Goal: Transaction & Acquisition: Purchase product/service

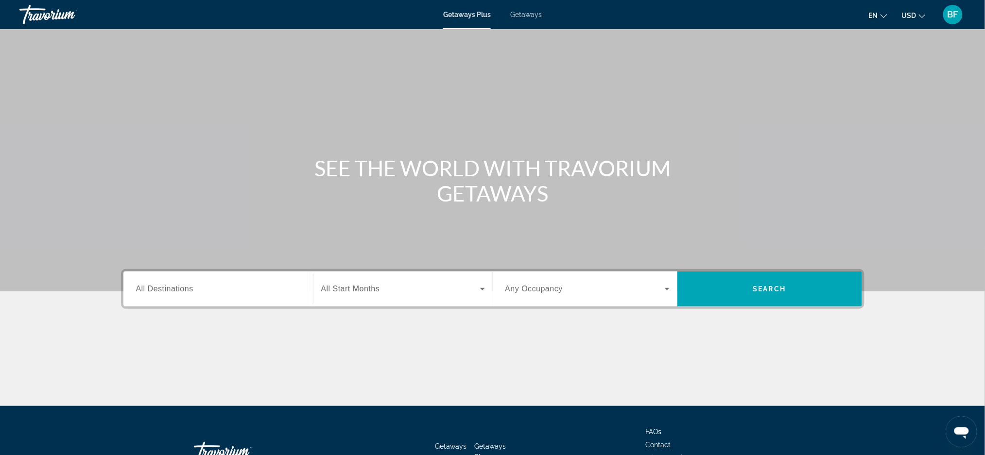
click at [166, 291] on span "All Destinations" at bounding box center [164, 289] width 57 height 8
click at [166, 291] on input "Destination All Destinations" at bounding box center [218, 290] width 164 height 12
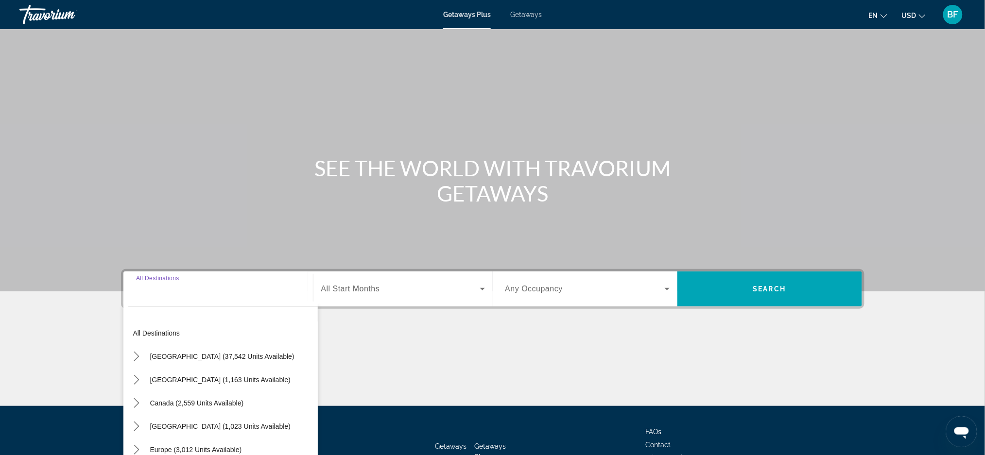
scroll to position [69, 0]
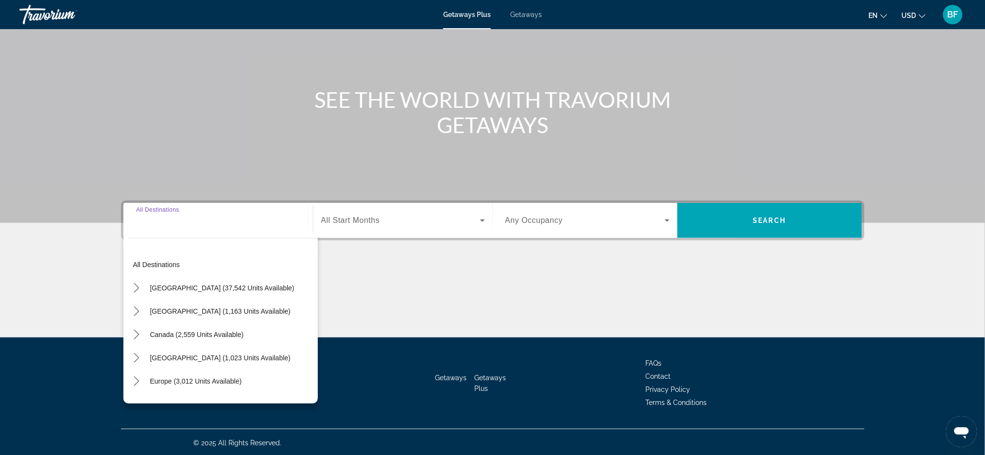
click at [159, 221] on input "Destination All Destinations" at bounding box center [218, 221] width 164 height 12
click at [170, 220] on input "Destination All Destinations" at bounding box center [218, 221] width 164 height 12
click at [164, 379] on span "Europe (3,012 units available)" at bounding box center [196, 382] width 92 height 8
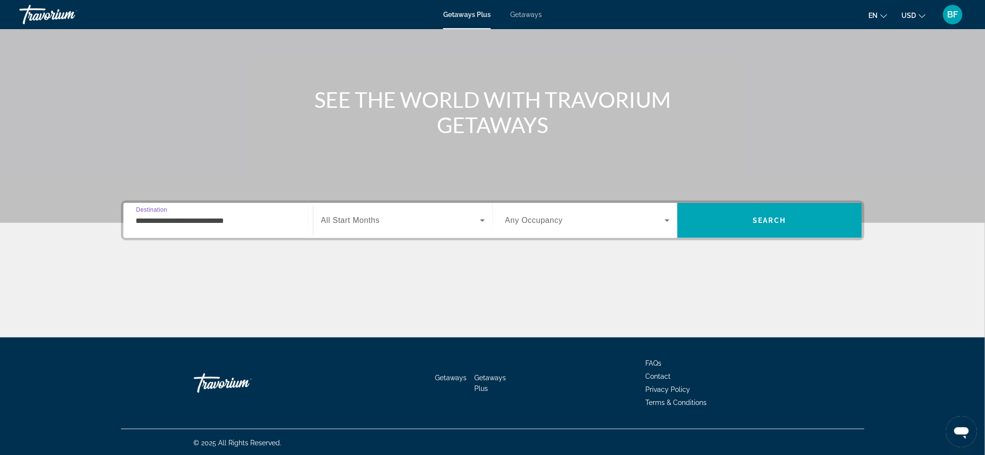
click at [218, 224] on input "**********" at bounding box center [218, 221] width 164 height 12
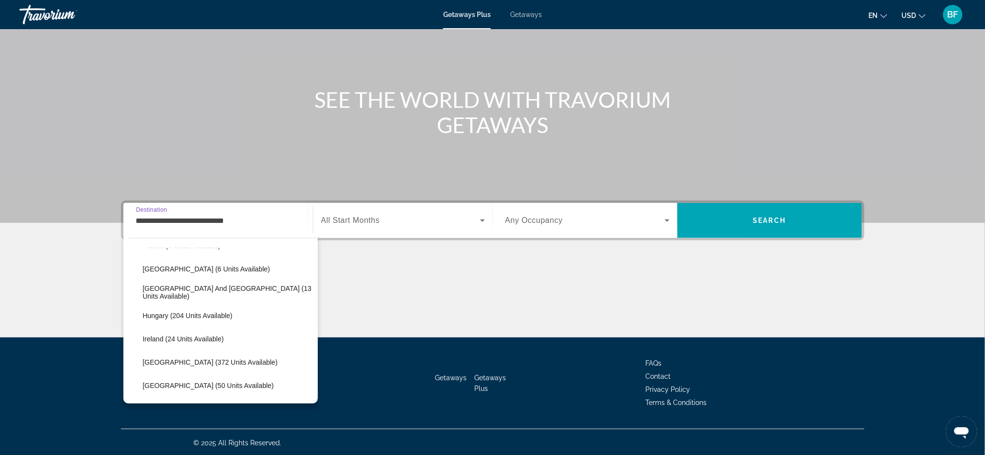
scroll to position [188, 0]
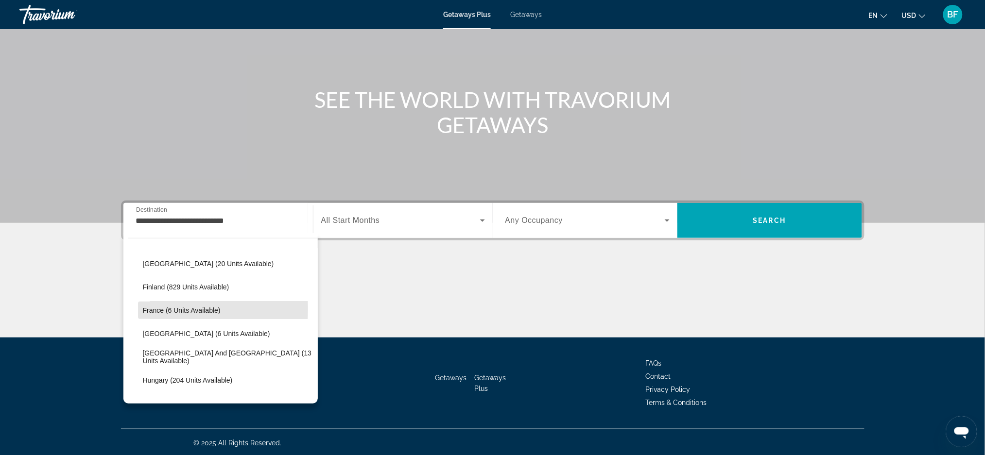
click at [167, 308] on span "France (6 units available)" at bounding box center [182, 311] width 78 height 8
type input "**********"
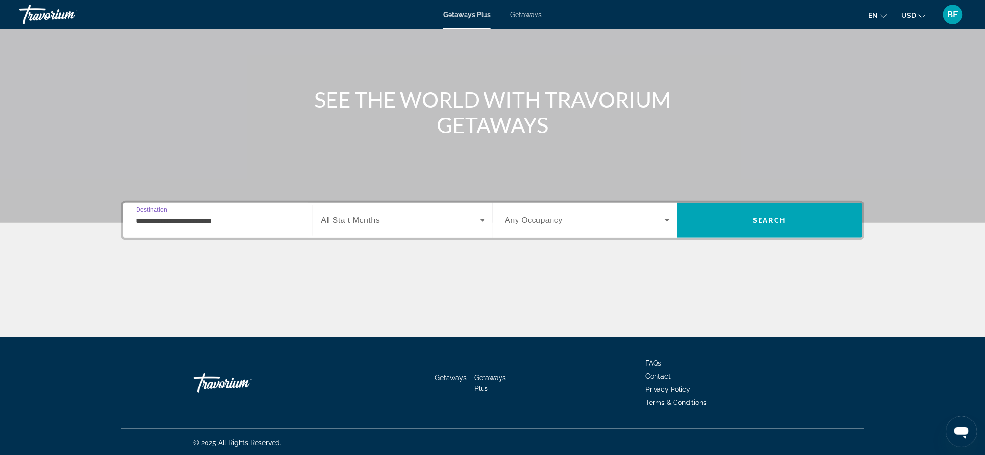
click at [354, 220] on span "All Start Months" at bounding box center [350, 220] width 59 height 8
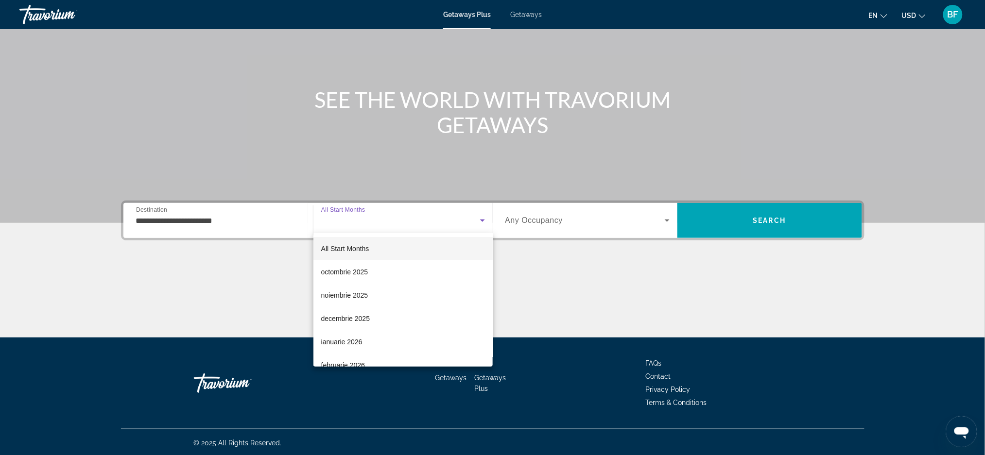
click at [352, 290] on span "noiembrie 2025" at bounding box center [344, 296] width 47 height 12
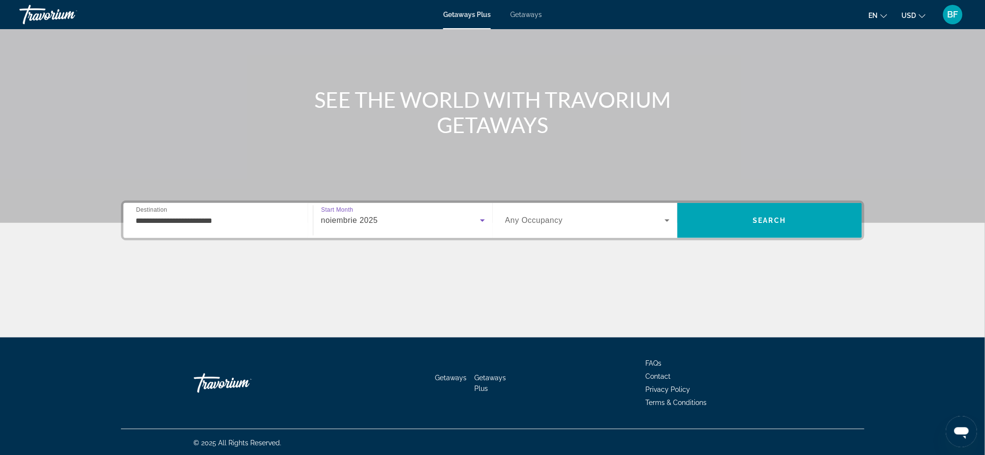
click at [767, 217] on span "Search" at bounding box center [769, 221] width 33 height 8
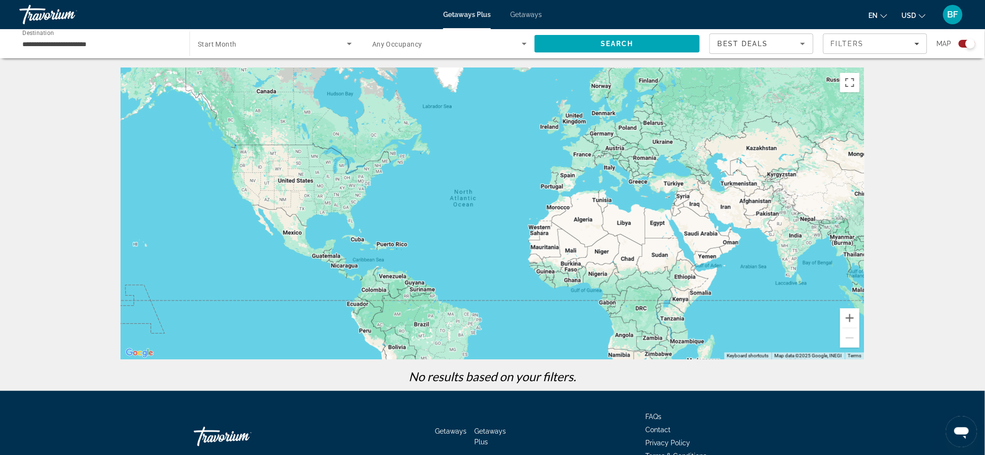
click at [511, 14] on span "Getaways" at bounding box center [526, 15] width 32 height 8
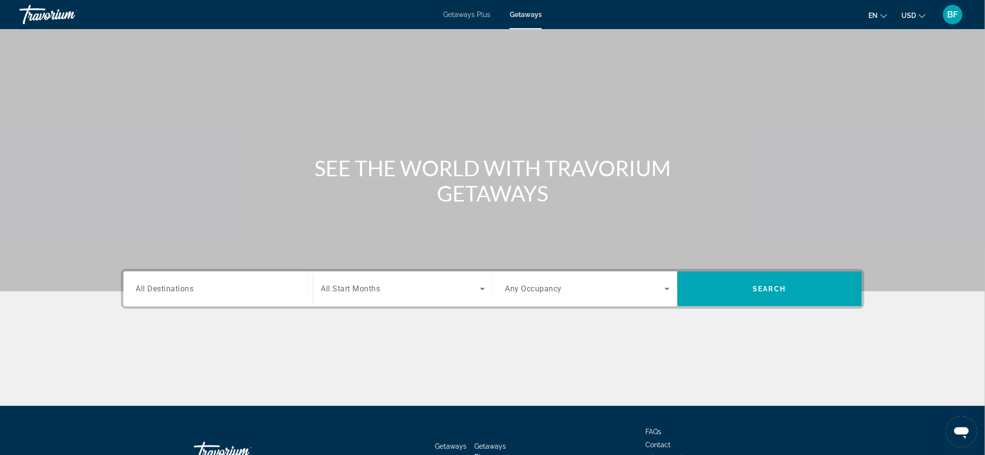
click at [231, 292] on input "Destination All Destinations" at bounding box center [218, 290] width 164 height 12
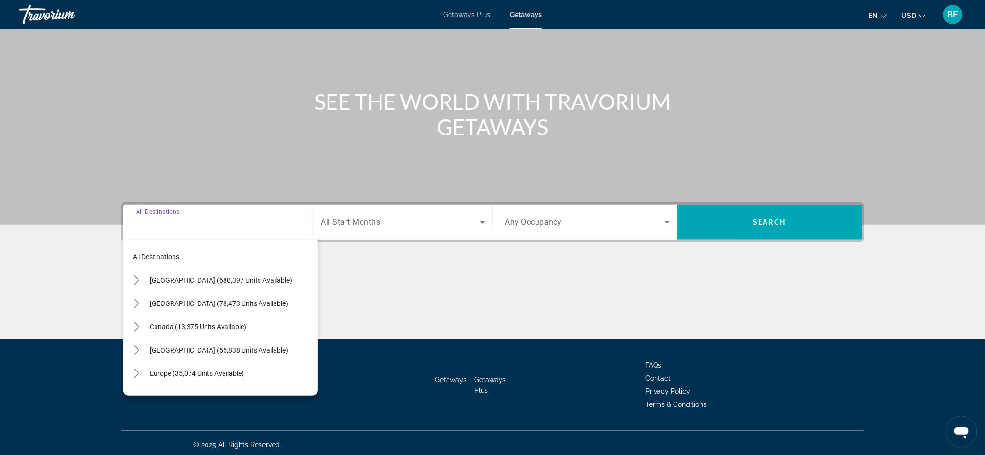
scroll to position [69, 0]
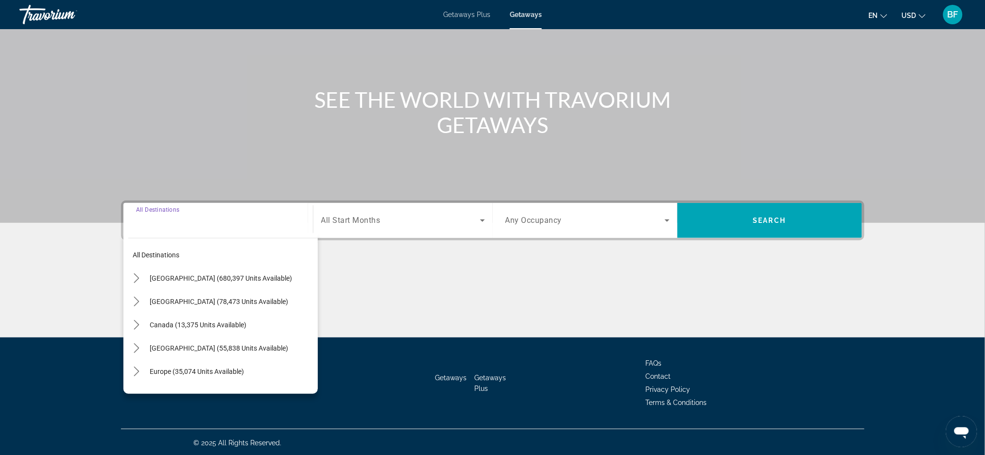
click at [136, 372] on icon "Toggle Europe (35,074 units available) submenu" at bounding box center [137, 372] width 10 height 10
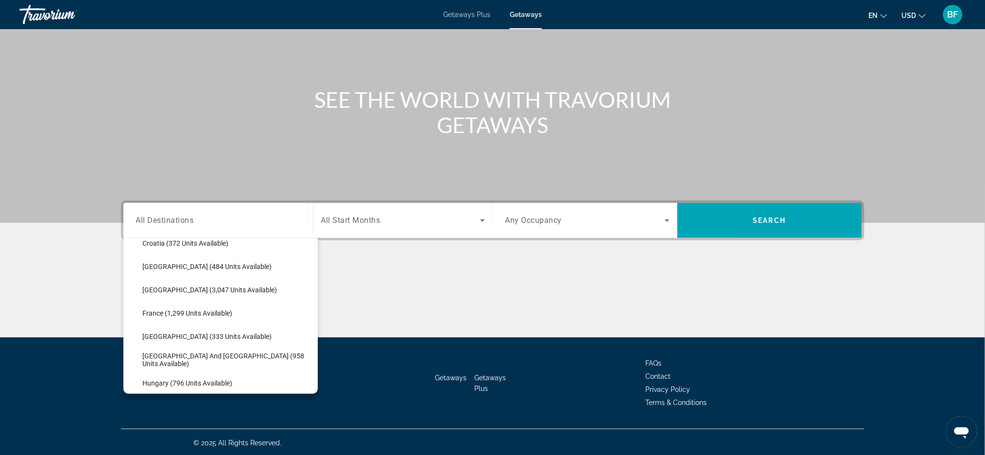
scroll to position [251, 0]
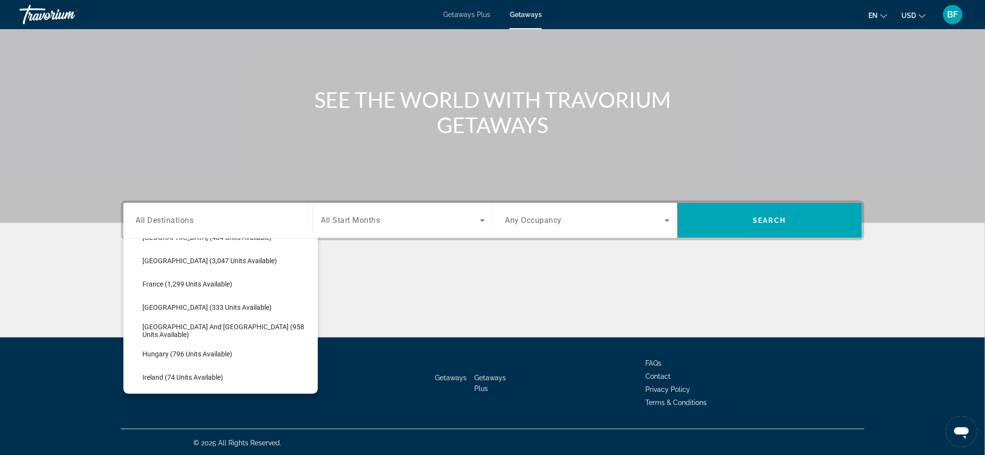
click at [190, 281] on span "France (1,299 units available)" at bounding box center [188, 284] width 90 height 8
type input "**********"
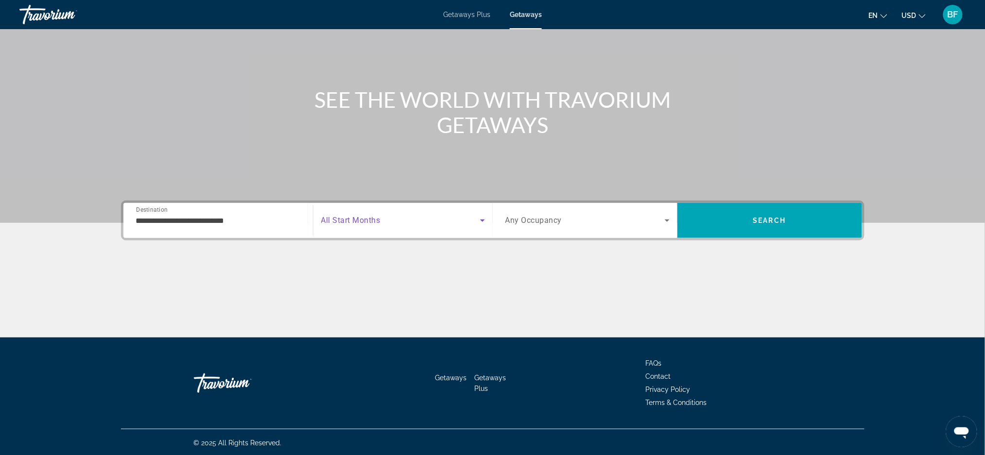
click at [475, 221] on span "Search widget" at bounding box center [400, 221] width 159 height 12
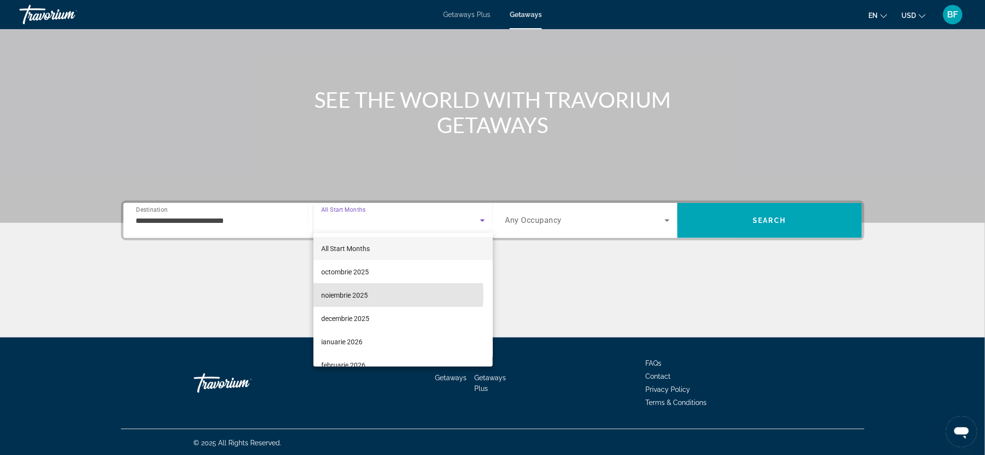
click at [363, 294] on span "noiembrie 2025" at bounding box center [344, 296] width 47 height 12
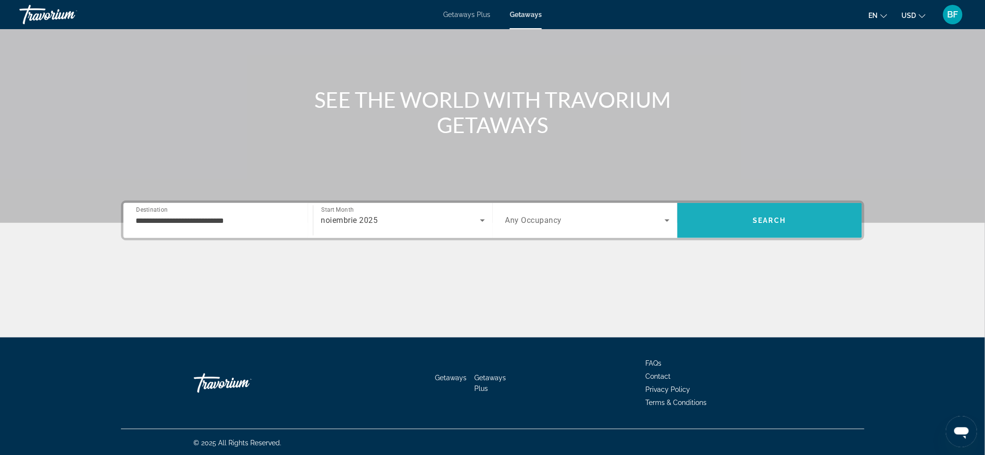
click at [776, 217] on span "Search" at bounding box center [769, 221] width 33 height 8
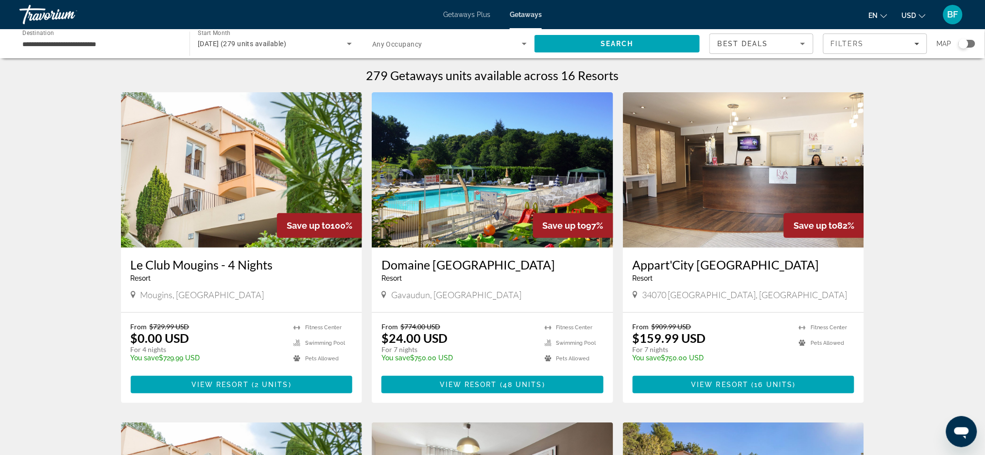
click at [884, 43] on div "Filters" at bounding box center [875, 44] width 88 height 8
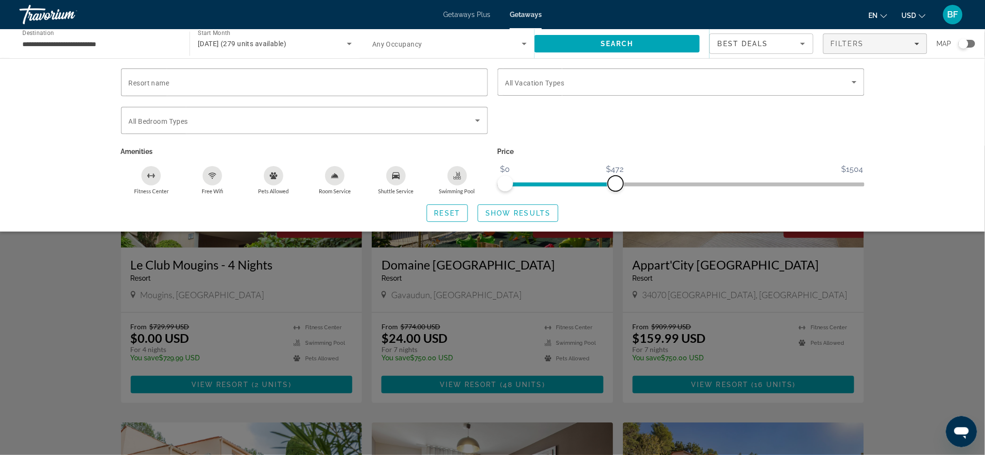
drag, startPoint x: 854, startPoint y: 182, endPoint x: 616, endPoint y: 190, distance: 238.7
click at [616, 190] on span "ngx-slider-max" at bounding box center [616, 184] width 16 height 16
click at [770, 138] on div "Search widget" at bounding box center [681, 126] width 377 height 38
drag, startPoint x: 617, startPoint y: 184, endPoint x: 929, endPoint y: 181, distance: 312.0
click at [929, 181] on div "Resort name Vacation Types All Vacation Types Bedroom Types All Bedroom Types A…" at bounding box center [492, 144] width 985 height 173
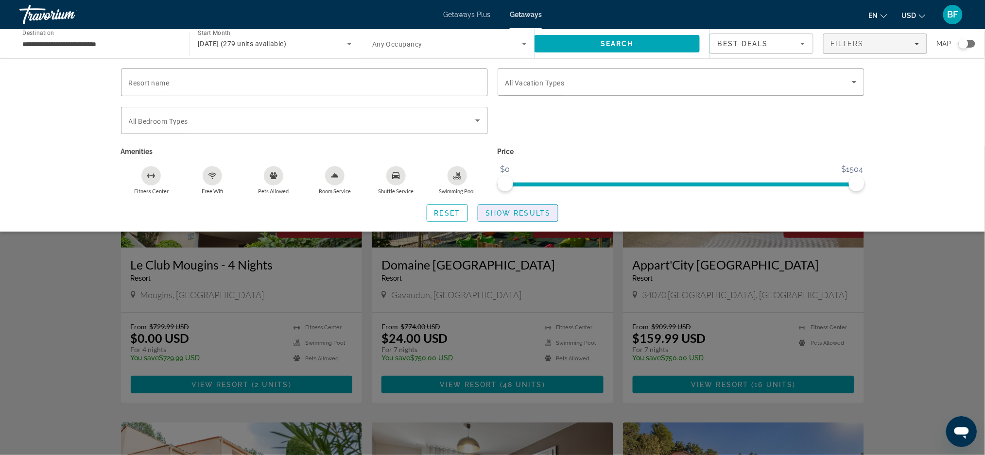
click at [529, 215] on span "Show Results" at bounding box center [517, 213] width 65 height 8
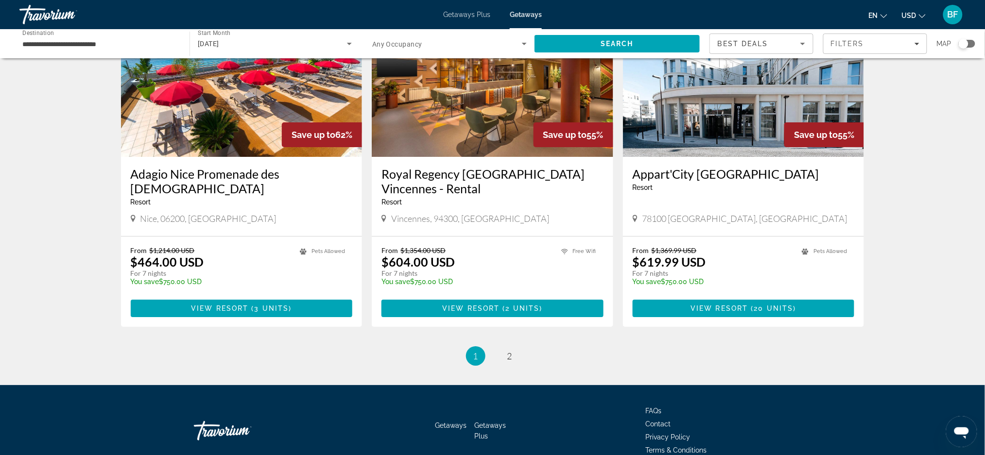
scroll to position [1117, 0]
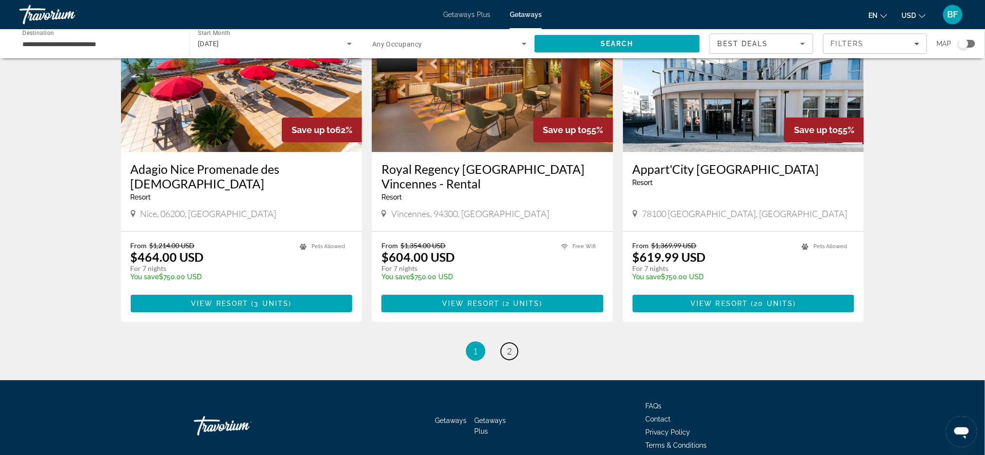
click at [508, 346] on span "2" at bounding box center [509, 351] width 5 height 11
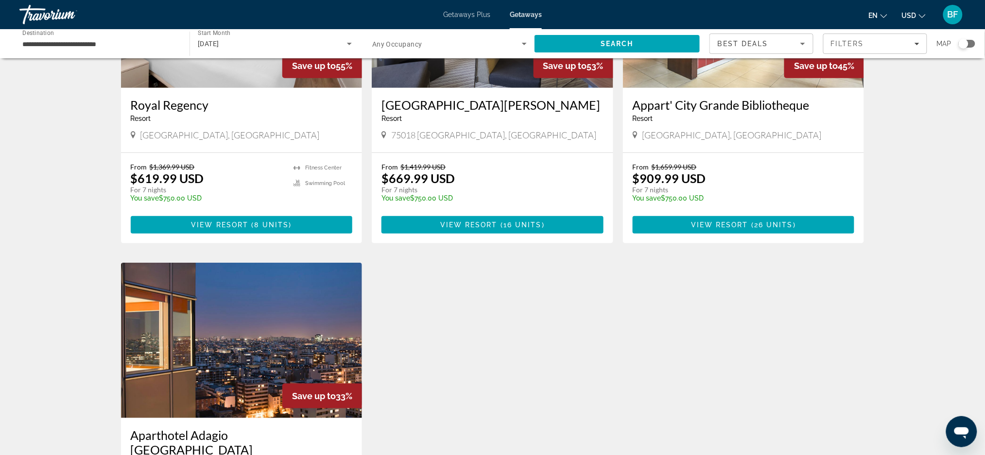
scroll to position [129, 0]
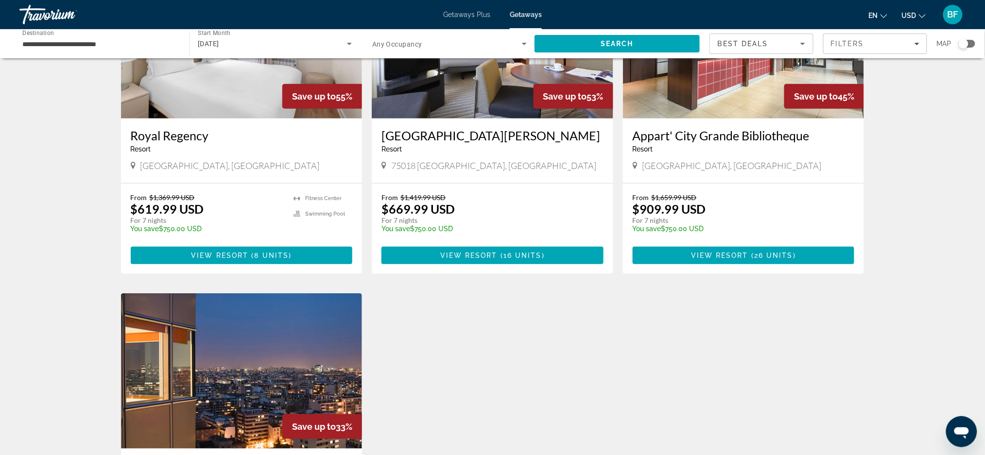
click at [522, 255] on span "16 units" at bounding box center [522, 256] width 38 height 8
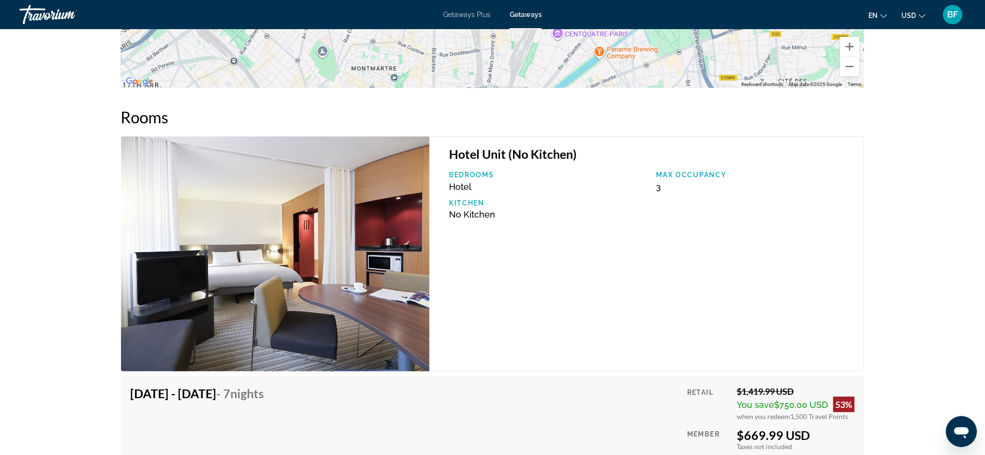
scroll to position [972, 0]
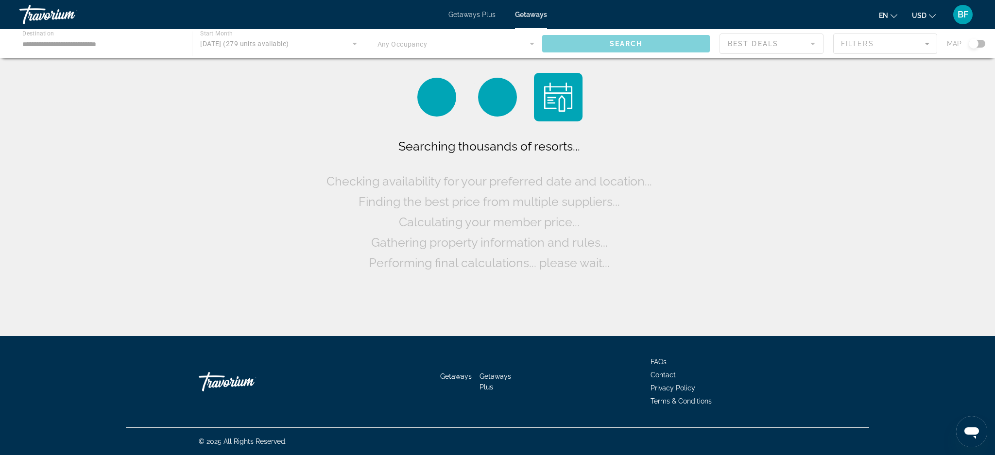
click at [742, 137] on div "Searching thousands of resorts... Checking availability for your preferred date…" at bounding box center [497, 170] width 995 height 341
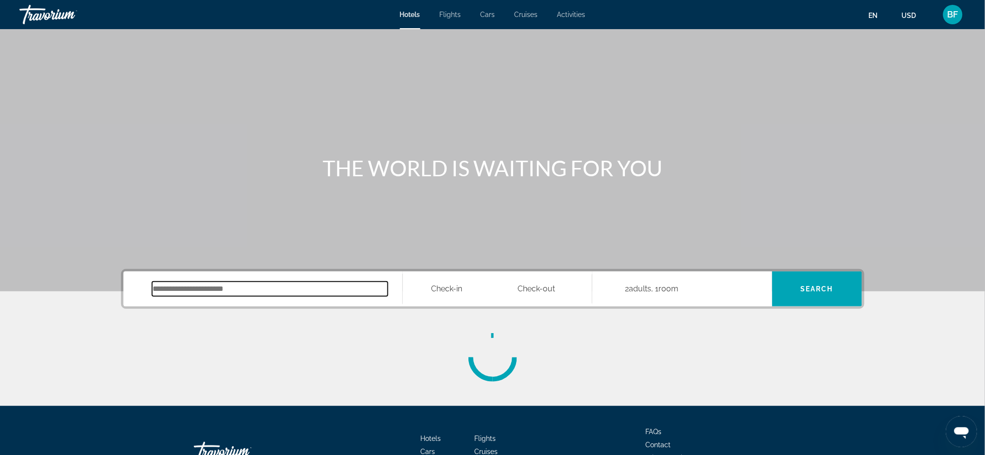
click at [268, 286] on input "Search hotel destination" at bounding box center [270, 289] width 236 height 15
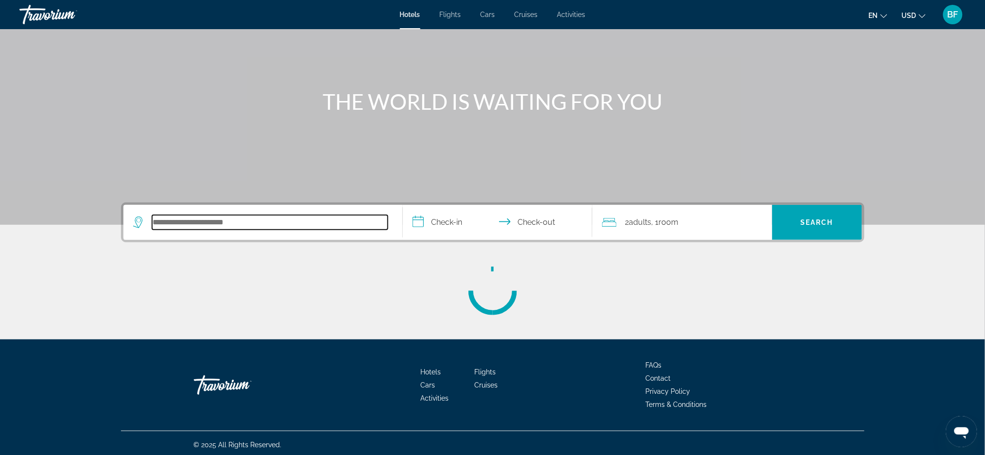
scroll to position [69, 0]
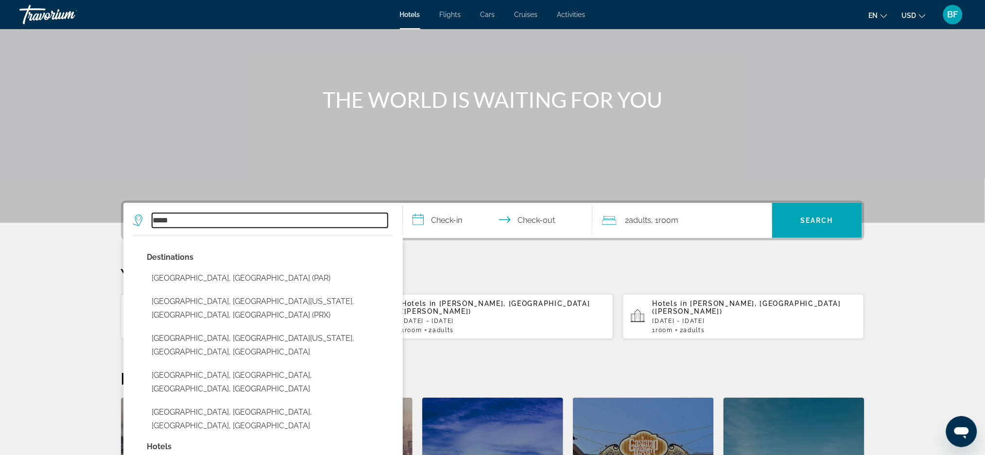
type input "*****"
click at [444, 222] on input "**********" at bounding box center [499, 222] width 193 height 38
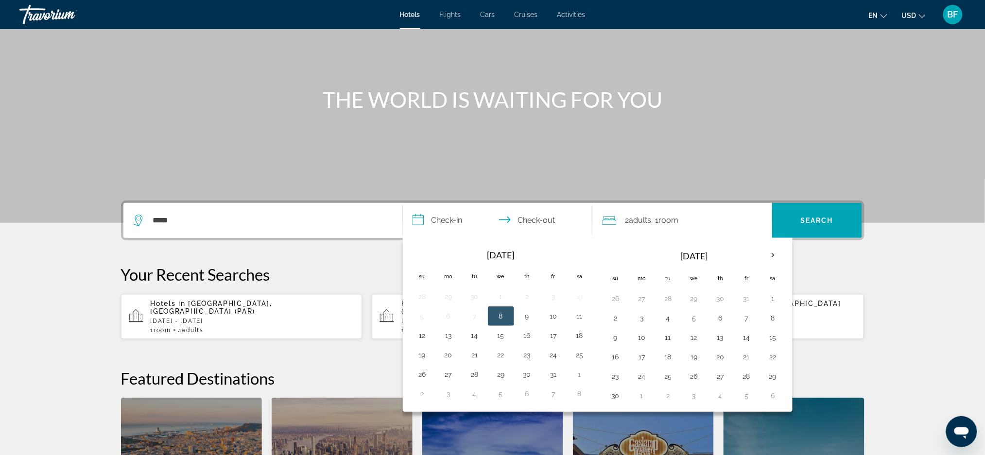
scroll to position [237, 0]
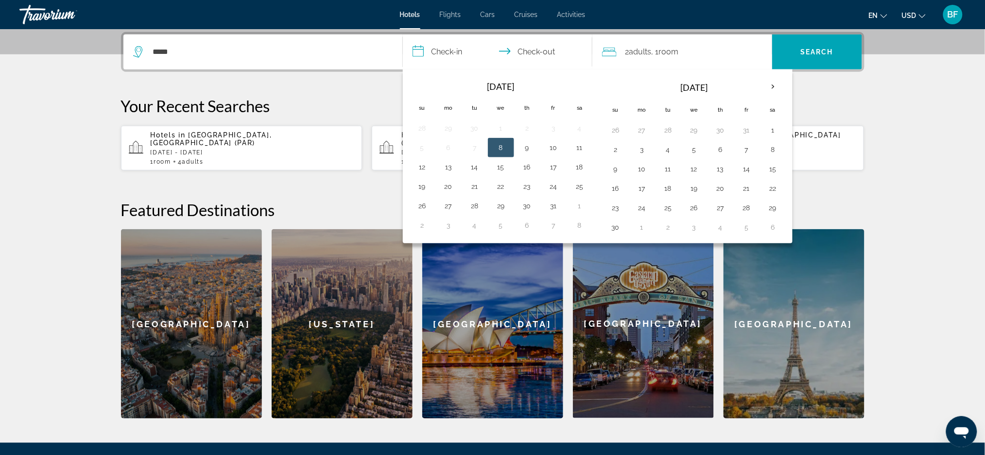
click at [750, 208] on button "28" at bounding box center [747, 208] width 16 height 14
click at [772, 85] on th "Next month" at bounding box center [773, 86] width 26 height 21
click at [453, 229] on button "1" at bounding box center [449, 228] width 16 height 14
type input "**********"
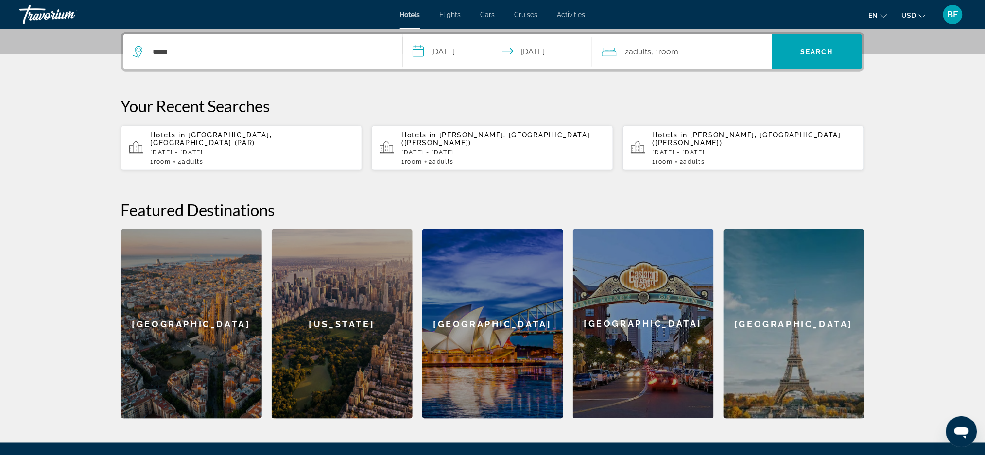
click at [840, 49] on span "Search" at bounding box center [817, 51] width 90 height 23
click at [272, 59] on div "*****" at bounding box center [262, 51] width 259 height 35
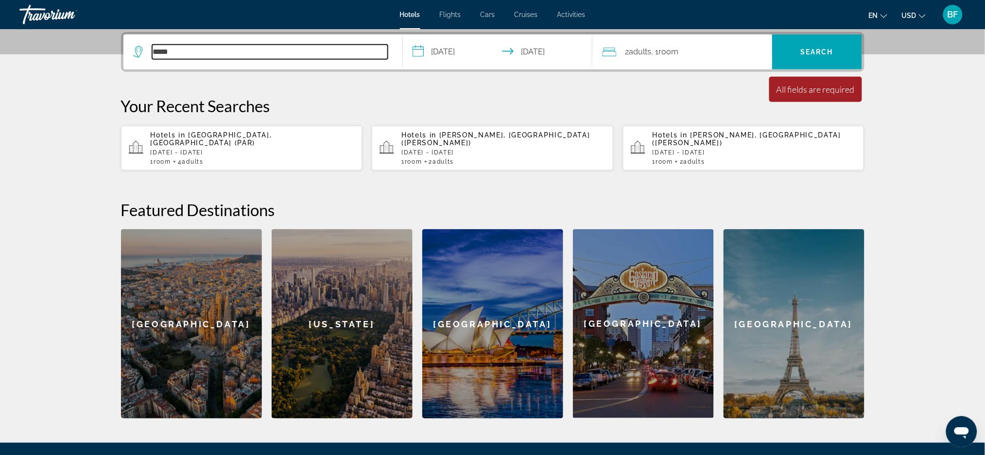
click at [170, 50] on input "*****" at bounding box center [270, 52] width 236 height 15
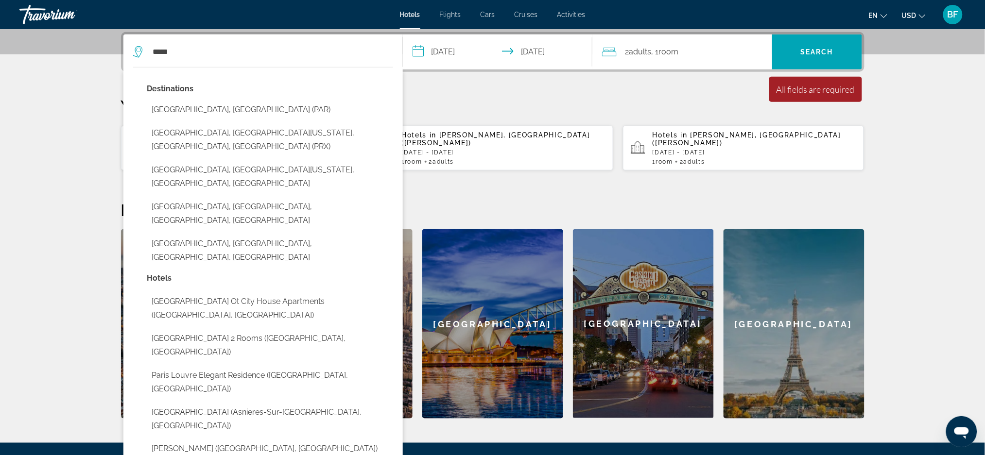
click at [183, 108] on button "[GEOGRAPHIC_DATA], [GEOGRAPHIC_DATA] (PAR)" at bounding box center [270, 110] width 246 height 18
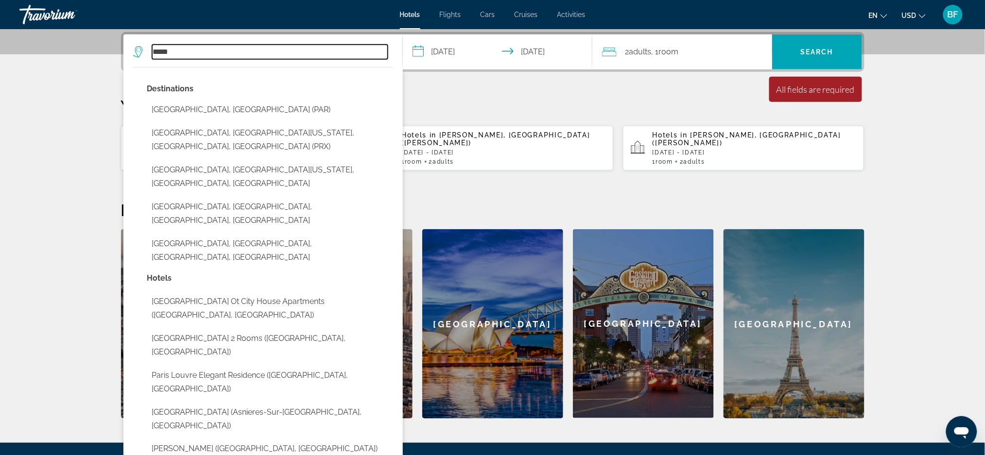
type input "**********"
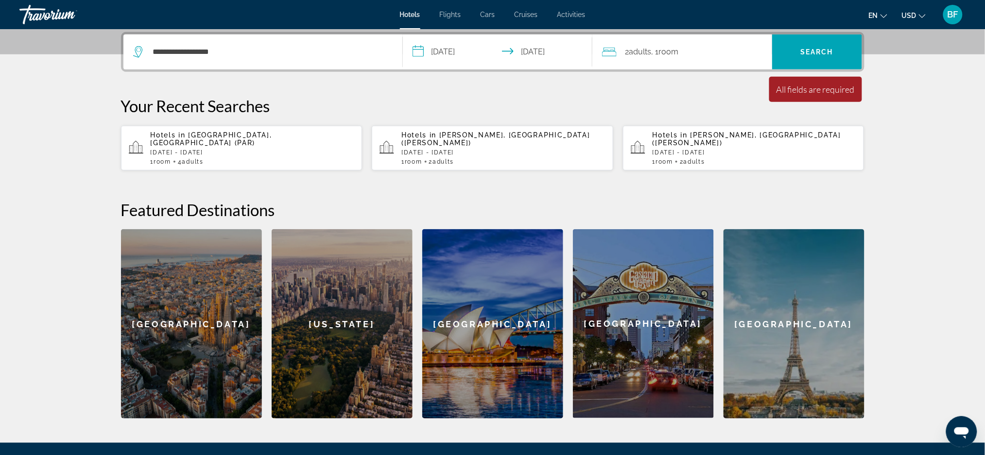
click at [805, 44] on span "Search" at bounding box center [817, 51] width 90 height 23
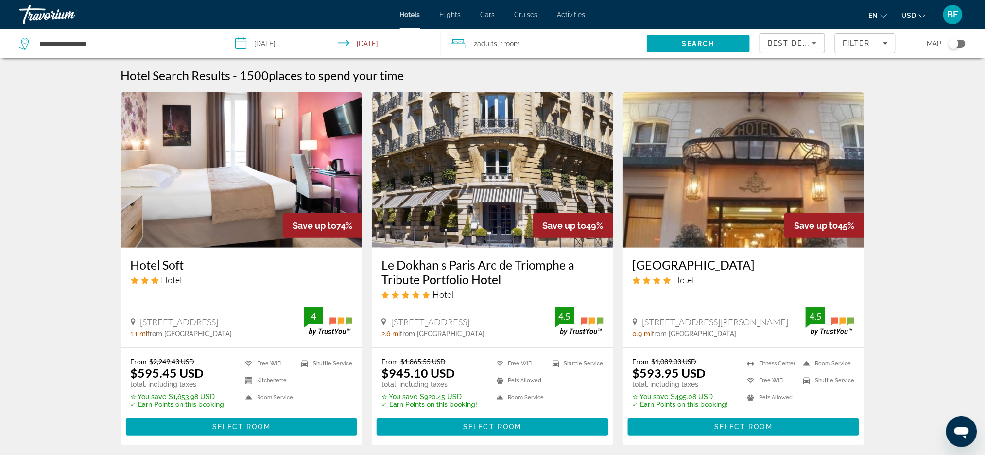
click at [960, 44] on div "Toggle map" at bounding box center [957, 44] width 17 height 8
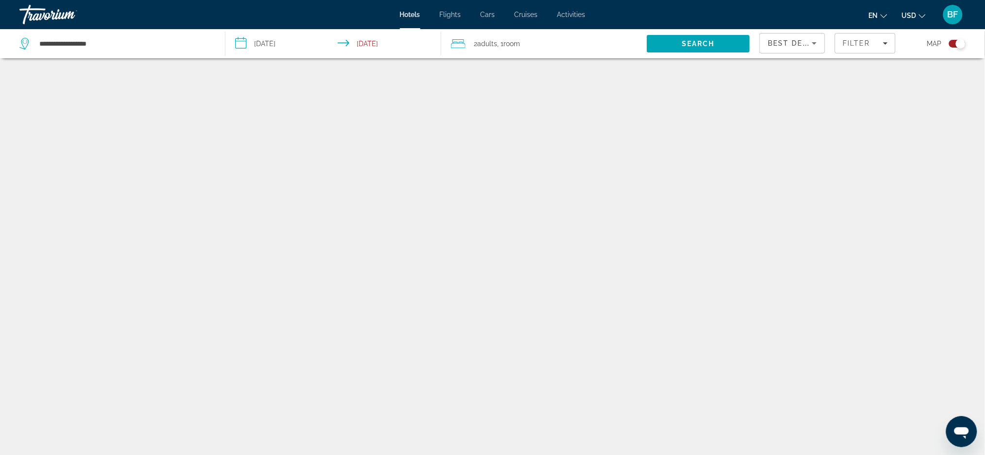
scroll to position [58, 0]
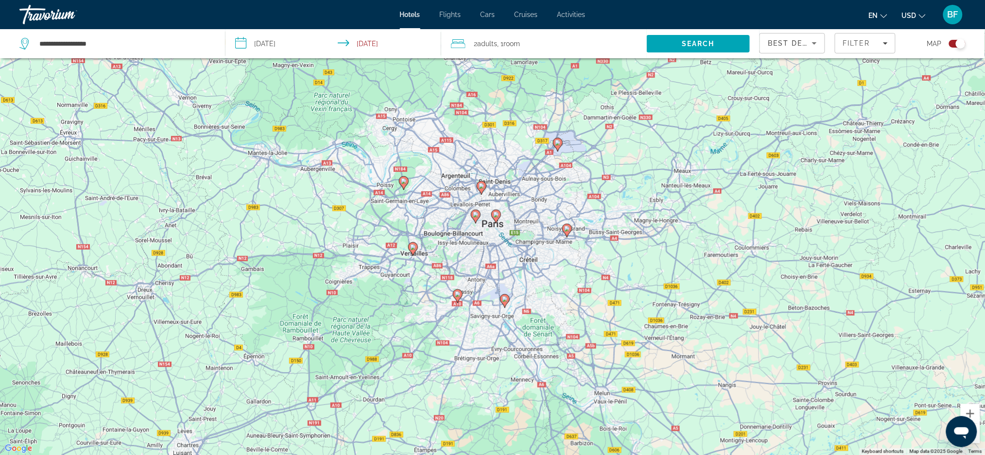
click at [869, 41] on span "Filter" at bounding box center [857, 43] width 28 height 8
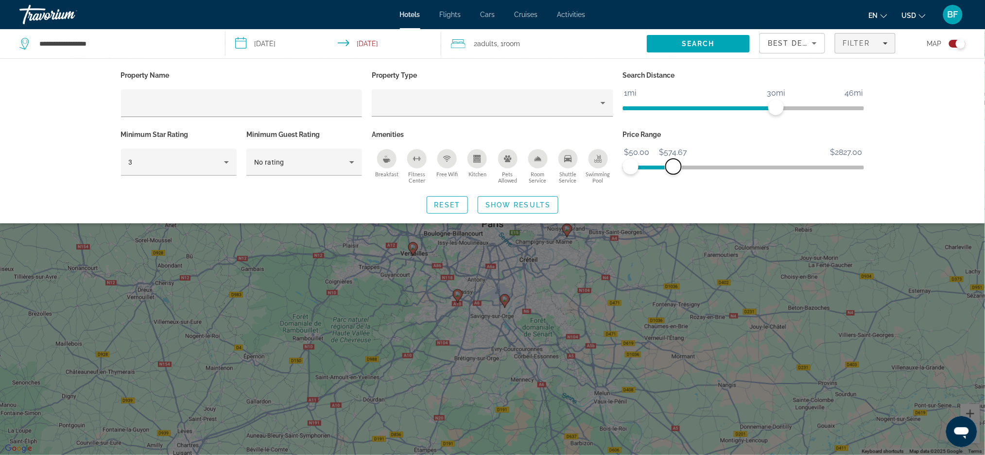
drag, startPoint x: 852, startPoint y: 164, endPoint x: 673, endPoint y: 171, distance: 178.5
click at [673, 171] on span "ngx-slider-max" at bounding box center [674, 167] width 16 height 16
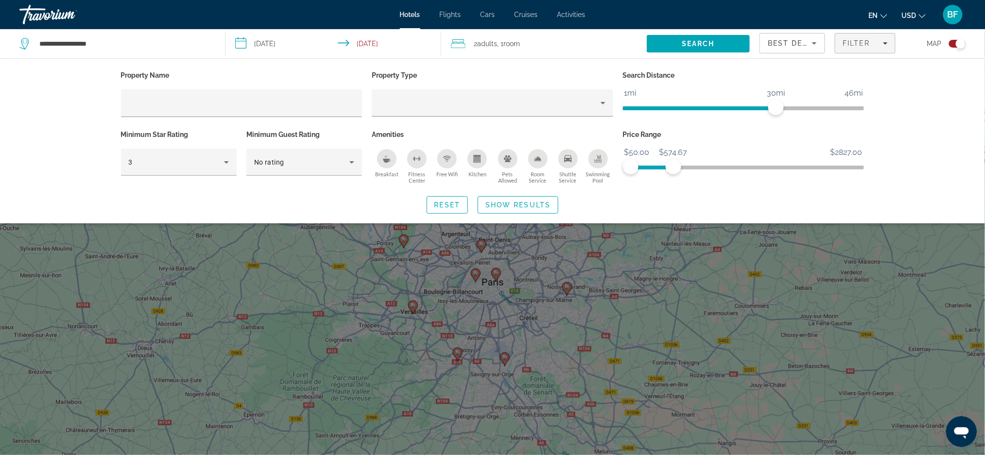
click at [536, 207] on span "Show Results" at bounding box center [517, 205] width 65 height 8
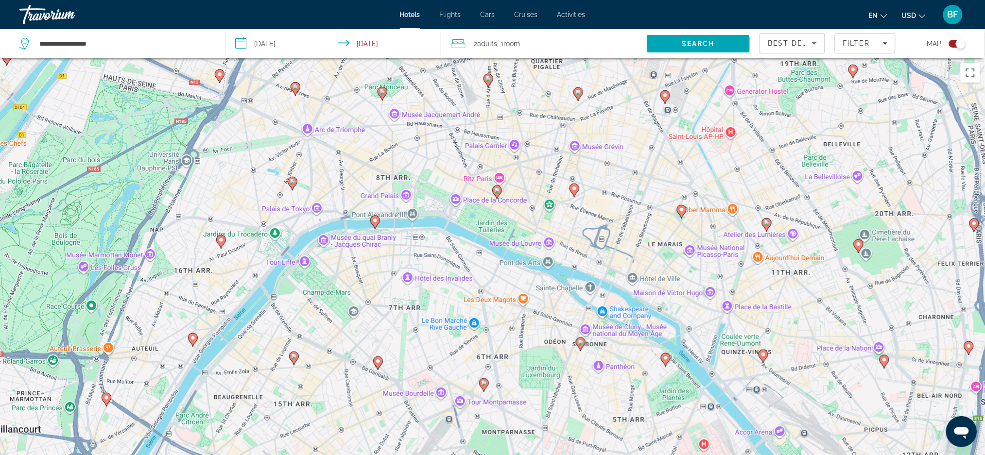
click at [373, 218] on image "Main content" at bounding box center [375, 221] width 6 height 6
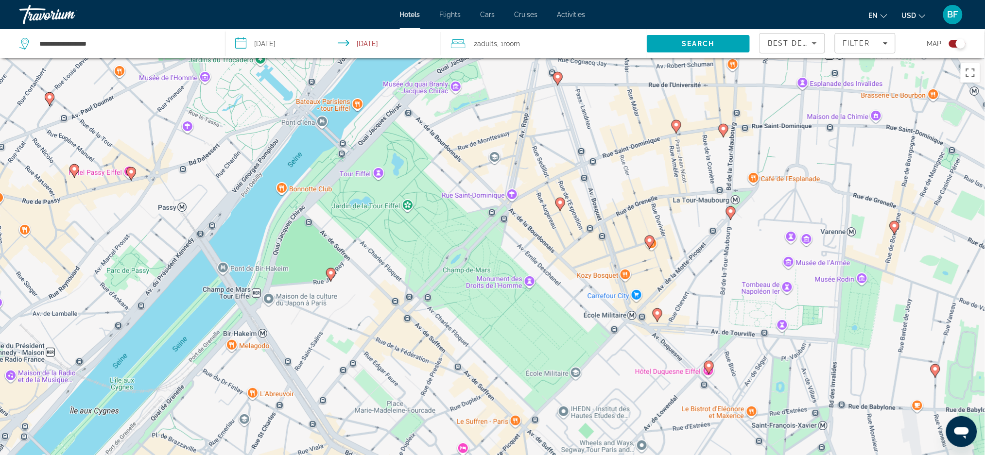
drag, startPoint x: 347, startPoint y: 347, endPoint x: 516, endPoint y: 91, distance: 306.9
click at [516, 91] on div "To activate drag with keyboard, press Alt + Enter. Once in keyboard drag state,…" at bounding box center [492, 285] width 985 height 455
click at [332, 273] on image "Main content" at bounding box center [331, 273] width 6 height 6
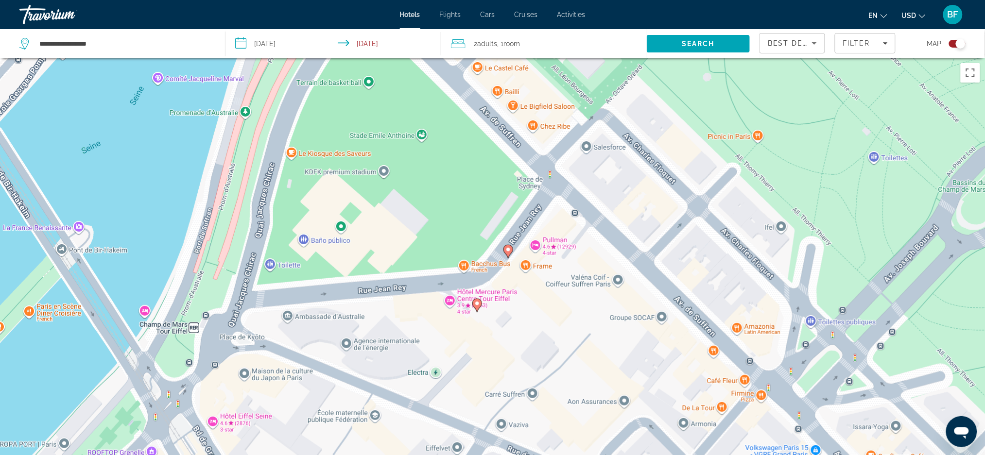
click at [508, 247] on image "Main content" at bounding box center [508, 250] width 6 height 6
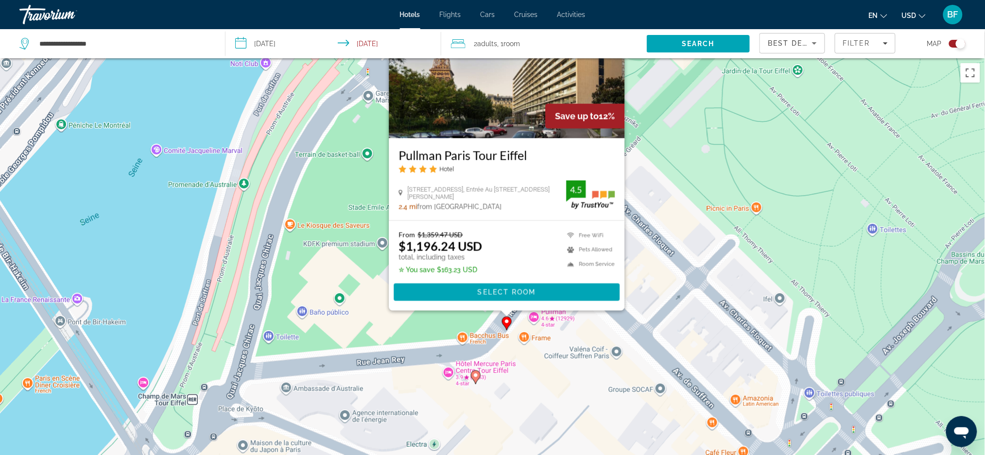
drag, startPoint x: 665, startPoint y: 369, endPoint x: 651, endPoint y: 229, distance: 141.1
click at [655, 229] on div "To activate drag with keyboard, press Alt + Enter. Once in keyboard drag state,…" at bounding box center [492, 285] width 985 height 455
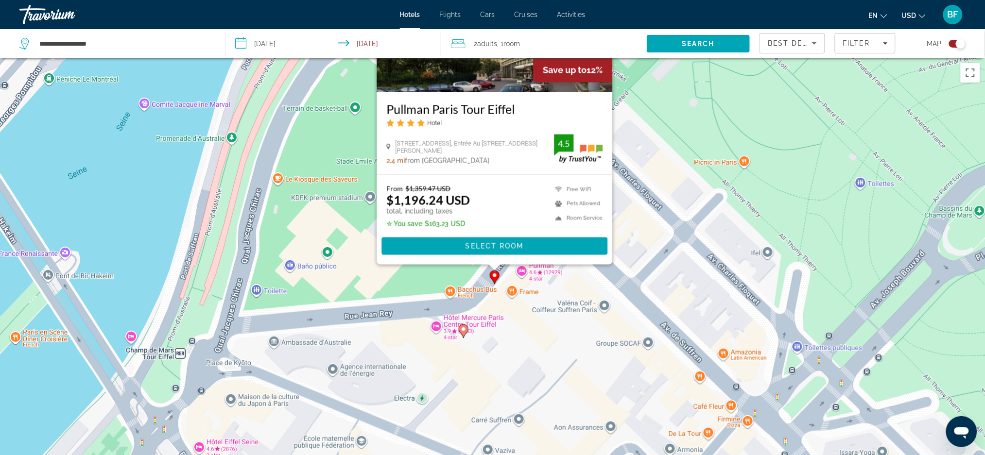
click at [462, 327] on image "Main content" at bounding box center [464, 330] width 6 height 6
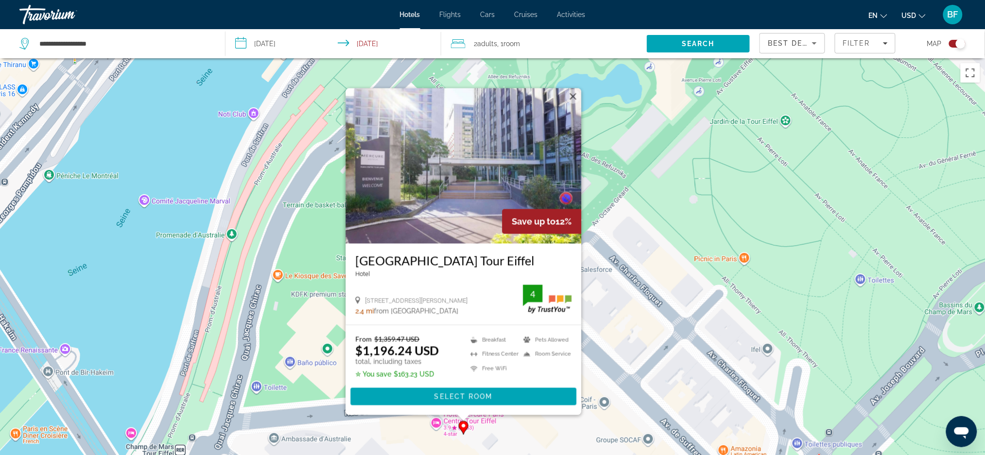
click at [571, 99] on button "Close" at bounding box center [573, 96] width 15 height 15
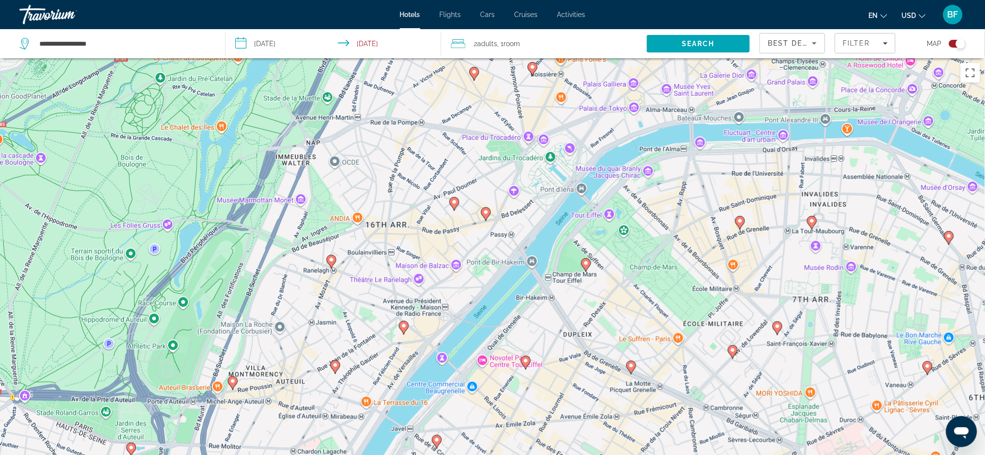
click at [741, 226] on icon "Main content" at bounding box center [739, 222] width 9 height 13
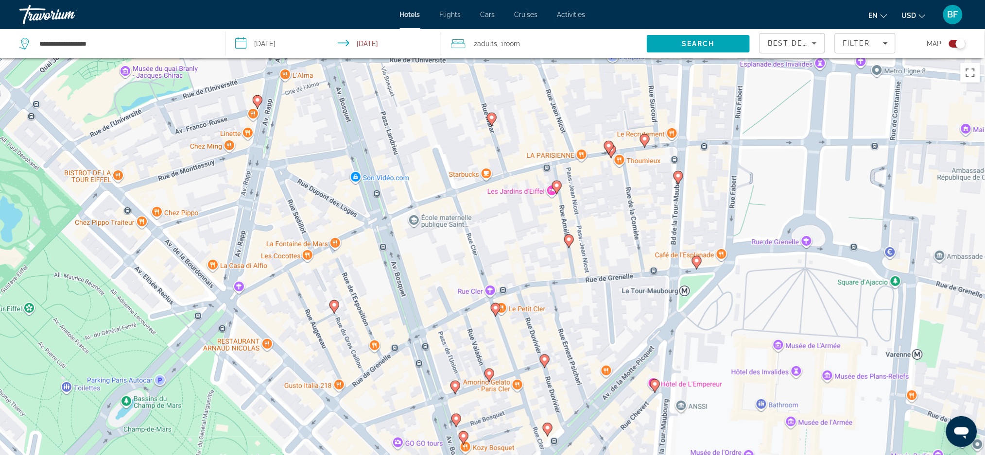
click at [495, 307] on image "Main content" at bounding box center [496, 308] width 6 height 6
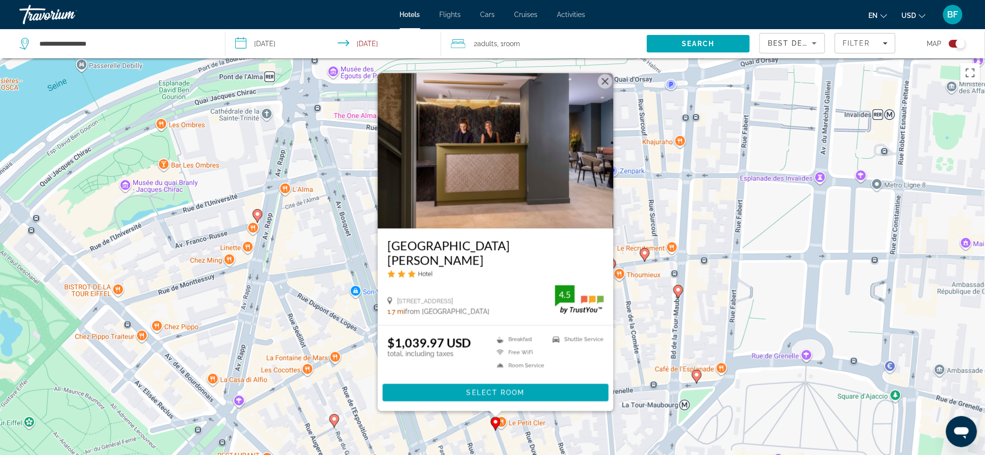
click at [336, 420] on image "Main content" at bounding box center [334, 419] width 6 height 6
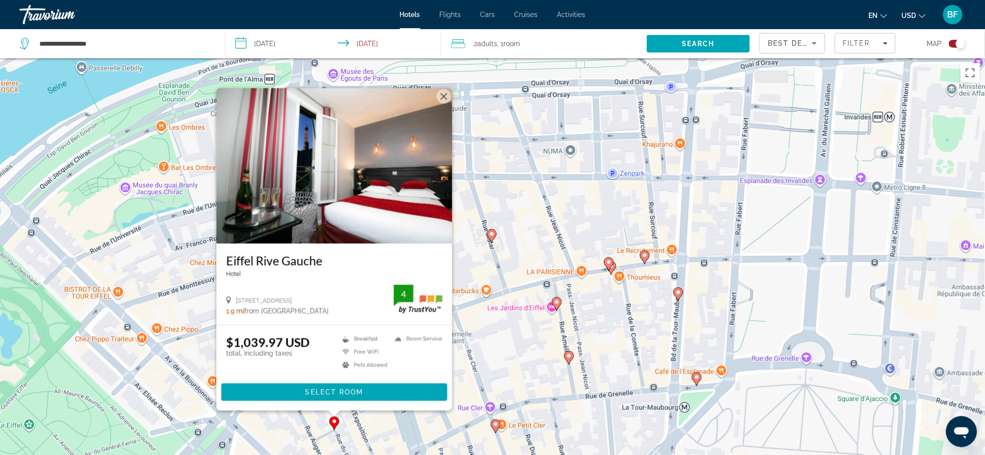
click at [444, 100] on button "Close" at bounding box center [443, 96] width 15 height 15
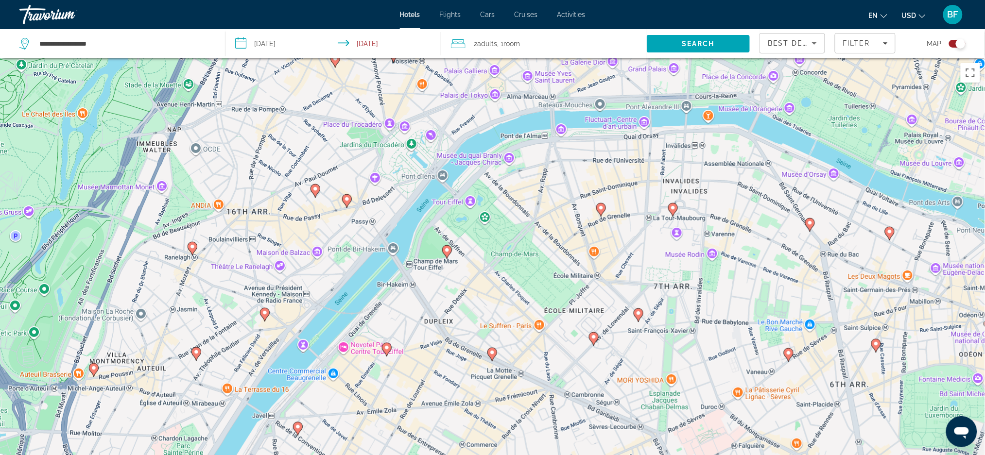
click at [809, 224] on image "Main content" at bounding box center [810, 223] width 6 height 6
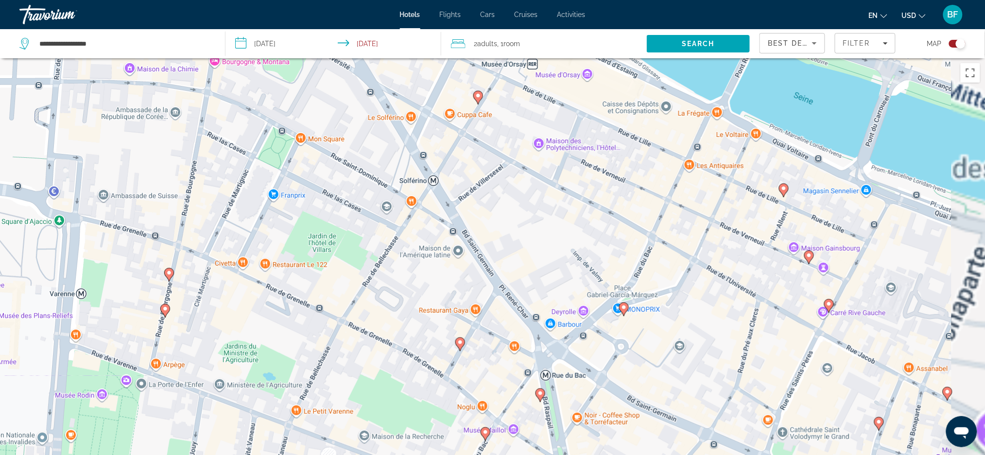
click at [463, 342] on icon "Main content" at bounding box center [459, 344] width 9 height 13
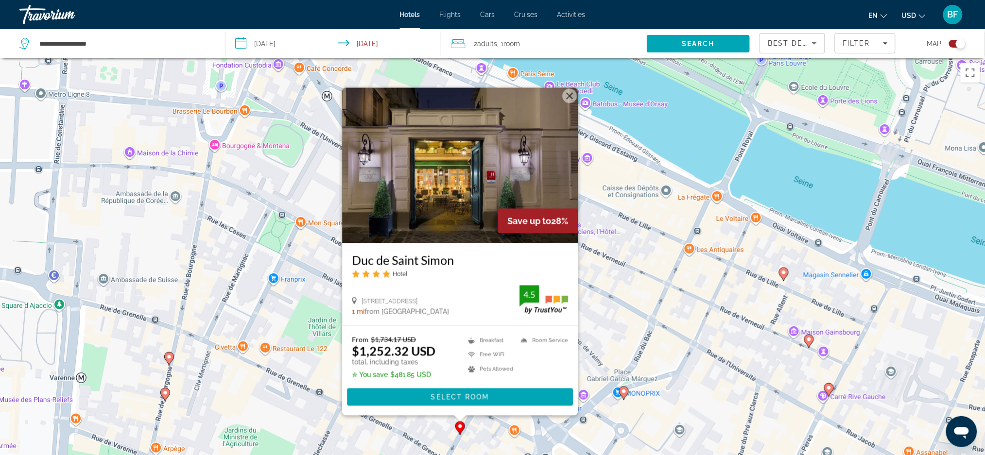
click at [568, 98] on button "Close" at bounding box center [569, 95] width 15 height 15
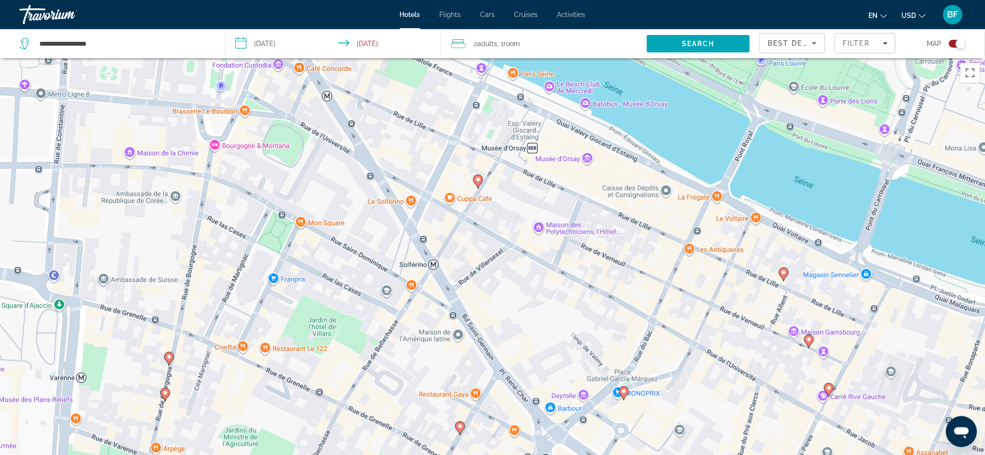
click at [624, 393] on image "Main content" at bounding box center [624, 392] width 6 height 6
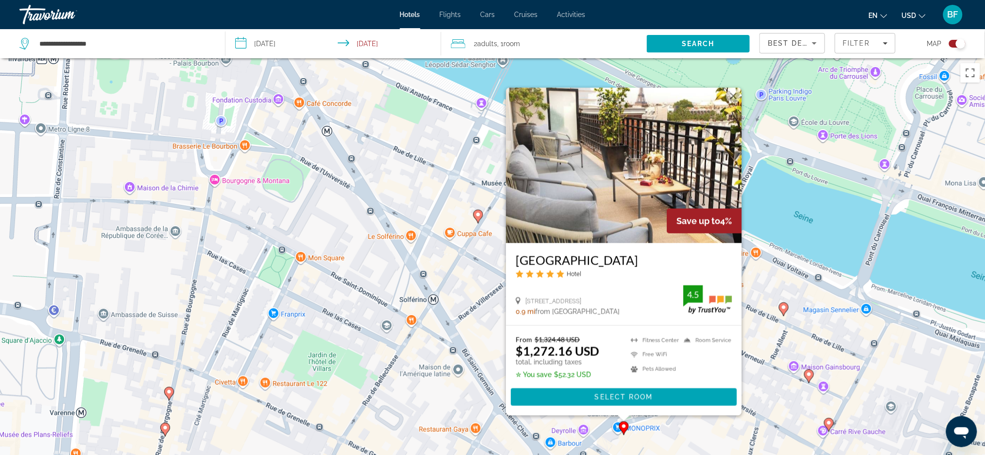
click at [431, 275] on div "To activate drag with keyboard, press Alt + Enter. Once in keyboard drag state,…" at bounding box center [492, 285] width 985 height 455
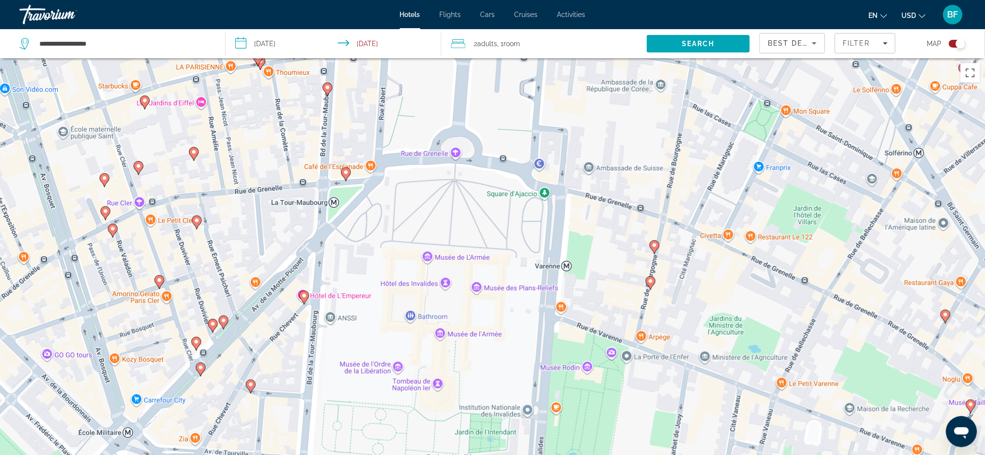
drag, startPoint x: 294, startPoint y: 284, endPoint x: 770, endPoint y: 143, distance: 496.3
click at [770, 143] on div "To activate drag with keyboard, press Alt + Enter. Once in keyboard drag state,…" at bounding box center [492, 285] width 985 height 455
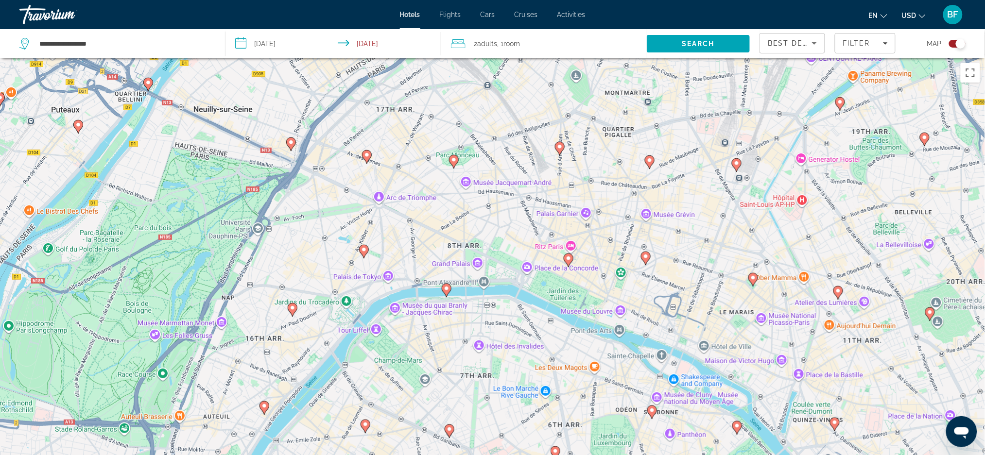
click at [147, 80] on icon "Main content" at bounding box center [147, 84] width 9 height 13
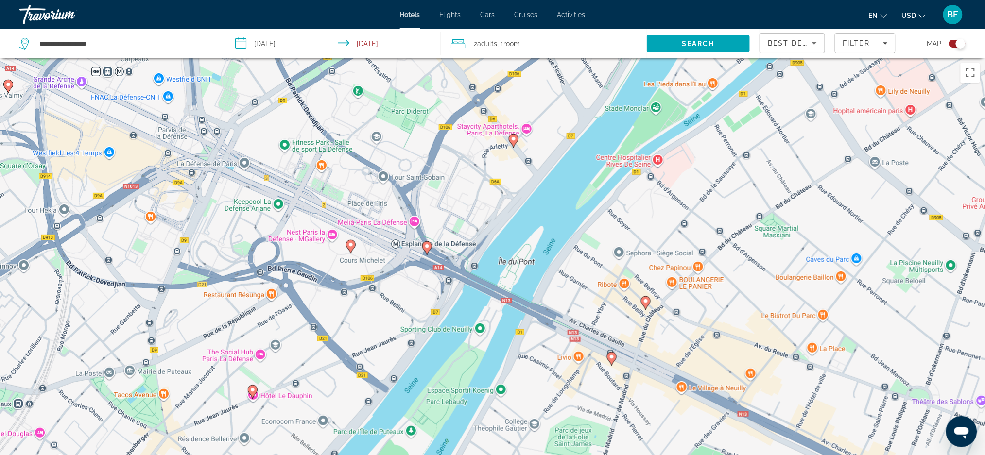
click at [426, 247] on image "Main content" at bounding box center [427, 246] width 6 height 6
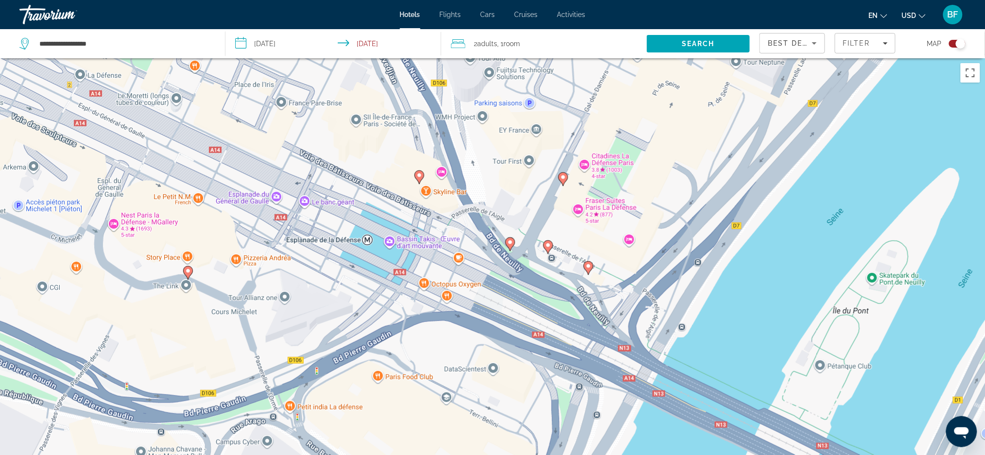
click at [513, 245] on image "Main content" at bounding box center [510, 243] width 6 height 6
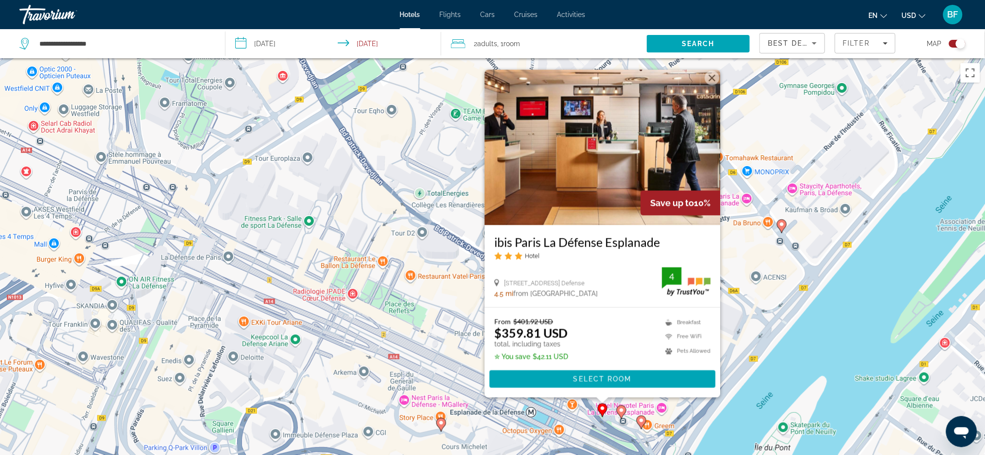
click at [708, 74] on button "Close" at bounding box center [712, 77] width 15 height 15
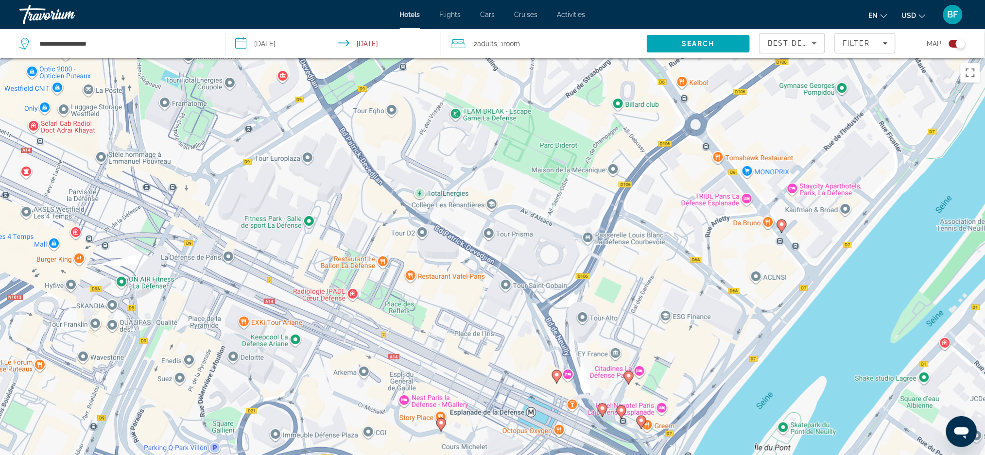
click at [620, 407] on icon "Main content" at bounding box center [621, 412] width 9 height 13
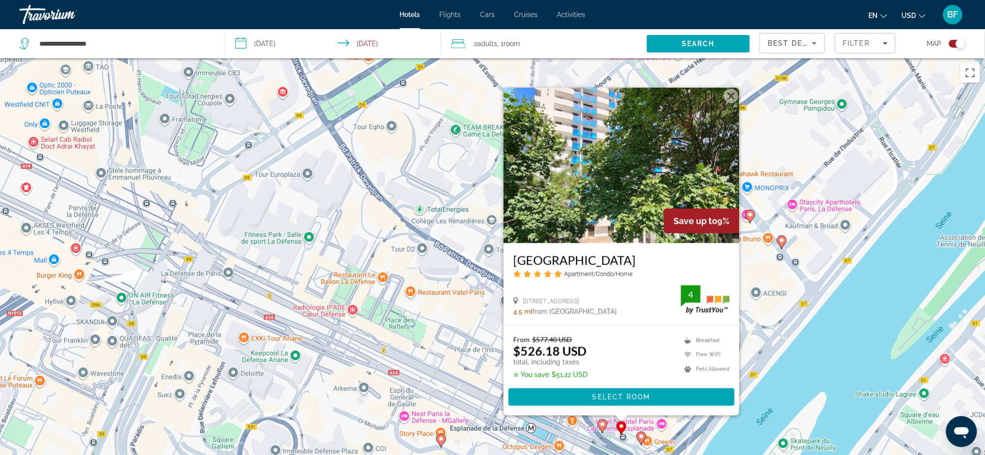
click at [640, 438] on image "Main content" at bounding box center [641, 437] width 6 height 6
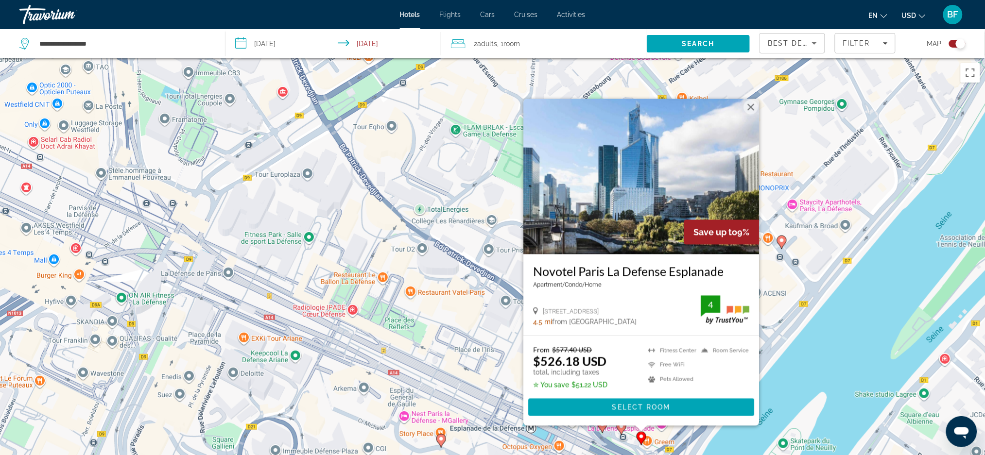
click at [750, 104] on button "Close" at bounding box center [750, 107] width 15 height 15
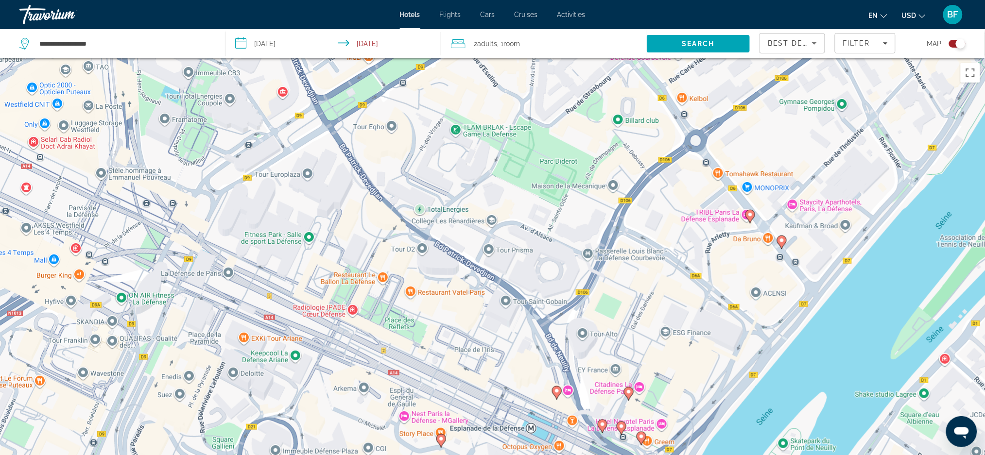
click at [630, 396] on icon "Main content" at bounding box center [628, 393] width 9 height 13
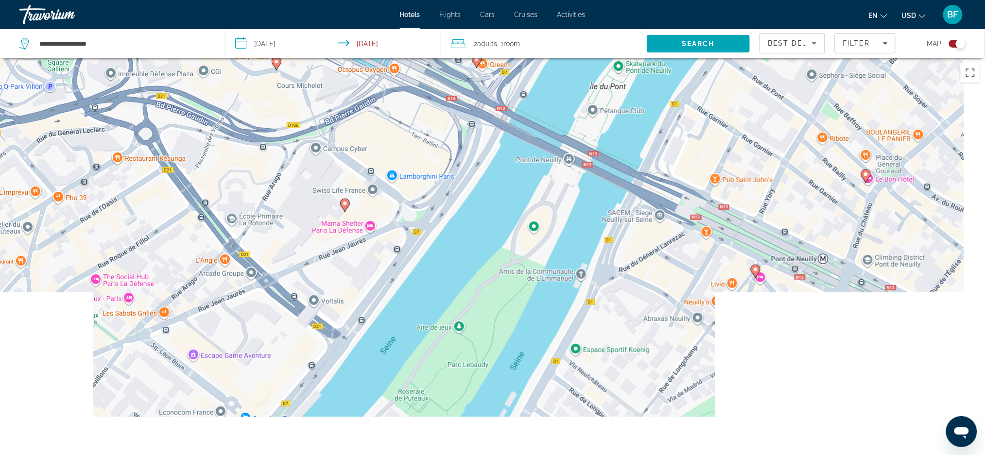
drag, startPoint x: 697, startPoint y: 430, endPoint x: 531, endPoint y: 29, distance: 433.3
click at [531, 58] on div "**********" at bounding box center [492, 315] width 985 height 514
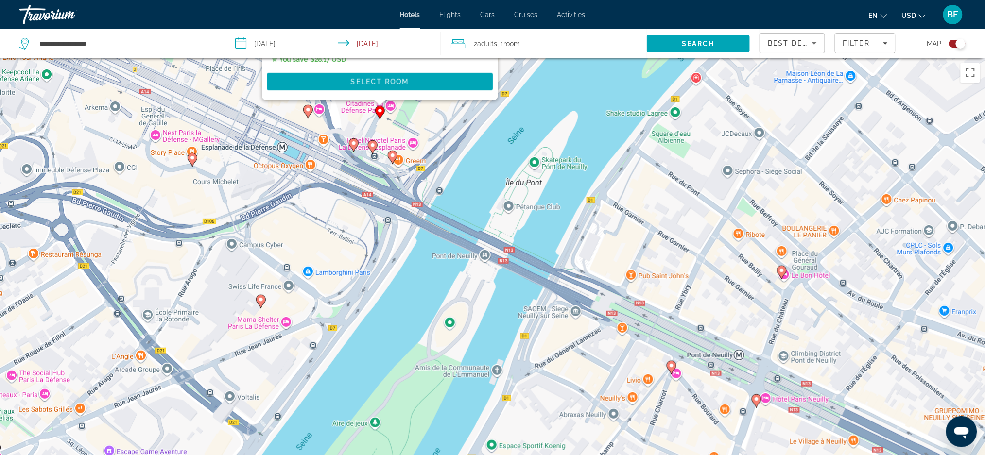
drag, startPoint x: 749, startPoint y: 301, endPoint x: 659, endPoint y: 397, distance: 131.3
click at [661, 398] on div "To activate drag with keyboard, press Alt + Enter. Once in keyboard drag state,…" at bounding box center [492, 285] width 985 height 455
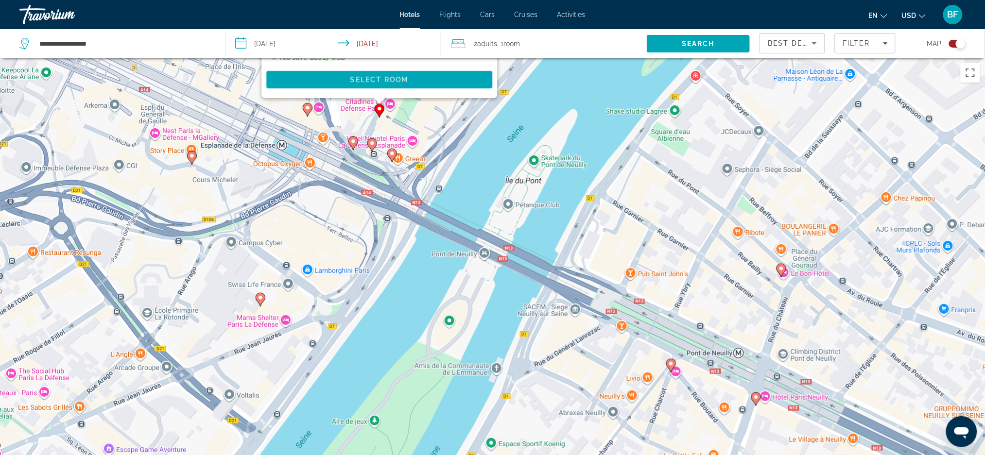
click at [782, 271] on image "Main content" at bounding box center [781, 269] width 6 height 6
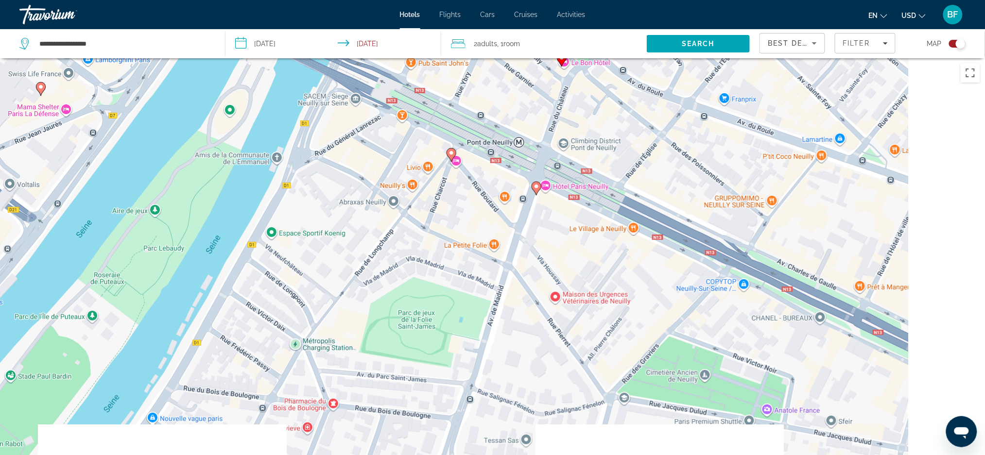
drag, startPoint x: 819, startPoint y: 435, endPoint x: 599, endPoint y: 64, distance: 431.2
click at [599, 64] on div "To activate drag with keyboard, press Alt + Enter. Once in keyboard drag state,…" at bounding box center [492, 285] width 985 height 455
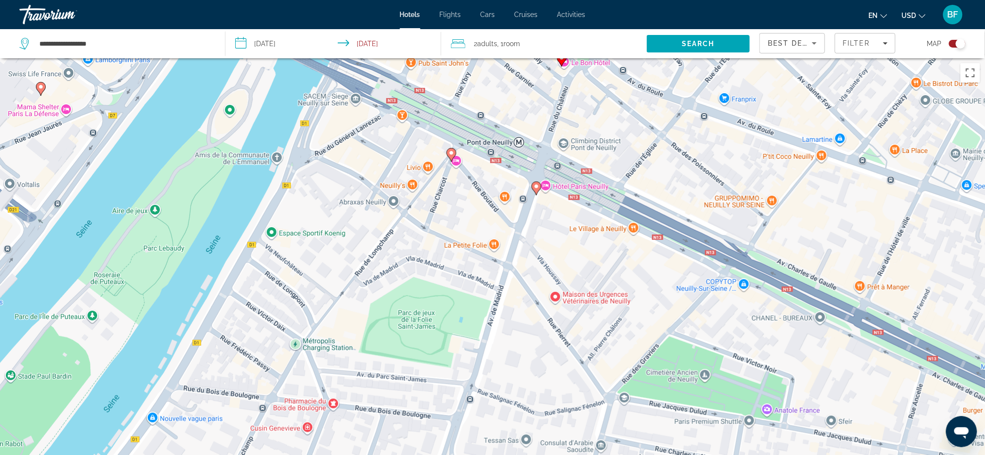
click at [532, 188] on gmp-advanced-marker "Main content" at bounding box center [537, 188] width 10 height 15
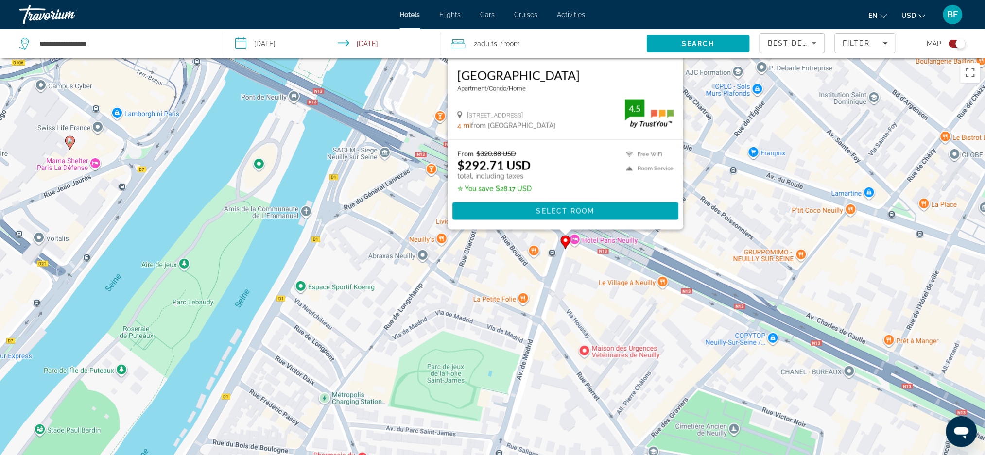
drag, startPoint x: 788, startPoint y: 293, endPoint x: 818, endPoint y: 107, distance: 189.0
click at [818, 107] on div "To activate drag with keyboard, press Alt + Enter. Once in keyboard drag state,…" at bounding box center [492, 285] width 985 height 455
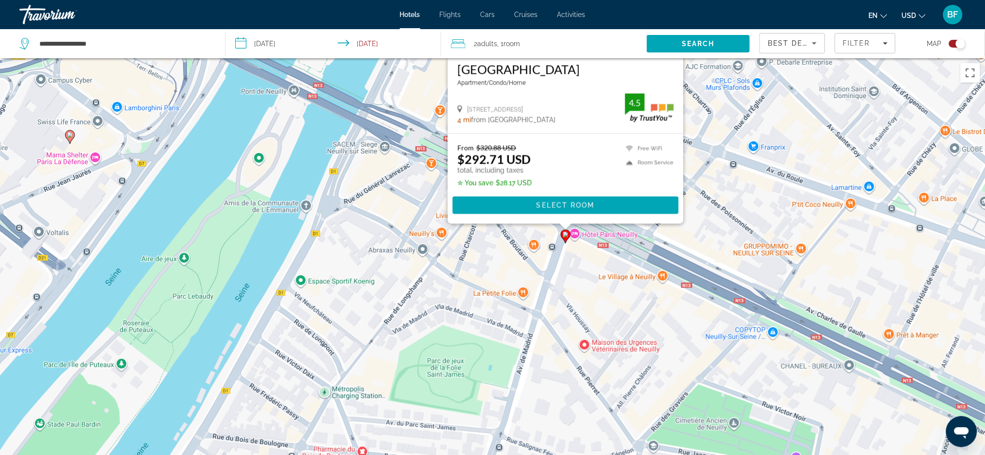
click at [662, 321] on div "To activate drag with keyboard, press Alt + Enter. Once in keyboard drag state,…" at bounding box center [492, 285] width 985 height 455
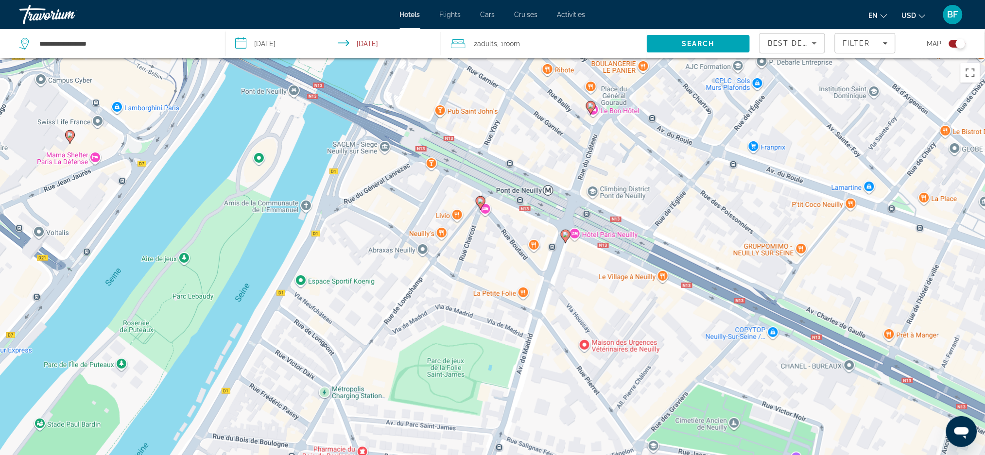
click at [480, 200] on image "Main content" at bounding box center [481, 201] width 6 height 6
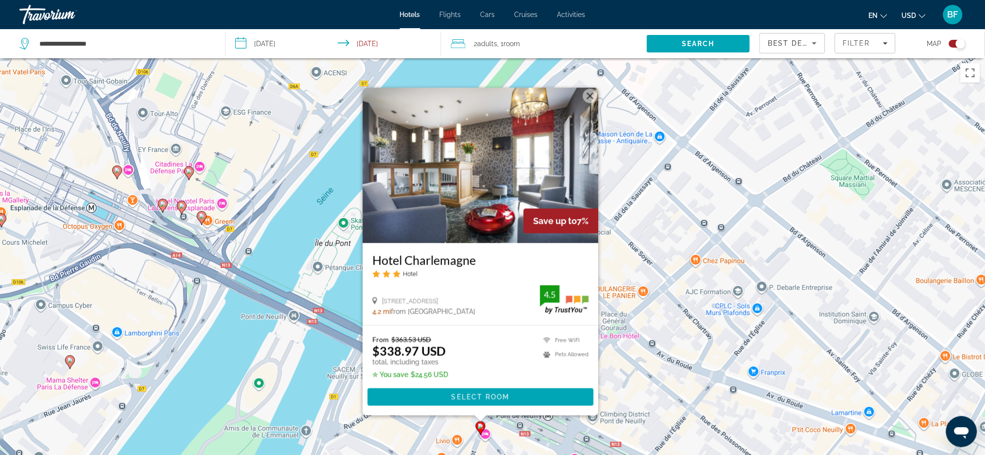
click at [588, 96] on button "Close" at bounding box center [590, 95] width 15 height 15
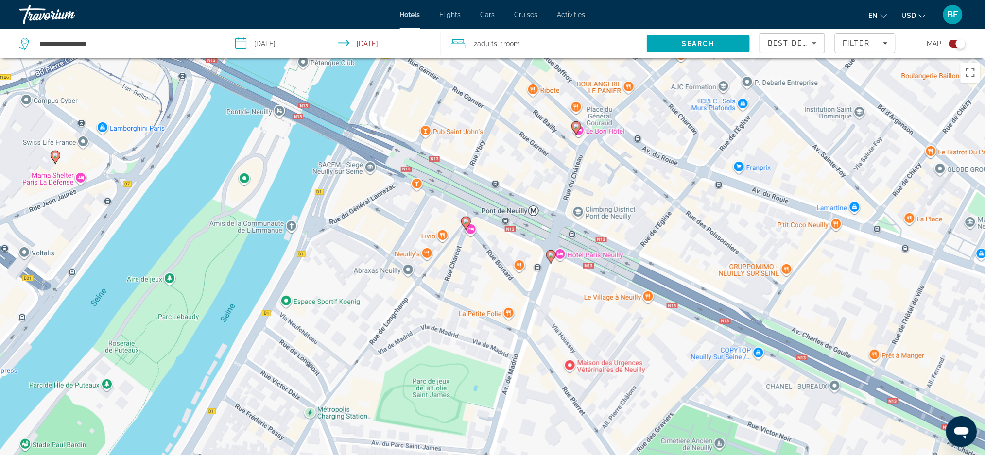
drag, startPoint x: 654, startPoint y: 405, endPoint x: 639, endPoint y: 201, distance: 205.1
click at [639, 201] on div "To activate drag with keyboard, press Alt + Enter. Once in keyboard drag state,…" at bounding box center [492, 285] width 985 height 455
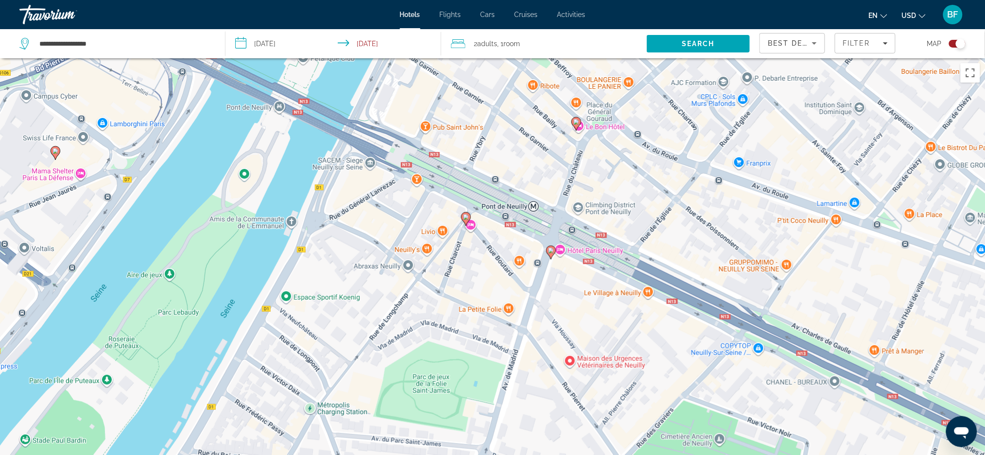
click at [552, 254] on image "Main content" at bounding box center [551, 251] width 6 height 6
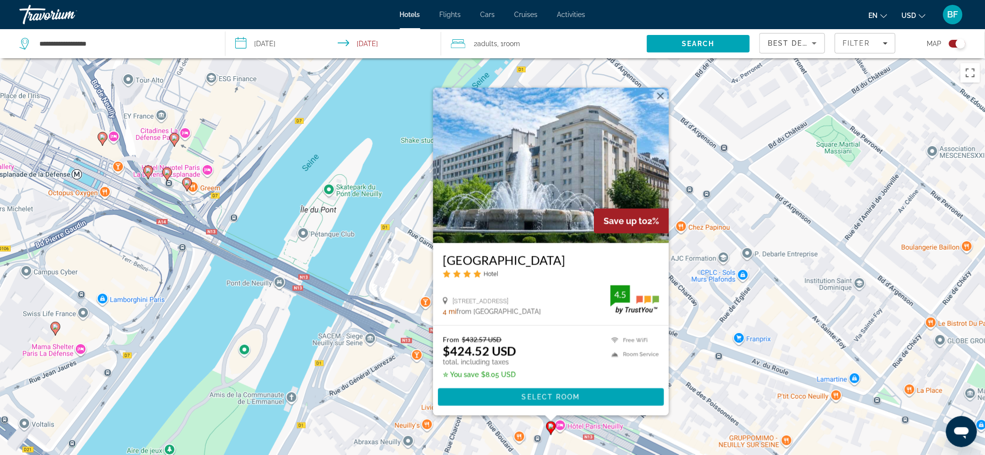
click at [661, 97] on button "Close" at bounding box center [660, 95] width 15 height 15
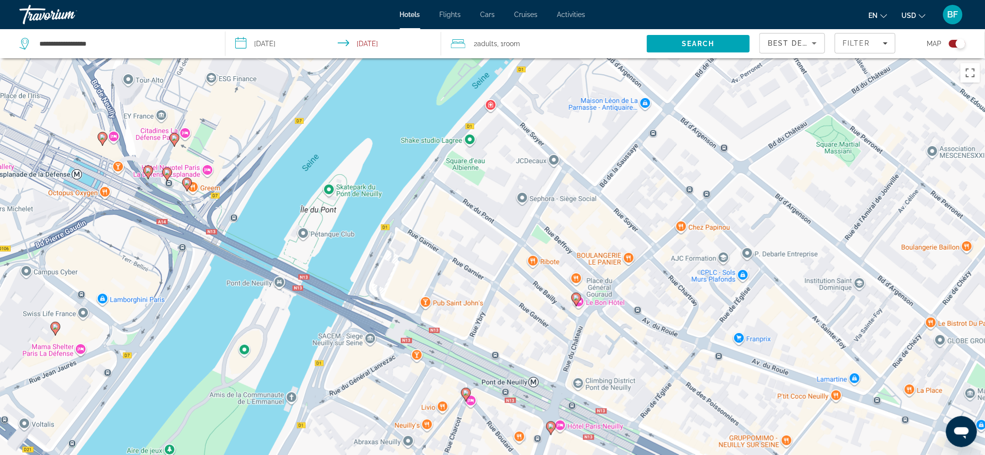
click at [575, 296] on image "Main content" at bounding box center [576, 298] width 6 height 6
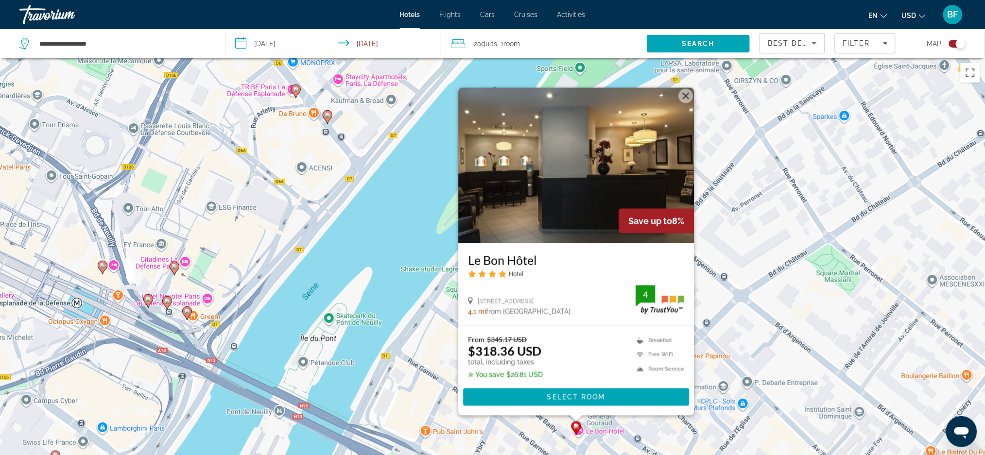
click at [690, 100] on button "Close" at bounding box center [685, 95] width 15 height 15
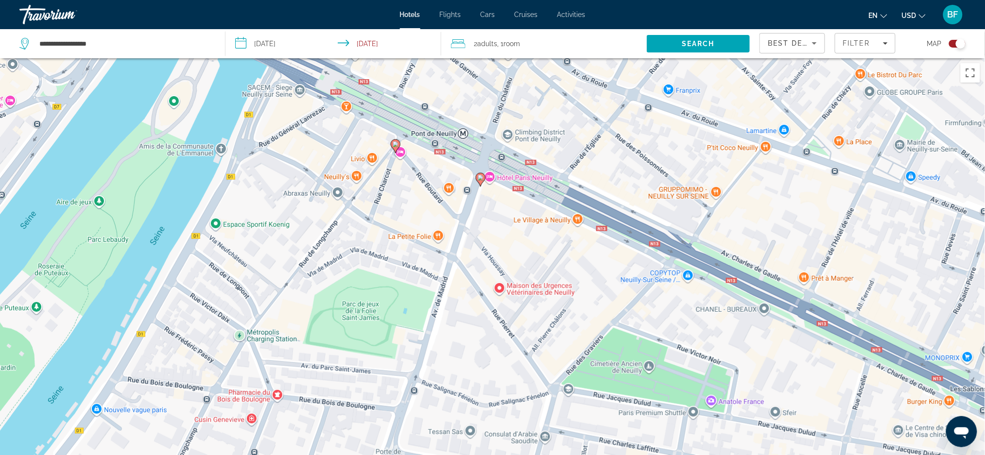
drag, startPoint x: 672, startPoint y: 384, endPoint x: 602, endPoint y: 11, distance: 379.3
click at [602, 11] on div "**********" at bounding box center [492, 227] width 985 height 455
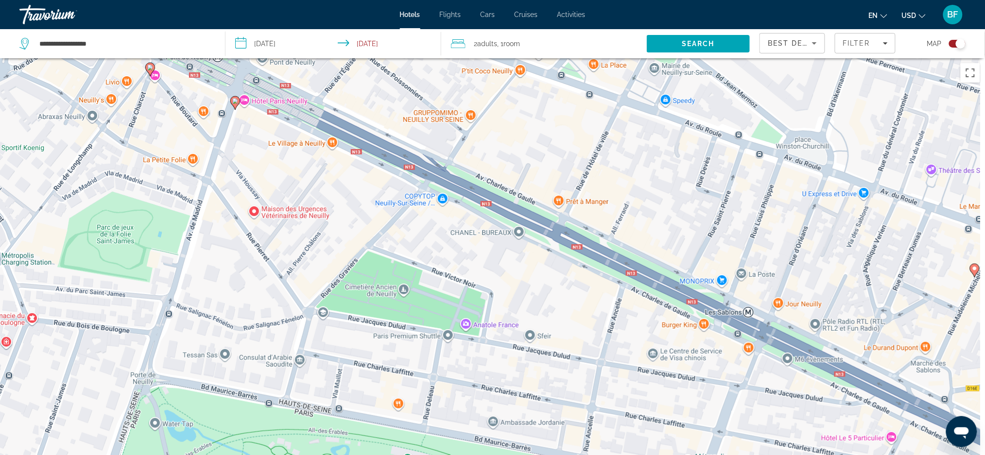
drag, startPoint x: 757, startPoint y: 294, endPoint x: 508, endPoint y: 216, distance: 260.5
click at [508, 216] on div "To activate drag with keyboard, press Alt + Enter. Once in keyboard drag state,…" at bounding box center [492, 285] width 985 height 455
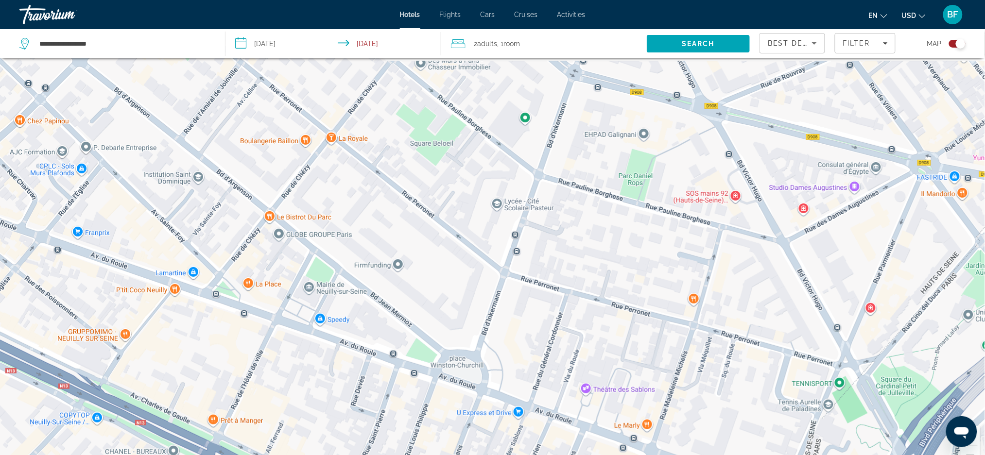
scroll to position [117, 0]
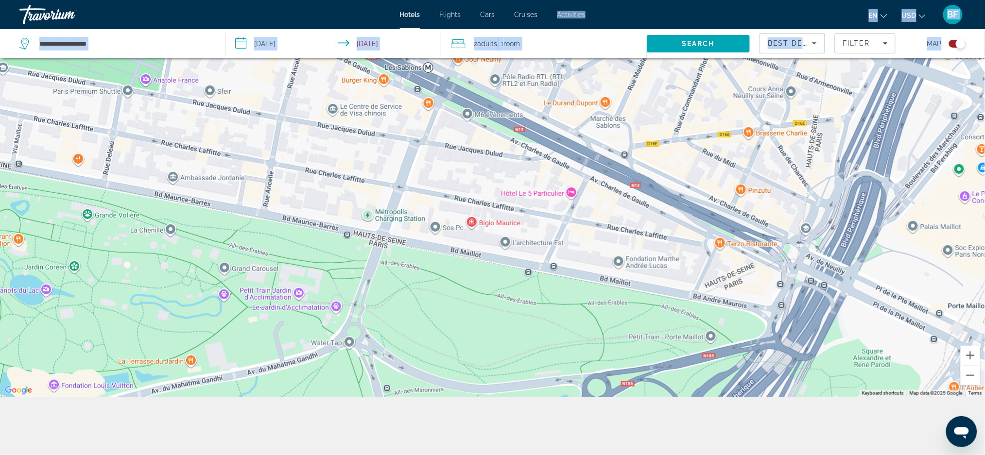
drag, startPoint x: 836, startPoint y: 264, endPoint x: 518, endPoint y: 18, distance: 401.4
click at [519, 18] on div "**********" at bounding box center [492, 110] width 985 height 455
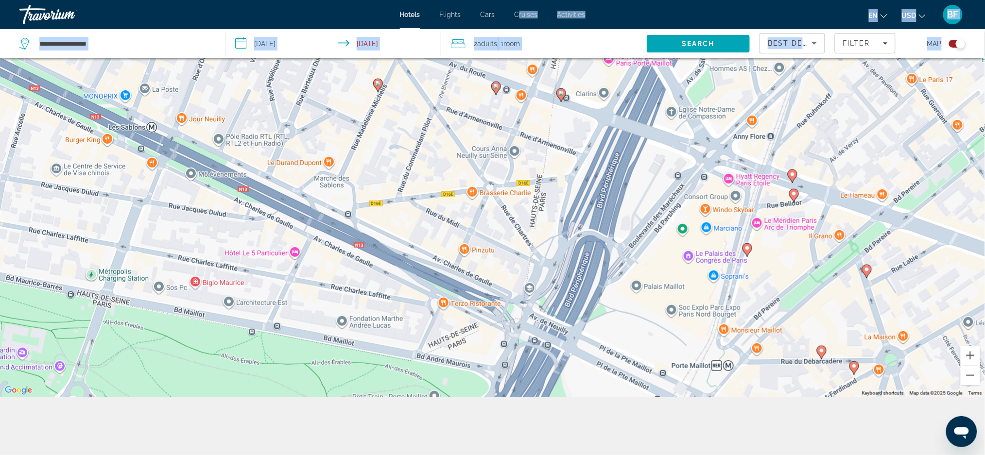
drag, startPoint x: 868, startPoint y: 334, endPoint x: 593, endPoint y: 396, distance: 281.4
click at [593, 396] on div "To activate drag with keyboard, press Alt + Enter. Once in keyboard drag state,…" at bounding box center [492, 169] width 985 height 455
click at [745, 251] on image "Main content" at bounding box center [747, 248] width 6 height 6
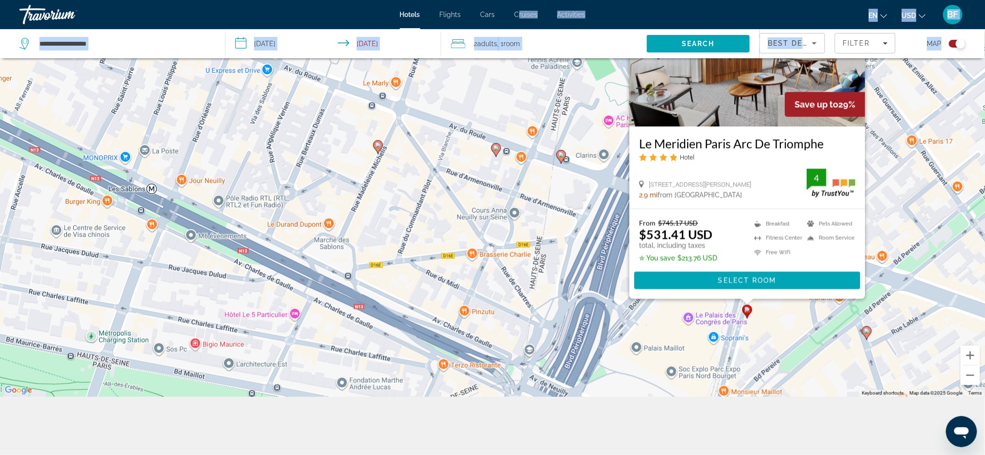
click at [777, 314] on div "To activate drag with keyboard, press Alt + Enter. Once in keyboard drag state,…" at bounding box center [492, 169] width 985 height 455
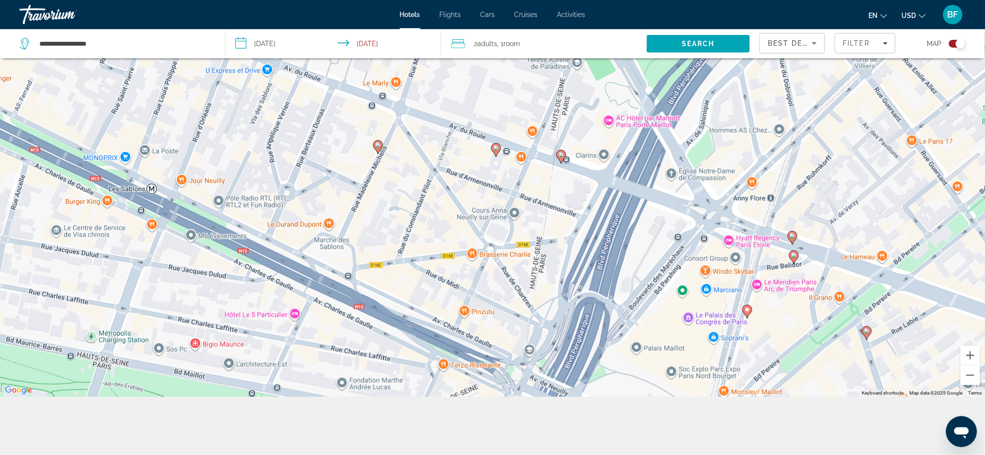
click at [745, 310] on image "Main content" at bounding box center [747, 310] width 6 height 6
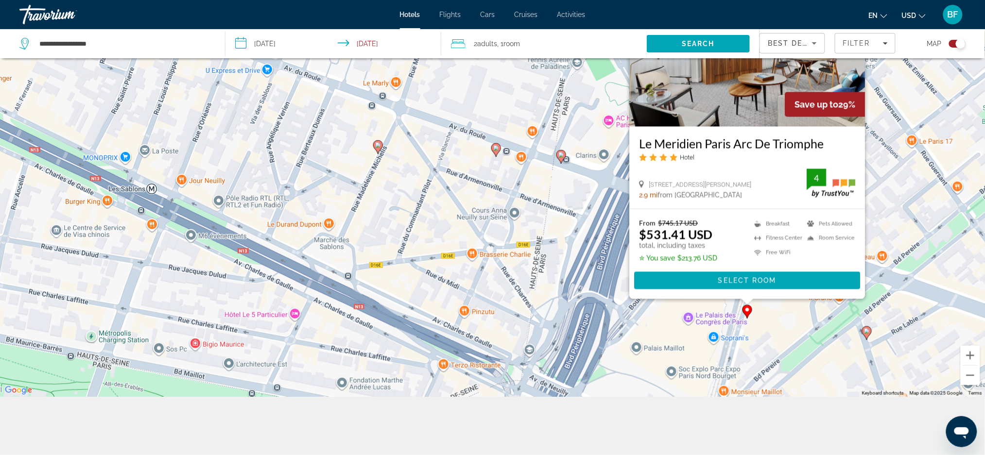
click at [784, 324] on div "To activate drag with keyboard, press Alt + Enter. Once in keyboard drag state,…" at bounding box center [492, 169] width 985 height 455
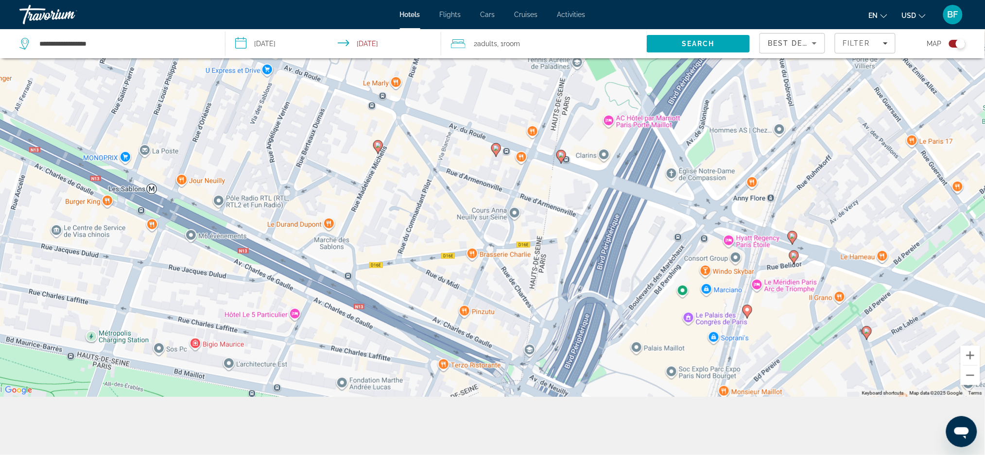
click at [866, 332] on image "Main content" at bounding box center [867, 331] width 6 height 6
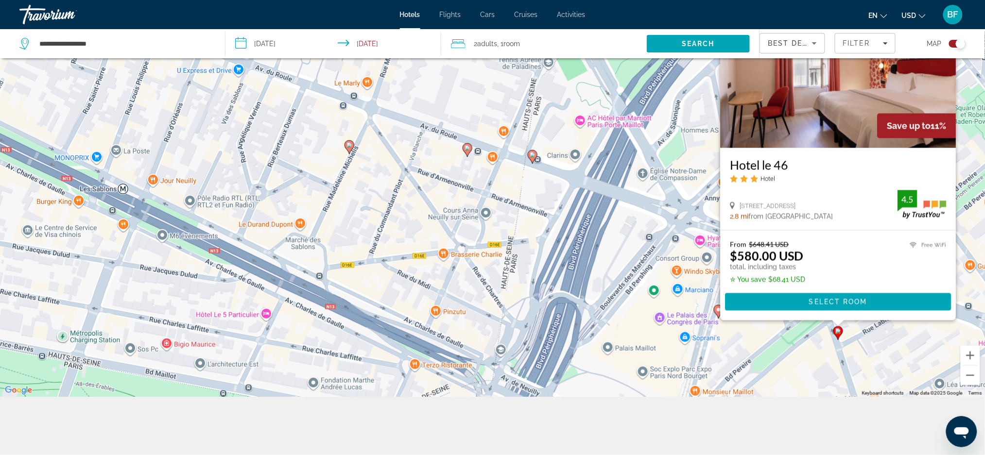
click at [816, 361] on div "To activate drag with keyboard, press Alt + Enter. Once in keyboard drag state,…" at bounding box center [492, 169] width 985 height 455
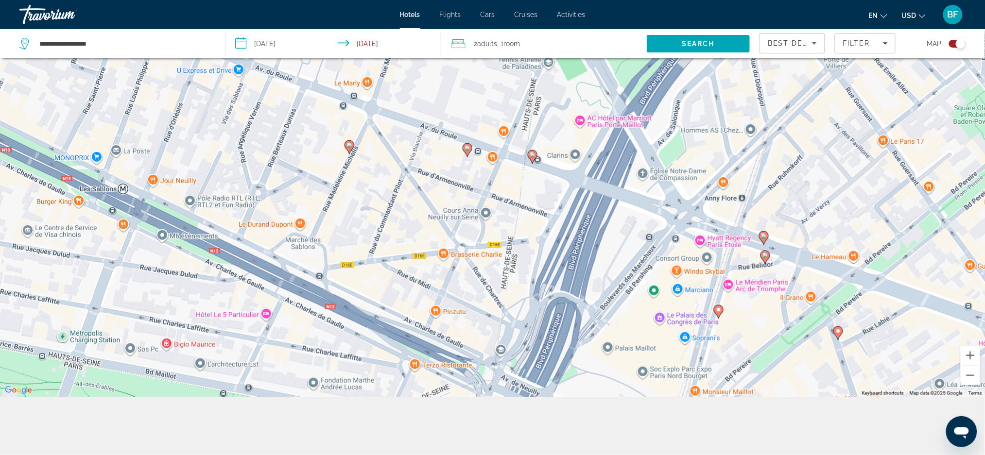
click at [766, 259] on icon "Main content" at bounding box center [764, 257] width 9 height 13
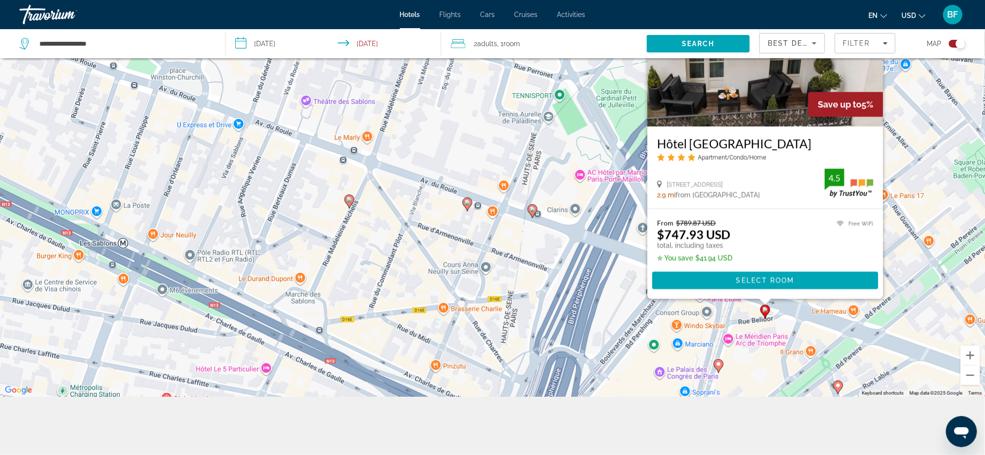
click at [930, 319] on div "To activate drag with keyboard, press Alt + Enter. Once in keyboard drag state,…" at bounding box center [492, 169] width 985 height 455
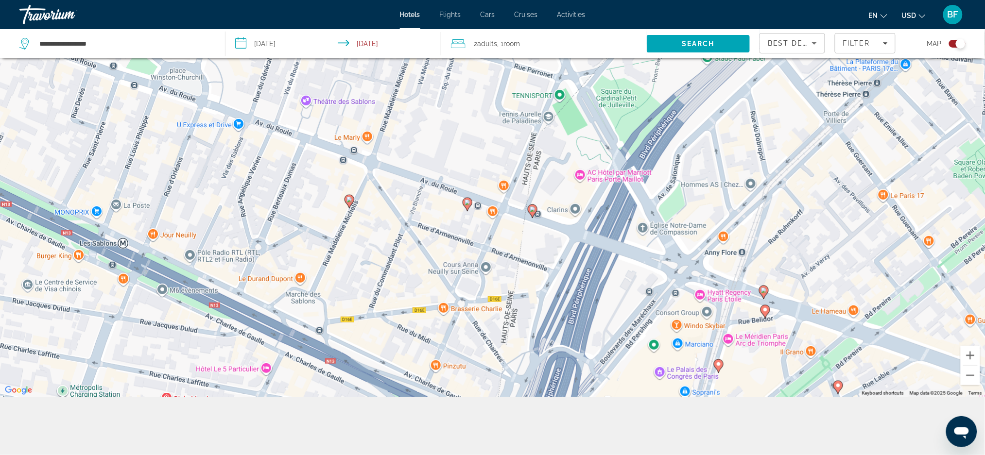
click at [760, 292] on icon "Main content" at bounding box center [763, 292] width 9 height 13
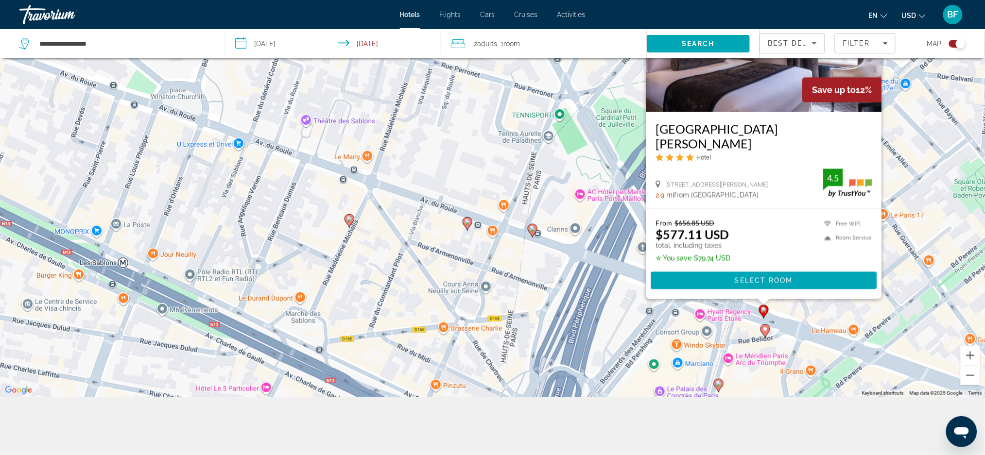
click at [930, 338] on div "To activate drag with keyboard, press Alt + Enter. Once in keyboard drag state,…" at bounding box center [492, 169] width 985 height 455
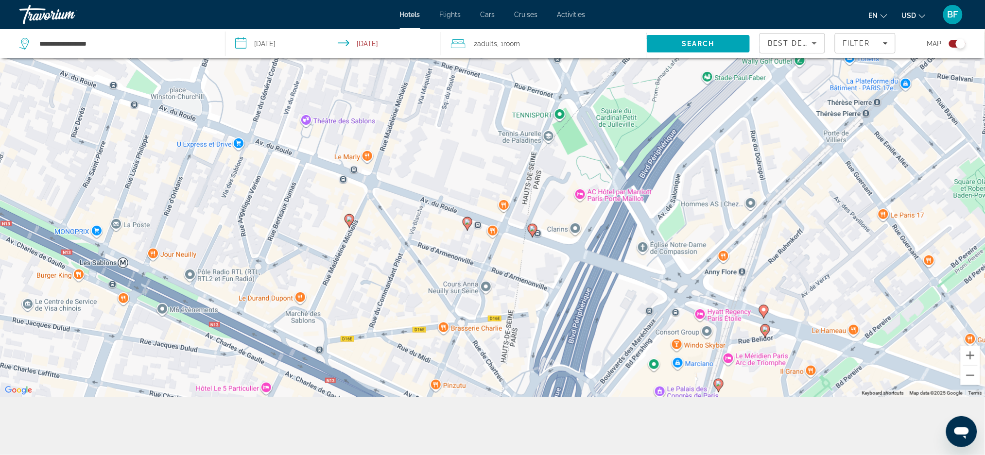
click at [720, 386] on image "Main content" at bounding box center [719, 384] width 6 height 6
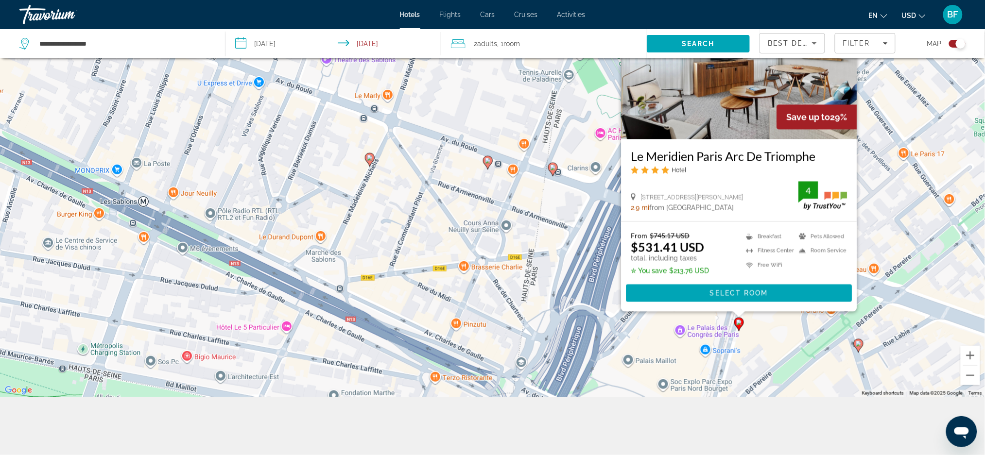
drag, startPoint x: 758, startPoint y: 371, endPoint x: 778, endPoint y: 333, distance: 43.5
click at [778, 333] on div "To activate drag with keyboard, press Alt + Enter. Once in keyboard drag state,…" at bounding box center [492, 169] width 985 height 455
click at [741, 326] on icon "Main content" at bounding box center [738, 323] width 9 height 13
click at [770, 338] on div "To activate drag with keyboard, press Alt + Enter. Once in keyboard drag state,…" at bounding box center [492, 169] width 985 height 455
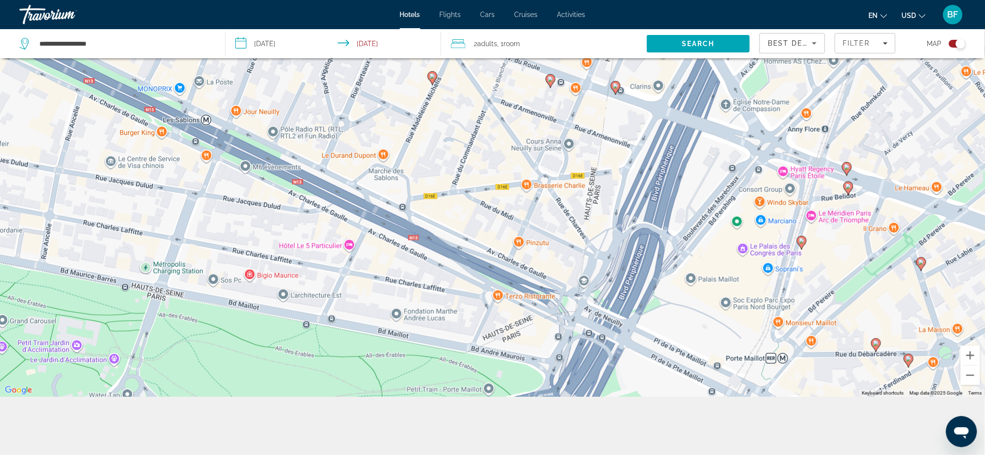
drag, startPoint x: 708, startPoint y: 321, endPoint x: 756, endPoint y: 225, distance: 107.3
click at [772, 239] on div "To activate drag with keyboard, press Alt + Enter. Once in keyboard drag state,…" at bounding box center [492, 169] width 985 height 455
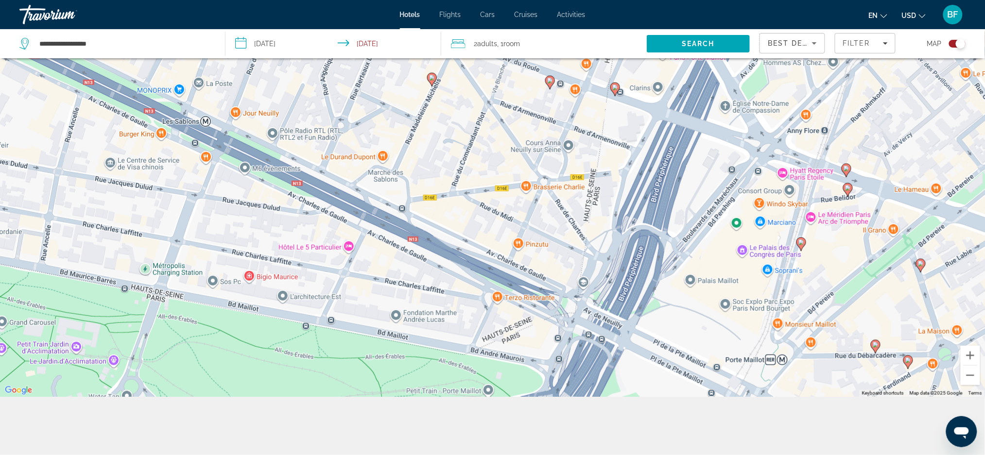
click at [613, 88] on image "Main content" at bounding box center [615, 88] width 6 height 6
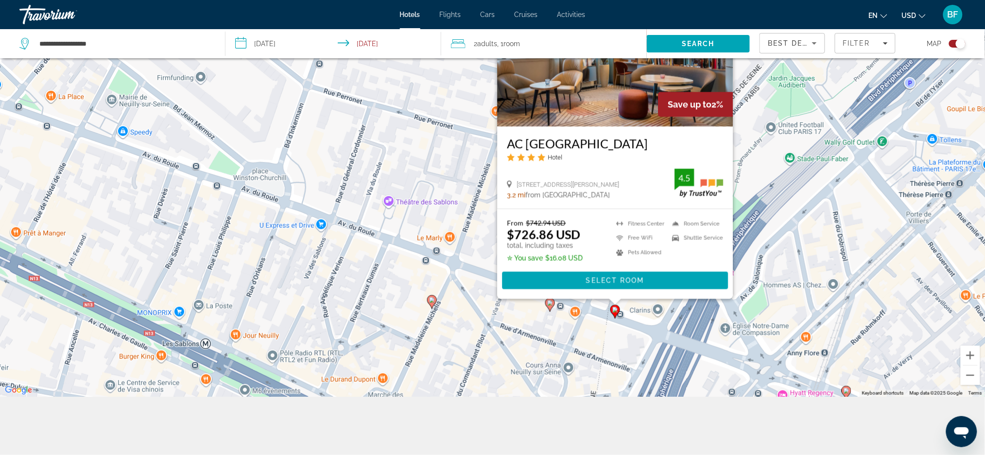
click at [550, 306] on image "Main content" at bounding box center [550, 303] width 6 height 6
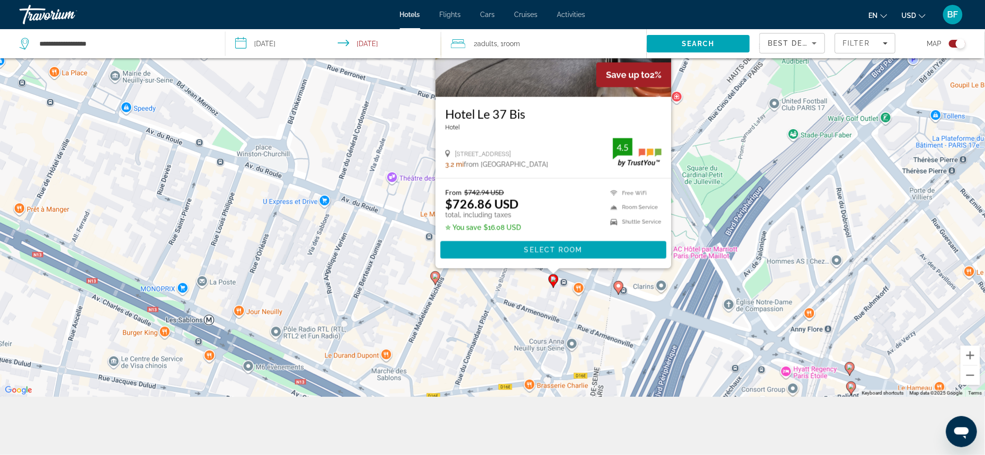
drag, startPoint x: 523, startPoint y: 347, endPoint x: 530, endPoint y: 306, distance: 42.3
click at [530, 306] on div "To activate drag with keyboard, press Alt + Enter. Once in keyboard drag state,…" at bounding box center [492, 169] width 985 height 455
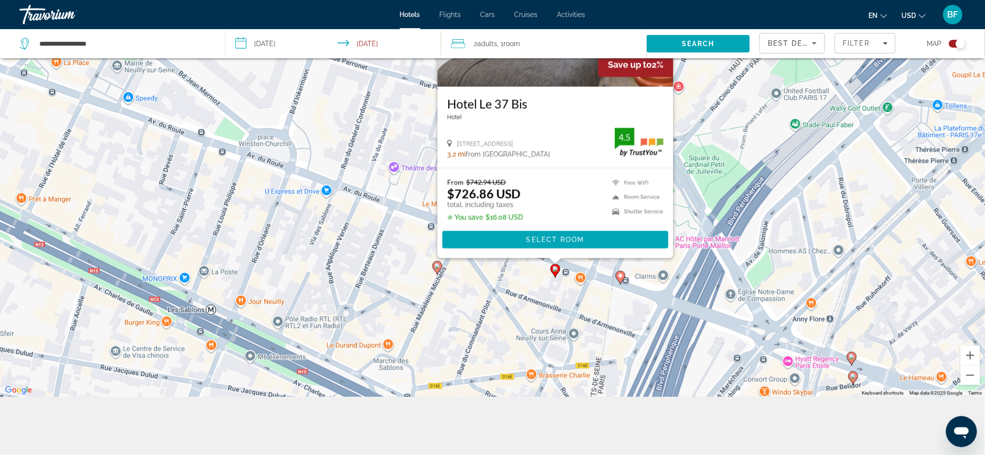
click at [438, 273] on icon "Main content" at bounding box center [436, 267] width 9 height 13
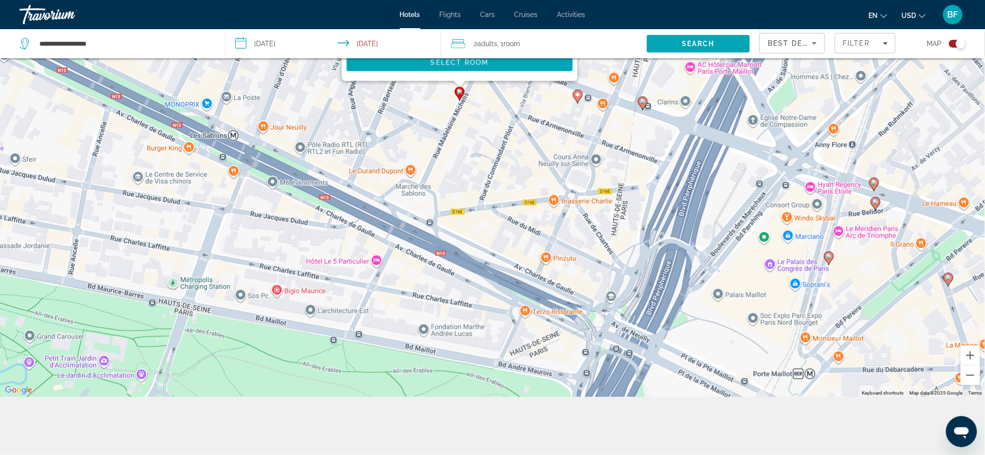
drag, startPoint x: 484, startPoint y: 326, endPoint x: 506, endPoint y: 115, distance: 212.5
click at [506, 115] on div "To activate drag with keyboard, press Alt + Enter. Once in keyboard drag state,…" at bounding box center [492, 169] width 985 height 455
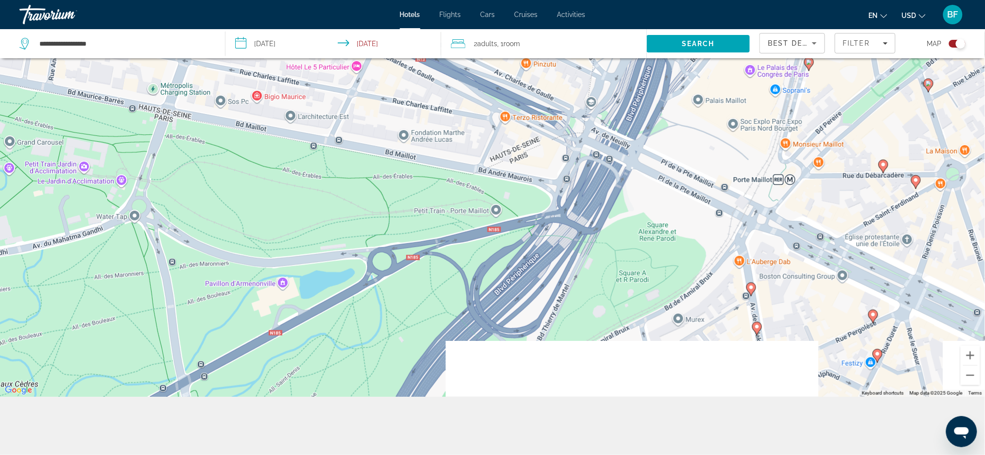
drag, startPoint x: 498, startPoint y: 349, endPoint x: 477, endPoint y: 144, distance: 206.5
click at [477, 145] on div "To activate drag with keyboard, press Alt + Enter. Once in keyboard drag state,…" at bounding box center [492, 169] width 985 height 455
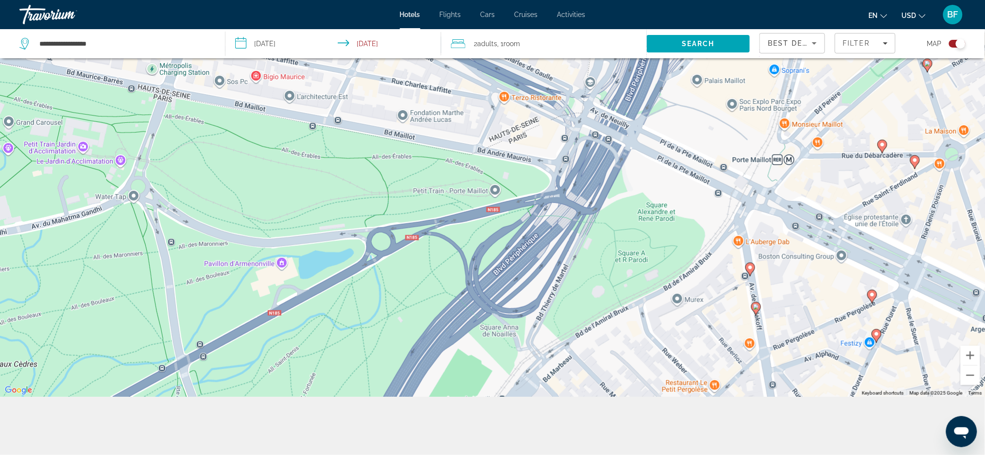
click at [753, 272] on icon "Main content" at bounding box center [749, 269] width 9 height 13
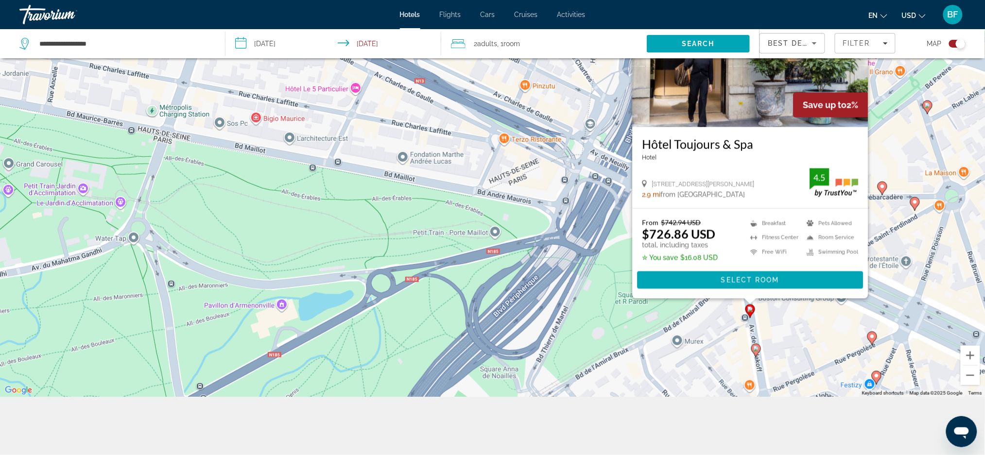
click at [756, 353] on icon "Main content" at bounding box center [755, 350] width 9 height 13
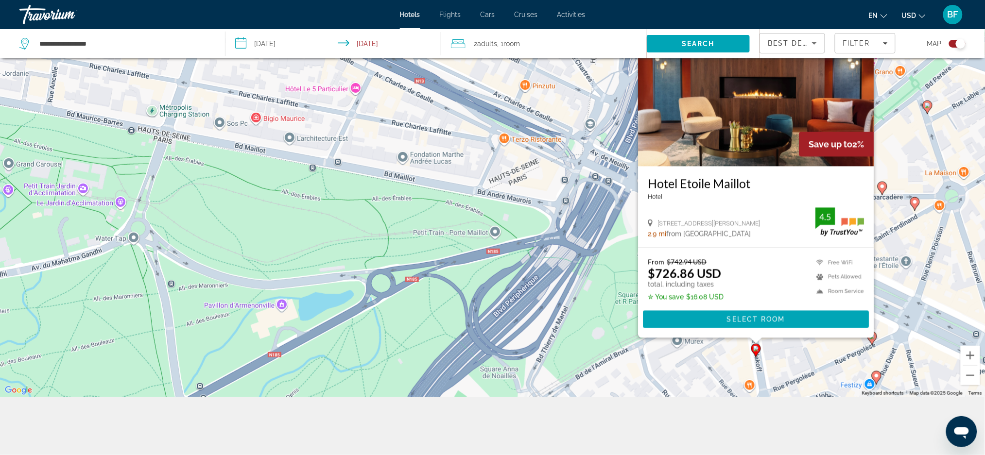
click at [880, 377] on icon "Main content" at bounding box center [876, 377] width 9 height 13
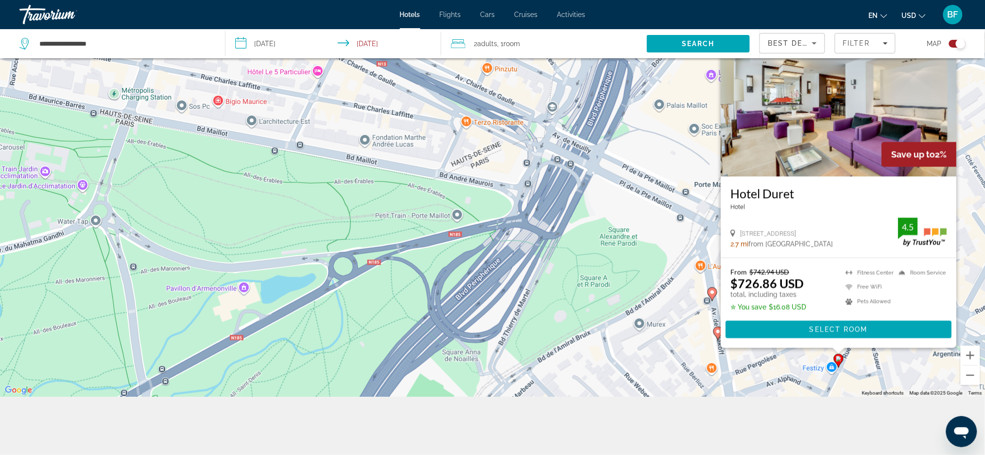
click at [641, 364] on div "To activate drag with keyboard, press Alt + Enter. Once in keyboard drag state,…" at bounding box center [492, 169] width 985 height 455
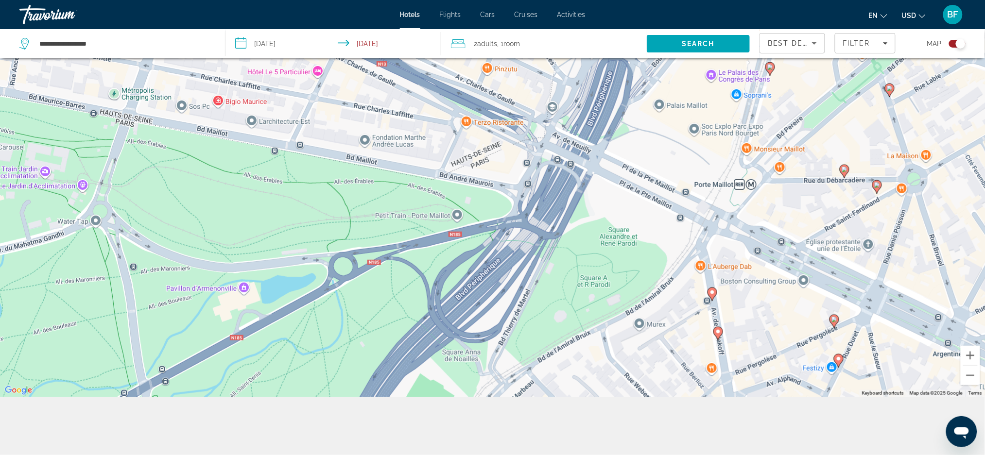
click at [832, 322] on image "Main content" at bounding box center [834, 320] width 6 height 6
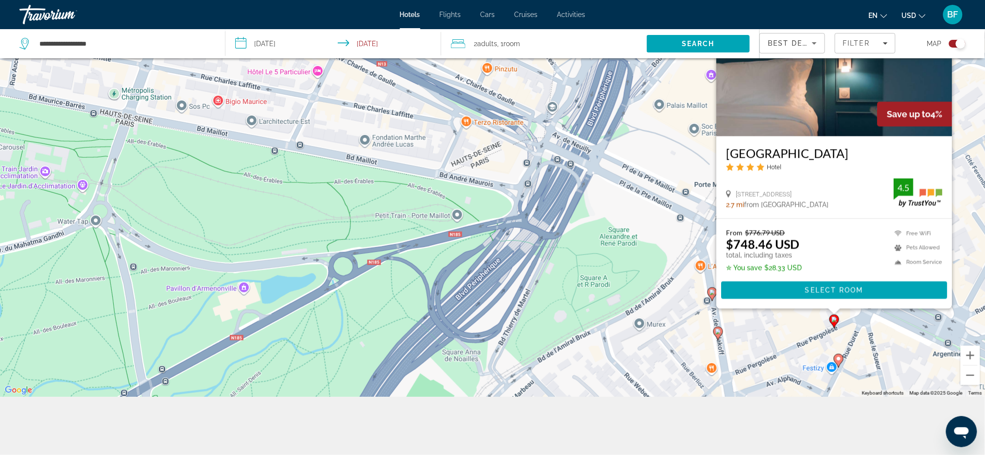
click at [898, 353] on div "To activate drag with keyboard, press Alt + Enter. Once in keyboard drag state,…" at bounding box center [492, 169] width 985 height 455
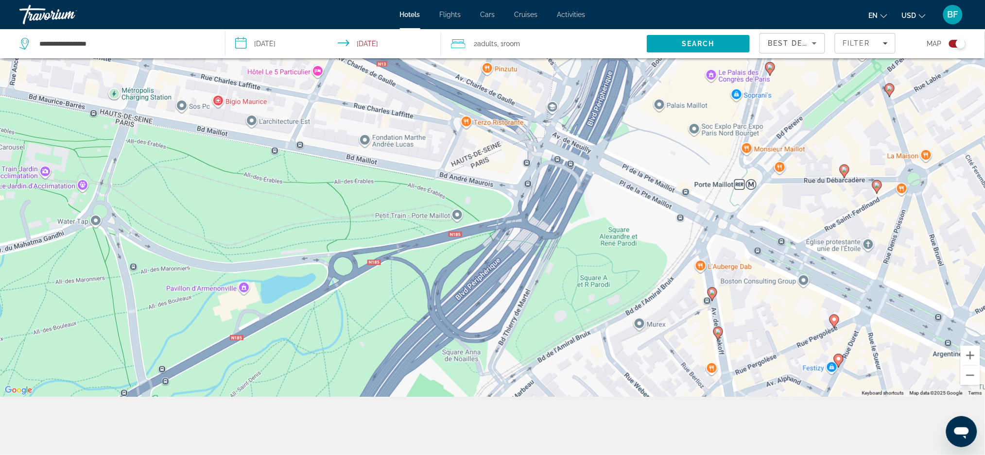
click at [879, 194] on gmp-advanced-marker "Main content" at bounding box center [877, 187] width 10 height 15
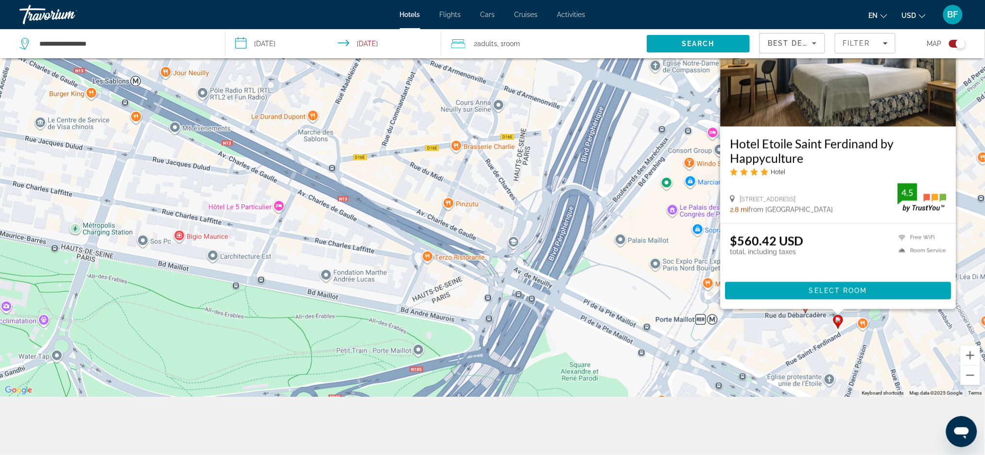
click at [774, 339] on div "To activate drag with keyboard, press Alt + Enter. Once in keyboard drag state,…" at bounding box center [492, 169] width 985 height 455
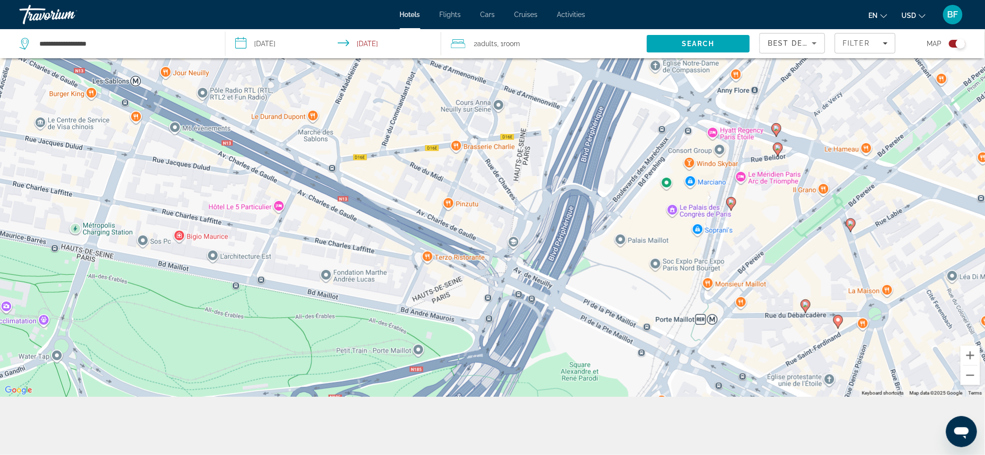
click at [806, 308] on image "Main content" at bounding box center [806, 305] width 6 height 6
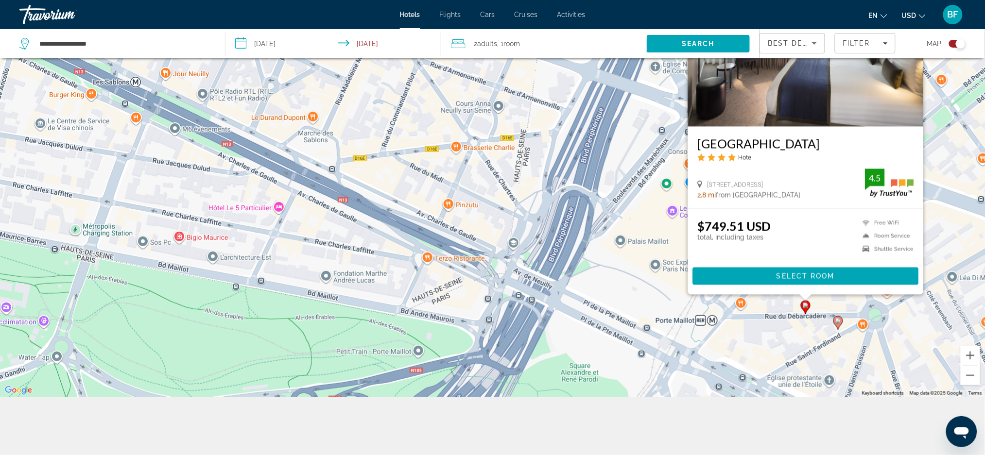
click at [757, 342] on div "To activate drag with keyboard, press Alt + Enter. Once in keyboard drag state,…" at bounding box center [492, 169] width 985 height 455
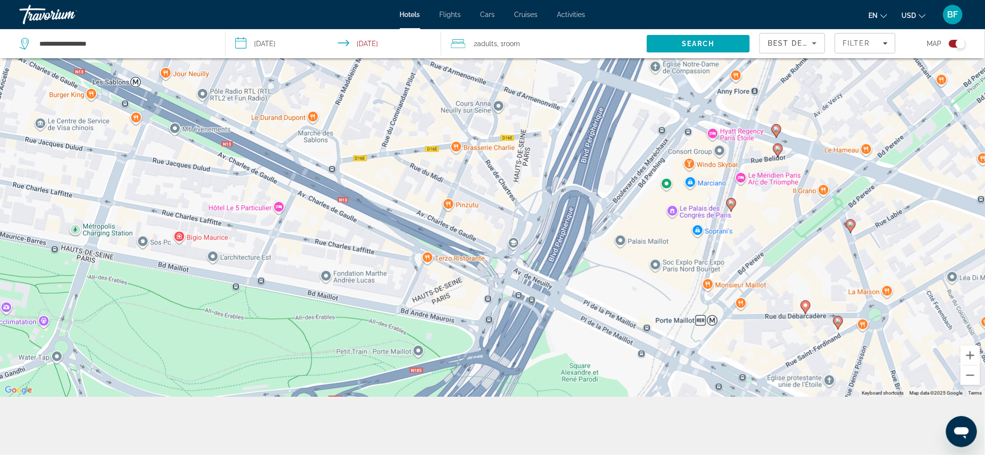
click at [852, 228] on icon "Main content" at bounding box center [850, 226] width 9 height 13
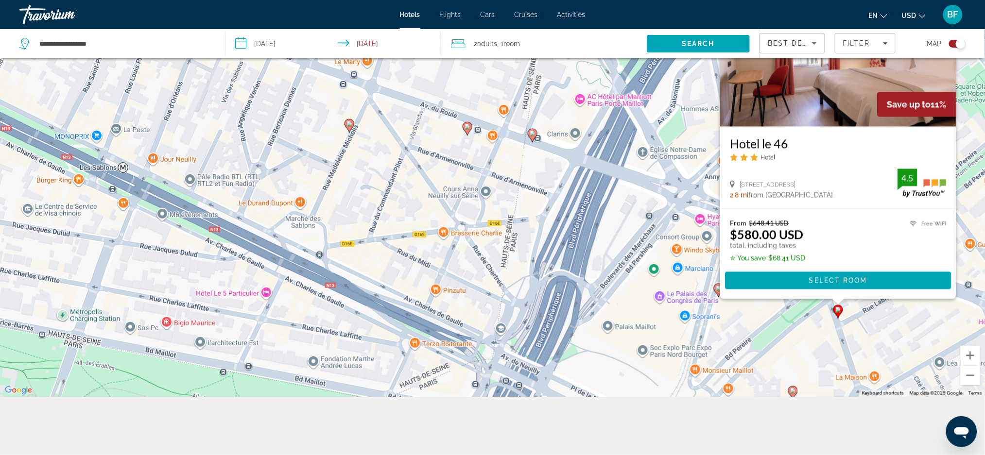
click at [902, 329] on div "To activate drag with keyboard, press Alt + Enter. Once in keyboard drag state,…" at bounding box center [492, 169] width 985 height 455
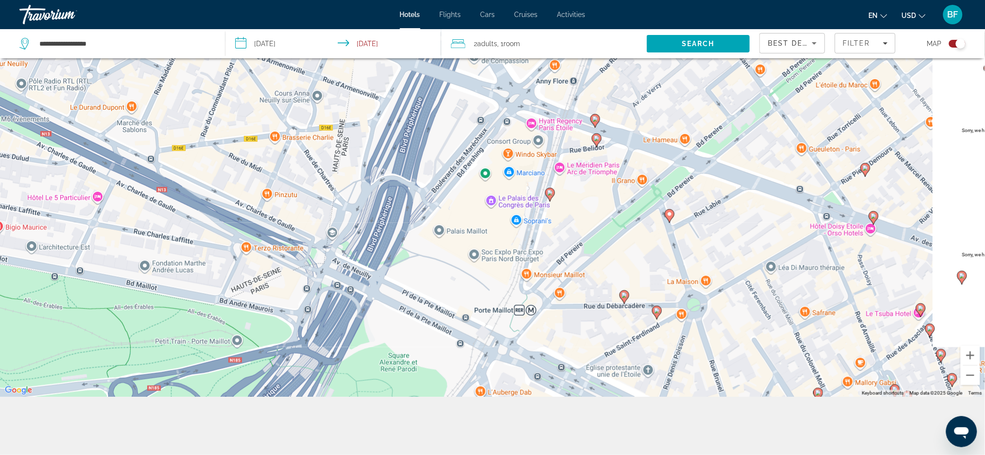
drag, startPoint x: 833, startPoint y: 304, endPoint x: 758, endPoint y: 216, distance: 115.5
click at [758, 216] on div "To activate drag with keyboard, press Alt + Enter. Once in keyboard drag state,…" at bounding box center [492, 169] width 985 height 455
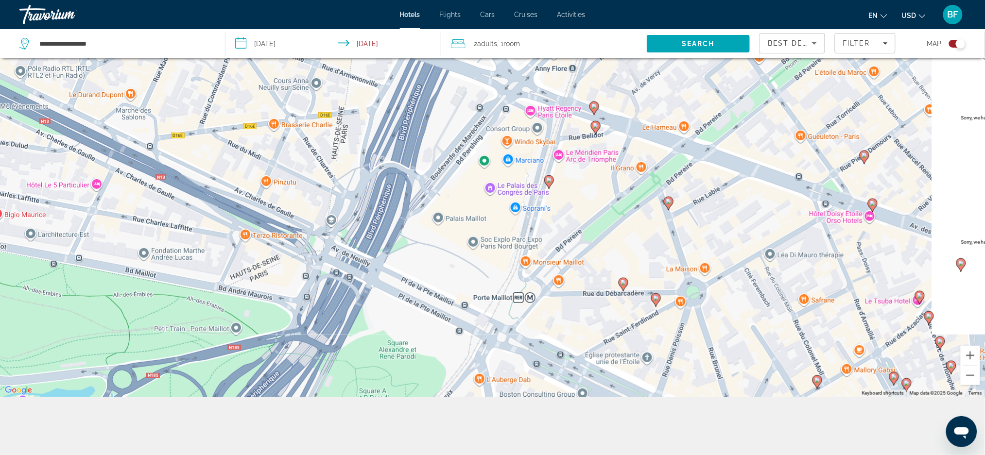
click at [873, 206] on image "Main content" at bounding box center [873, 204] width 6 height 6
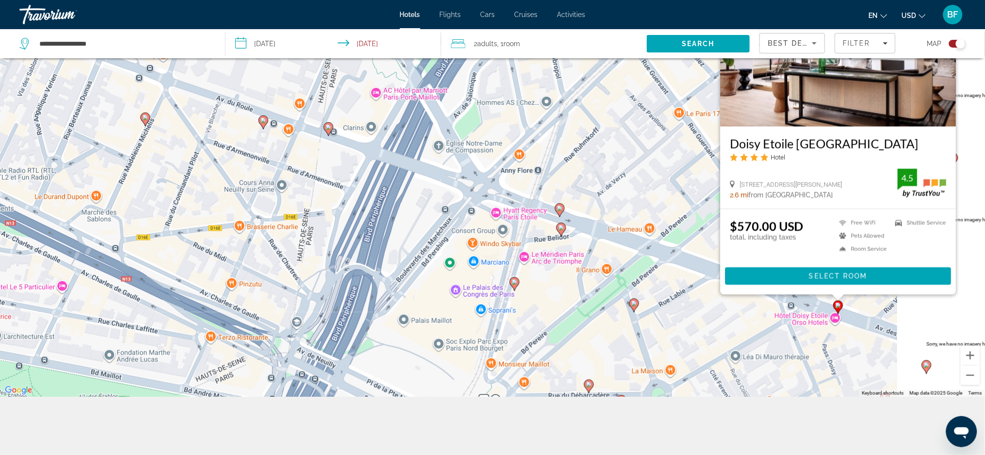
click at [728, 324] on div "To activate drag with keyboard, press Alt + Enter. Once in keyboard drag state,…" at bounding box center [492, 169] width 985 height 455
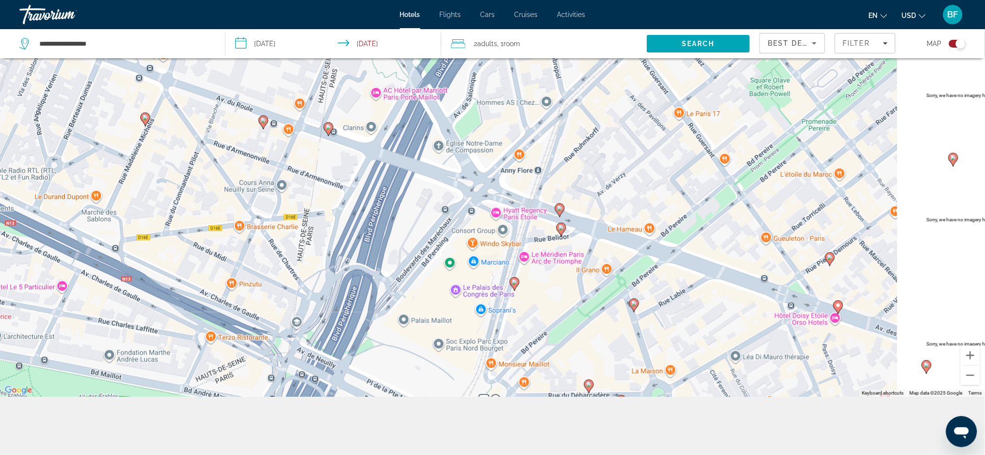
click at [830, 263] on icon "Main content" at bounding box center [829, 259] width 9 height 13
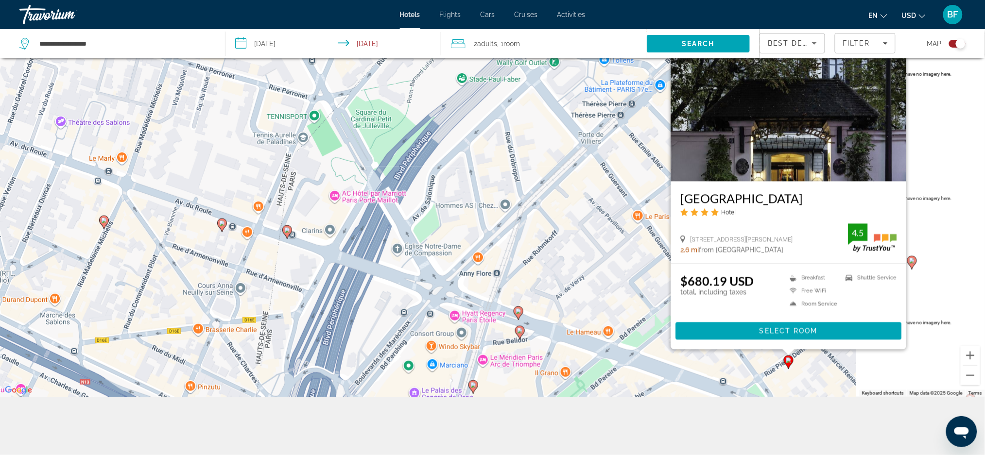
drag, startPoint x: 781, startPoint y: 318, endPoint x: 713, endPoint y: 401, distance: 107.0
click at [713, 402] on div "**********" at bounding box center [492, 199] width 985 height 514
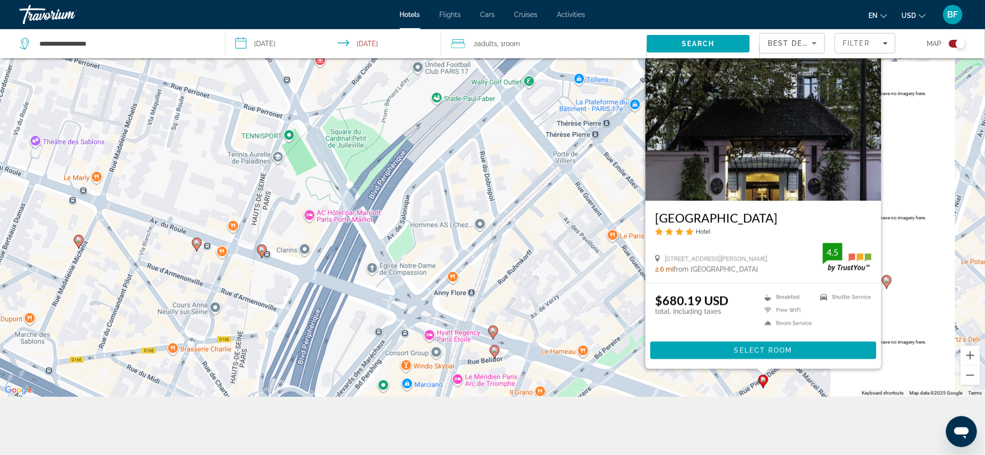
click at [796, 396] on div "To activate drag with keyboard, press Alt + Enter. Once in keyboard drag state,…" at bounding box center [492, 169] width 985 height 455
click at [894, 210] on div "To activate drag with keyboard, press Alt + Enter. Once in keyboard drag state,…" at bounding box center [492, 169] width 985 height 455
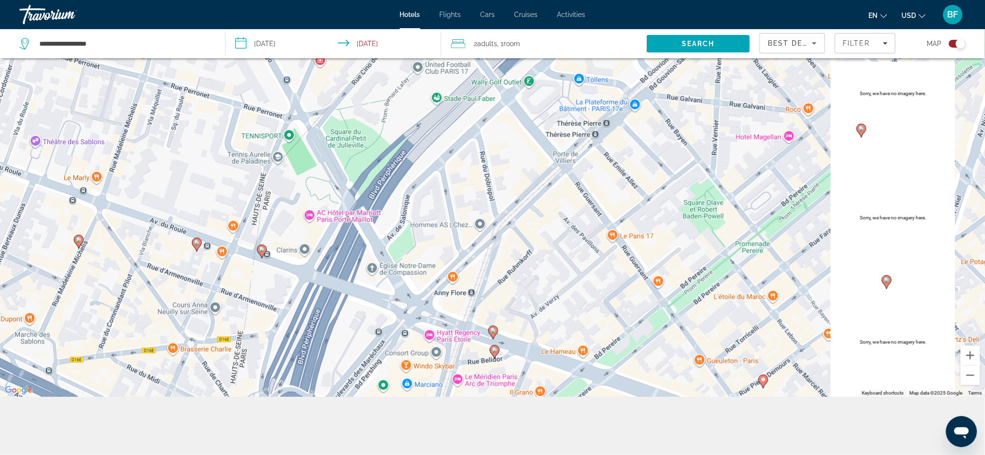
drag, startPoint x: 768, startPoint y: 243, endPoint x: 644, endPoint y: 288, distance: 131.6
click at [644, 288] on div "To activate drag with keyboard, press Alt + Enter. Once in keyboard drag state,…" at bounding box center [492, 169] width 985 height 455
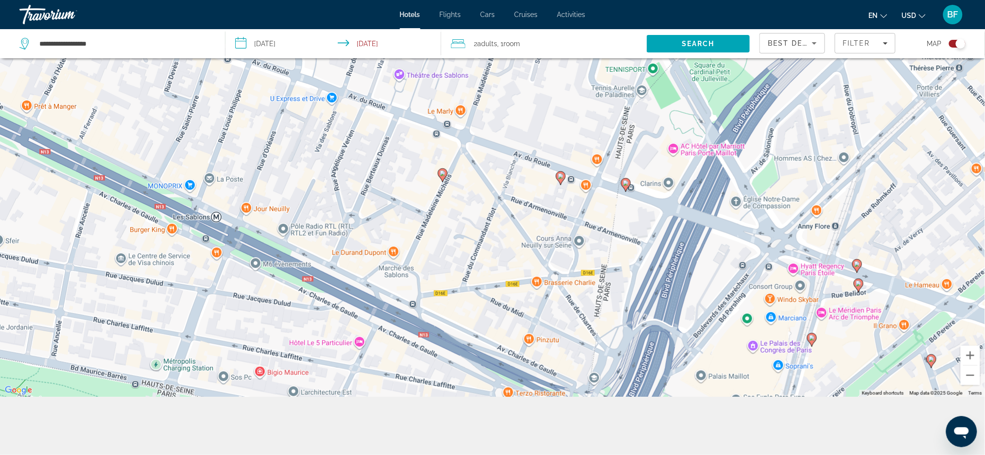
drag, startPoint x: 609, startPoint y: 221, endPoint x: 963, endPoint y: 160, distance: 359.5
click at [963, 160] on div "To activate drag with keyboard, press Alt + Enter. Once in keyboard drag state,…" at bounding box center [492, 169] width 985 height 455
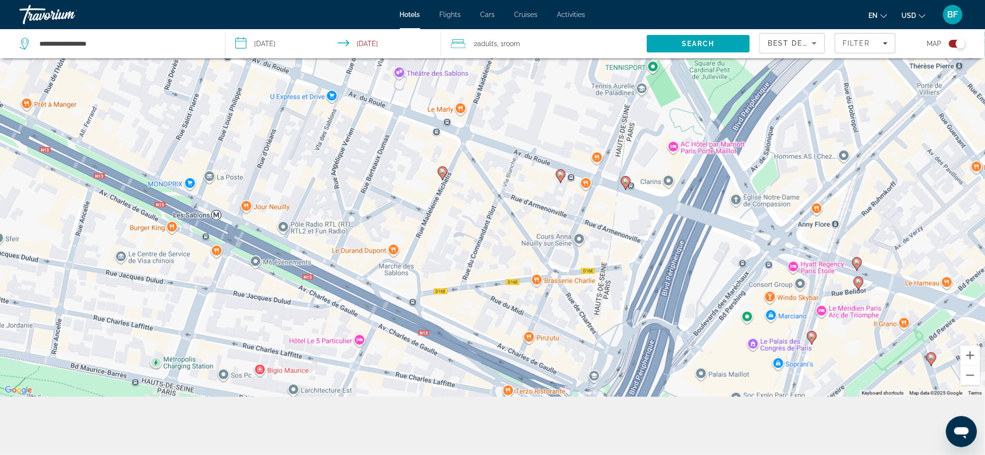
click at [623, 183] on icon "Main content" at bounding box center [625, 182] width 9 height 13
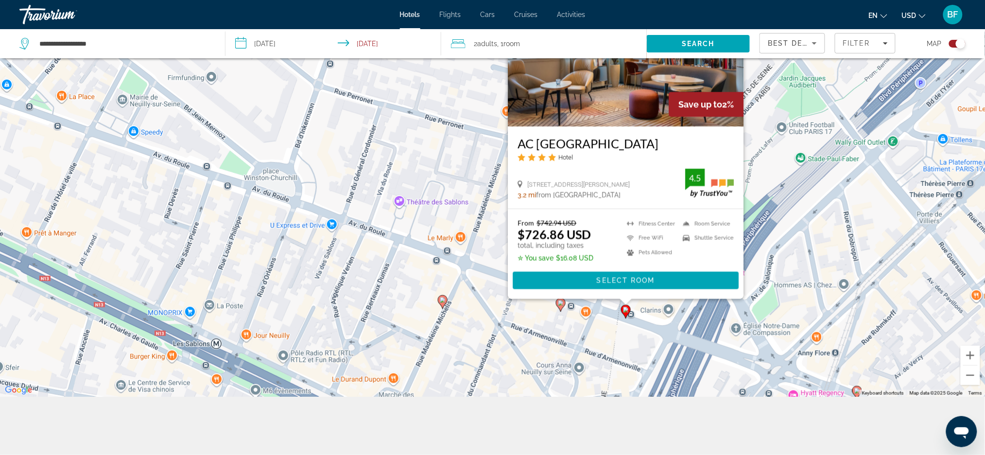
click at [446, 302] on icon "Main content" at bounding box center [442, 301] width 9 height 13
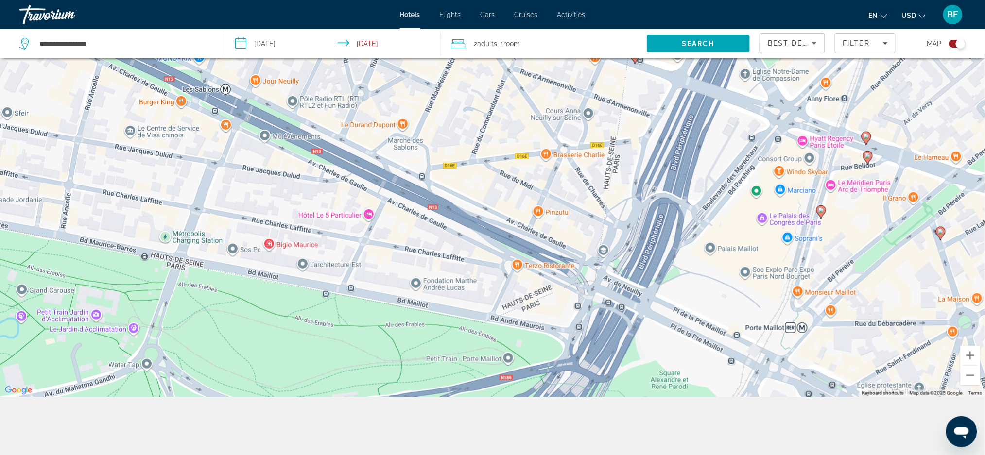
drag, startPoint x: 485, startPoint y: 342, endPoint x: 494, endPoint y: 77, distance: 265.5
click at [494, 77] on div "To activate drag with keyboard, press Alt + Enter. Once in keyboard drag state,…" at bounding box center [492, 169] width 985 height 455
click at [866, 132] on icon "Main content" at bounding box center [866, 138] width 9 height 13
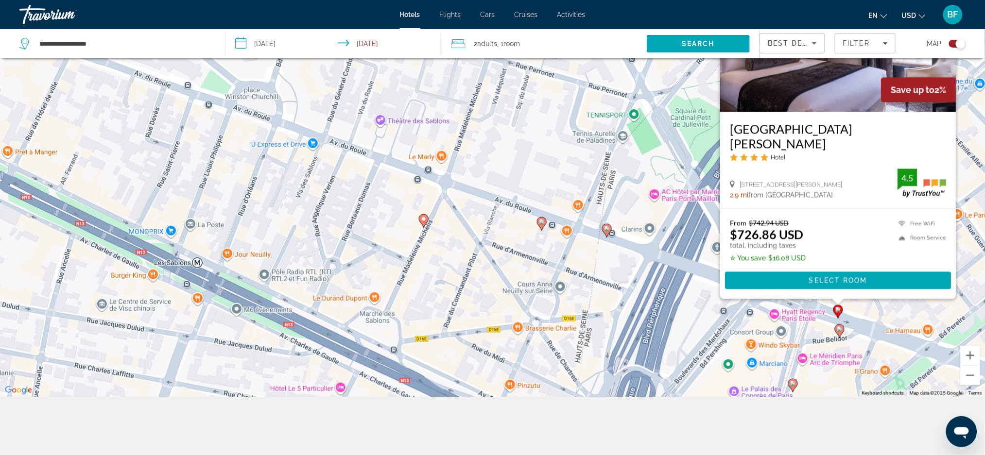
click at [845, 334] on div "To activate drag with keyboard, press Alt + Enter. Once in keyboard drag state,…" at bounding box center [492, 169] width 985 height 455
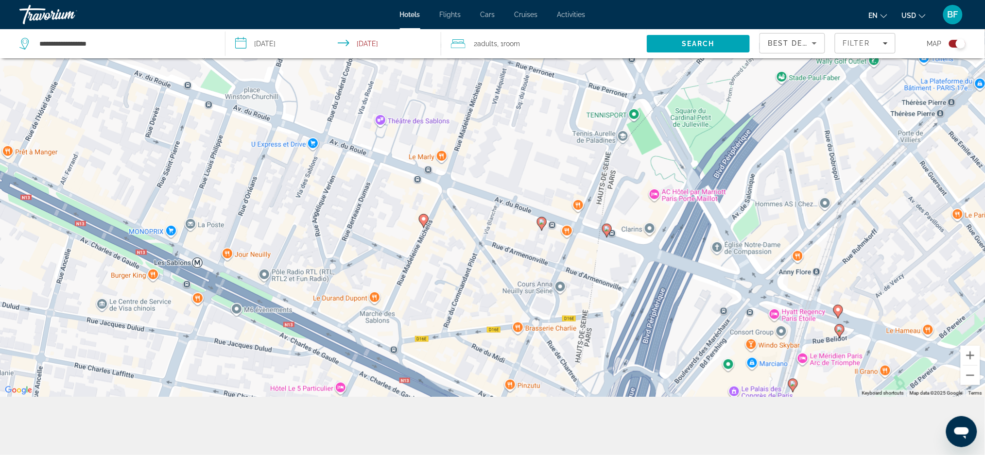
click at [843, 332] on icon "Main content" at bounding box center [839, 331] width 9 height 13
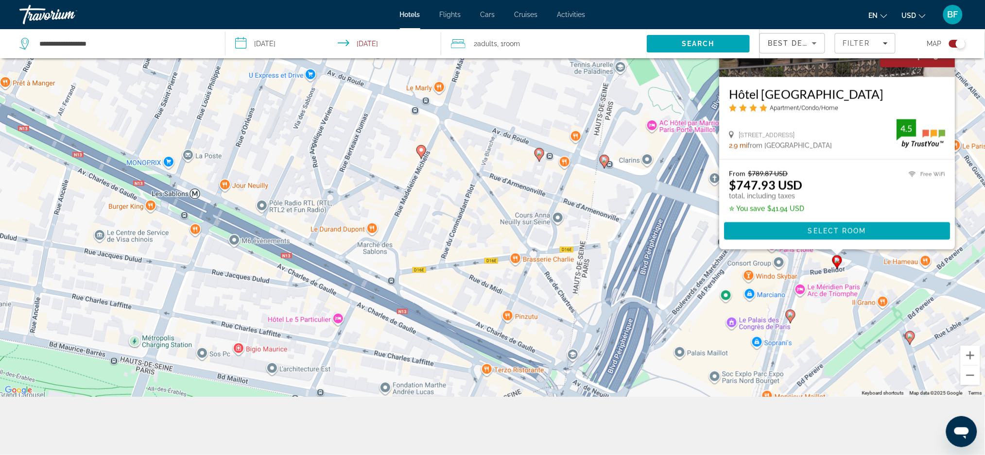
drag, startPoint x: 823, startPoint y: 361, endPoint x: 818, endPoint y: 214, distance: 147.3
click at [818, 214] on div "To activate drag with keyboard, press Alt + Enter. Once in keyboard drag state,…" at bounding box center [492, 169] width 985 height 455
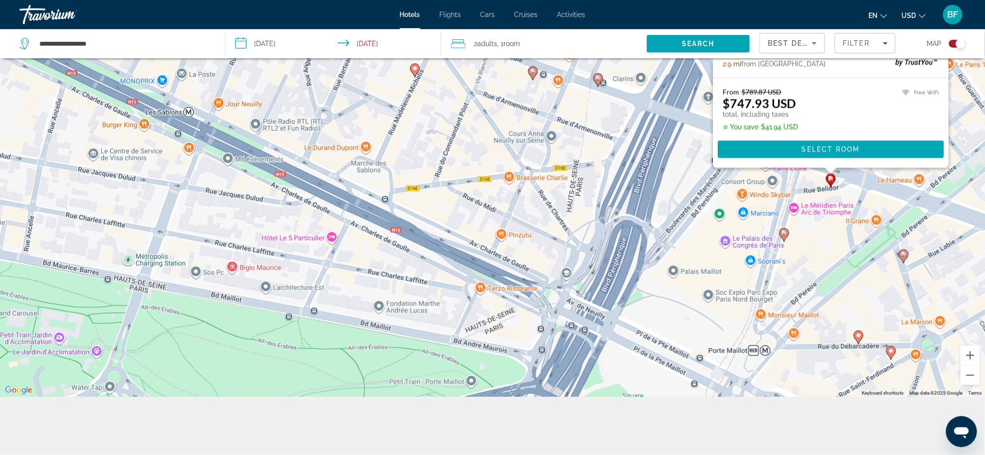
click at [781, 242] on gmp-advanced-marker "Main content" at bounding box center [784, 235] width 10 height 15
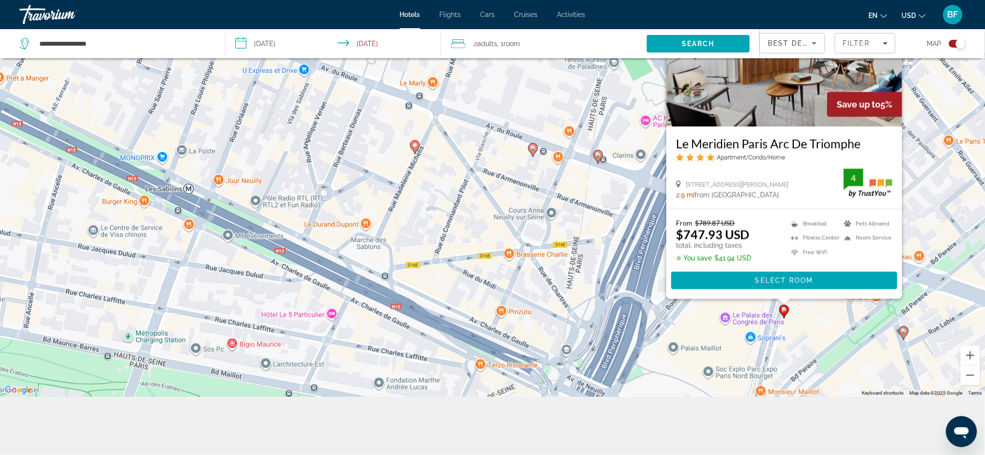
click at [693, 334] on div "To activate drag with keyboard, press Alt + Enter. Once in keyboard drag state,…" at bounding box center [492, 169] width 985 height 455
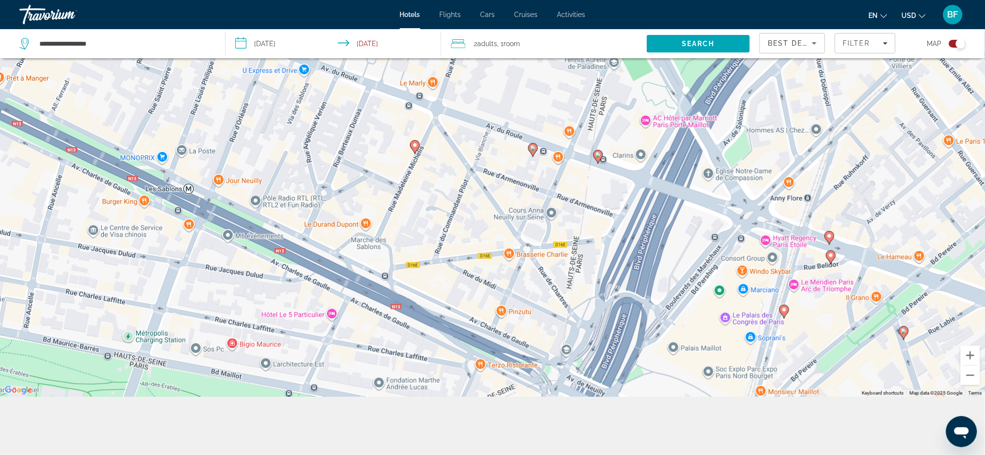
click at [794, 286] on div "To activate drag with keyboard, press Alt + Enter. Once in keyboard drag state,…" at bounding box center [492, 169] width 985 height 455
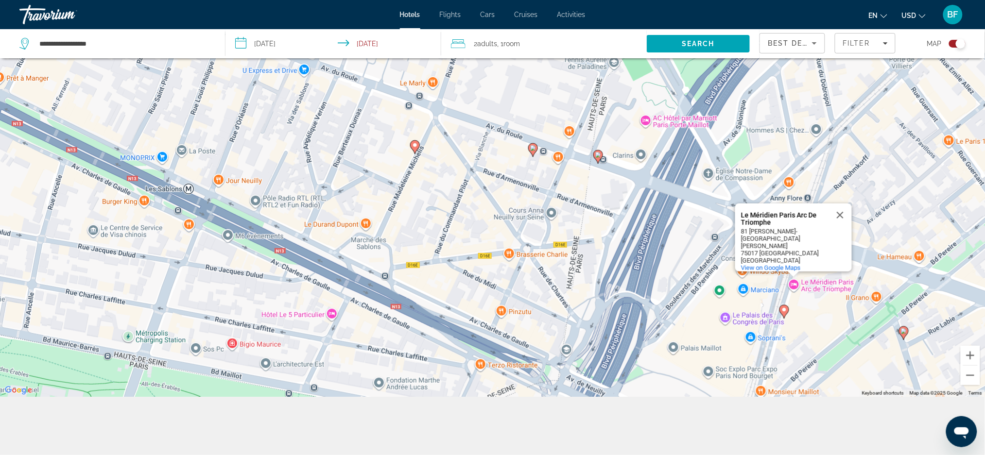
click at [817, 286] on div "To activate drag with keyboard, press Alt + Enter. Once in keyboard drag state,…" at bounding box center [492, 169] width 985 height 455
click at [783, 313] on image "Main content" at bounding box center [784, 310] width 6 height 6
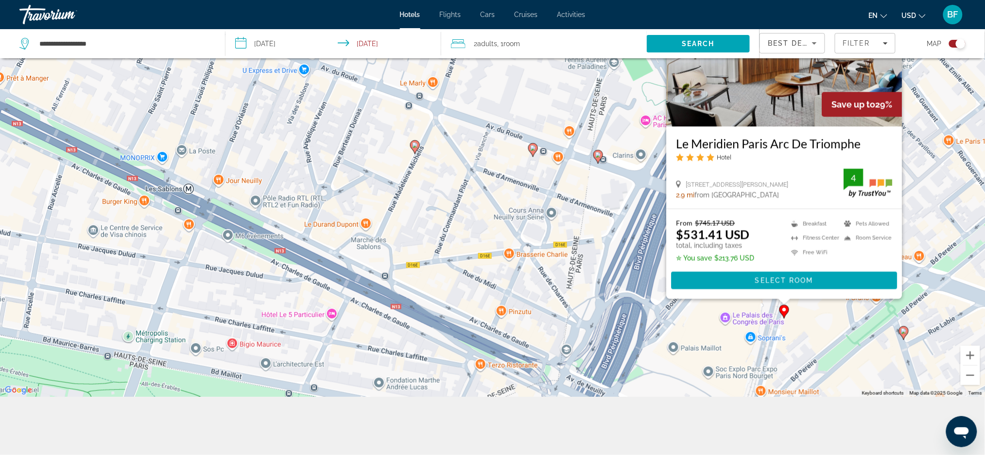
click at [783, 313] on image "Main content" at bounding box center [784, 310] width 6 height 6
click at [818, 327] on div "To activate drag with keyboard, press Alt + Enter. Once in keyboard drag state,…" at bounding box center [492, 169] width 985 height 455
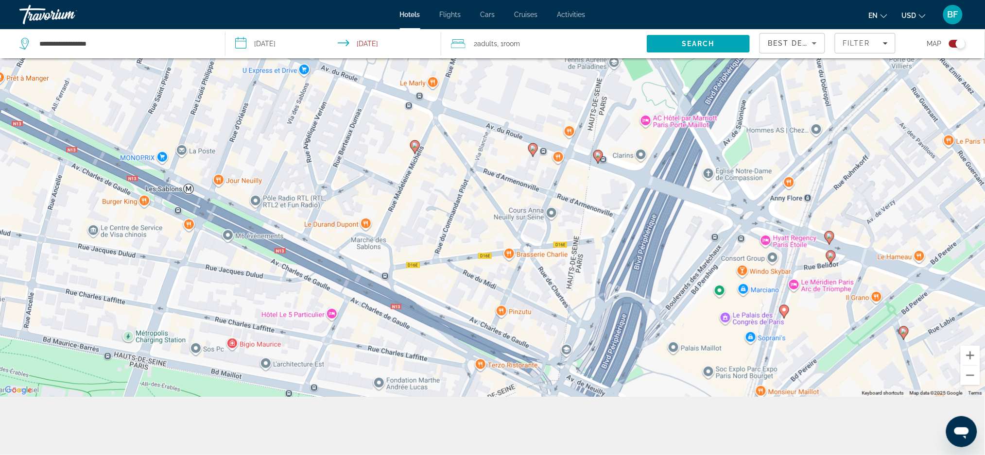
click at [832, 261] on icon "Main content" at bounding box center [830, 257] width 9 height 13
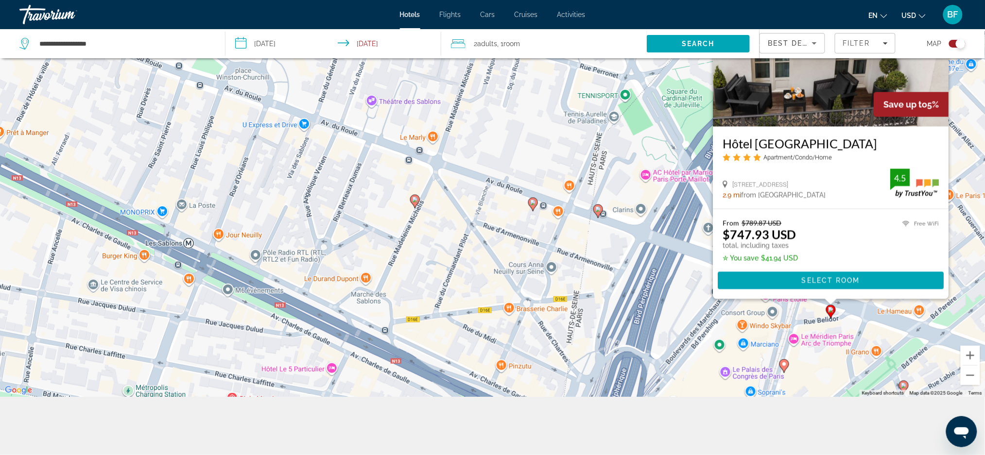
click at [827, 351] on div "To activate drag with keyboard, press Alt + Enter. Once in keyboard drag state,…" at bounding box center [492, 169] width 985 height 455
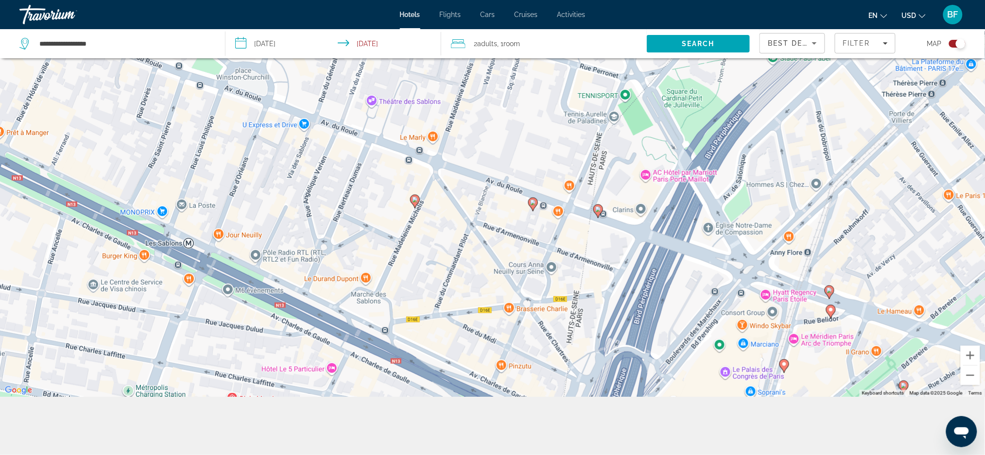
click at [785, 368] on icon "Main content" at bounding box center [783, 366] width 9 height 13
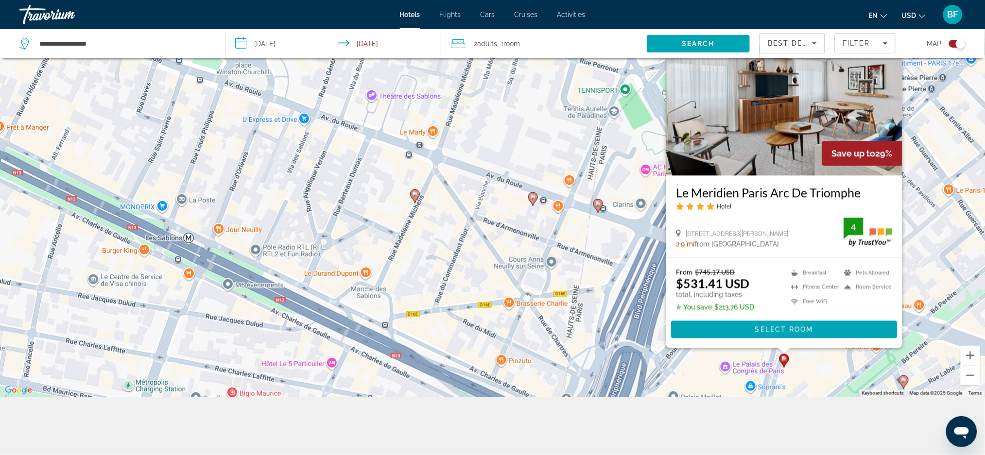
click at [812, 367] on div "To activate drag with keyboard, press Alt + Enter. Once in keyboard drag state,…" at bounding box center [492, 169] width 985 height 455
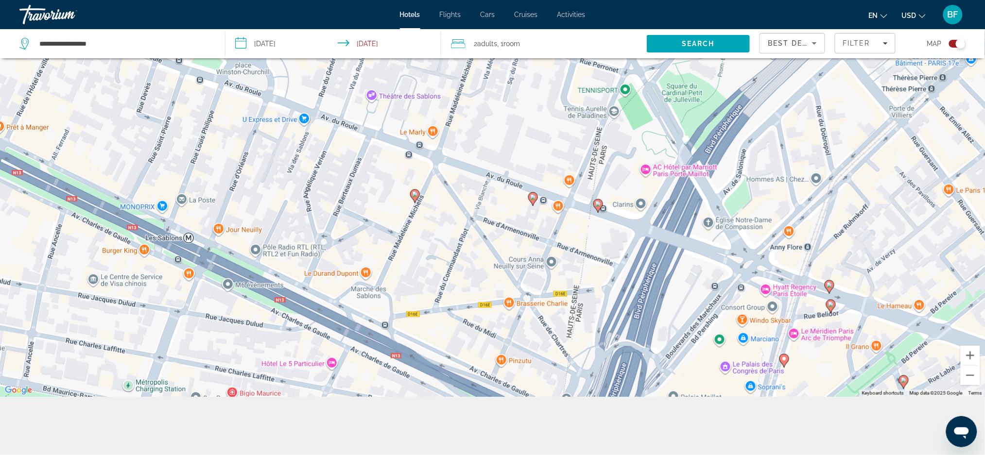
click at [832, 304] on image "Main content" at bounding box center [831, 305] width 6 height 6
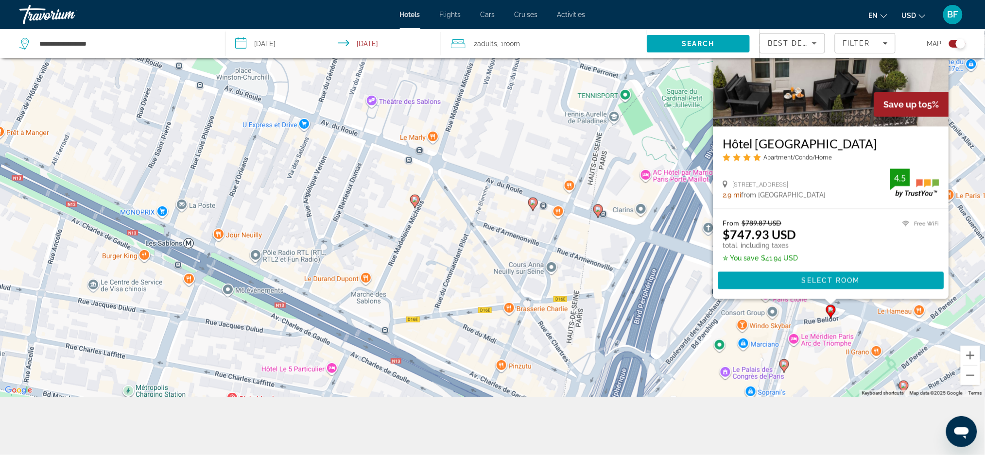
click at [824, 368] on div "To activate drag with keyboard, press Alt + Enter. Once in keyboard drag state,…" at bounding box center [492, 169] width 985 height 455
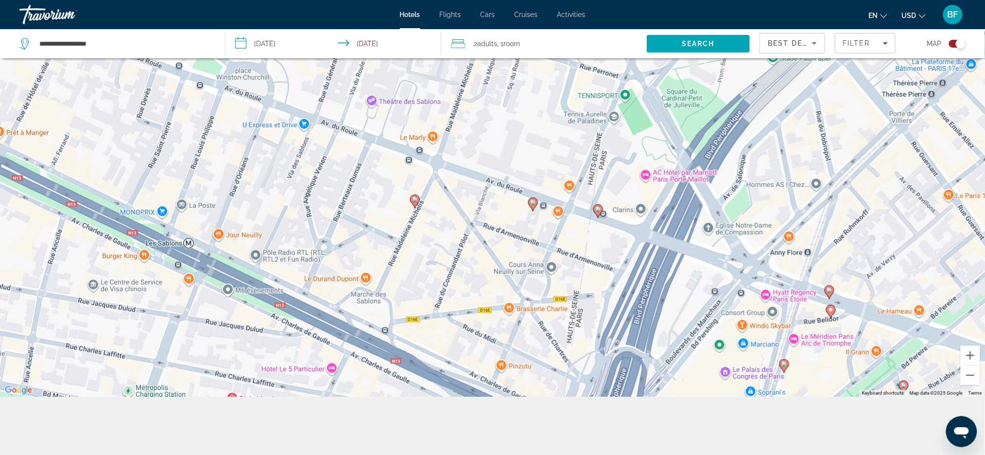
click at [782, 371] on gmp-advanced-marker "Main content" at bounding box center [784, 366] width 10 height 15
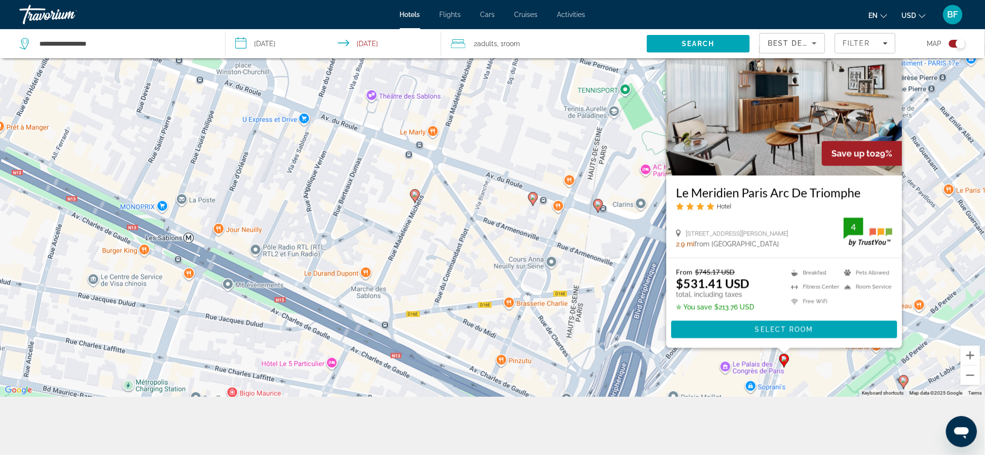
click at [820, 374] on div "To activate drag with keyboard, press Alt + Enter. Once in keyboard drag state,…" at bounding box center [492, 169] width 985 height 455
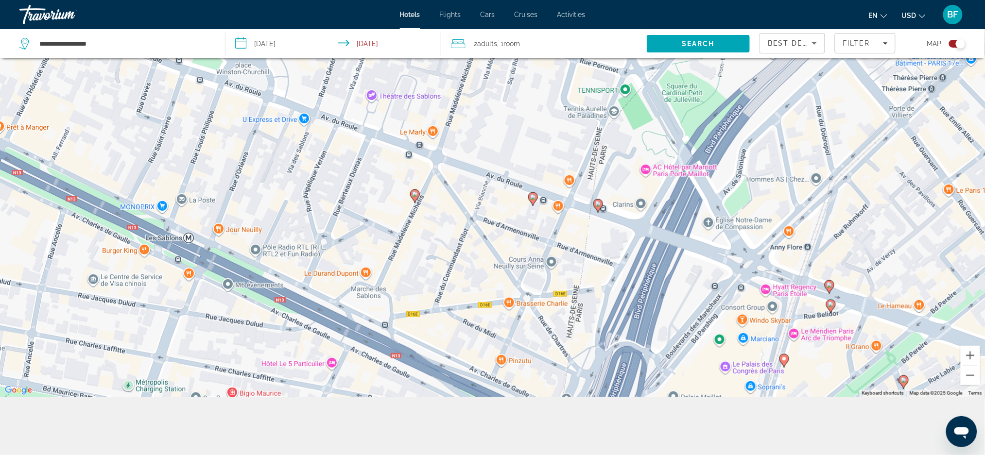
click at [830, 288] on icon "Main content" at bounding box center [829, 286] width 9 height 13
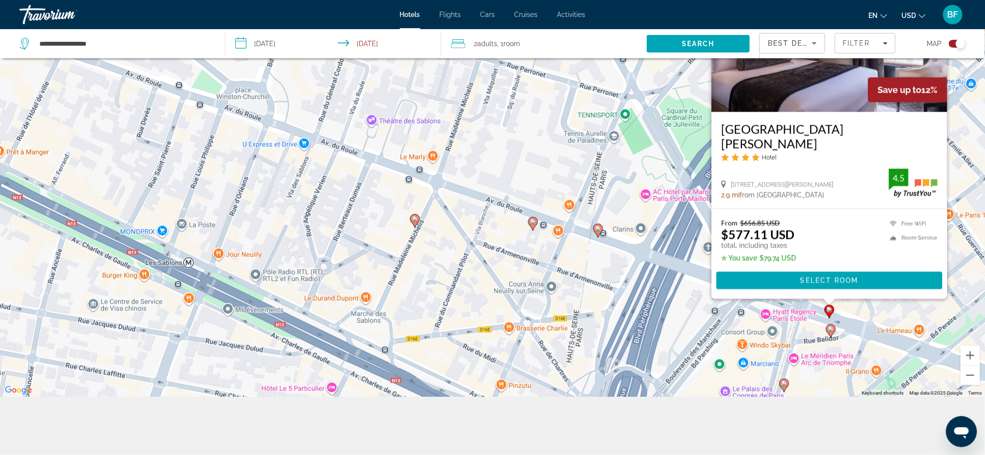
click at [819, 380] on div "To activate drag with keyboard, press Alt + Enter. Once in keyboard drag state,…" at bounding box center [492, 169] width 985 height 455
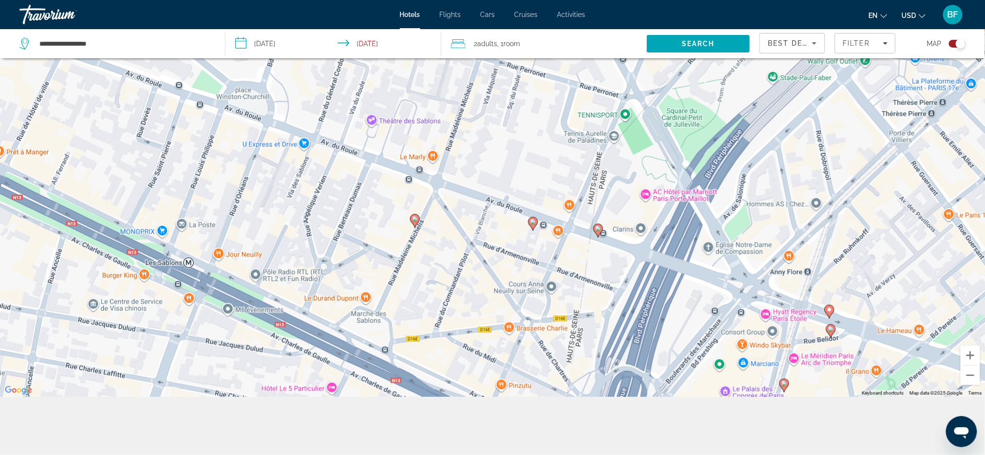
click at [783, 387] on icon "Main content" at bounding box center [783, 385] width 9 height 13
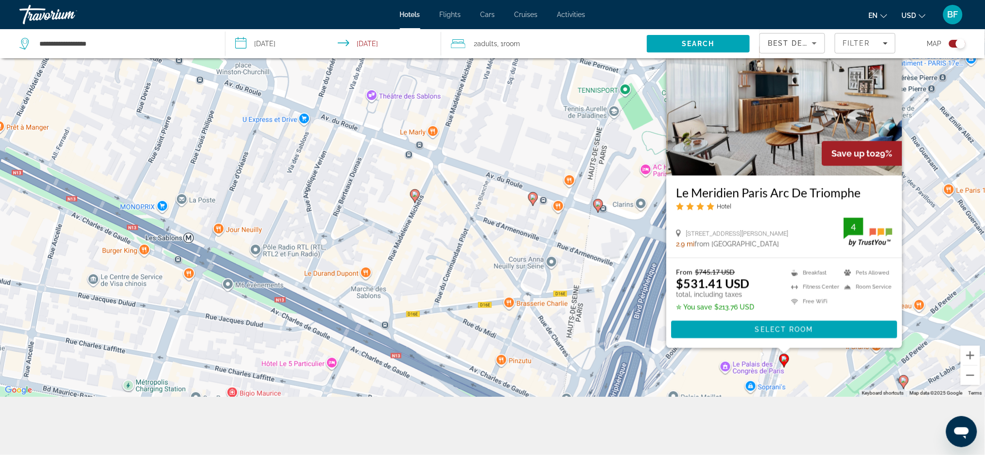
click at [826, 379] on div "To activate drag with keyboard, press Alt + Enter. Once in keyboard drag state,…" at bounding box center [492, 169] width 985 height 455
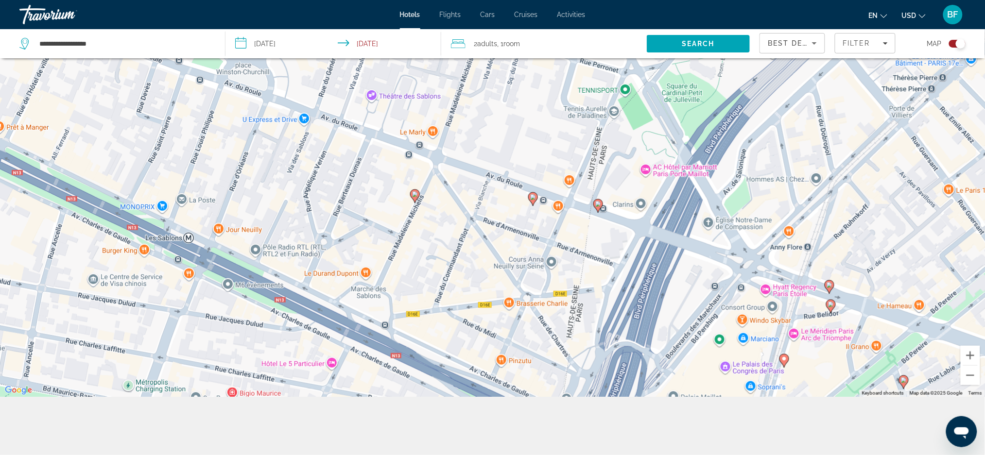
click at [826, 285] on icon "Main content" at bounding box center [829, 286] width 9 height 13
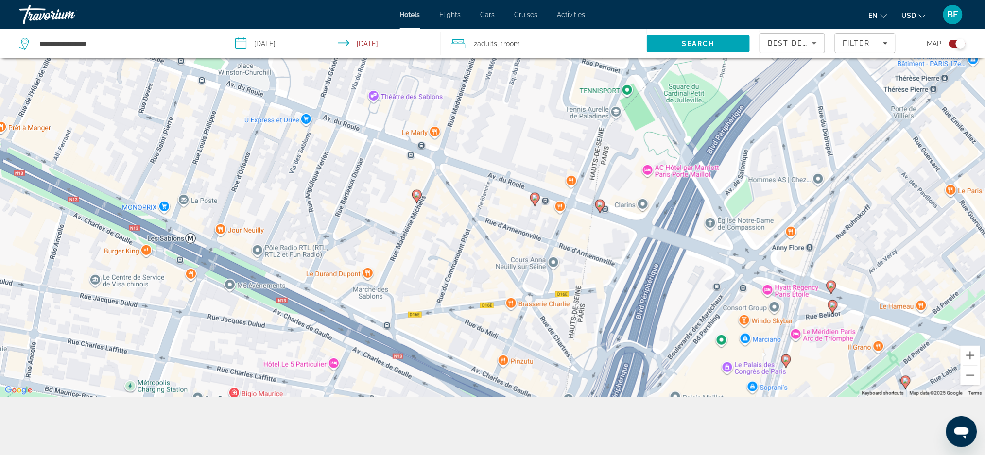
click at [832, 283] on icon "Main content" at bounding box center [831, 287] width 9 height 13
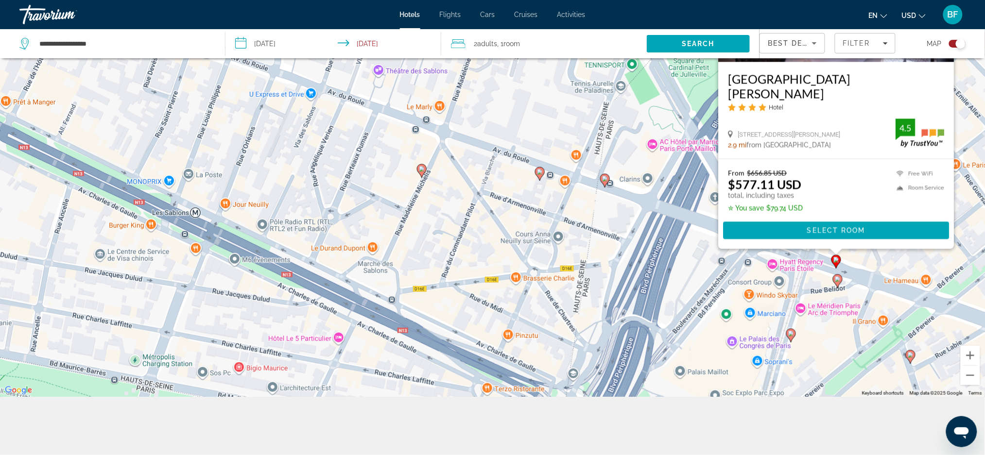
drag, startPoint x: 820, startPoint y: 379, endPoint x: 830, endPoint y: 299, distance: 80.8
click at [826, 322] on div "To activate drag with keyboard, press Alt + Enter. Once in keyboard drag state,…" at bounding box center [492, 169] width 985 height 455
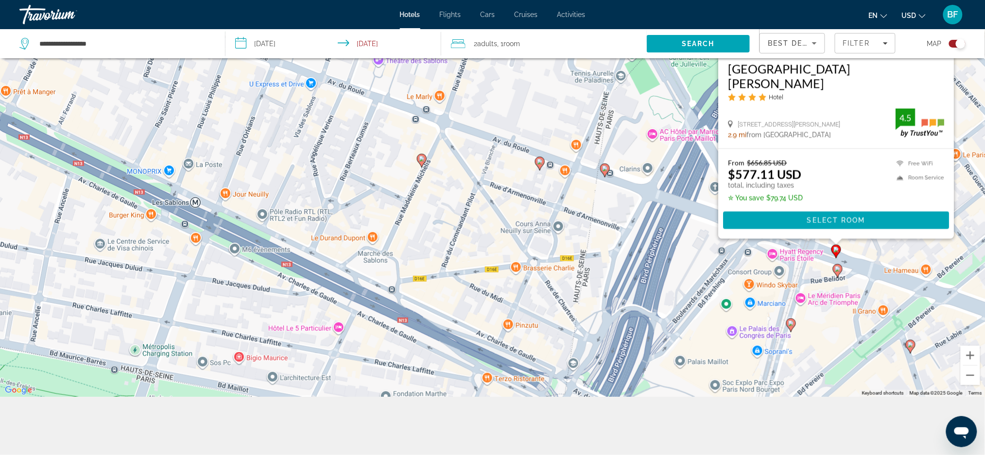
click at [834, 269] on icon "Main content" at bounding box center [837, 270] width 9 height 13
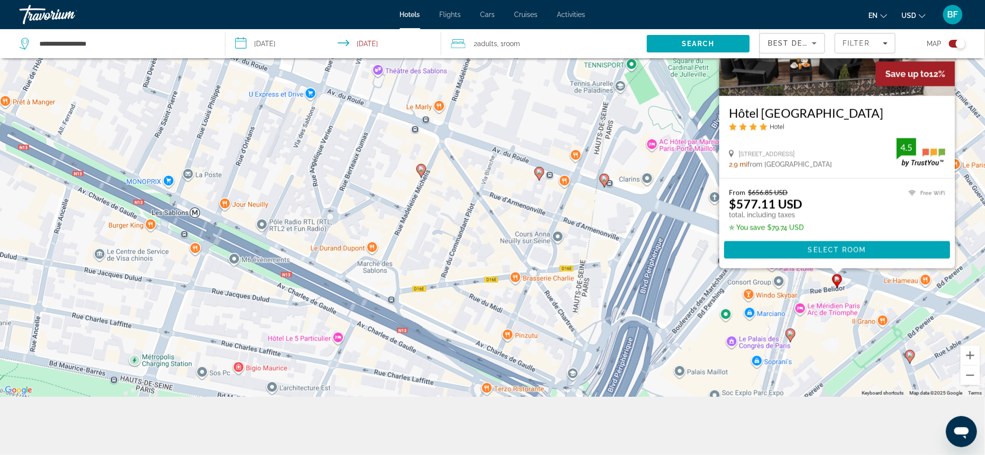
drag, startPoint x: 822, startPoint y: 362, endPoint x: 822, endPoint y: 330, distance: 32.1
click at [822, 330] on div "To activate drag with keyboard, press Alt + Enter. Once in keyboard drag state,…" at bounding box center [492, 169] width 985 height 455
click at [791, 337] on icon "Main content" at bounding box center [790, 335] width 9 height 13
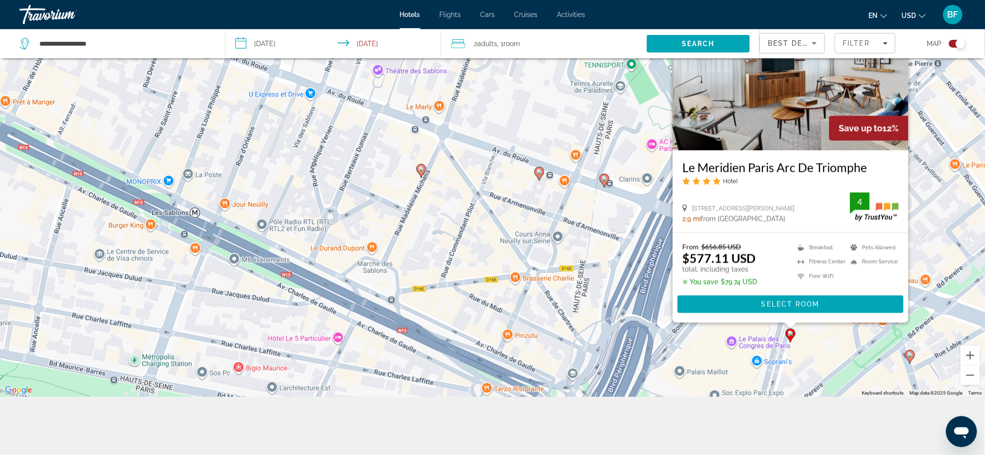
click at [791, 337] on icon "Main content" at bounding box center [790, 335] width 9 height 13
click at [821, 343] on div "To activate drag with keyboard, press Alt + Enter. Once in keyboard drag state,…" at bounding box center [492, 169] width 985 height 455
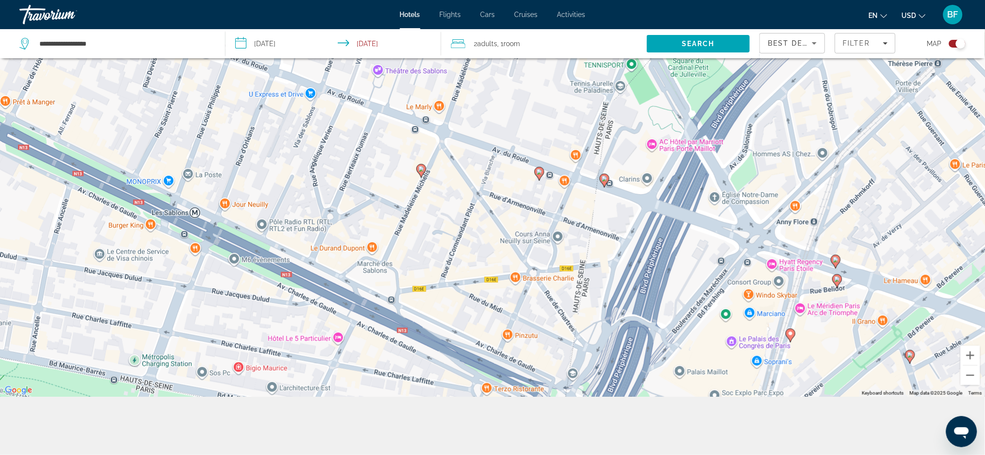
click at [832, 280] on gmp-advanced-marker "Main content" at bounding box center [837, 281] width 10 height 15
click at [838, 286] on icon "Main content" at bounding box center [836, 281] width 9 height 13
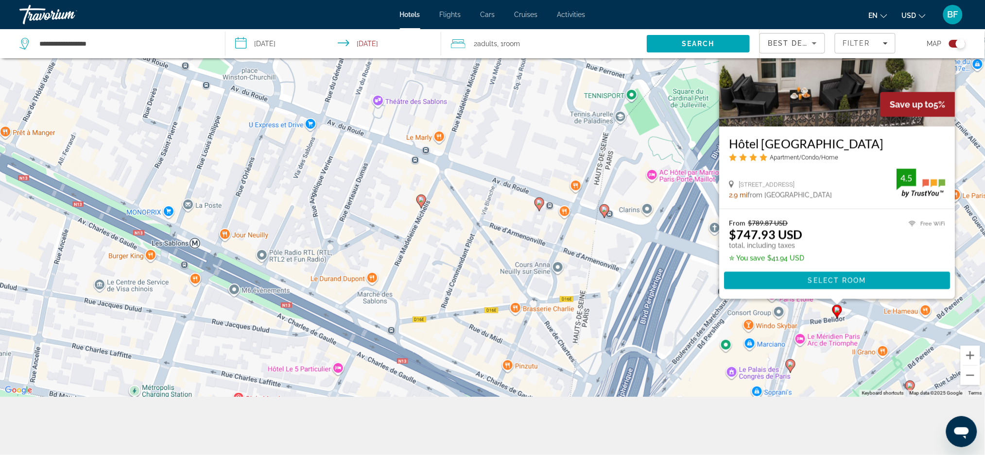
click at [827, 366] on div "To activate drag with keyboard, press Alt + Enter. Once in keyboard drag state,…" at bounding box center [492, 169] width 985 height 455
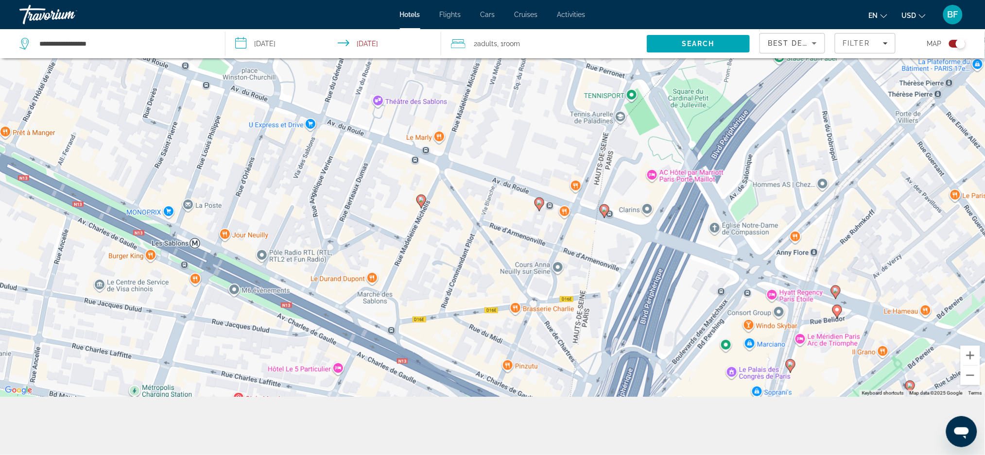
click at [791, 370] on icon "Main content" at bounding box center [790, 366] width 9 height 13
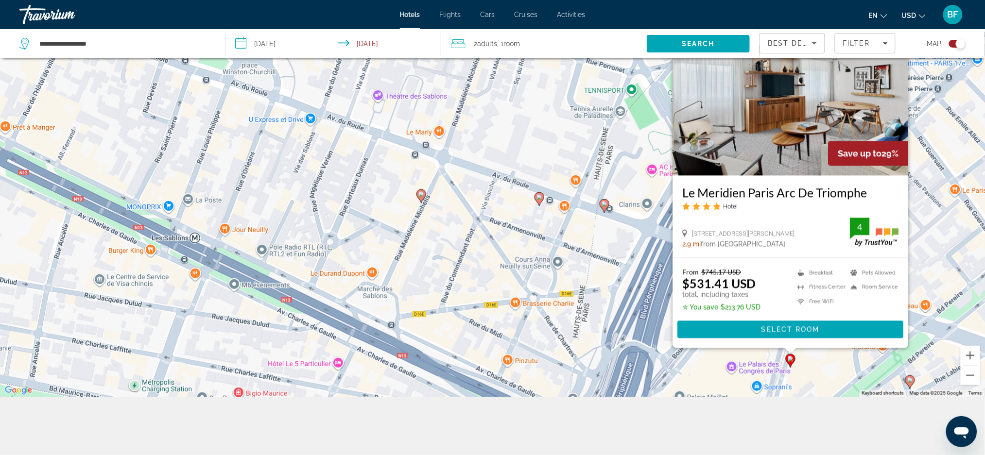
click at [819, 373] on div "To activate drag with keyboard, press Alt + Enter. Once in keyboard drag state,…" at bounding box center [492, 169] width 985 height 455
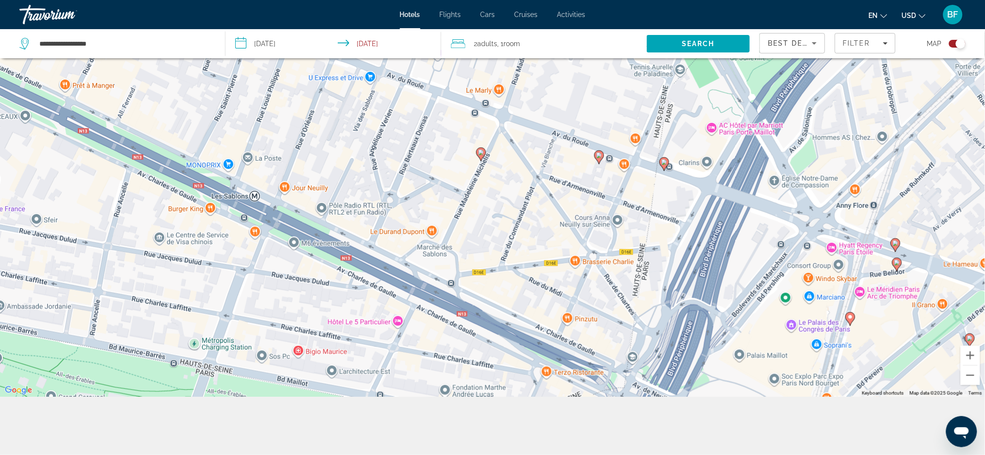
drag, startPoint x: 716, startPoint y: 345, endPoint x: 774, endPoint y: 266, distance: 98.1
click at [777, 302] on div "To activate drag with keyboard, press Alt + Enter. Once in keyboard drag state,…" at bounding box center [492, 169] width 985 height 455
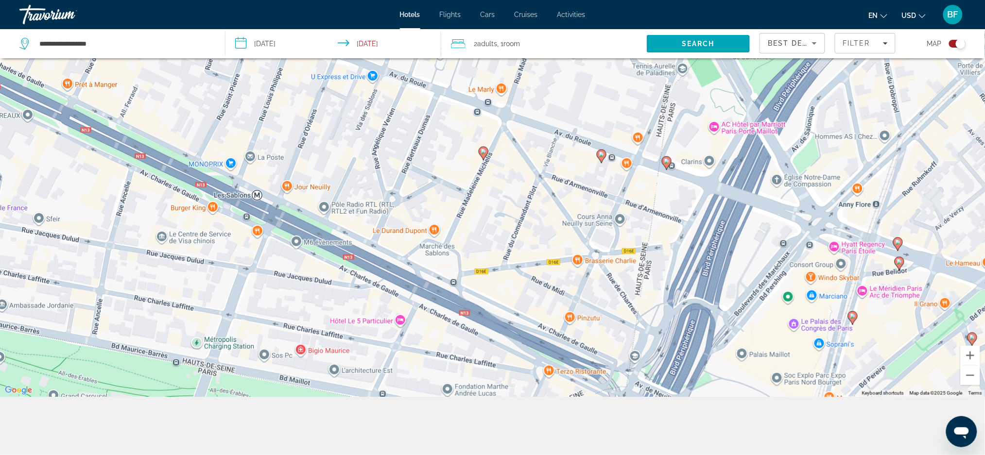
click at [669, 164] on image "Main content" at bounding box center [667, 161] width 6 height 6
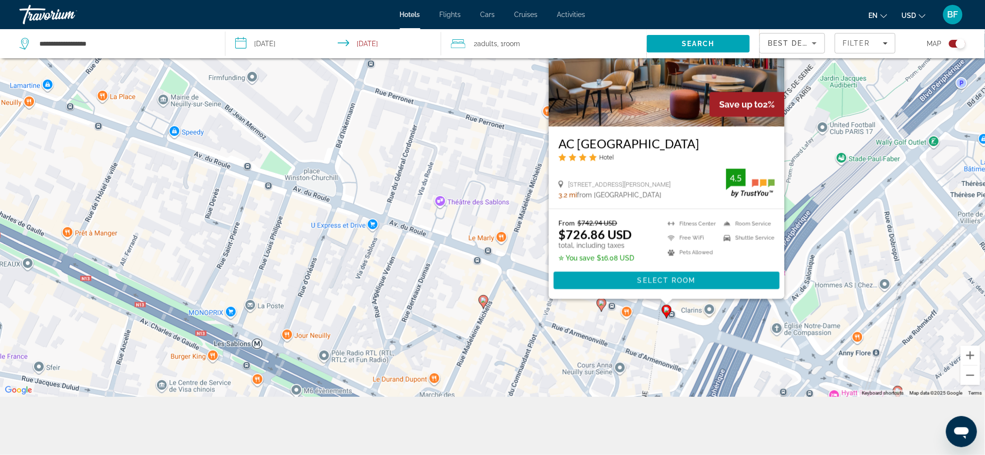
click at [663, 335] on div "To activate drag with keyboard, press Alt + Enter. Once in keyboard drag state,…" at bounding box center [492, 169] width 985 height 455
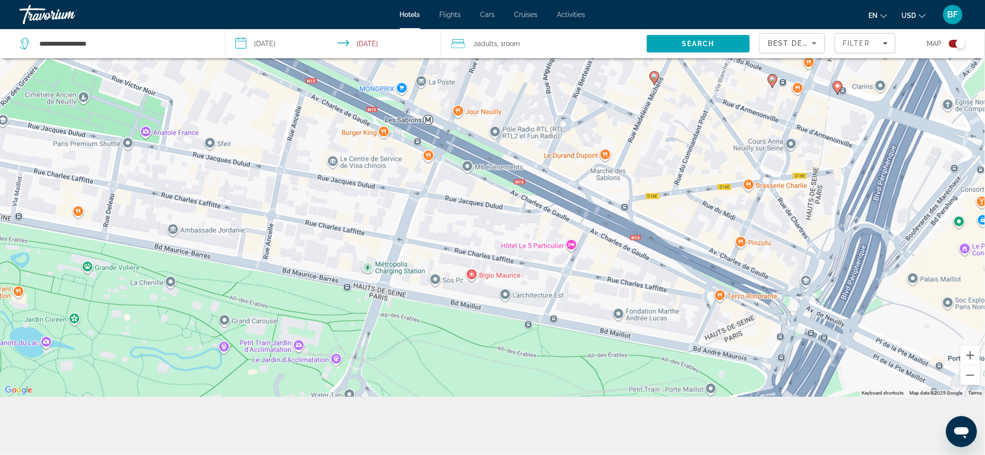
drag, startPoint x: 644, startPoint y: 343, endPoint x: 816, endPoint y: 117, distance: 284.0
click at [816, 117] on div "To activate drag with keyboard, press Alt + Enter. Once in keyboard drag state,…" at bounding box center [492, 169] width 985 height 455
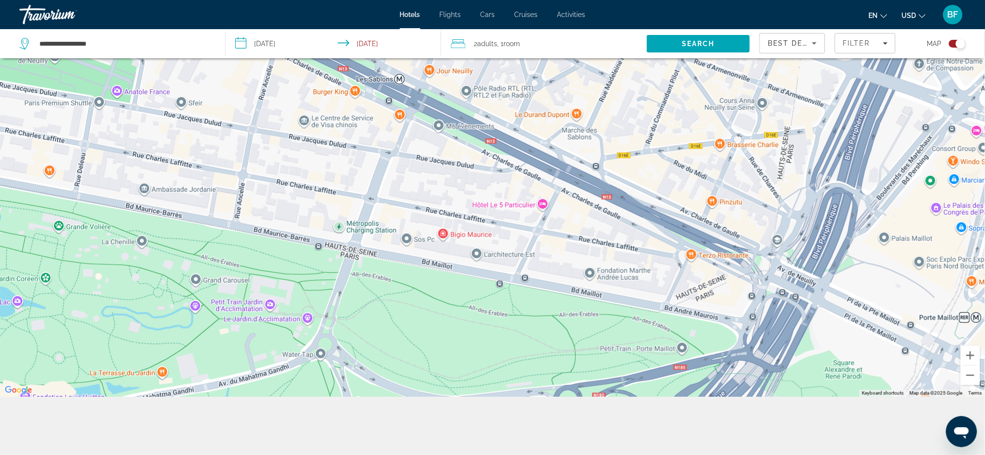
drag, startPoint x: 639, startPoint y: 323, endPoint x: 610, endPoint y: 276, distance: 55.2
click at [610, 276] on div "To activate drag with keyboard, press Alt + Enter. Once in keyboard drag state,…" at bounding box center [492, 169] width 985 height 455
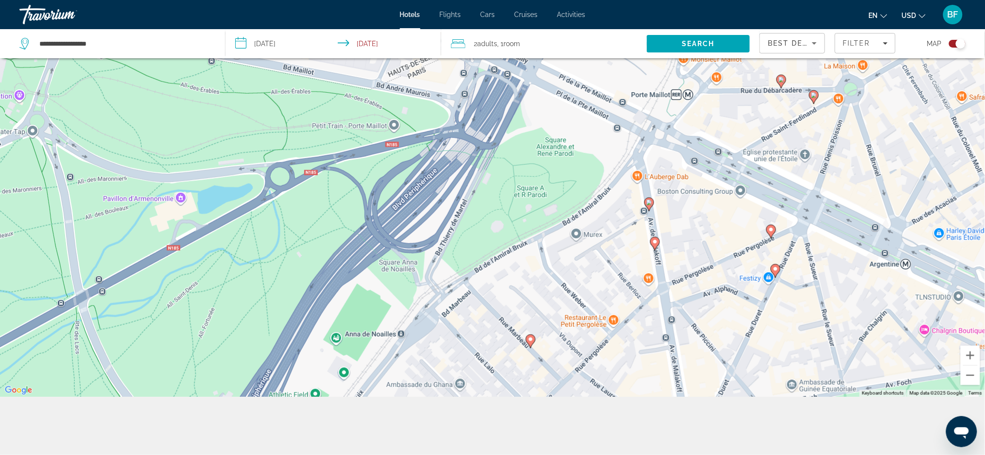
drag, startPoint x: 856, startPoint y: 322, endPoint x: 566, endPoint y: 99, distance: 365.5
click at [566, 99] on div "To activate drag with keyboard, press Alt + Enter. Once in keyboard drag state,…" at bounding box center [492, 169] width 985 height 455
click at [529, 343] on icon "Main content" at bounding box center [530, 341] width 9 height 13
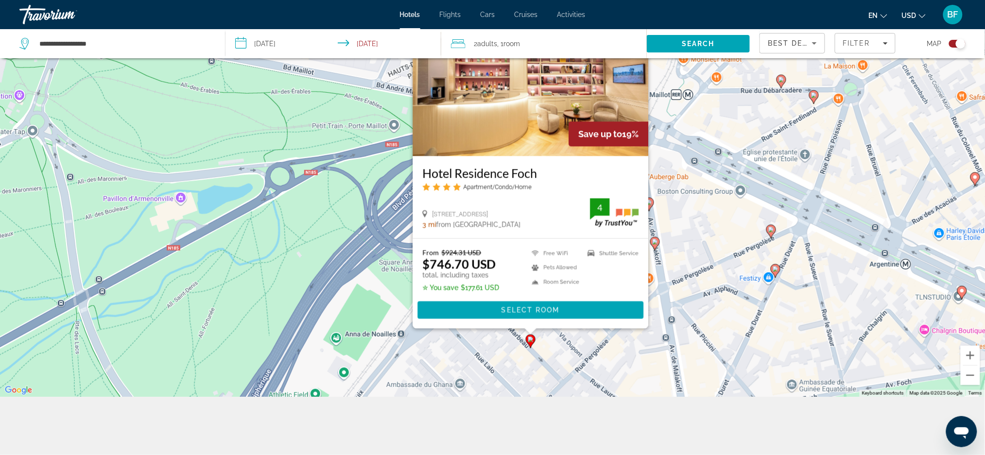
click at [529, 343] on icon "Main content" at bounding box center [530, 341] width 9 height 13
click at [626, 356] on div "To activate drag with keyboard, press Alt + Enter. Once in keyboard drag state,…" at bounding box center [492, 169] width 985 height 455
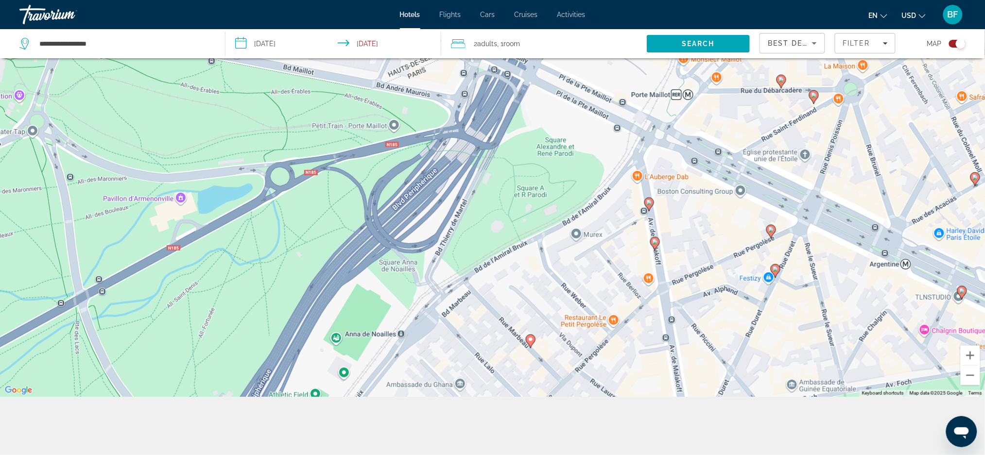
click at [655, 247] on icon "Main content" at bounding box center [654, 243] width 9 height 13
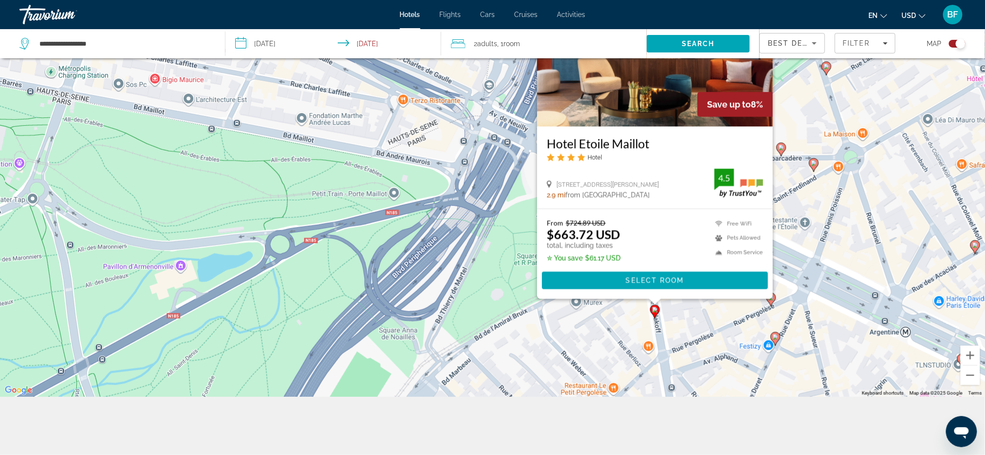
click at [593, 328] on div "To activate drag with keyboard, press Alt + Enter. Once in keyboard drag state,…" at bounding box center [492, 169] width 985 height 455
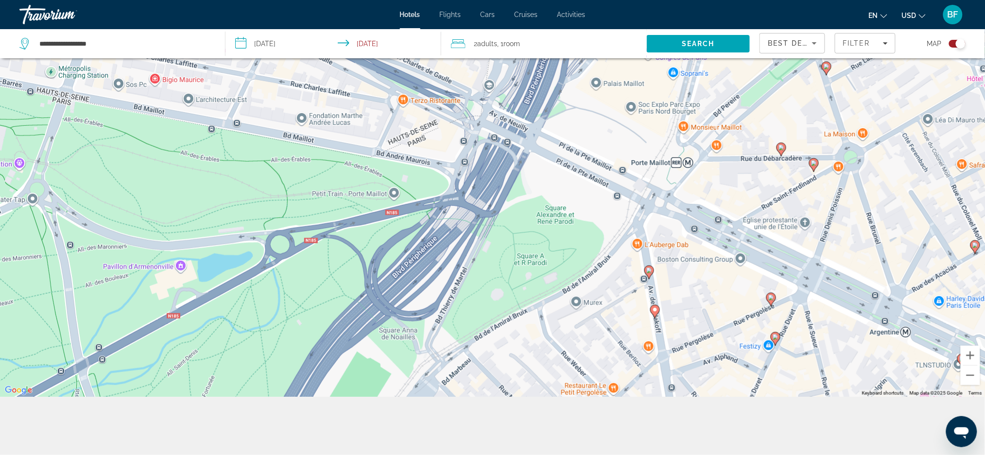
click at [645, 273] on icon "Main content" at bounding box center [649, 272] width 10 height 14
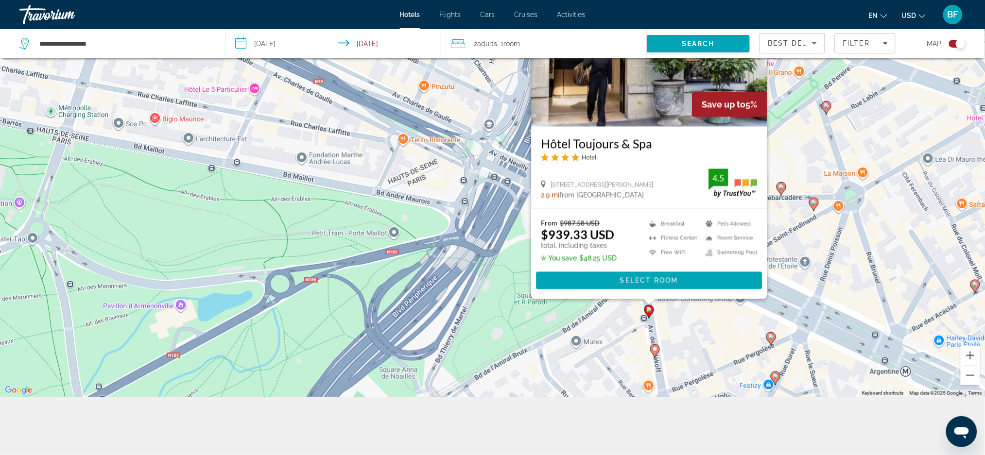
click at [610, 362] on div "To activate drag with keyboard, press Alt + Enter. Once in keyboard drag state,…" at bounding box center [492, 169] width 985 height 455
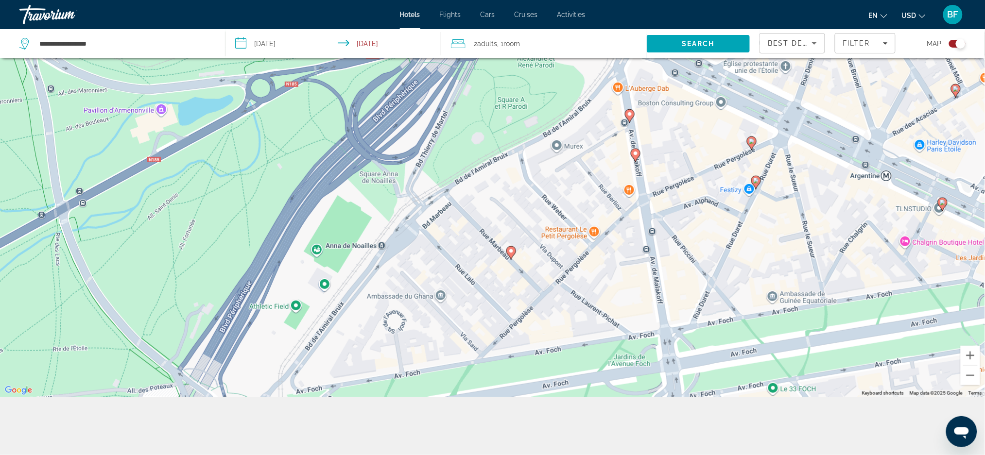
drag, startPoint x: 720, startPoint y: 358, endPoint x: 701, endPoint y: 162, distance: 196.8
click at [701, 162] on div "To activate drag with keyboard, press Alt + Enter. Once in keyboard drag state,…" at bounding box center [492, 169] width 985 height 455
click at [752, 181] on icon "Main content" at bounding box center [755, 182] width 9 height 13
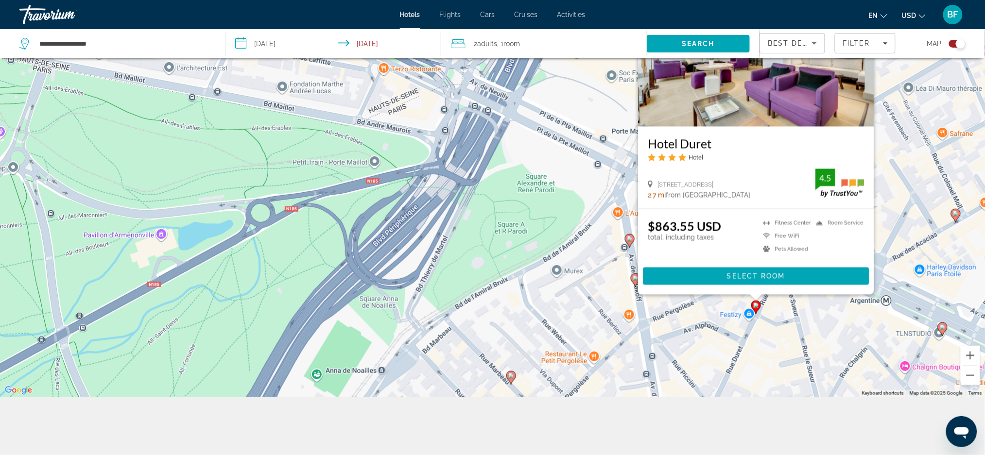
click at [696, 308] on div "To activate drag with keyboard, press Alt + Enter. Once in keyboard drag state,…" at bounding box center [492, 169] width 985 height 455
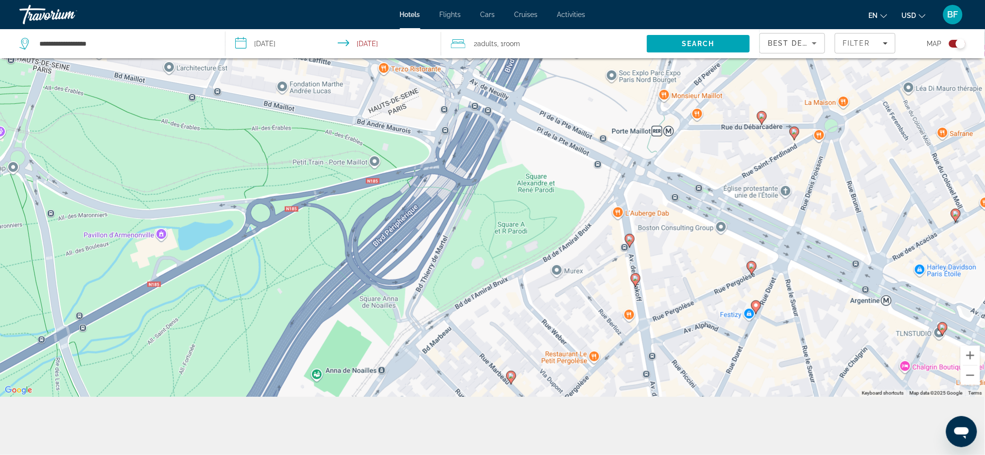
click at [751, 272] on icon "Main content" at bounding box center [751, 267] width 9 height 13
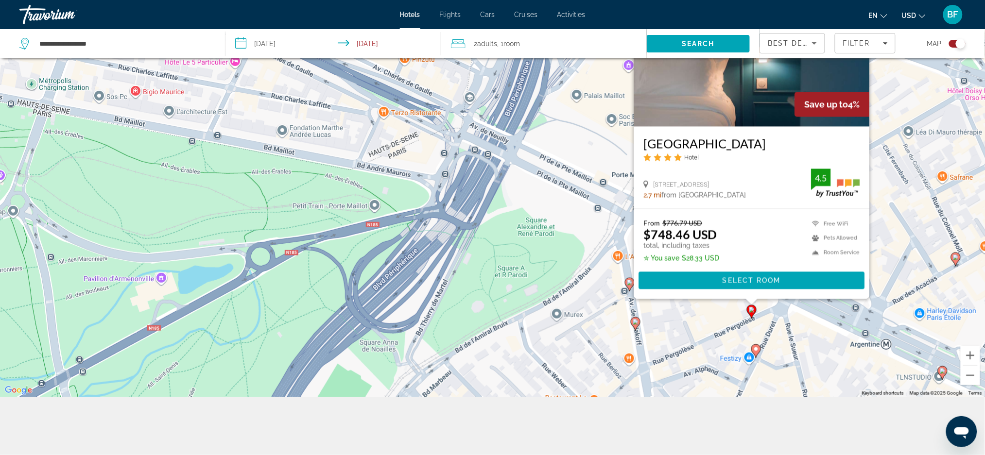
click at [702, 325] on div "To activate drag with keyboard, press Alt + Enter. Once in keyboard drag state,…" at bounding box center [492, 169] width 985 height 455
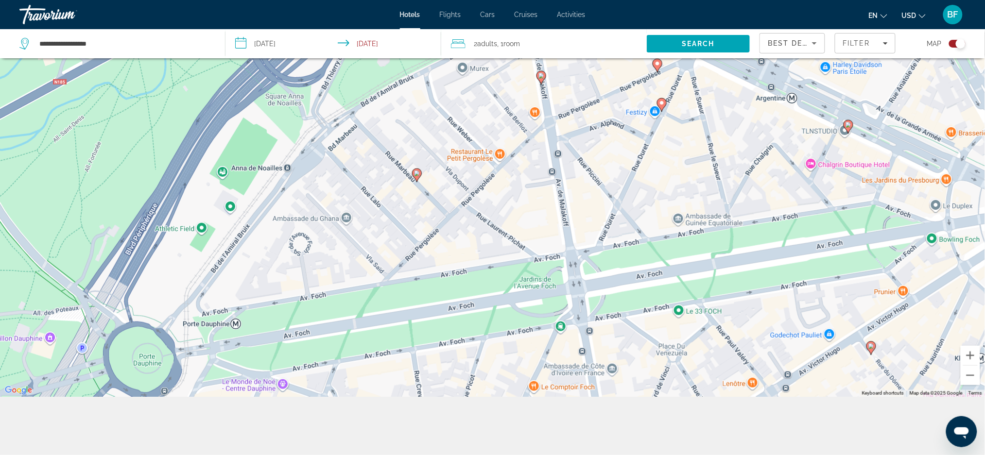
drag, startPoint x: 796, startPoint y: 296, endPoint x: 702, endPoint y: 50, distance: 263.8
click at [702, 50] on div "**********" at bounding box center [492, 199] width 985 height 514
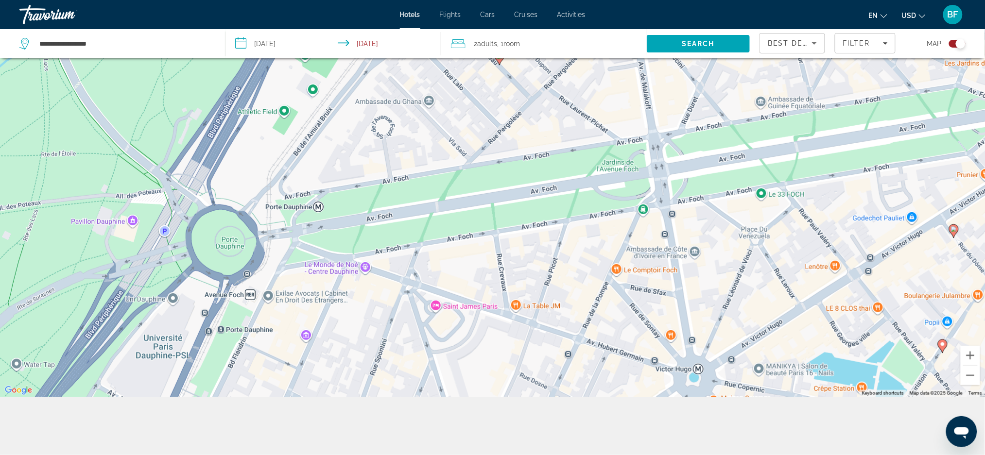
drag, startPoint x: 485, startPoint y: 229, endPoint x: 568, endPoint y: 112, distance: 143.3
click at [568, 112] on div "To activate drag with keyboard, press Alt + Enter. Once in keyboard drag state,…" at bounding box center [492, 169] width 985 height 455
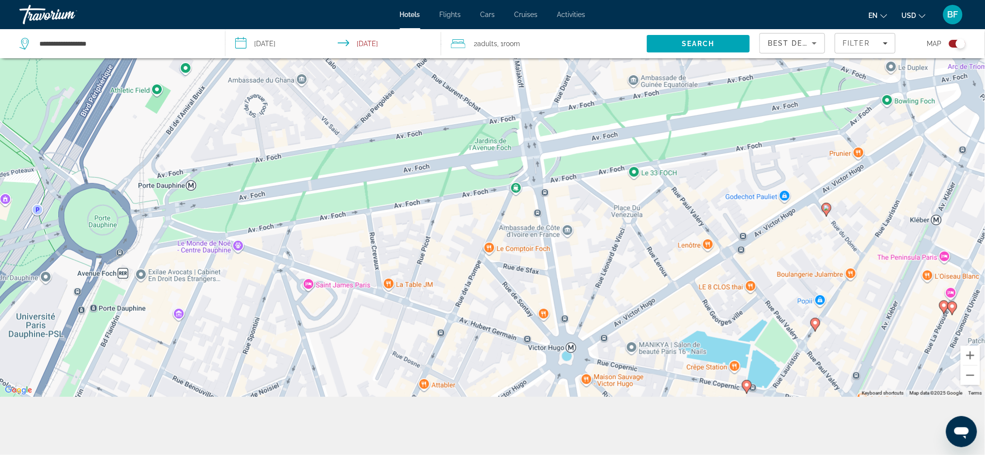
drag, startPoint x: 586, startPoint y: 290, endPoint x: 459, endPoint y: 267, distance: 129.3
click at [459, 267] on div "To activate drag with keyboard, press Alt + Enter. Once in keyboard drag state,…" at bounding box center [492, 169] width 985 height 455
click at [817, 324] on image "Main content" at bounding box center [815, 323] width 6 height 6
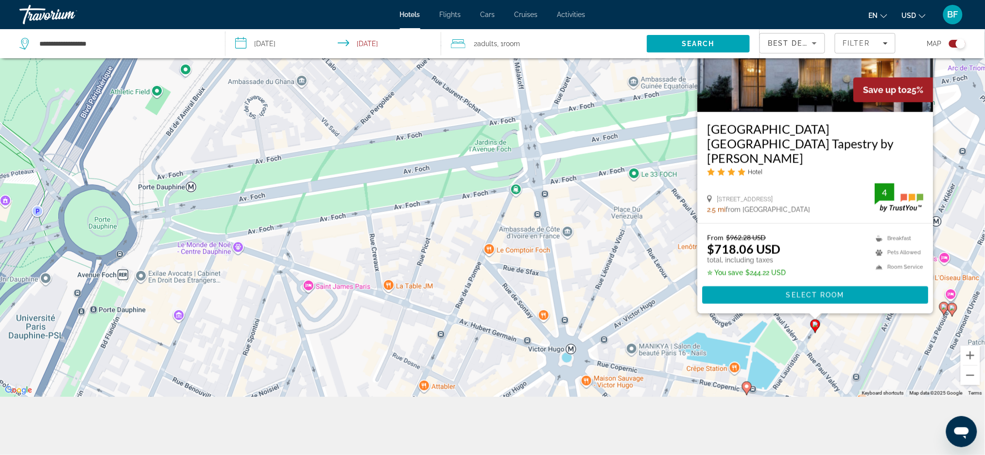
click at [817, 324] on image "Main content" at bounding box center [815, 325] width 6 height 6
click at [747, 385] on image "Main content" at bounding box center [747, 387] width 6 height 6
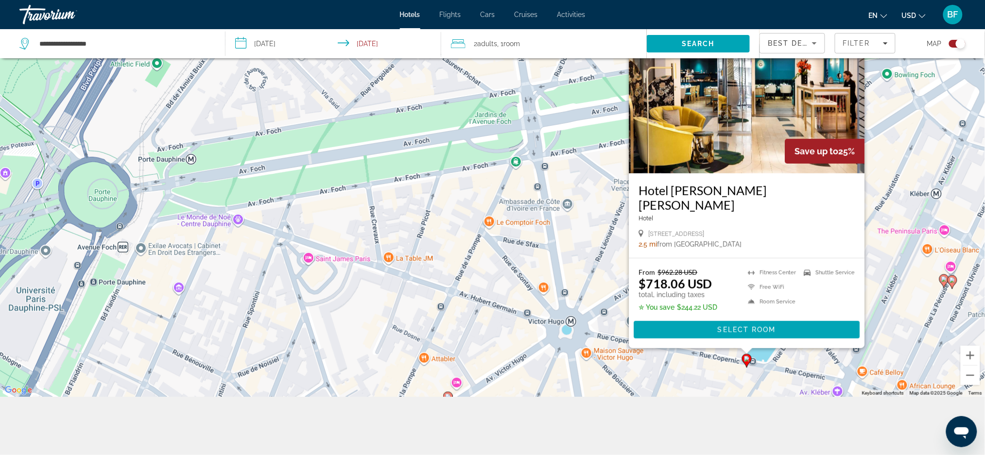
click at [942, 280] on image "Main content" at bounding box center [944, 279] width 6 height 6
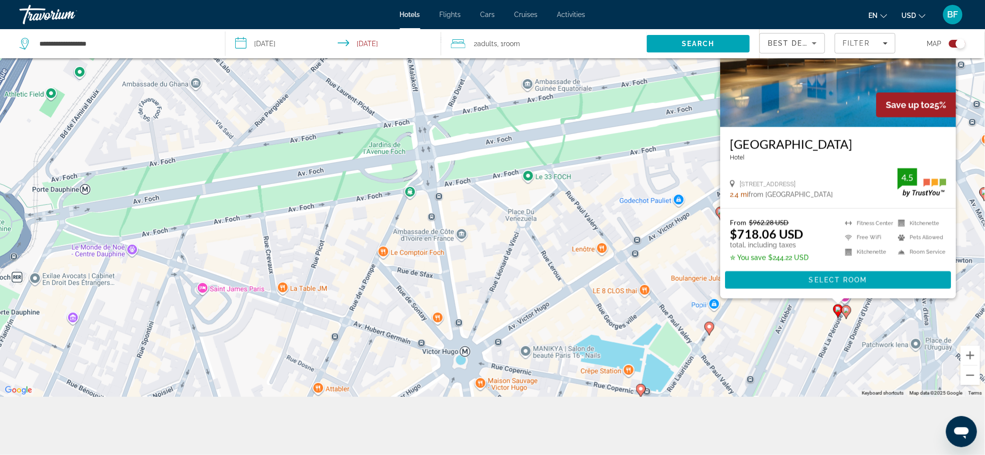
click at [845, 314] on icon "Main content" at bounding box center [846, 312] width 9 height 13
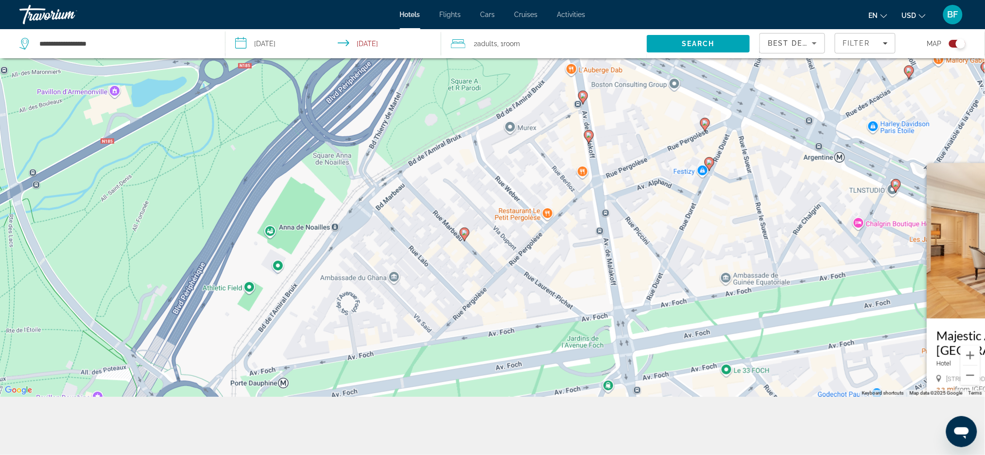
drag, startPoint x: 658, startPoint y: 277, endPoint x: 869, endPoint y: 481, distance: 293.5
click at [869, 339] on html "**********" at bounding box center [492, 110] width 985 height 455
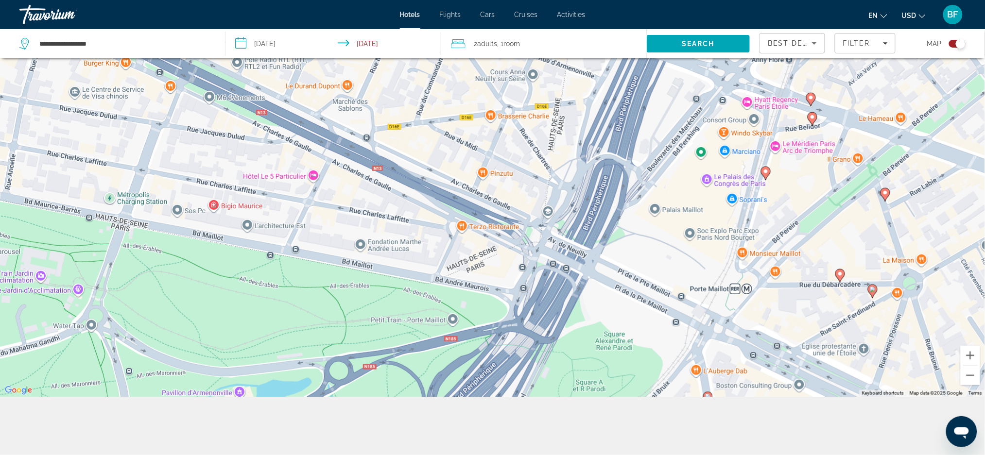
drag, startPoint x: 807, startPoint y: 171, endPoint x: 930, endPoint y: 470, distance: 323.4
click at [930, 339] on html "**********" at bounding box center [492, 110] width 985 height 455
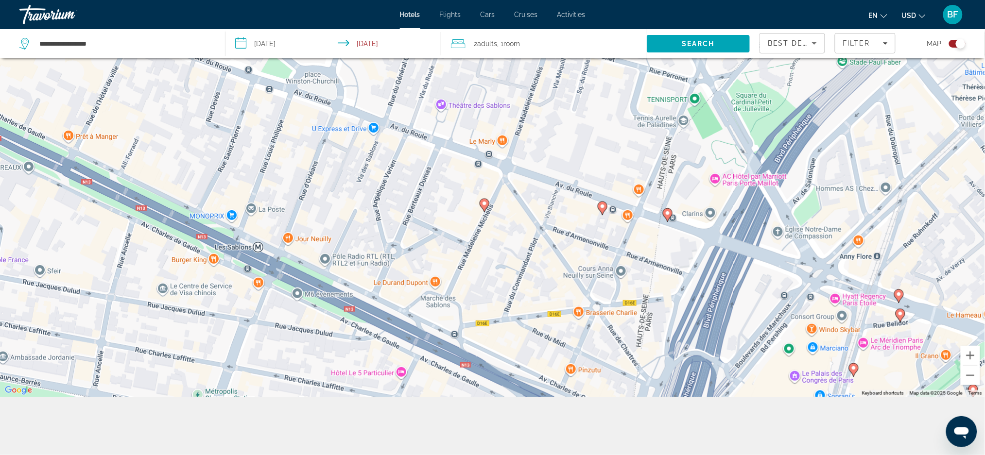
drag, startPoint x: 804, startPoint y: 225, endPoint x: 815, endPoint y: 343, distance: 118.2
click at [928, 415] on div "**********" at bounding box center [492, 199] width 985 height 514
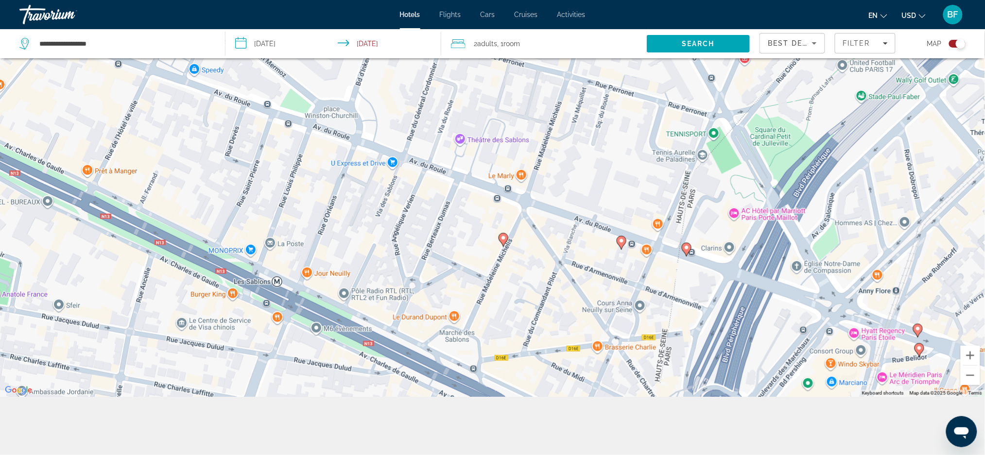
click at [627, 246] on div "To activate drag with keyboard, press Alt + Enter. Once in keyboard drag state,…" at bounding box center [492, 169] width 985 height 455
click at [626, 239] on div "To activate drag with keyboard, press Alt + Enter. Once in keyboard drag state,…" at bounding box center [492, 169] width 985 height 455
click at [623, 241] on image "Main content" at bounding box center [622, 241] width 6 height 6
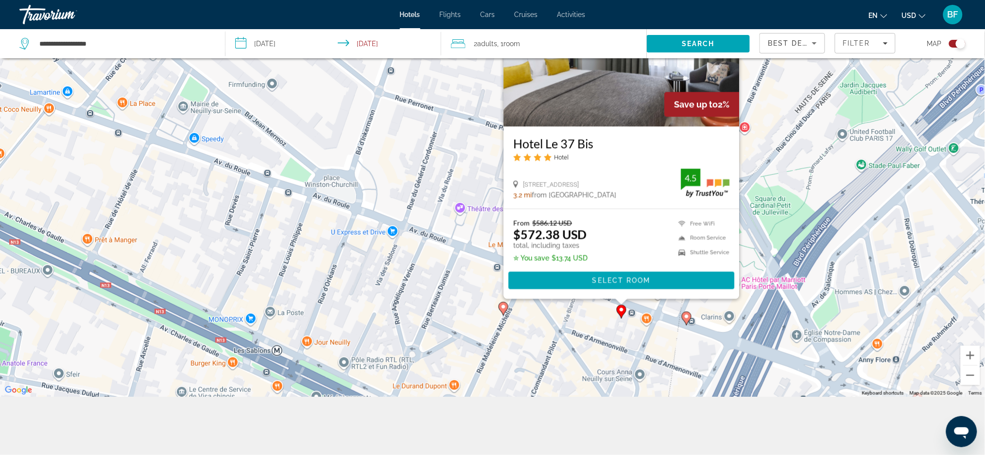
click at [582, 315] on div "To activate drag with keyboard, press Alt + Enter. Once in keyboard drag state,…" at bounding box center [492, 169] width 985 height 455
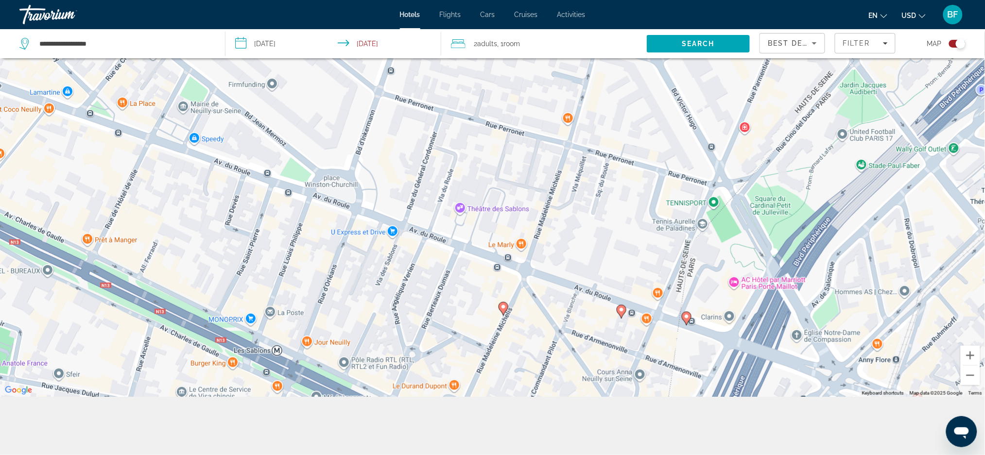
click at [506, 311] on icon "Main content" at bounding box center [503, 308] width 9 height 13
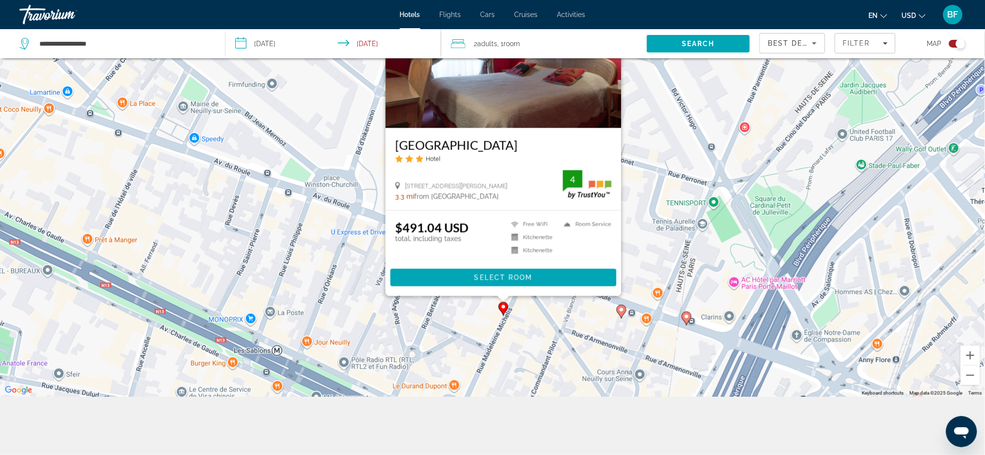
click at [505, 311] on icon "Main content" at bounding box center [503, 308] width 9 height 13
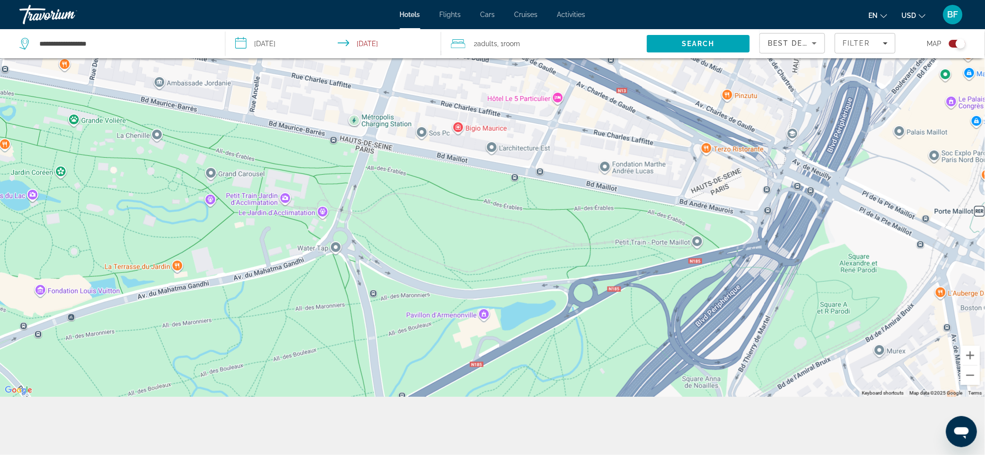
drag, startPoint x: 531, startPoint y: 346, endPoint x: 669, endPoint y: -34, distance: 404.1
click at [669, 0] on html "**********" at bounding box center [492, 110] width 985 height 455
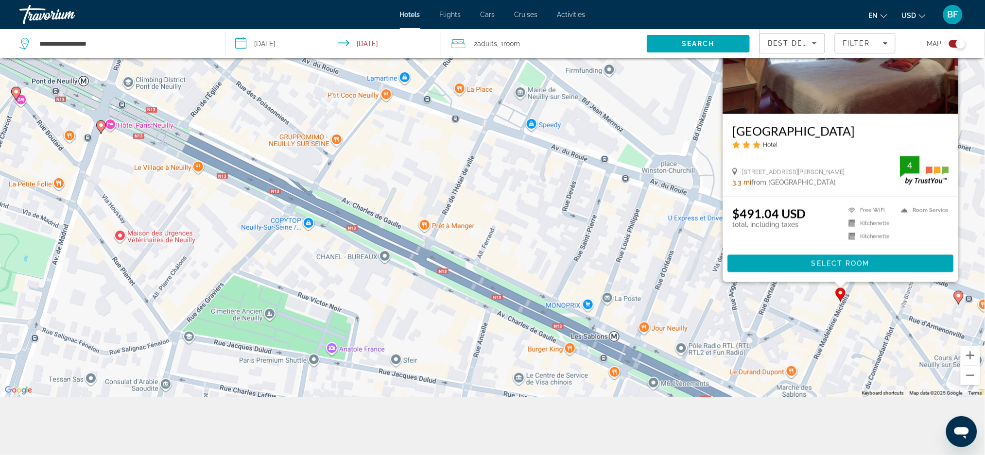
drag, startPoint x: 561, startPoint y: 138, endPoint x: 656, endPoint y: 401, distance: 280.3
click at [760, 339] on html "**********" at bounding box center [492, 110] width 985 height 455
click at [471, 184] on div "To activate drag with keyboard, press Alt + Enter. Once in keyboard drag state,…" at bounding box center [492, 169] width 985 height 455
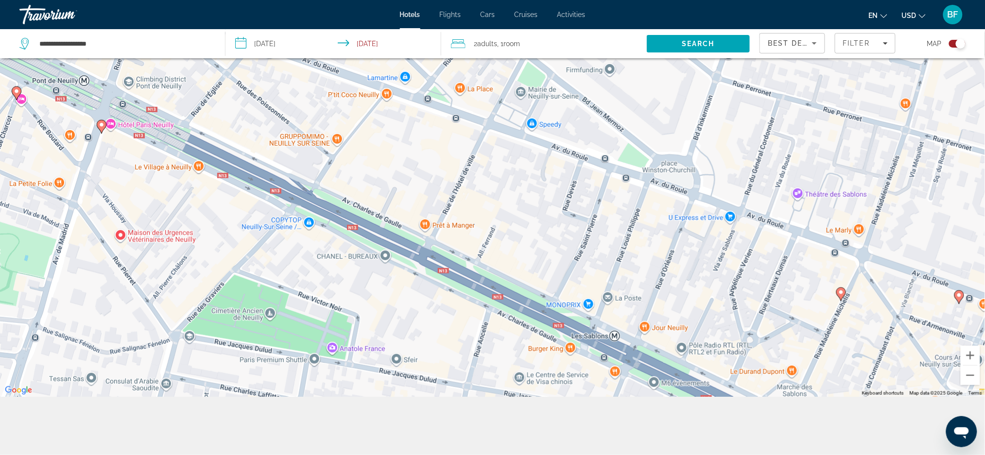
click at [102, 127] on image "Main content" at bounding box center [102, 125] width 6 height 6
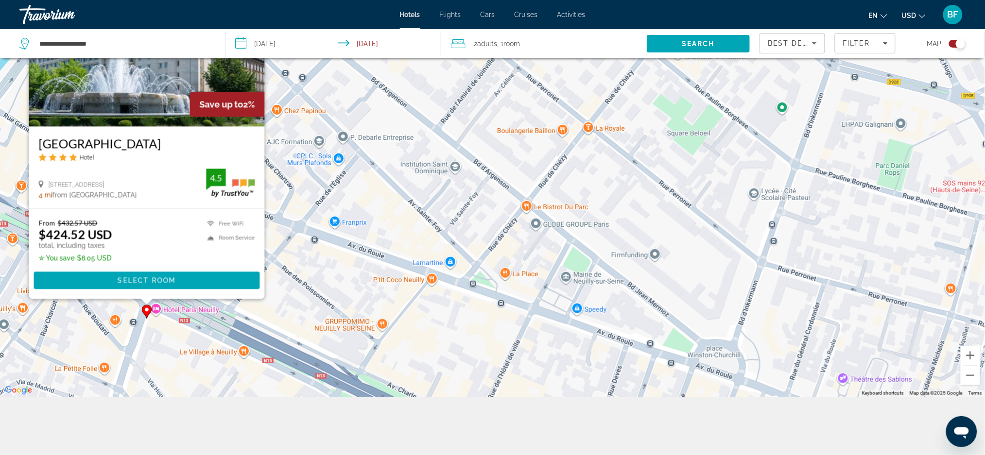
click at [459, 316] on div "To activate drag with keyboard, press Alt + Enter. Once in keyboard drag state,…" at bounding box center [492, 169] width 985 height 455
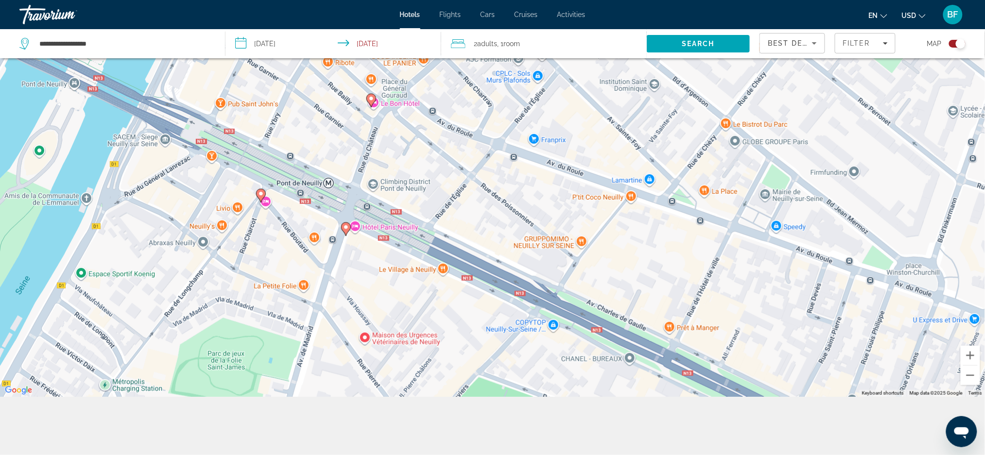
drag, startPoint x: 514, startPoint y: 339, endPoint x: 712, endPoint y: 255, distance: 215.8
click at [712, 255] on div "To activate drag with keyboard, press Alt + Enter. Once in keyboard drag state,…" at bounding box center [492, 169] width 985 height 455
click at [370, 100] on image "Main content" at bounding box center [371, 99] width 6 height 6
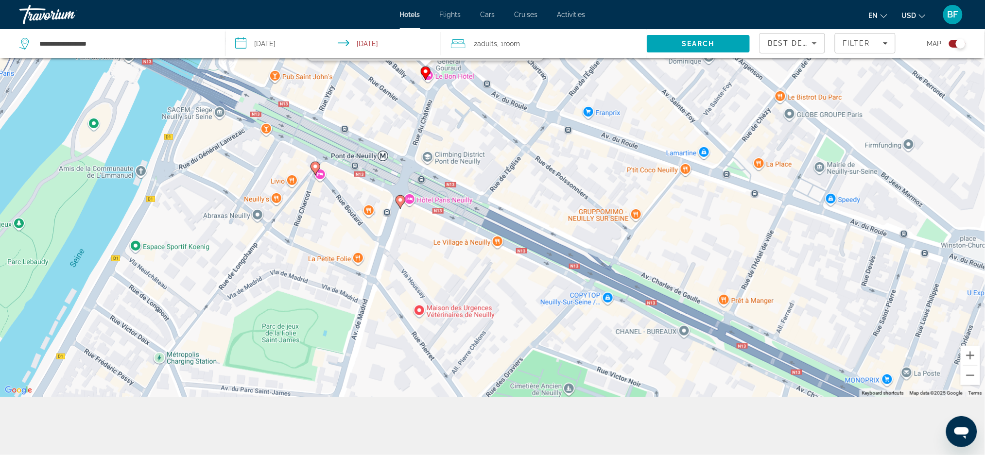
drag, startPoint x: 574, startPoint y: 330, endPoint x: 628, endPoint y: 50, distance: 285.6
click at [628, 50] on div "**********" at bounding box center [492, 199] width 985 height 514
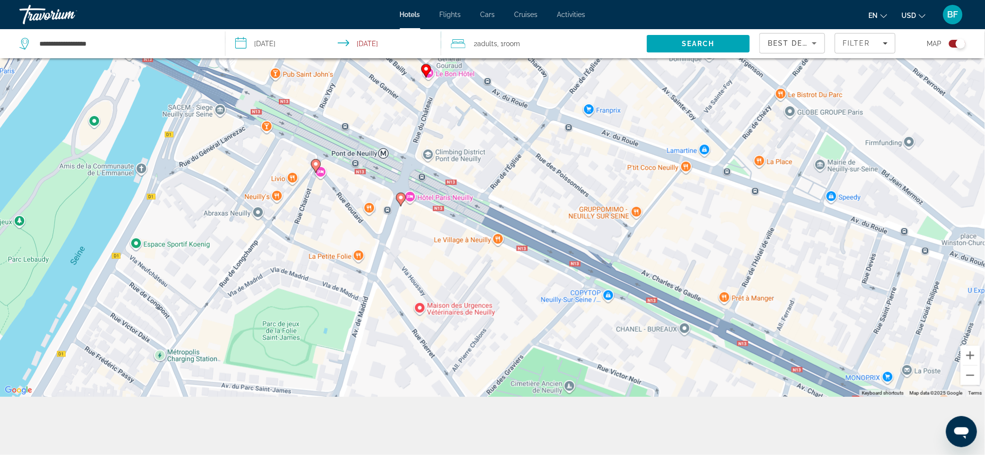
click at [310, 167] on div "To activate drag with keyboard, press Alt + Enter. Once in keyboard drag state,…" at bounding box center [492, 169] width 985 height 455
click at [314, 167] on image "Main content" at bounding box center [316, 164] width 6 height 6
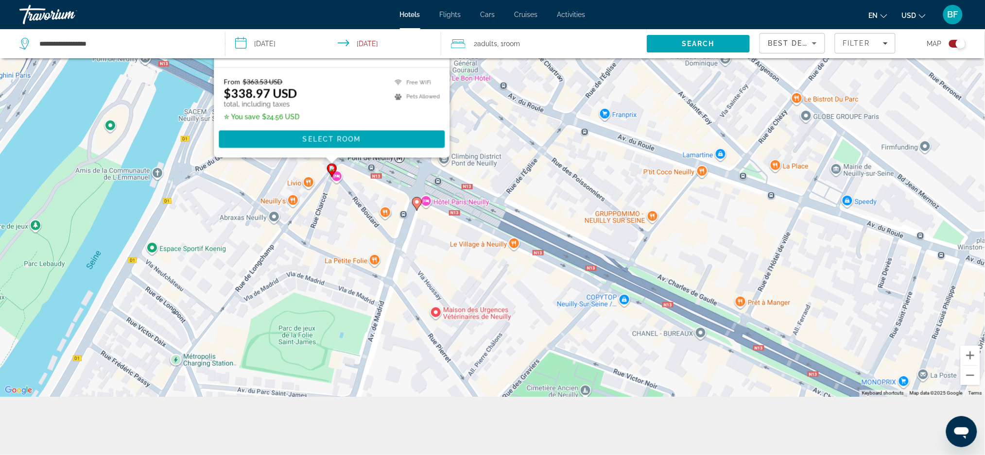
drag, startPoint x: 563, startPoint y: 208, endPoint x: 579, endPoint y: 68, distance: 141.3
click at [579, 68] on div "To activate drag with keyboard, press Alt + Enter. Once in keyboard drag state,…" at bounding box center [492, 169] width 985 height 455
click at [525, 119] on div "To activate drag with keyboard, press Alt + Enter. Once in keyboard drag state,…" at bounding box center [492, 169] width 985 height 455
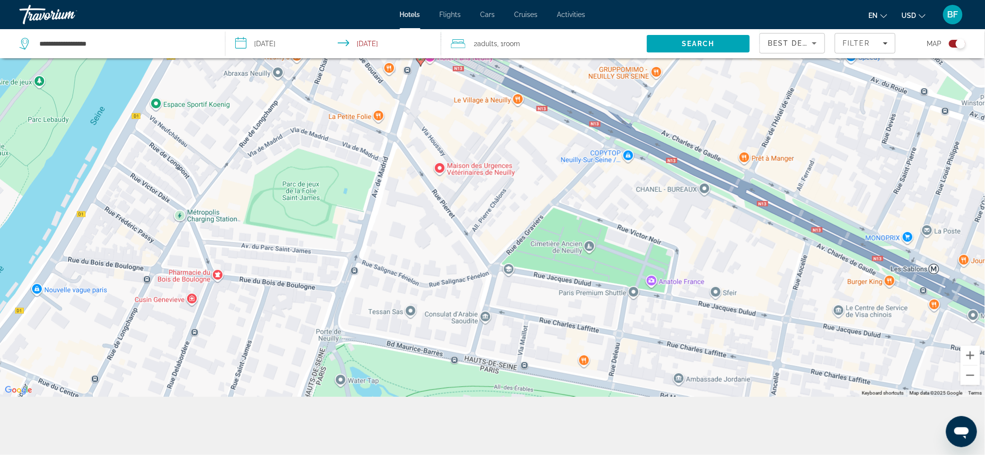
drag, startPoint x: 569, startPoint y: 187, endPoint x: 572, endPoint y: 57, distance: 129.8
click at [572, 57] on div "**********" at bounding box center [492, 199] width 985 height 514
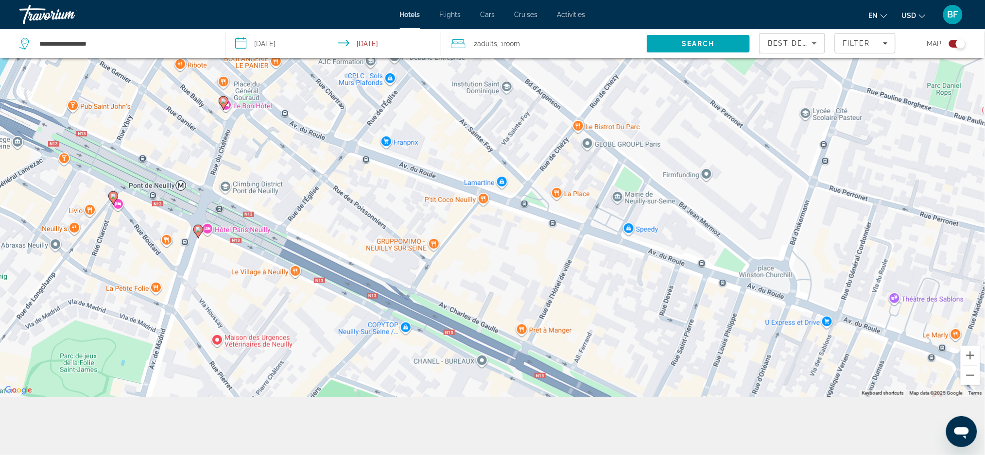
drag, startPoint x: 459, startPoint y: 293, endPoint x: 242, endPoint y: 477, distance: 284.1
click at [242, 339] on html "**********" at bounding box center [492, 110] width 985 height 455
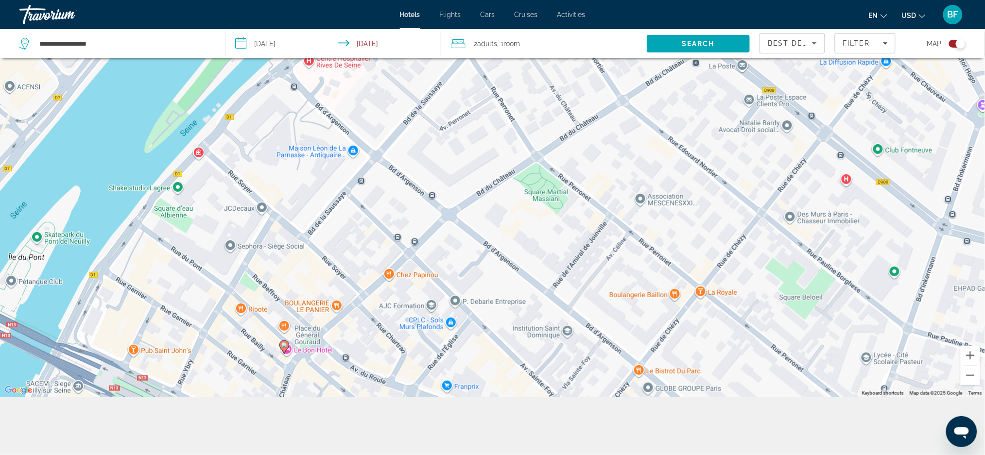
drag, startPoint x: 509, startPoint y: 220, endPoint x: 568, endPoint y: 469, distance: 256.1
click at [568, 339] on html "**********" at bounding box center [492, 110] width 985 height 455
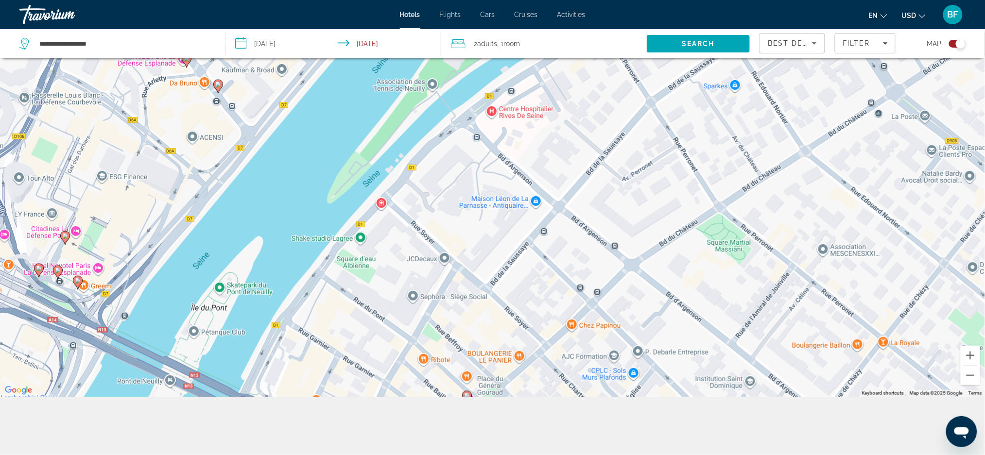
drag, startPoint x: 569, startPoint y: 236, endPoint x: 755, endPoint y: 283, distance: 192.1
click at [760, 283] on div "To activate drag with keyboard, press Alt + Enter. Once in keyboard drag state,…" at bounding box center [492, 169] width 985 height 455
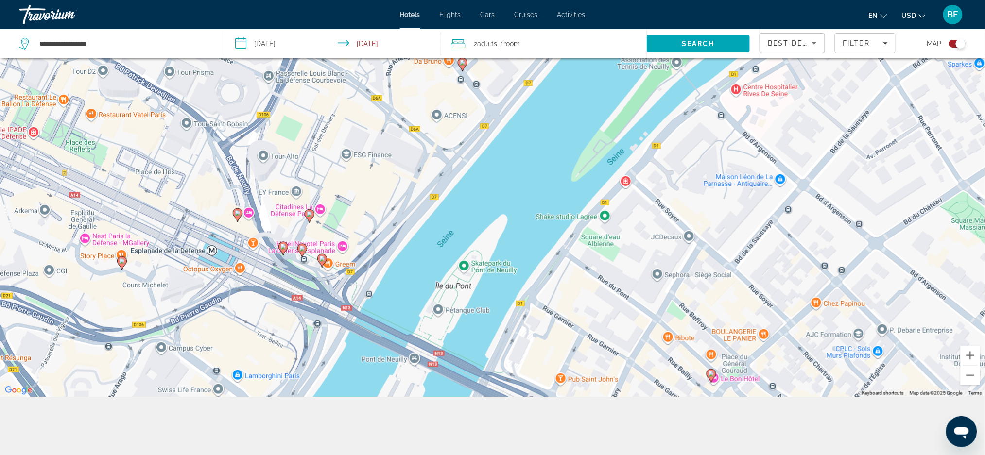
drag, startPoint x: 457, startPoint y: 225, endPoint x: 670, endPoint y: 210, distance: 213.3
click at [701, 203] on div "To activate drag with keyboard, press Alt + Enter. Once in keyboard drag state,…" at bounding box center [492, 169] width 985 height 455
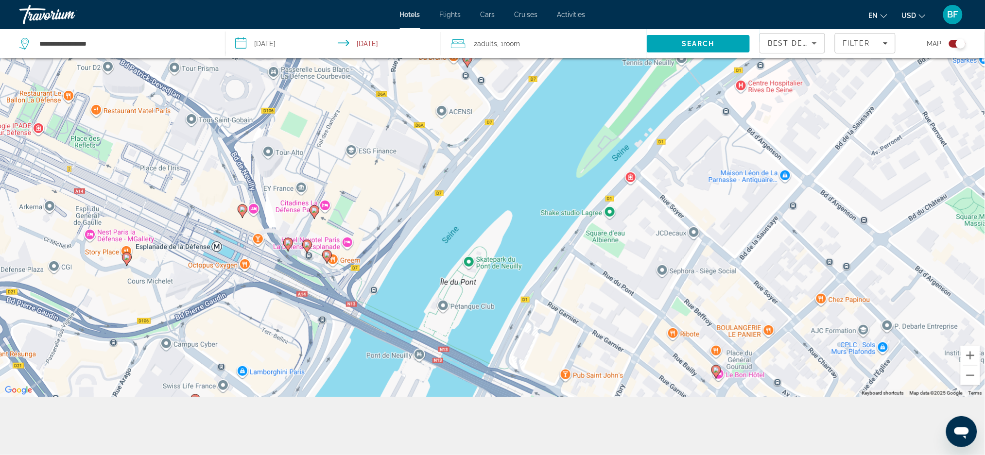
click at [327, 257] on image "Main content" at bounding box center [327, 255] width 6 height 6
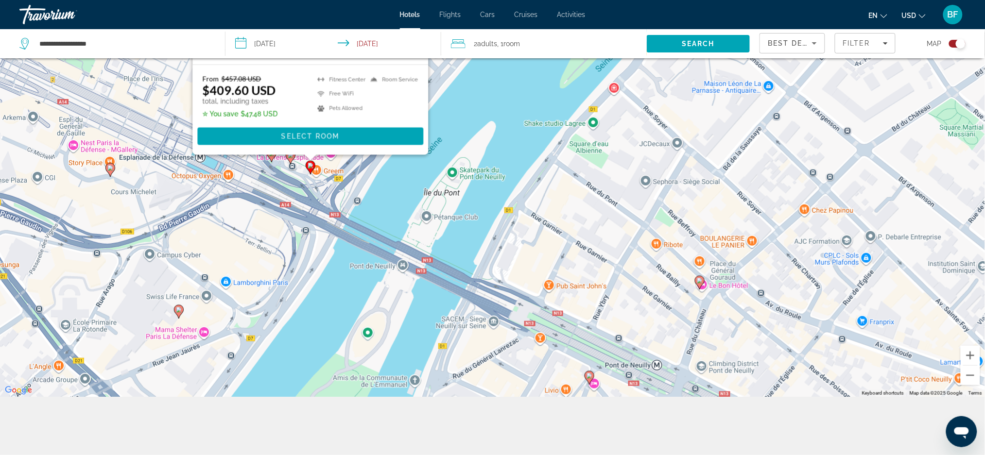
drag, startPoint x: 643, startPoint y: 364, endPoint x: 627, endPoint y: 218, distance: 146.7
click at [627, 218] on div "To activate drag with keyboard, press Alt + Enter. Once in keyboard drag state,…" at bounding box center [492, 169] width 985 height 455
click at [402, 264] on div "To activate drag with keyboard, press Alt + Enter. Once in keyboard drag state,…" at bounding box center [492, 169] width 985 height 455
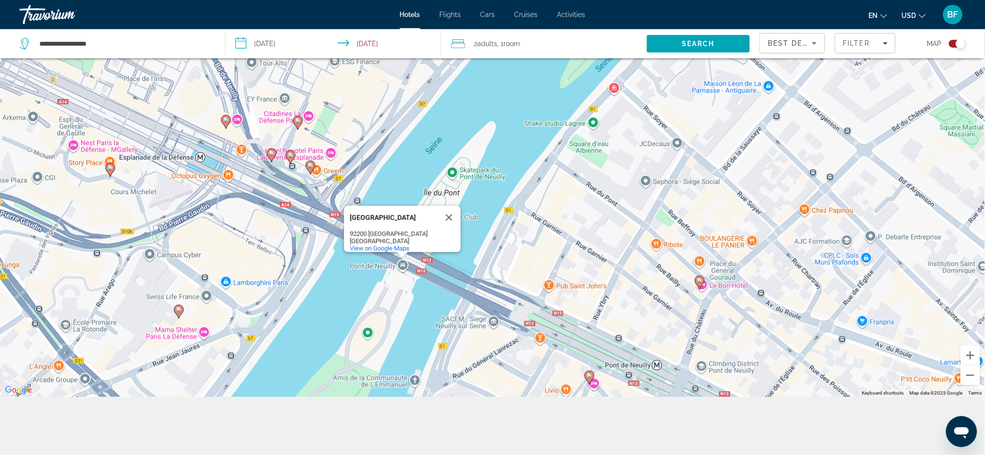
click at [175, 315] on gmp-advanced-marker "Main content" at bounding box center [179, 312] width 10 height 15
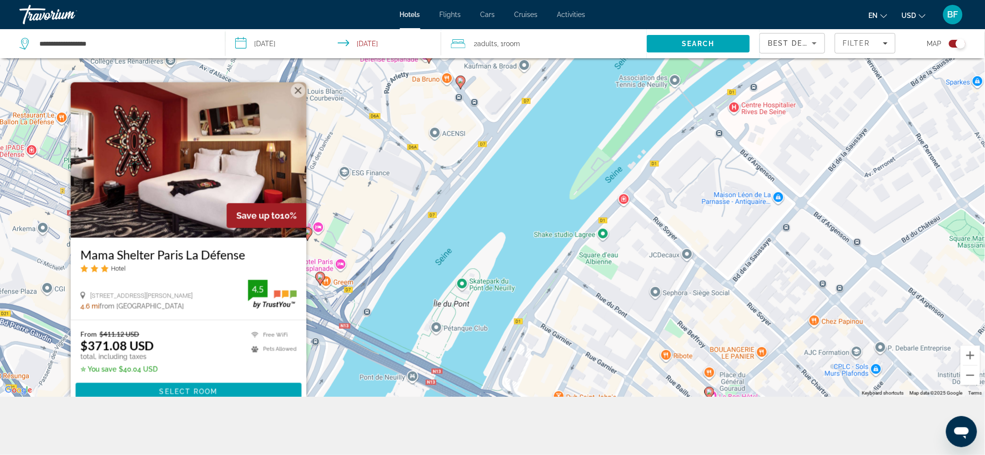
drag, startPoint x: 397, startPoint y: 221, endPoint x: 408, endPoint y: 323, distance: 103.1
click at [408, 323] on div "To activate drag with keyboard, press Alt + Enter. Once in keyboard drag state,…" at bounding box center [492, 169] width 985 height 455
click at [296, 98] on img "Main content" at bounding box center [188, 159] width 236 height 155
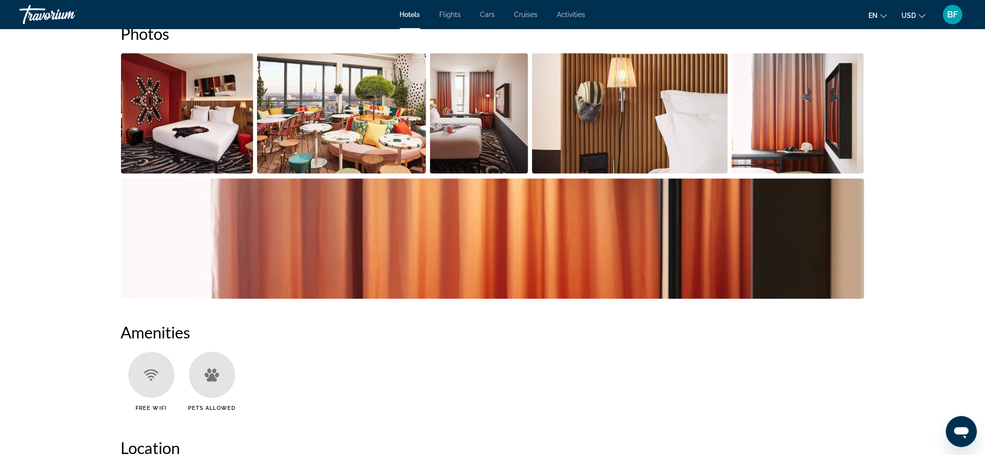
scroll to position [324, 0]
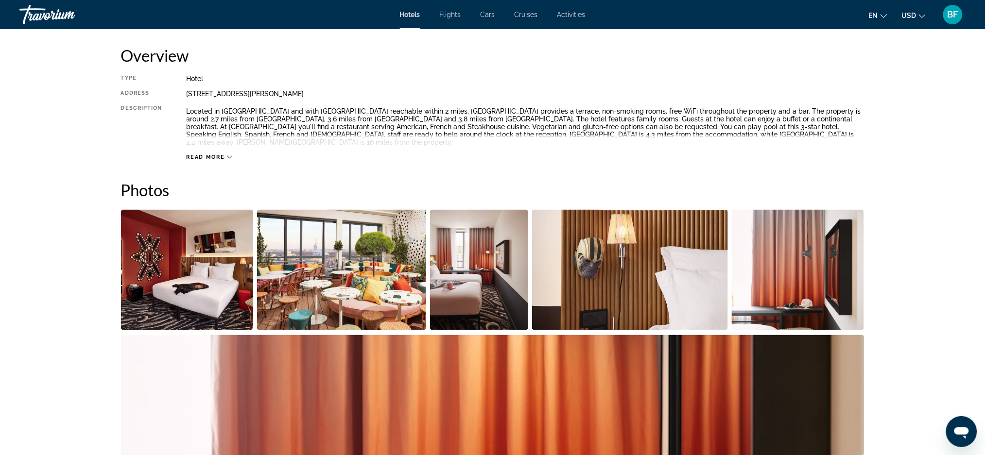
click at [177, 255] on img "Open full-screen image slider" at bounding box center [187, 270] width 133 height 121
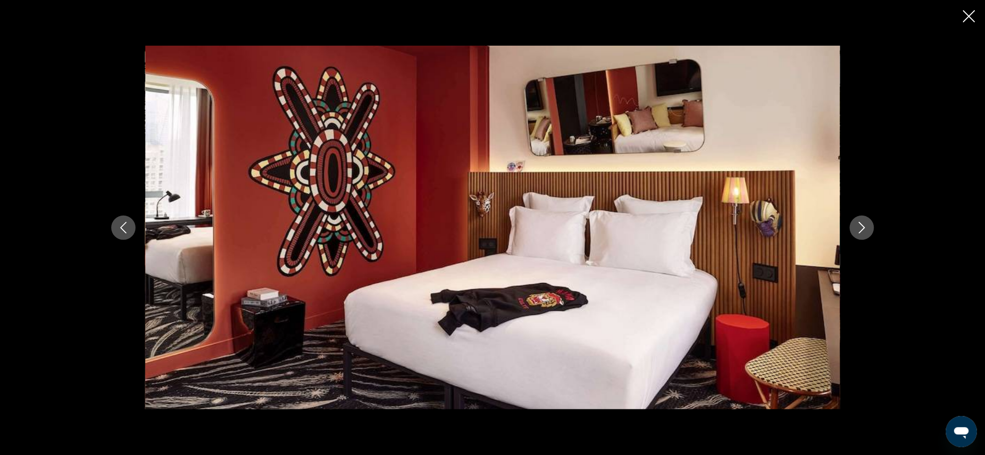
click at [860, 229] on icon "Next image" at bounding box center [862, 228] width 12 height 12
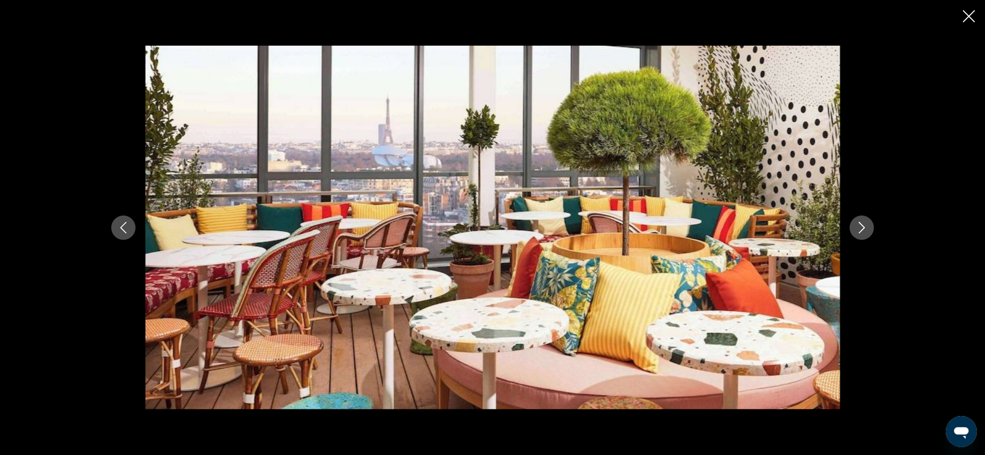
click at [860, 229] on icon "Next image" at bounding box center [862, 228] width 12 height 12
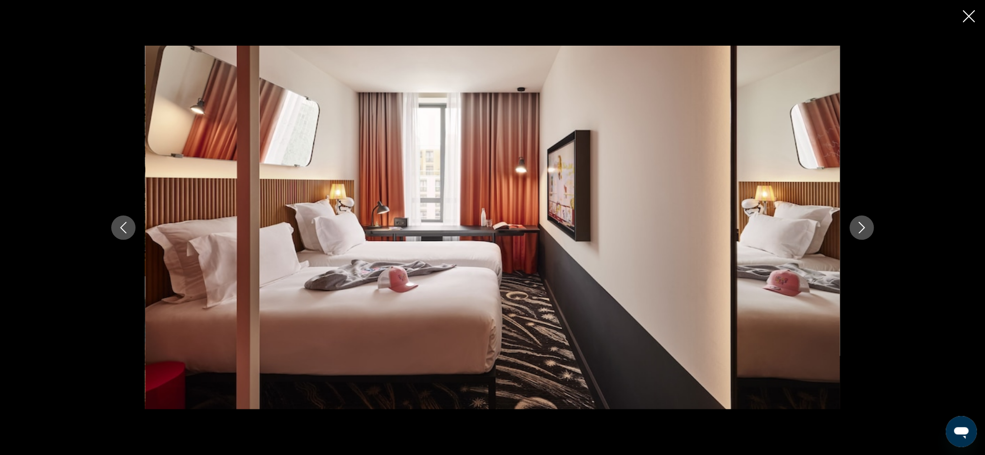
click at [860, 229] on icon "Next image" at bounding box center [862, 228] width 12 height 12
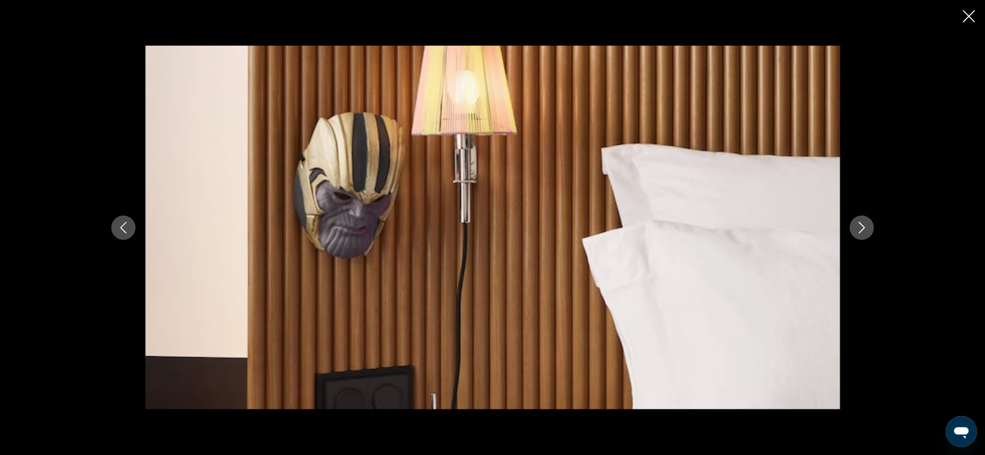
click at [860, 229] on icon "Next image" at bounding box center [862, 228] width 12 height 12
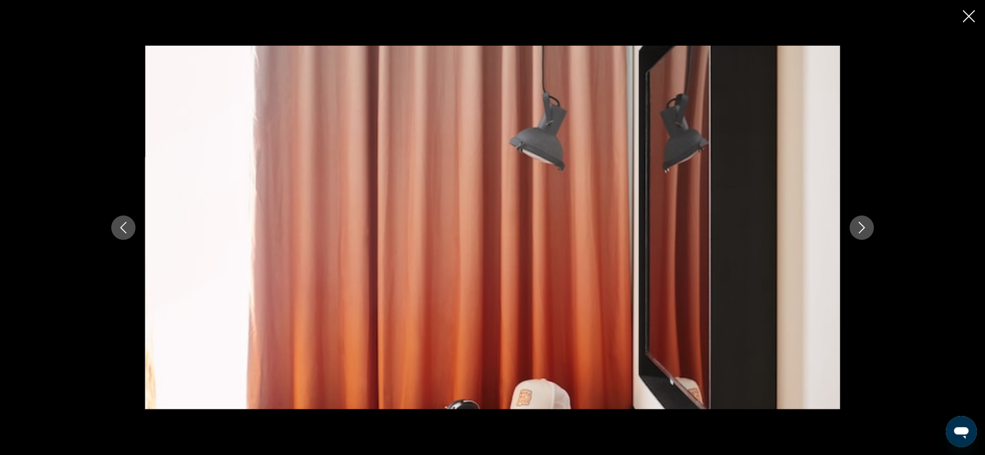
click at [860, 229] on icon "Next image" at bounding box center [862, 228] width 12 height 12
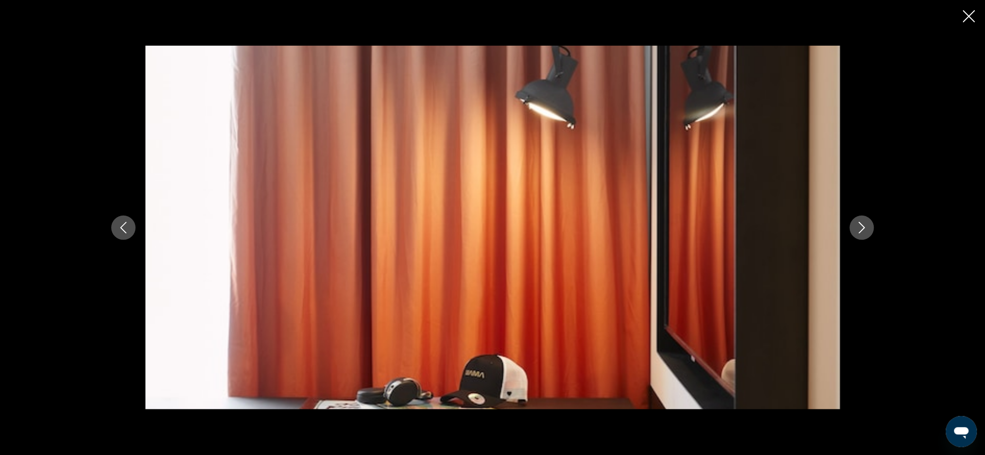
click at [860, 229] on icon "Next image" at bounding box center [862, 228] width 12 height 12
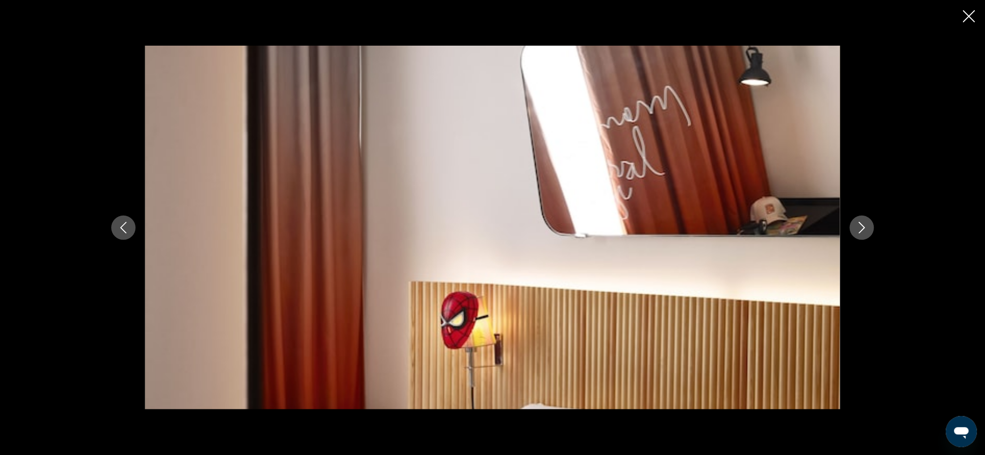
scroll to position [389, 0]
click at [869, 225] on button "Next image" at bounding box center [862, 228] width 24 height 24
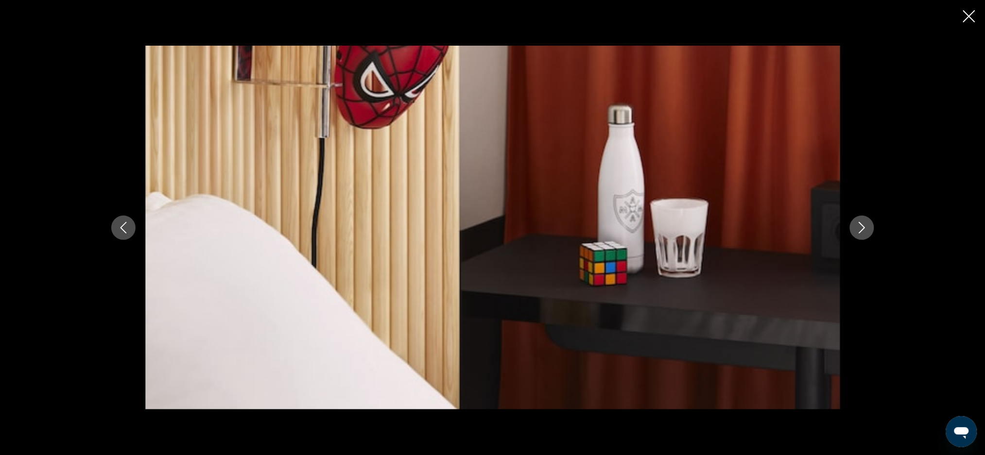
click at [866, 229] on icon "Next image" at bounding box center [862, 228] width 12 height 12
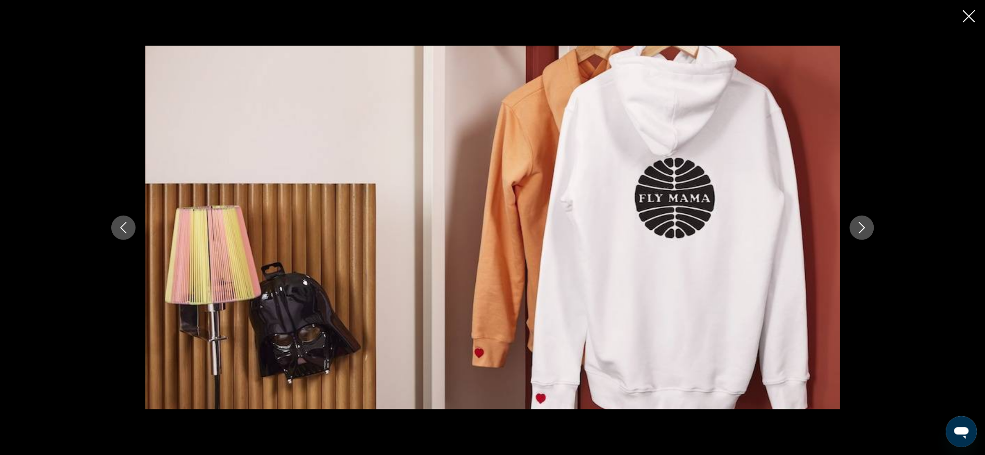
click at [866, 229] on icon "Next image" at bounding box center [862, 228] width 12 height 12
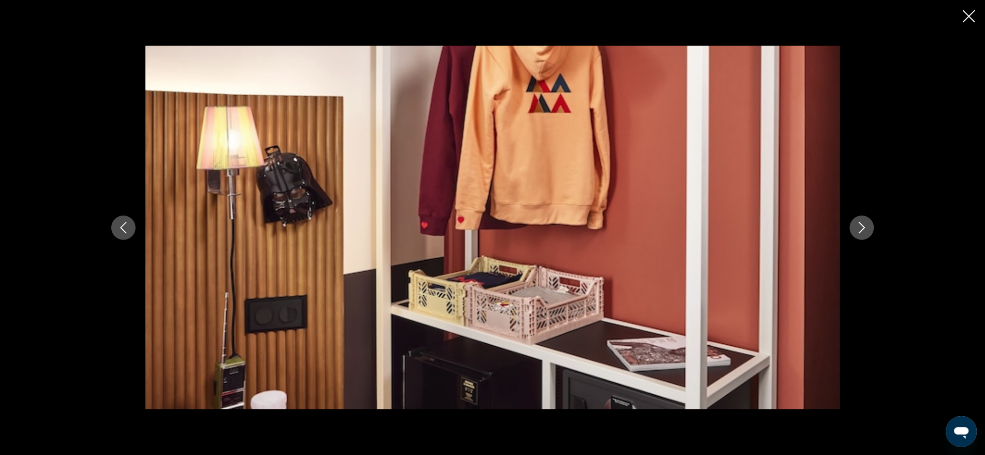
click at [866, 229] on icon "Next image" at bounding box center [862, 228] width 12 height 12
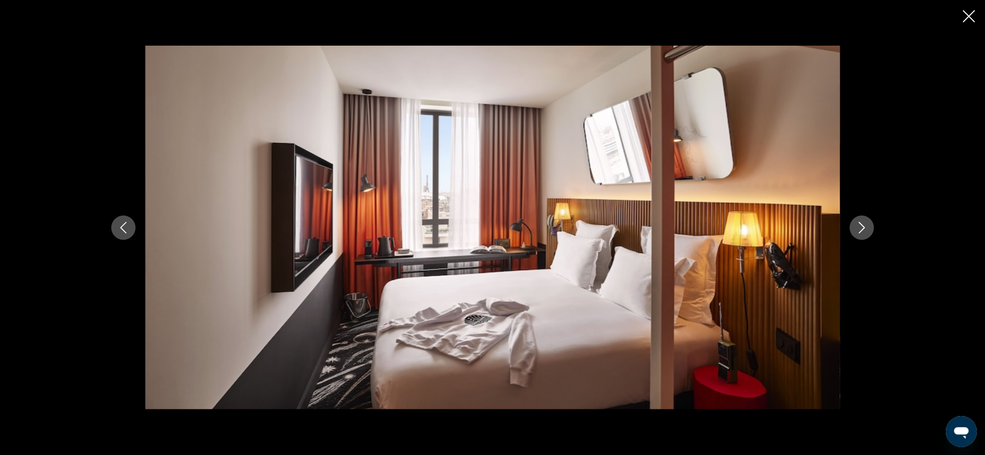
click at [866, 229] on icon "Next image" at bounding box center [862, 228] width 12 height 12
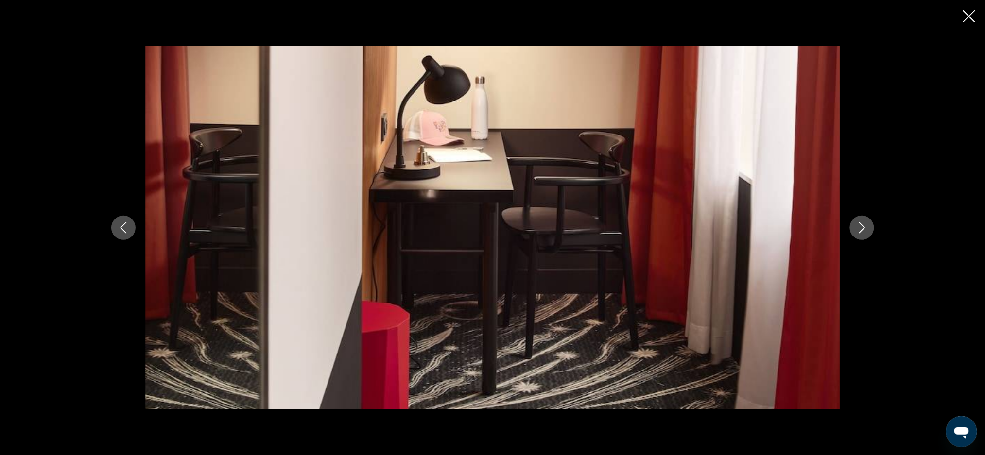
click at [866, 229] on icon "Next image" at bounding box center [862, 228] width 12 height 12
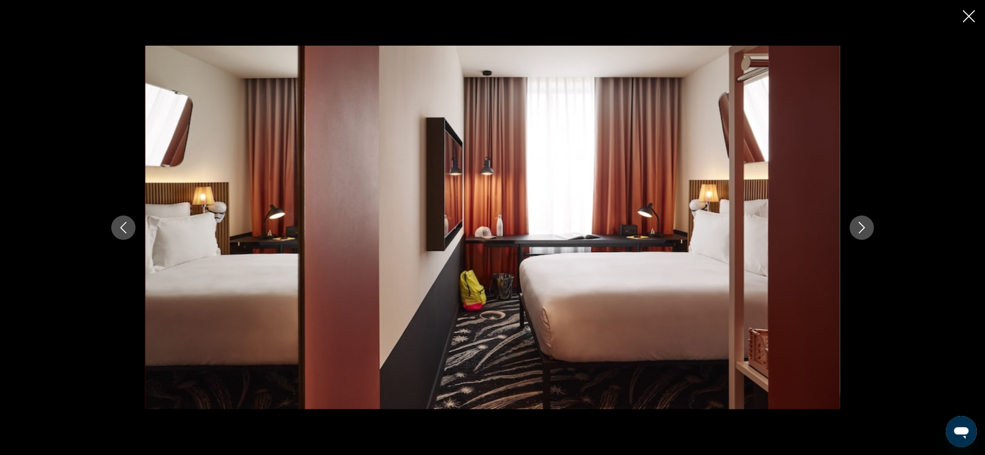
click at [866, 229] on icon "Next image" at bounding box center [862, 228] width 12 height 12
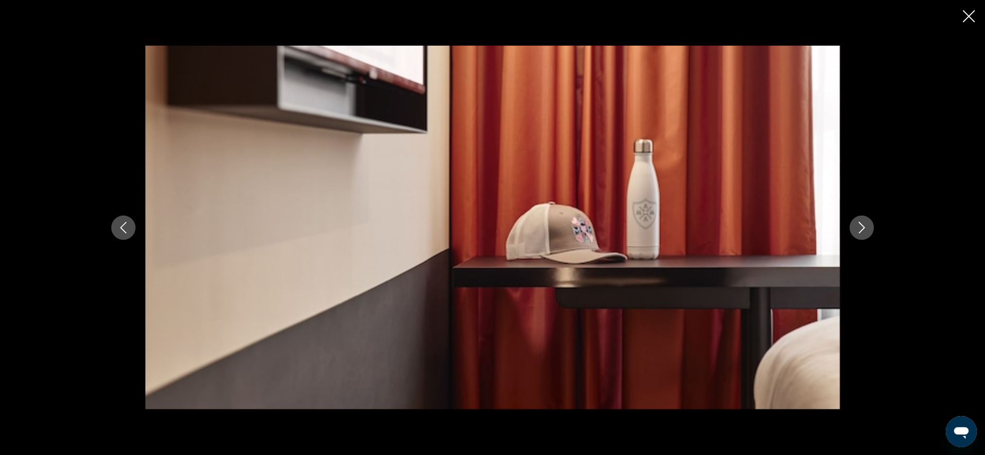
click at [866, 229] on icon "Next image" at bounding box center [862, 228] width 12 height 12
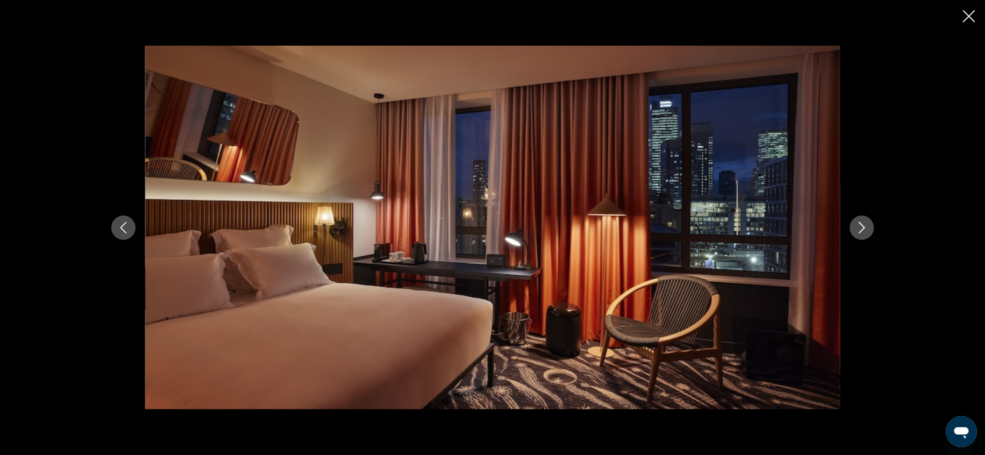
click at [866, 229] on icon "Next image" at bounding box center [862, 228] width 12 height 12
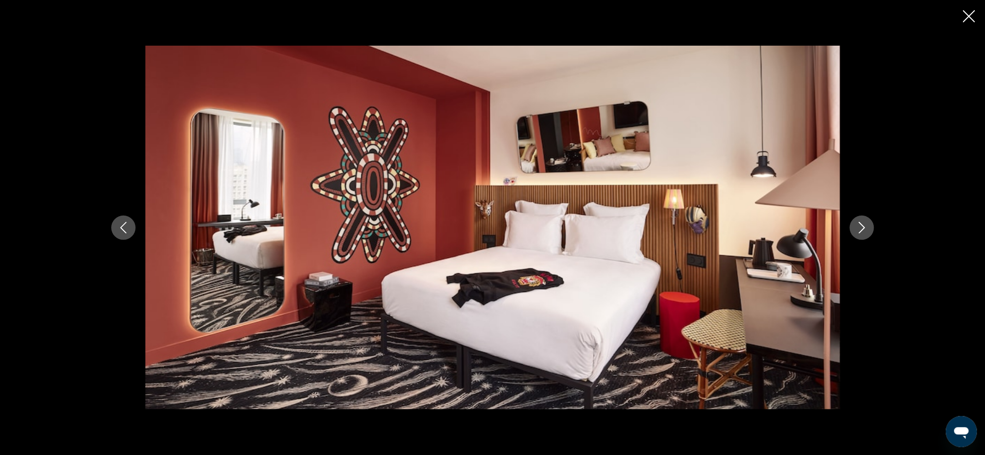
click at [867, 229] on icon "Next image" at bounding box center [862, 228] width 12 height 12
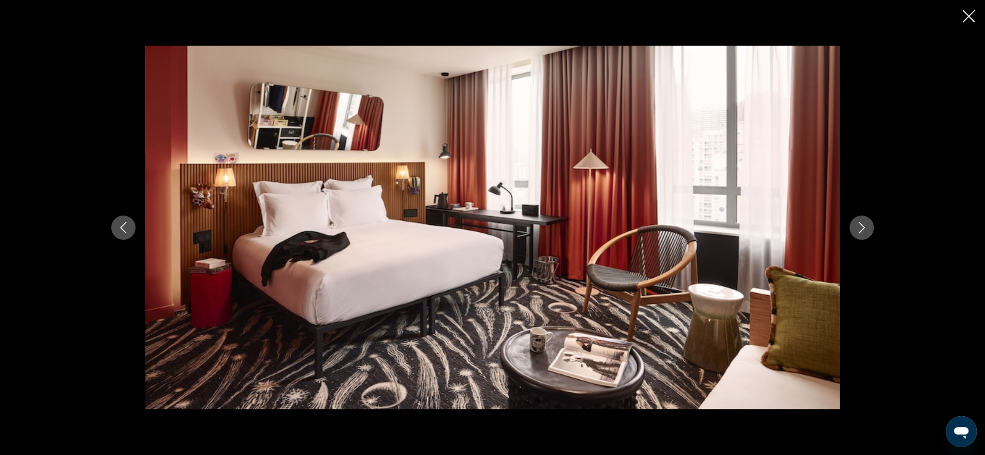
click at [867, 229] on icon "Next image" at bounding box center [862, 228] width 12 height 12
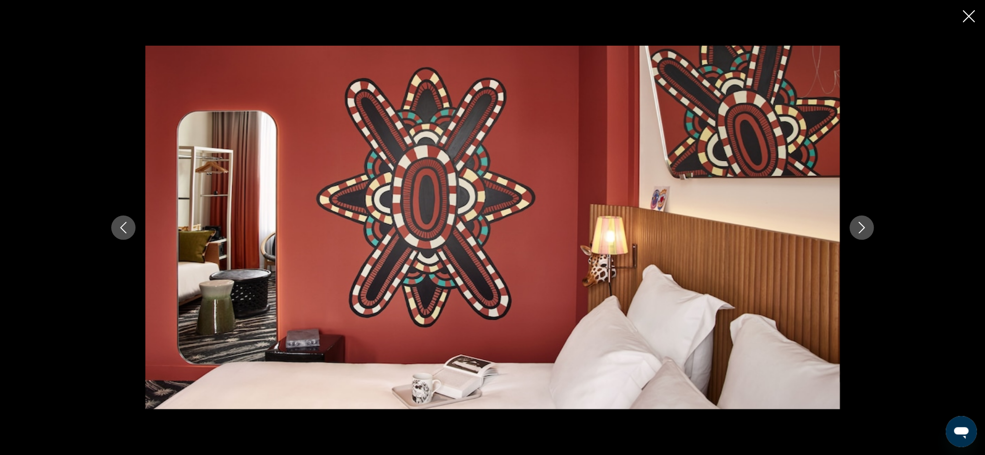
click at [867, 229] on icon "Next image" at bounding box center [862, 228] width 12 height 12
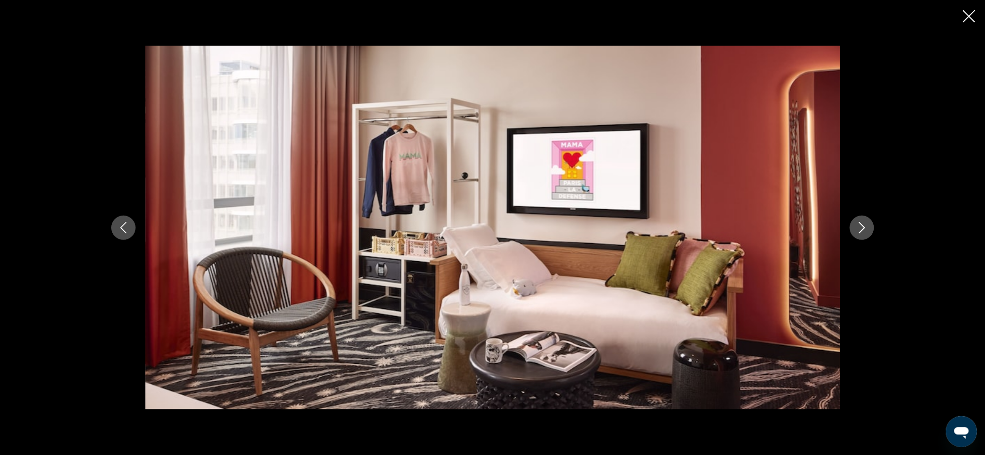
click at [966, 14] on icon "Close slideshow" at bounding box center [969, 16] width 12 height 12
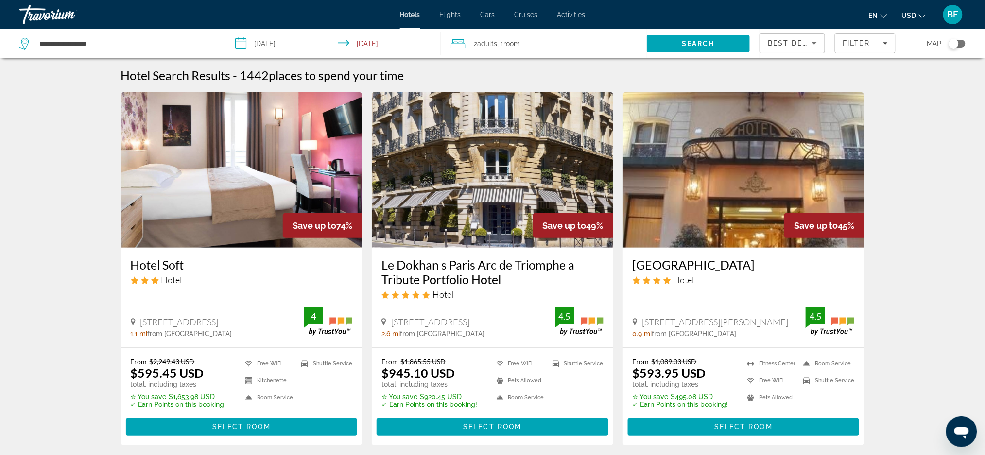
click at [935, 42] on span "Map" at bounding box center [934, 44] width 15 height 14
click at [956, 43] on div "Toggle map" at bounding box center [954, 44] width 10 height 10
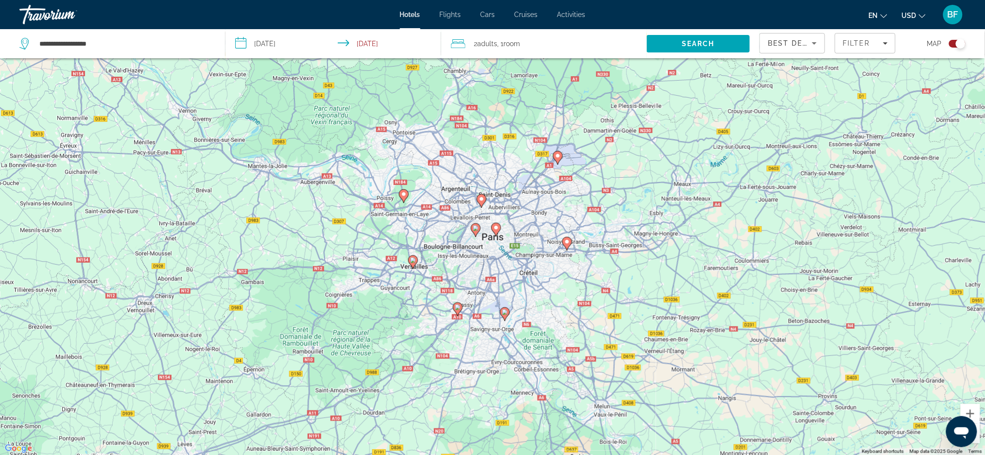
drag, startPoint x: 445, startPoint y: 259, endPoint x: 445, endPoint y: 274, distance: 15.1
click at [445, 274] on div "To activate drag with keyboard, press Alt + Enter. Once in keyboard drag state,…" at bounding box center [492, 227] width 985 height 455
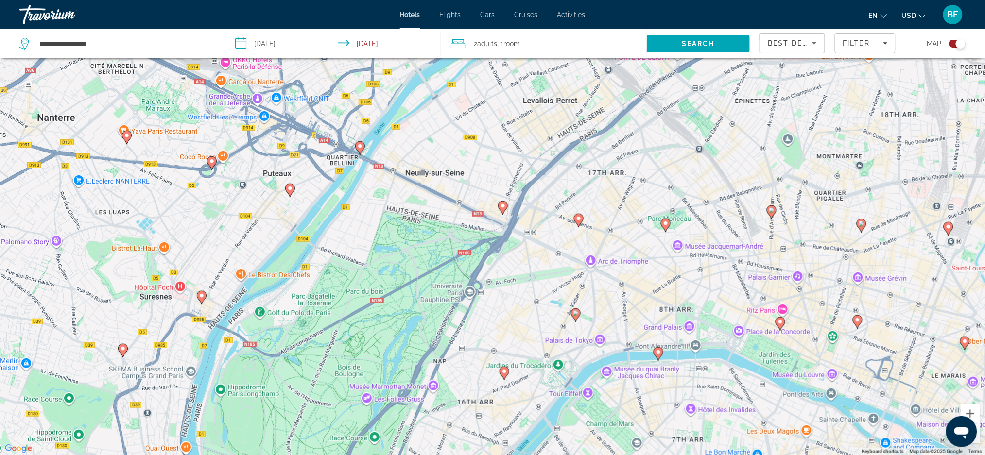
drag, startPoint x: 418, startPoint y: 230, endPoint x: 429, endPoint y: 481, distance: 251.0
click at [429, 397] on html "**********" at bounding box center [492, 169] width 985 height 455
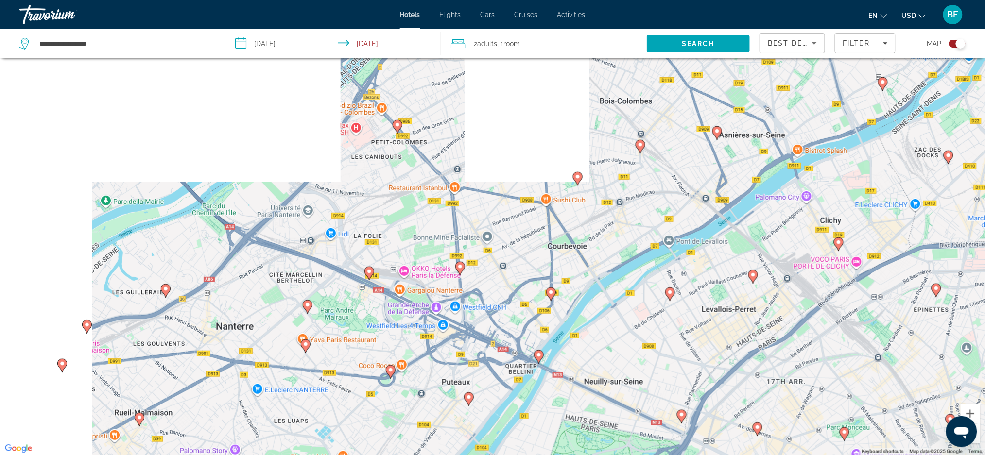
drag, startPoint x: 327, startPoint y: 186, endPoint x: 505, endPoint y: 388, distance: 269.2
click at [505, 388] on div "To activate drag with keyboard, press Alt + Enter. Once in keyboard drag state,…" at bounding box center [492, 227] width 985 height 455
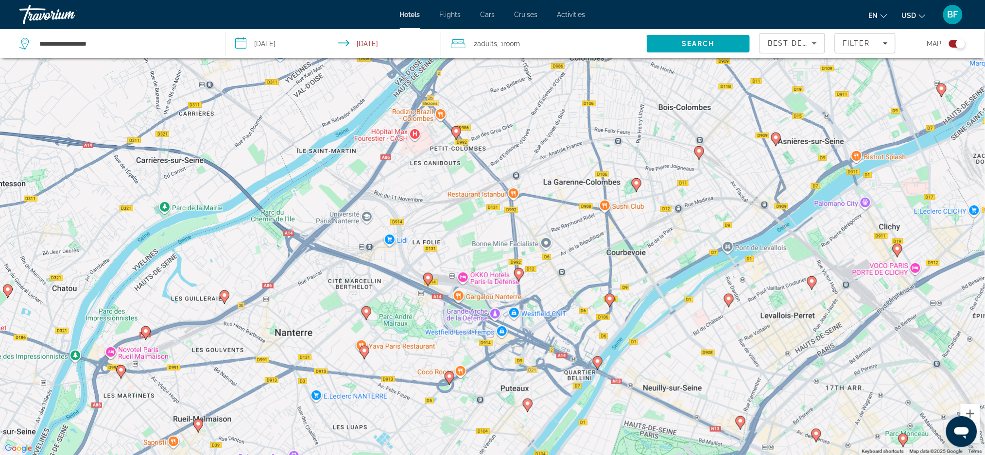
drag, startPoint x: 270, startPoint y: 268, endPoint x: 330, endPoint y: 275, distance: 60.6
click at [330, 275] on div "To activate drag with keyboard, press Alt + Enter. Once in keyboard drag state,…" at bounding box center [492, 227] width 985 height 455
click at [597, 361] on image "Main content" at bounding box center [598, 362] width 6 height 6
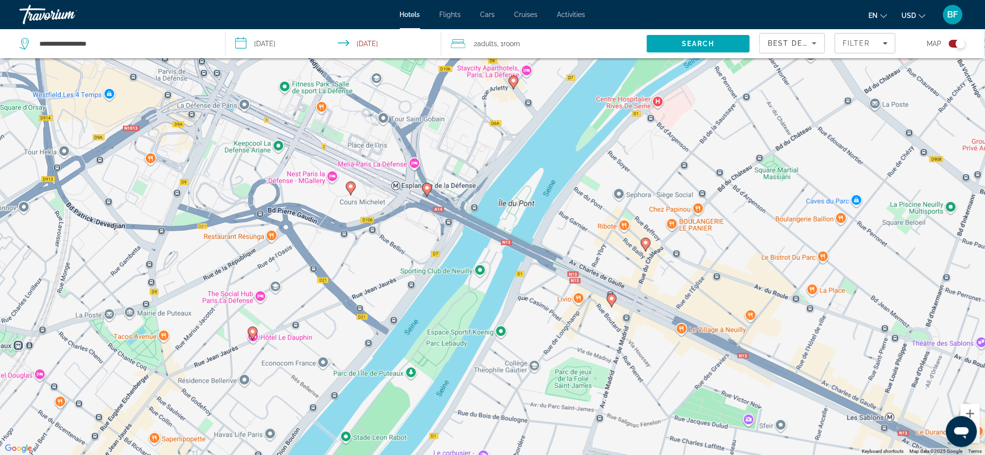
click at [351, 190] on icon "Main content" at bounding box center [350, 188] width 9 height 13
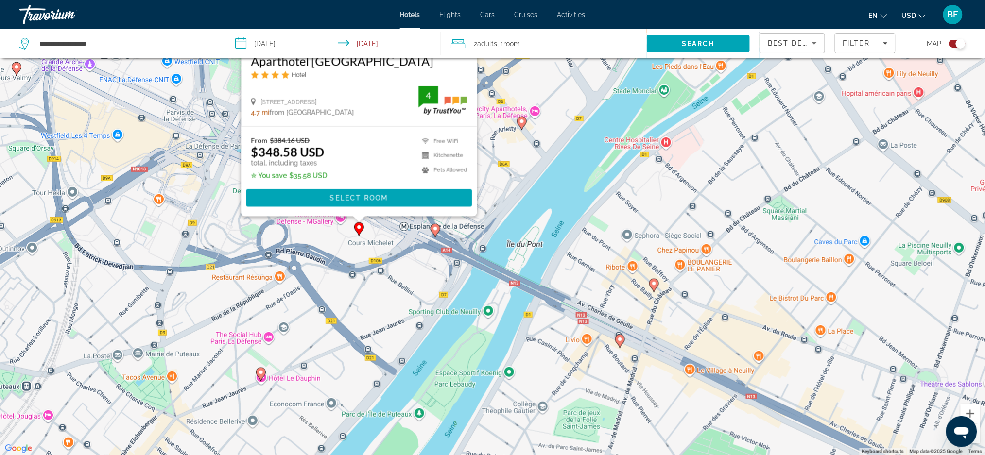
drag, startPoint x: 119, startPoint y: 338, endPoint x: 129, endPoint y: 197, distance: 141.3
click at [129, 197] on div "To activate drag with keyboard, press Alt + Enter. Once in keyboard drag state,…" at bounding box center [492, 227] width 985 height 455
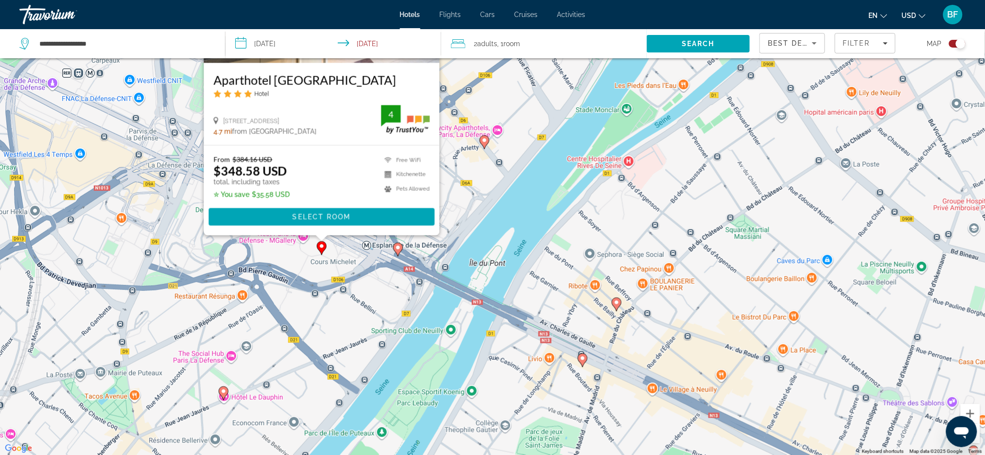
drag, startPoint x: 396, startPoint y: 293, endPoint x: 346, endPoint y: 327, distance: 60.5
click at [346, 329] on div "To activate drag with keyboard, press Alt + Enter. Once in keyboard drag state,…" at bounding box center [492, 227] width 985 height 455
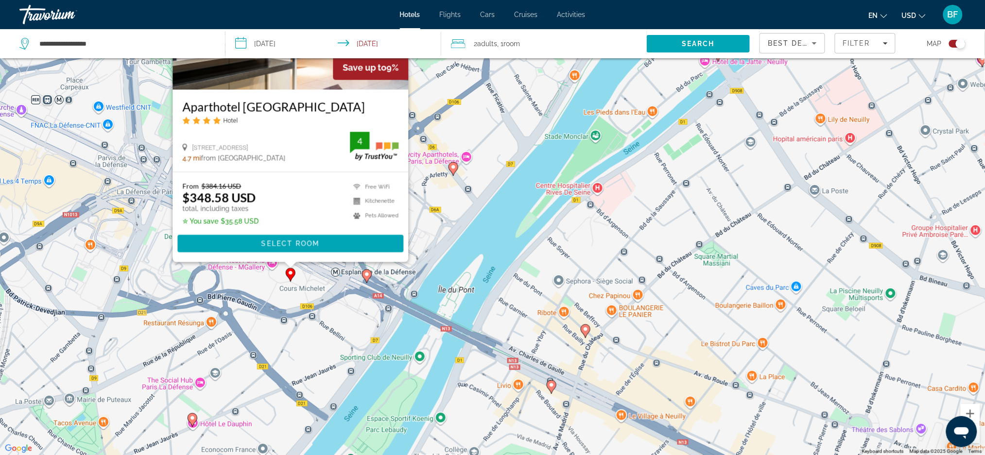
click at [434, 214] on div "To activate drag with keyboard, press Alt + Enter. Once in keyboard drag state,…" at bounding box center [492, 227] width 985 height 455
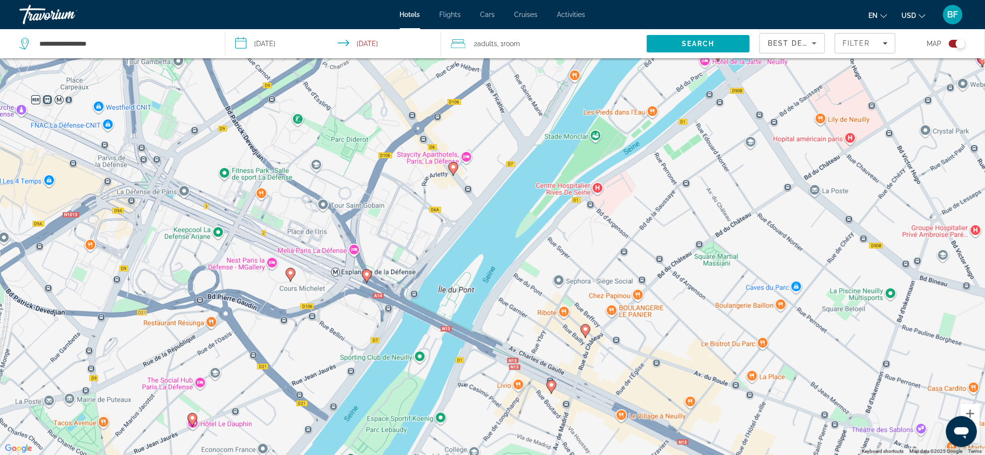
click at [453, 170] on icon "Main content" at bounding box center [452, 168] width 9 height 13
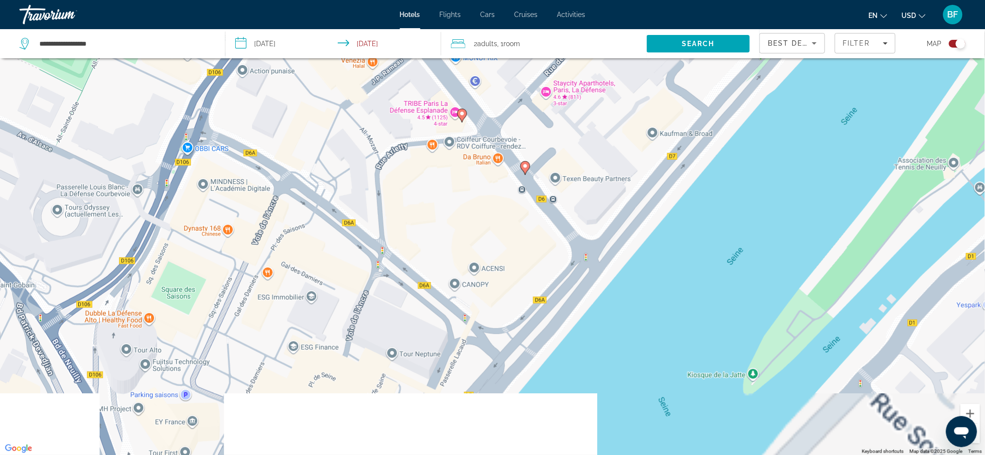
drag, startPoint x: 405, startPoint y: 324, endPoint x: 405, endPoint y: 228, distance: 95.7
click at [405, 228] on div "To navigate, press the arrow keys. To activate drag with keyboard, press Alt + …" at bounding box center [492, 227] width 985 height 455
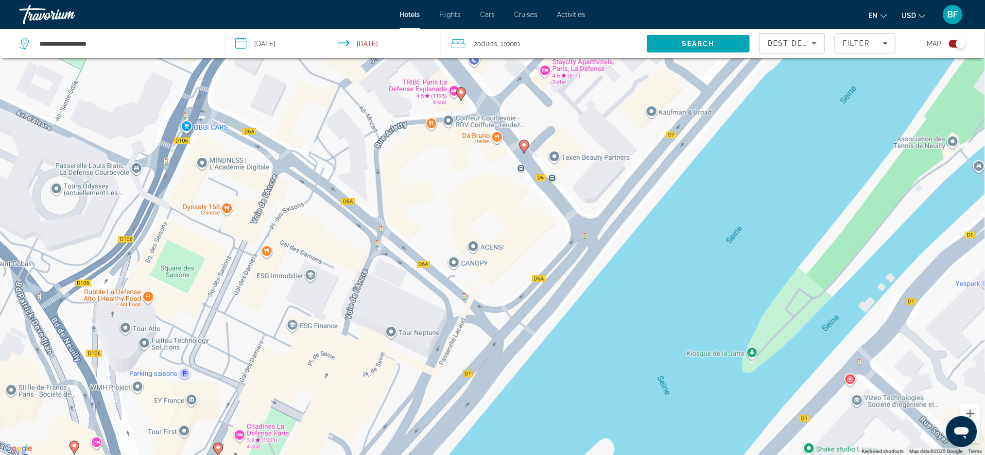
click at [518, 150] on div "To navigate, press the arrow keys. To activate drag with keyboard, press Alt + …" at bounding box center [492, 227] width 985 height 455
click at [521, 151] on gmp-advanced-marker "Main content" at bounding box center [524, 146] width 10 height 15
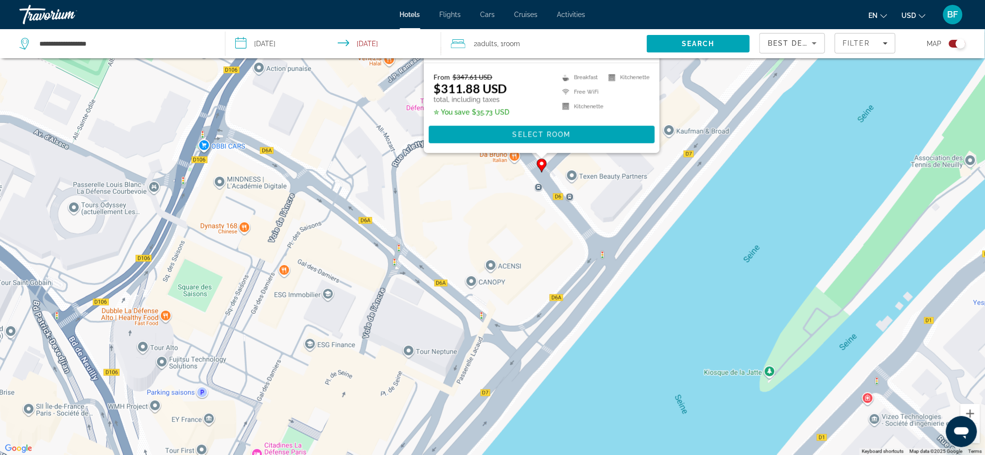
drag, startPoint x: 453, startPoint y: 382, endPoint x: 470, endPoint y: 188, distance: 195.1
click at [470, 188] on div "To activate drag with keyboard, press Alt + Enter. Once in keyboard drag state,…" at bounding box center [492, 227] width 985 height 455
click at [480, 215] on div "To activate drag with keyboard, press Alt + Enter. Once in keyboard drag state,…" at bounding box center [492, 227] width 985 height 455
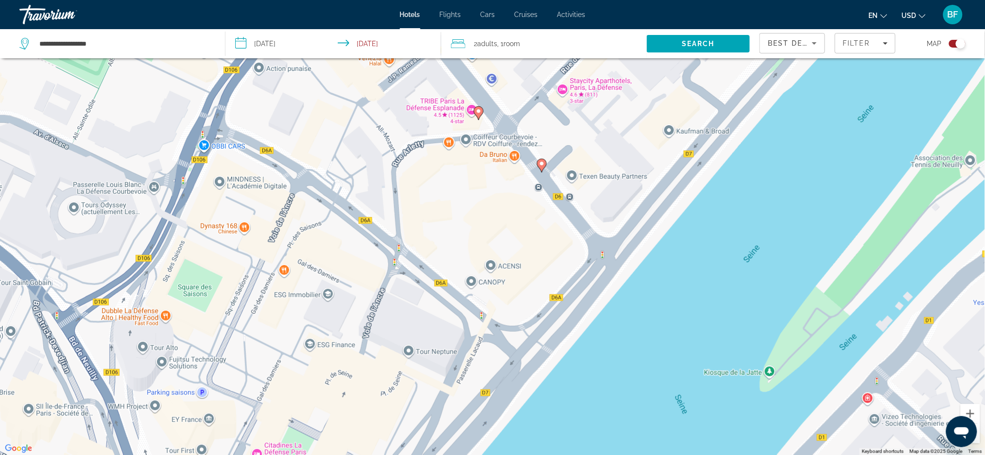
click at [477, 121] on gmp-advanced-marker "Main content" at bounding box center [479, 113] width 10 height 15
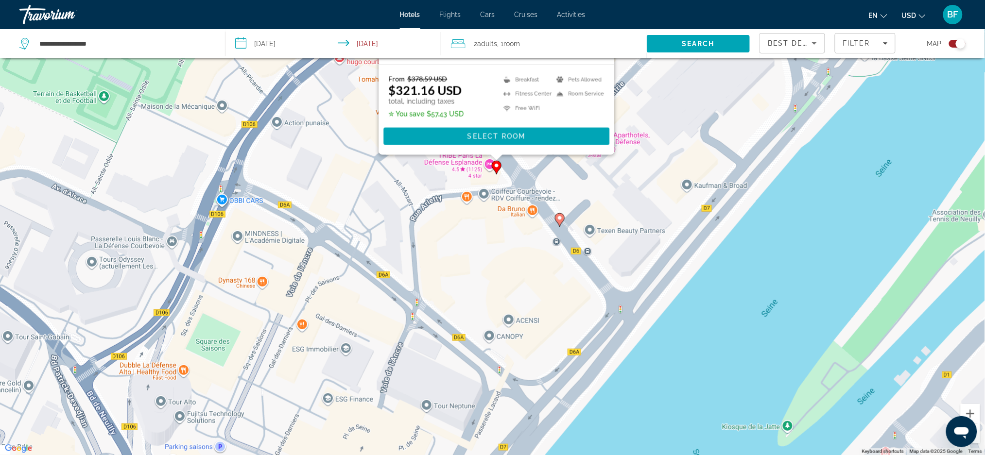
drag, startPoint x: 467, startPoint y: 426, endPoint x: 490, endPoint y: 202, distance: 225.2
click at [490, 203] on div "To activate drag with keyboard, press Alt + Enter. Once in keyboard drag state,…" at bounding box center [492, 227] width 985 height 455
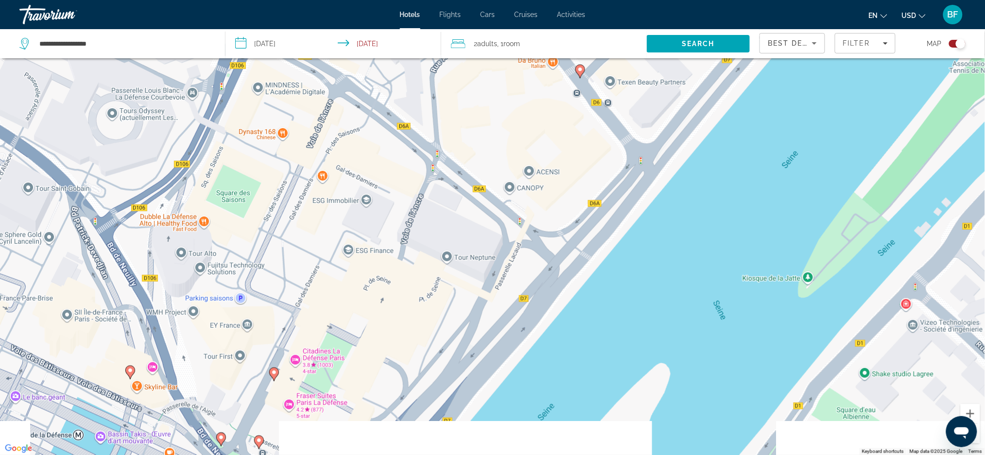
drag, startPoint x: 430, startPoint y: 293, endPoint x: 448, endPoint y: 207, distance: 87.8
click at [447, 208] on div "To activate drag with keyboard, press Alt + Enter. Once in keyboard drag state,…" at bounding box center [492, 227] width 985 height 455
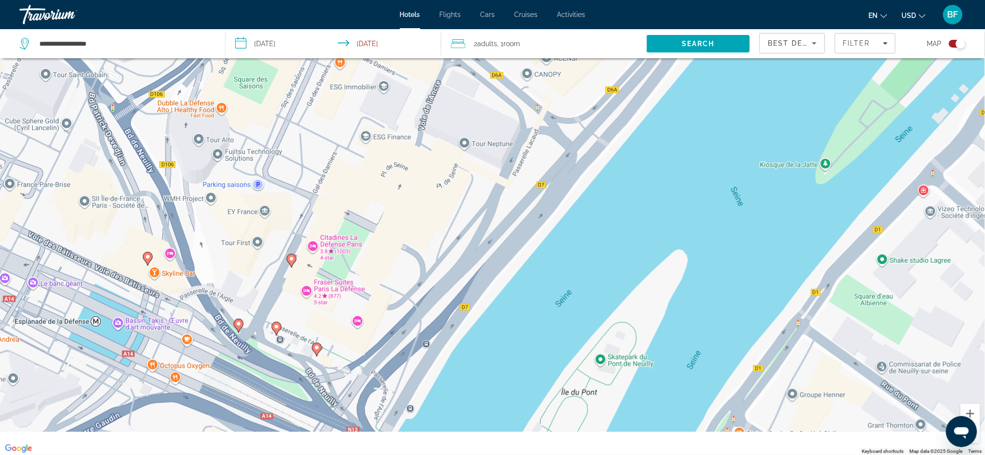
drag, startPoint x: 396, startPoint y: 339, endPoint x: 400, endPoint y: 216, distance: 123.0
click at [400, 216] on div "To activate drag with keyboard, press Alt + Enter. Once in keyboard drag state,…" at bounding box center [492, 227] width 985 height 455
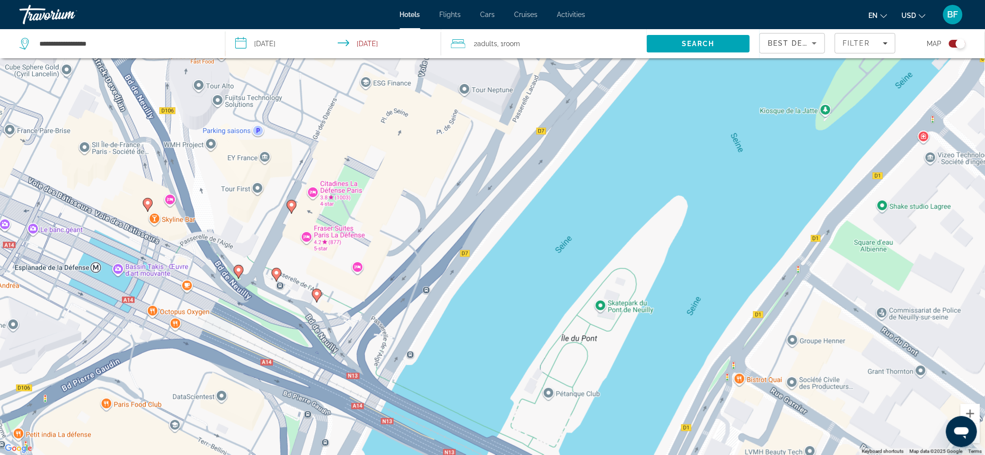
click at [291, 207] on image "Main content" at bounding box center [292, 205] width 6 height 6
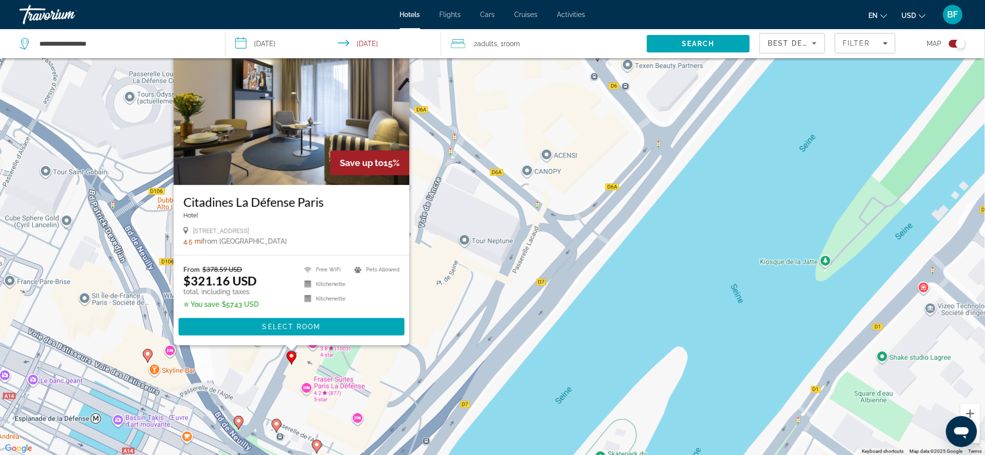
click at [437, 261] on div "To activate drag with keyboard, press Alt + Enter. Once in keyboard drag state,…" at bounding box center [492, 227] width 985 height 455
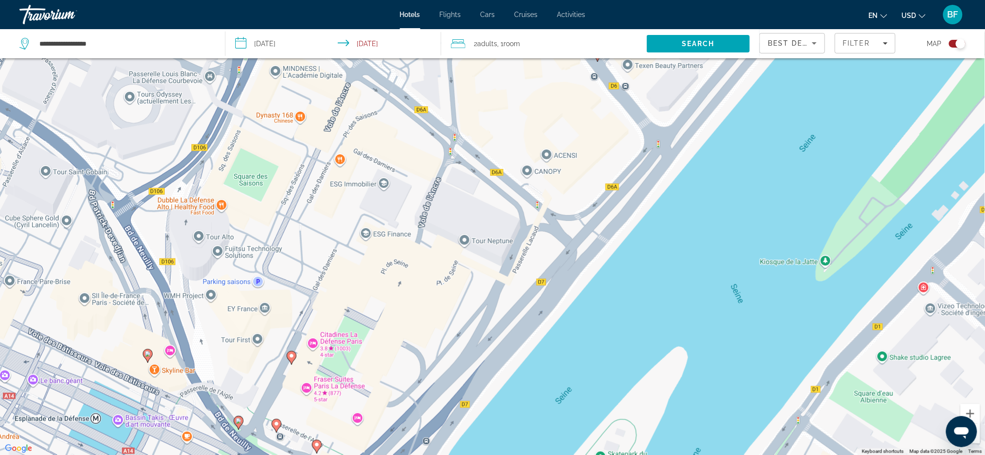
click at [148, 355] on image "Main content" at bounding box center [148, 354] width 6 height 6
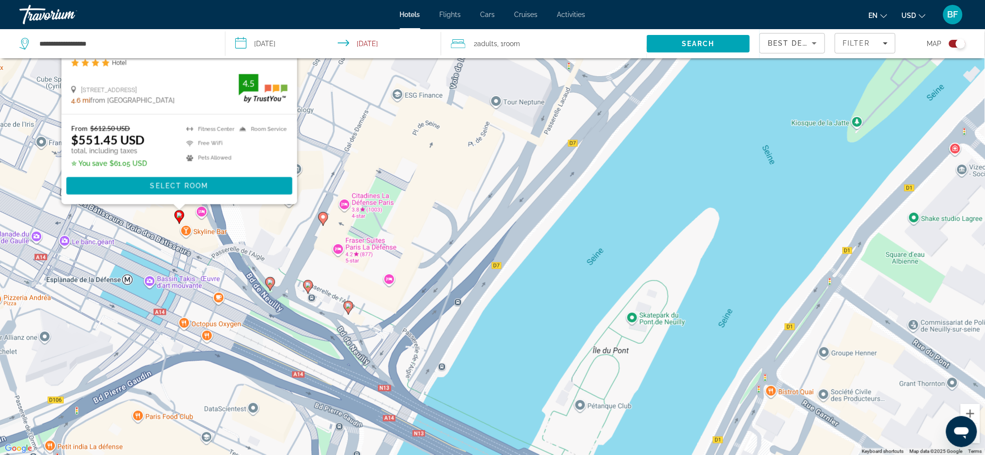
drag, startPoint x: 333, startPoint y: 368, endPoint x: 358, endPoint y: 234, distance: 135.9
click at [358, 234] on div "To activate drag with keyboard, press Alt + Enter. Once in keyboard drag state,…" at bounding box center [492, 227] width 985 height 455
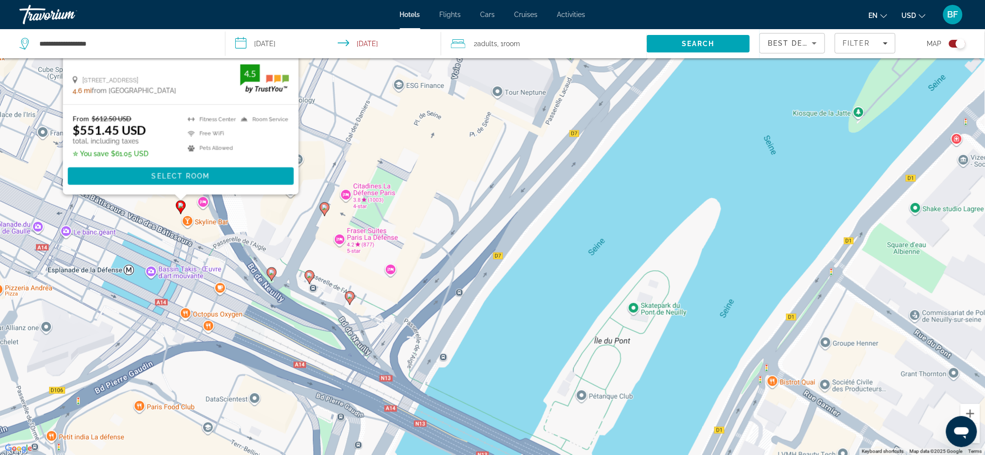
click at [274, 277] on icon "Main content" at bounding box center [271, 274] width 9 height 13
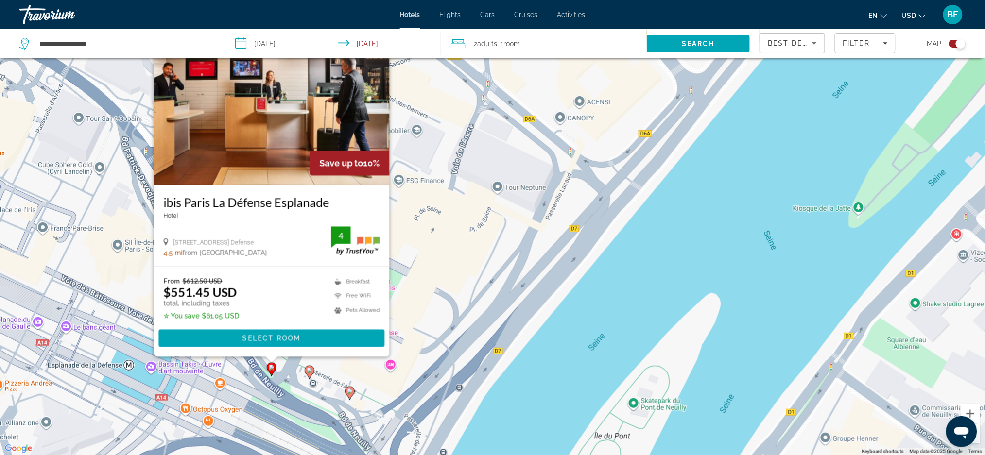
click at [309, 376] on icon "Main content" at bounding box center [309, 372] width 9 height 13
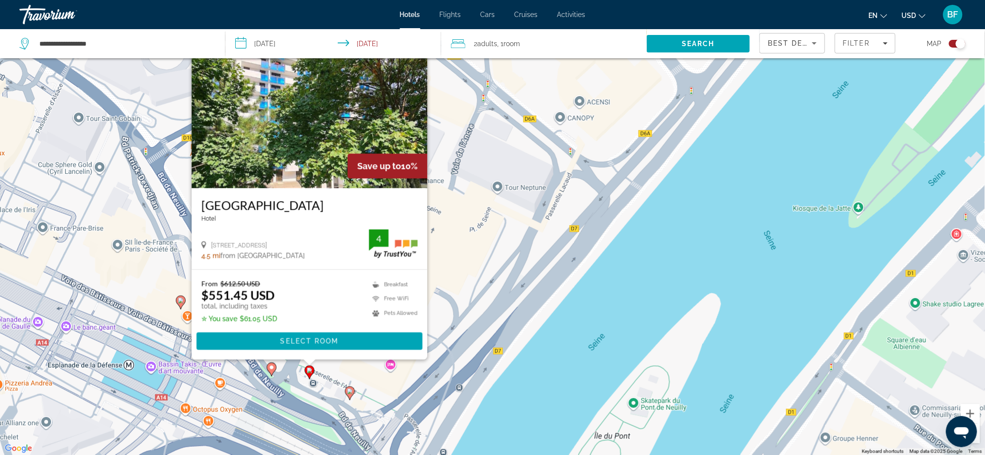
click at [345, 392] on gmp-advanced-marker "Main content" at bounding box center [350, 393] width 10 height 15
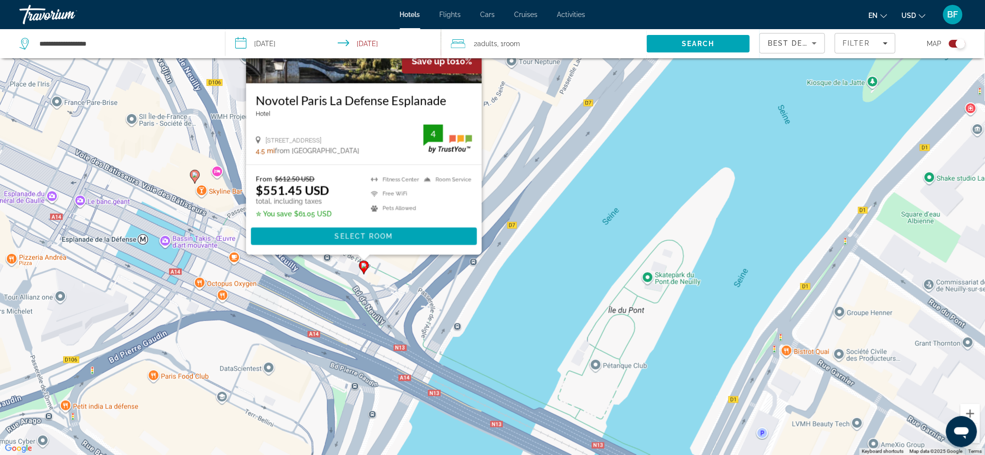
drag, startPoint x: 322, startPoint y: 413, endPoint x: 336, endPoint y: 281, distance: 132.4
click at [336, 281] on div "To activate drag with keyboard, press Alt + Enter. Once in keyboard drag state,…" at bounding box center [492, 227] width 985 height 455
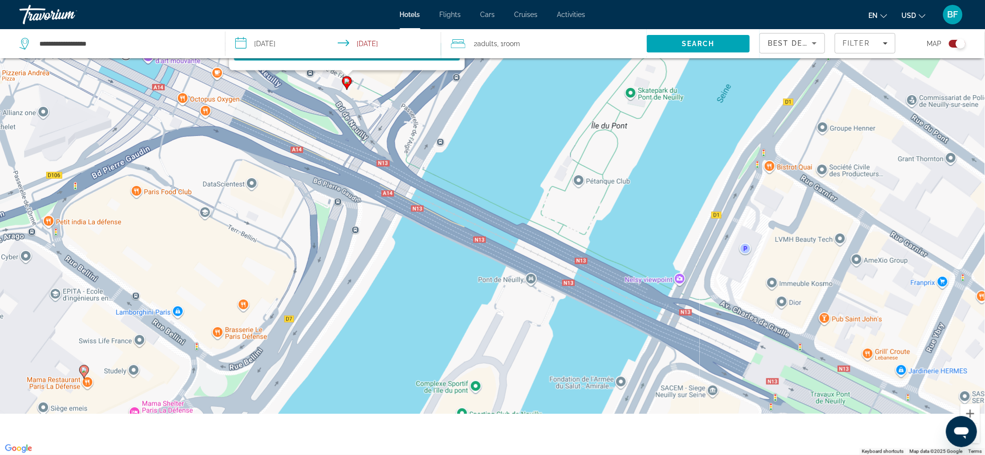
drag, startPoint x: 169, startPoint y: 343, endPoint x: 155, endPoint y: 155, distance: 188.6
click at [155, 155] on div "To activate drag with keyboard, press Alt + Enter. Once in keyboard drag state,…" at bounding box center [492, 227] width 985 height 455
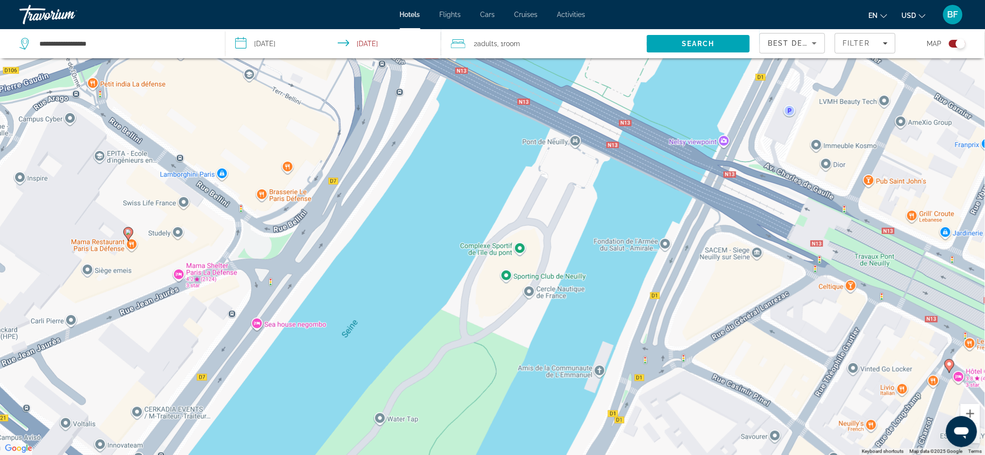
drag, startPoint x: 263, startPoint y: 268, endPoint x: 308, endPoint y: 147, distance: 128.8
click at [308, 147] on div "To activate drag with keyboard, press Alt + Enter. Once in keyboard drag state,…" at bounding box center [492, 227] width 985 height 455
click at [134, 231] on div "To activate drag with keyboard, press Alt + Enter. Once in keyboard drag state,…" at bounding box center [492, 227] width 985 height 455
click at [125, 227] on gmp-advanced-marker "Main content" at bounding box center [128, 234] width 10 height 15
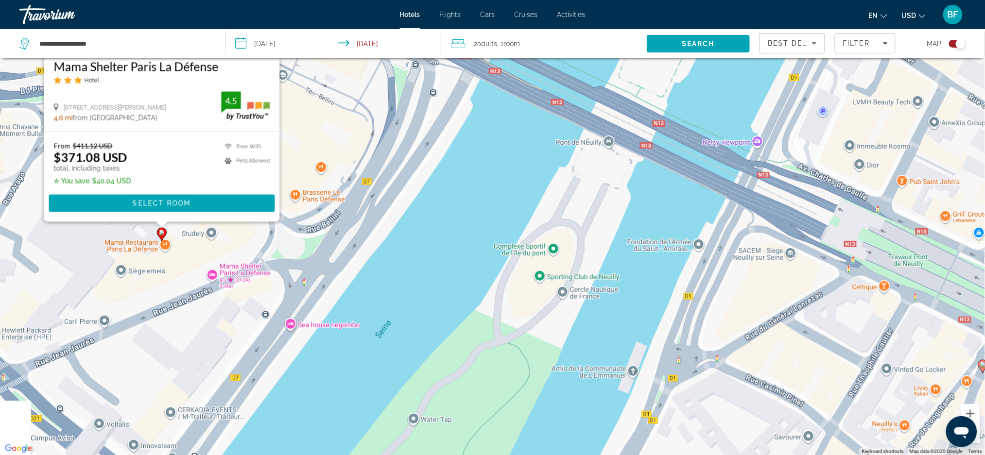
drag, startPoint x: 307, startPoint y: 335, endPoint x: 326, endPoint y: 146, distance: 189.4
click at [326, 146] on div "To activate drag with keyboard, press Alt + Enter. Once in keyboard drag state,…" at bounding box center [492, 227] width 985 height 455
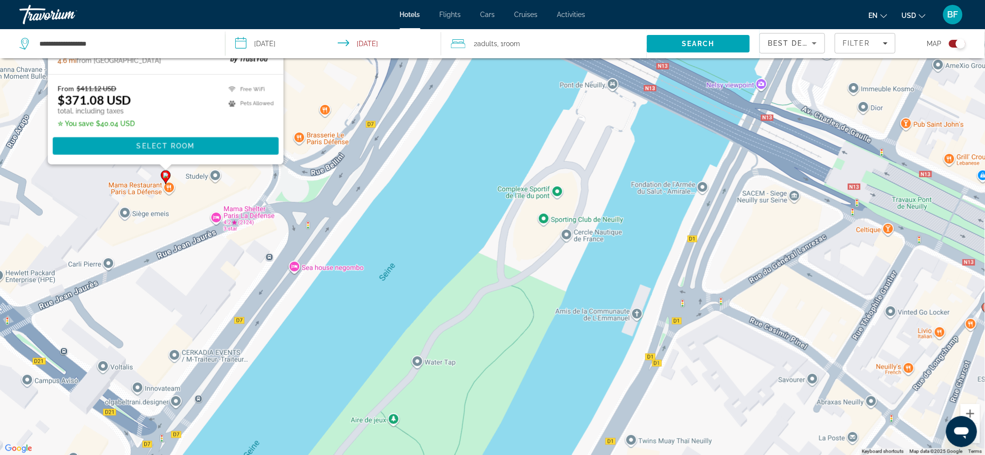
click at [293, 265] on div "To activate drag with keyboard, press Alt + Enter. Once in keyboard drag state,…" at bounding box center [492, 227] width 985 height 455
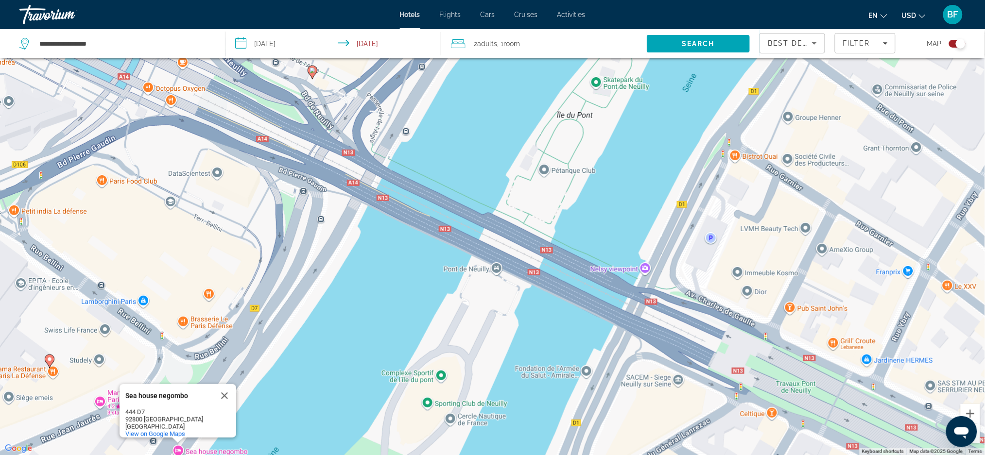
drag, startPoint x: 213, startPoint y: 293, endPoint x: 78, endPoint y: 475, distance: 226.4
click at [78, 397] on html "**********" at bounding box center [492, 169] width 985 height 455
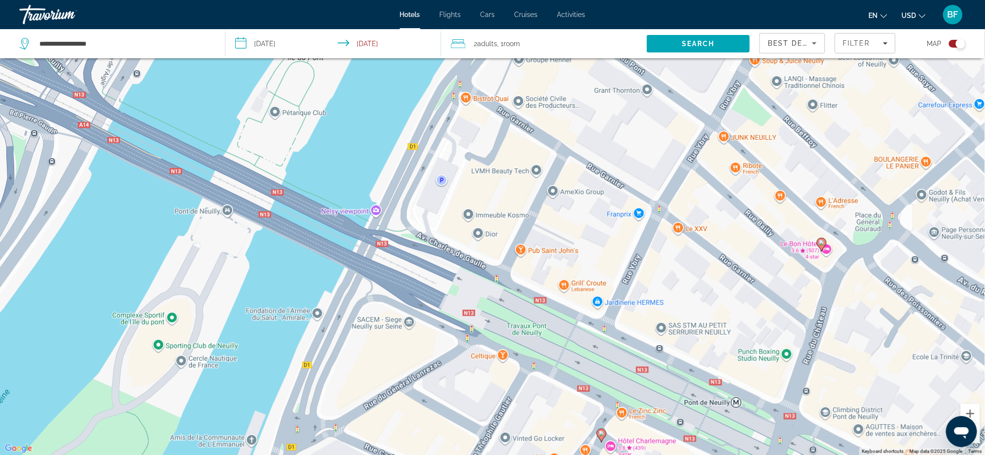
drag, startPoint x: 632, startPoint y: 375, endPoint x: 379, endPoint y: 324, distance: 257.4
click at [379, 324] on div "To activate drag with keyboard, press Alt + Enter. Once in keyboard drag state,…" at bounding box center [492, 227] width 985 height 455
click at [822, 241] on image "Main content" at bounding box center [822, 243] width 6 height 6
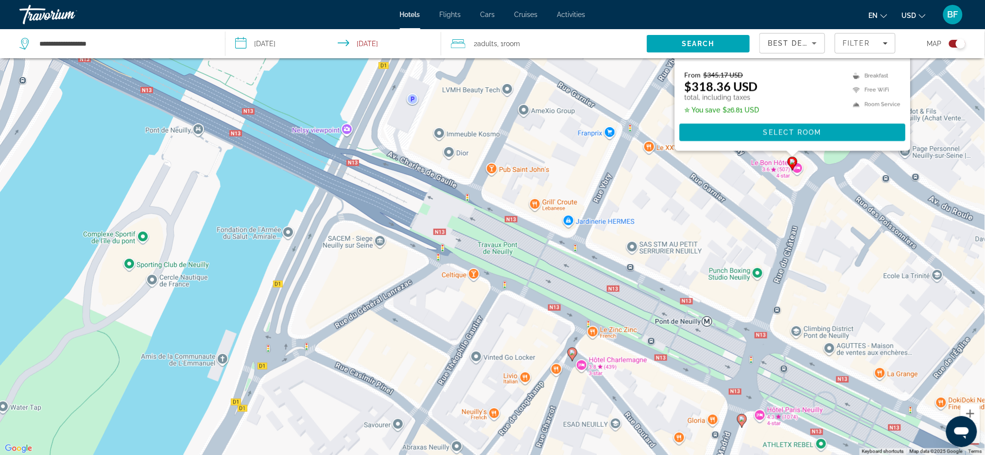
drag, startPoint x: 744, startPoint y: 411, endPoint x: 715, endPoint y: 203, distance: 209.5
click at [715, 203] on div "To activate drag with keyboard, press Alt + Enter. Once in keyboard drag state,…" at bounding box center [492, 227] width 985 height 455
click at [569, 353] on icon "Main content" at bounding box center [572, 354] width 9 height 13
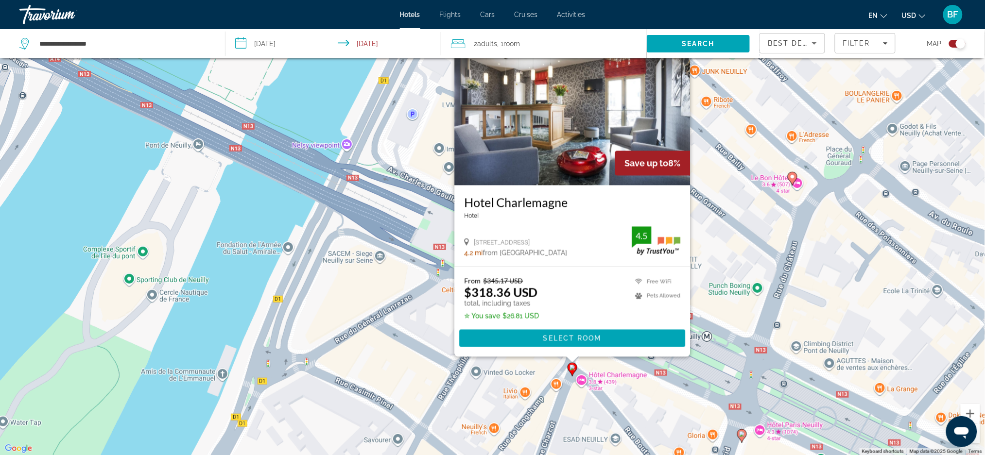
click at [572, 370] on image "Main content" at bounding box center [572, 368] width 6 height 6
click at [743, 440] on icon "Main content" at bounding box center [741, 436] width 9 height 13
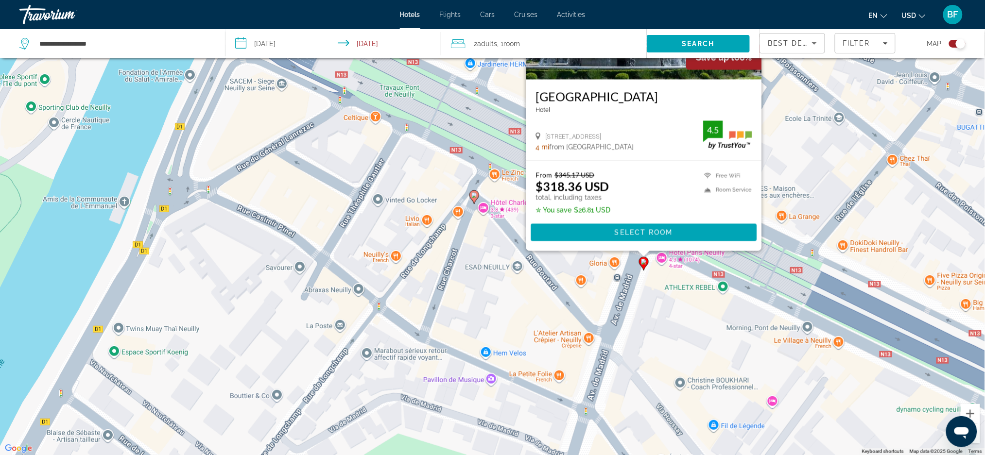
drag, startPoint x: 618, startPoint y: 442, endPoint x: 506, endPoint y: 281, distance: 195.8
click at [506, 281] on div "To activate drag with keyboard, press Alt + Enter. Once in keyboard drag state,…" at bounding box center [492, 227] width 985 height 455
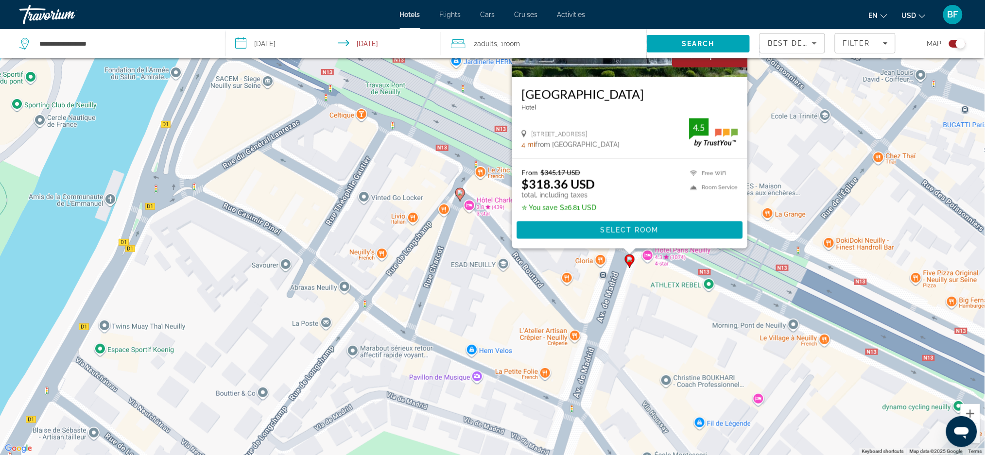
click at [682, 300] on div "To activate drag with keyboard, press Alt + Enter. Once in keyboard drag state,…" at bounding box center [492, 227] width 985 height 455
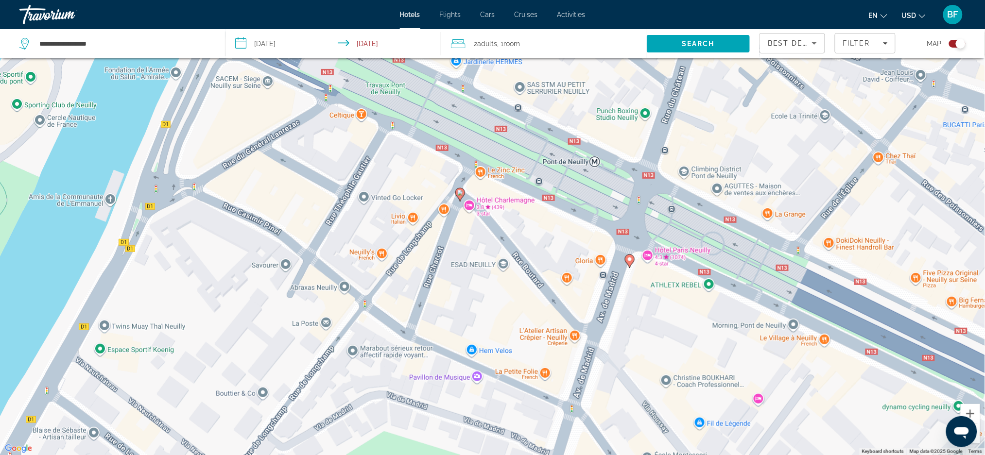
click at [626, 259] on icon "Main content" at bounding box center [629, 261] width 9 height 13
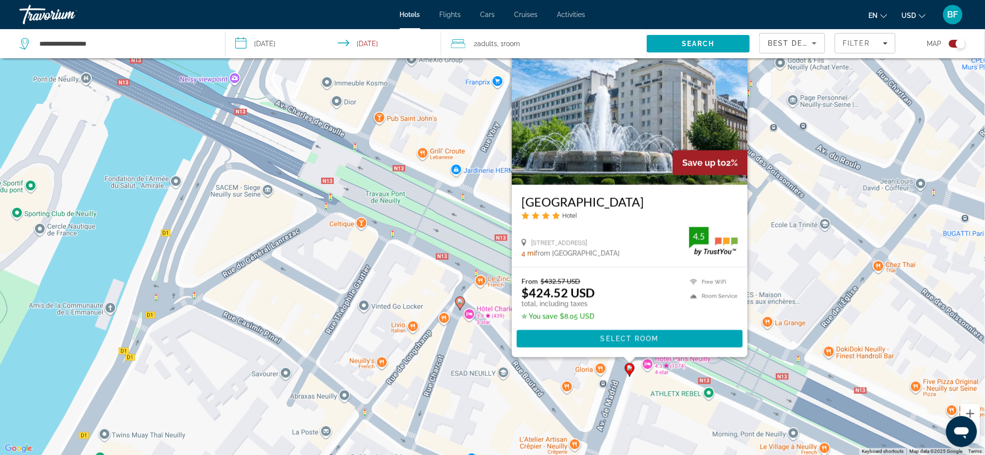
click at [461, 308] on icon "Main content" at bounding box center [459, 303] width 9 height 13
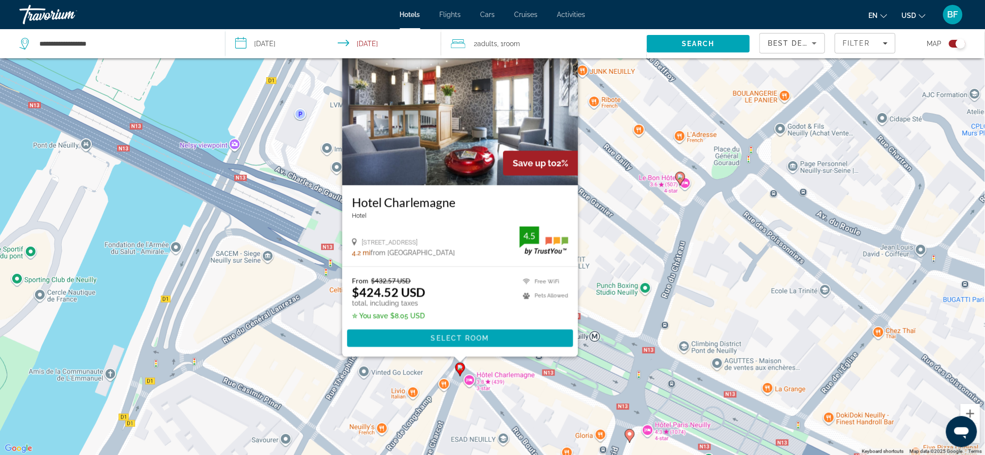
click at [628, 431] on icon "Main content" at bounding box center [629, 436] width 9 height 13
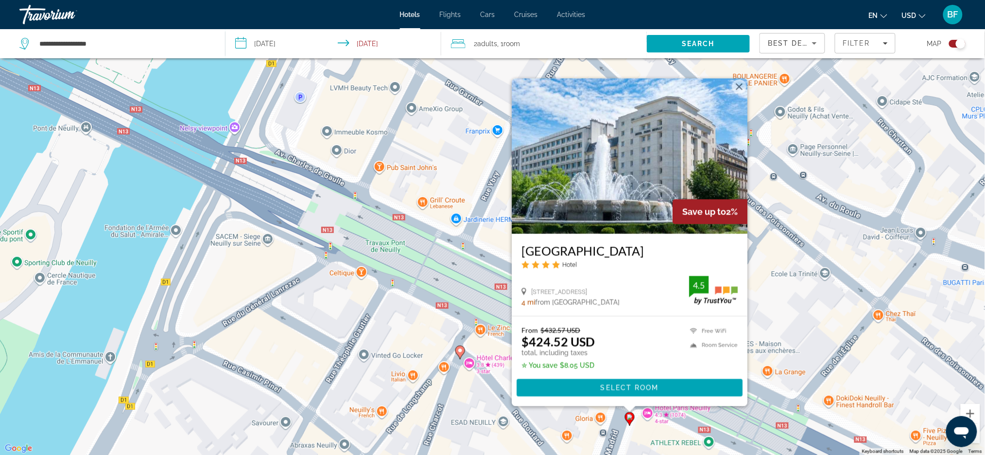
click at [456, 350] on icon "Main content" at bounding box center [459, 352] width 9 height 13
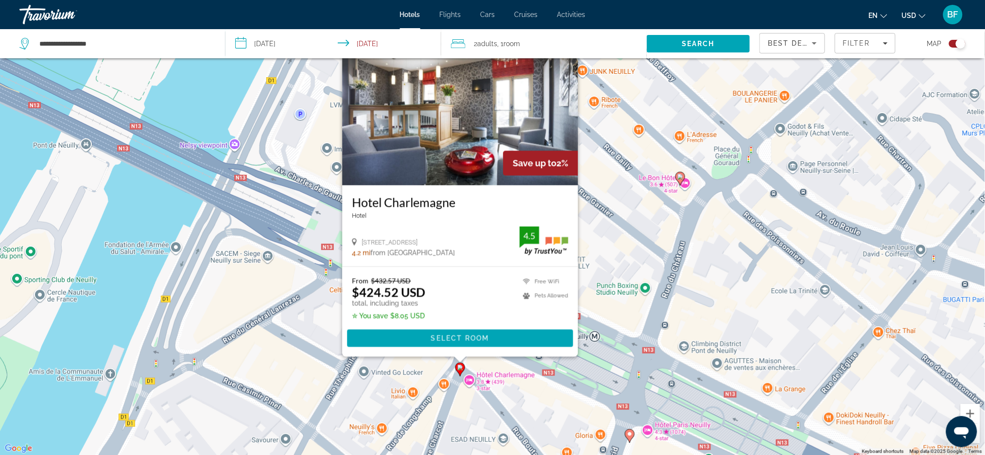
click at [456, 350] on div "From $432.57 USD $424.52 USD total, including taxes ✮ You save $8.05 USD Free W…" at bounding box center [460, 312] width 236 height 90
click at [456, 369] on icon "Main content" at bounding box center [459, 369] width 9 height 13
click at [680, 177] on image "Main content" at bounding box center [680, 177] width 6 height 6
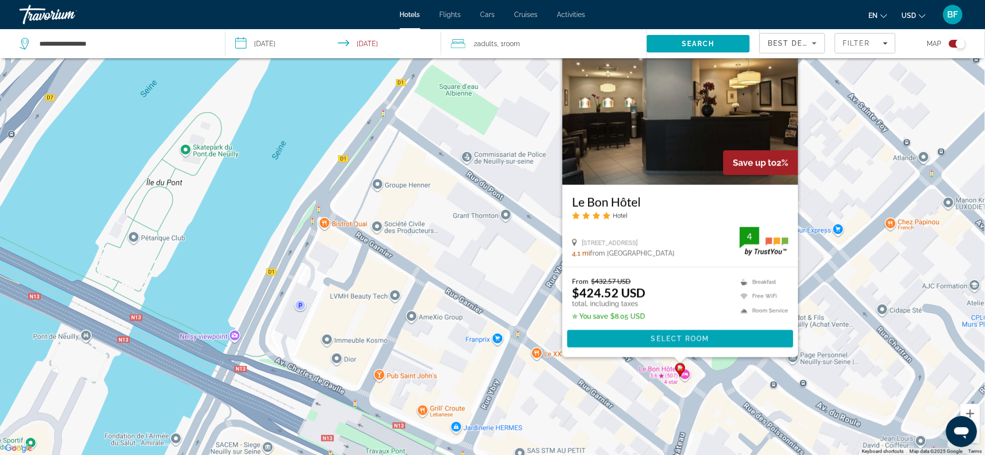
click at [446, 272] on div "To activate drag with keyboard, press Alt + Enter. Once in keyboard drag state,…" at bounding box center [492, 227] width 985 height 455
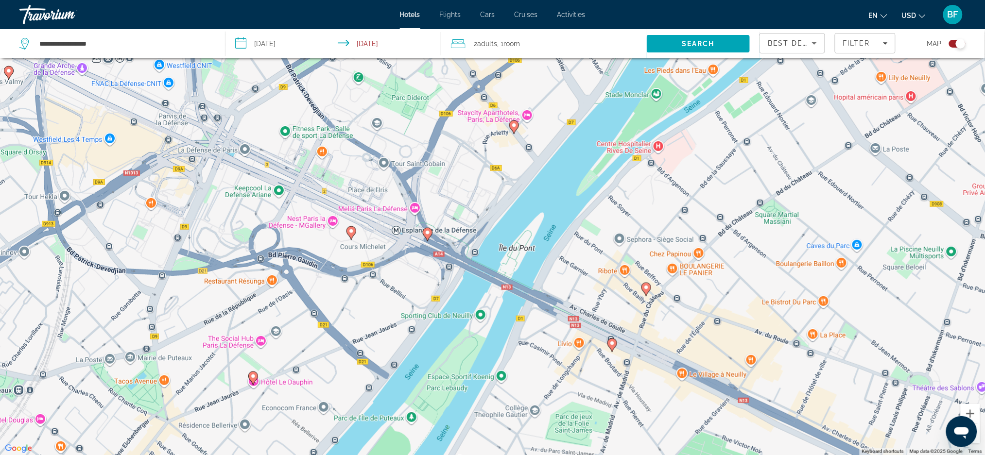
click at [434, 237] on div "To activate drag with keyboard, press Alt + Enter. Once in keyboard drag state,…" at bounding box center [492, 227] width 985 height 455
click at [431, 235] on icon "Main content" at bounding box center [427, 234] width 9 height 13
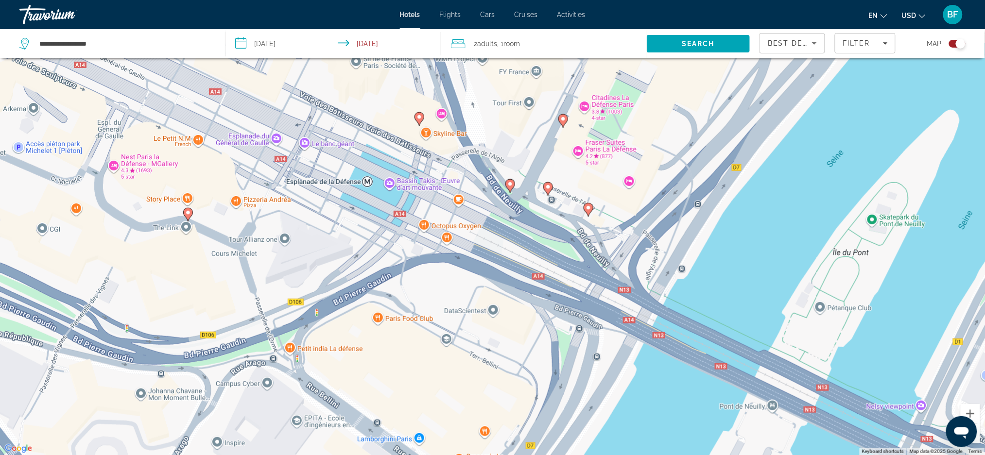
click at [549, 192] on icon "Main content" at bounding box center [547, 188] width 9 height 13
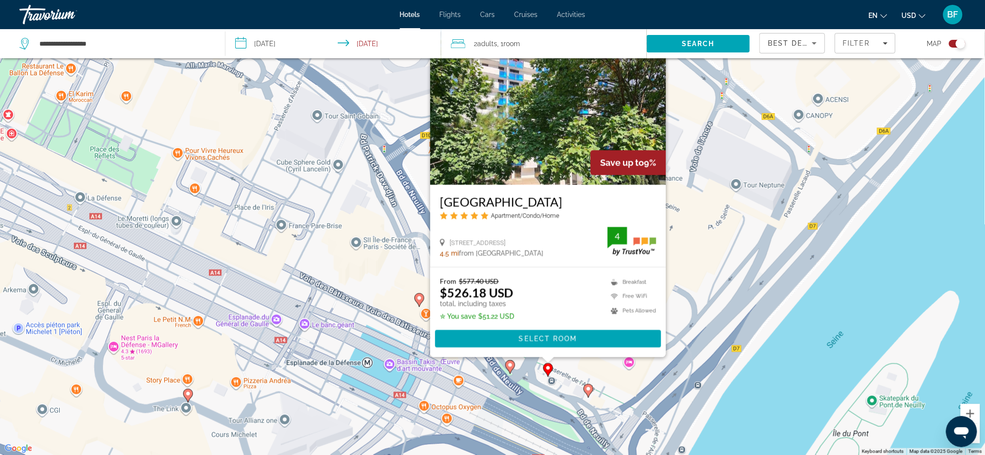
click at [724, 264] on div "To activate drag with keyboard, press Alt + Enter. Once in keyboard drag state,…" at bounding box center [492, 227] width 985 height 455
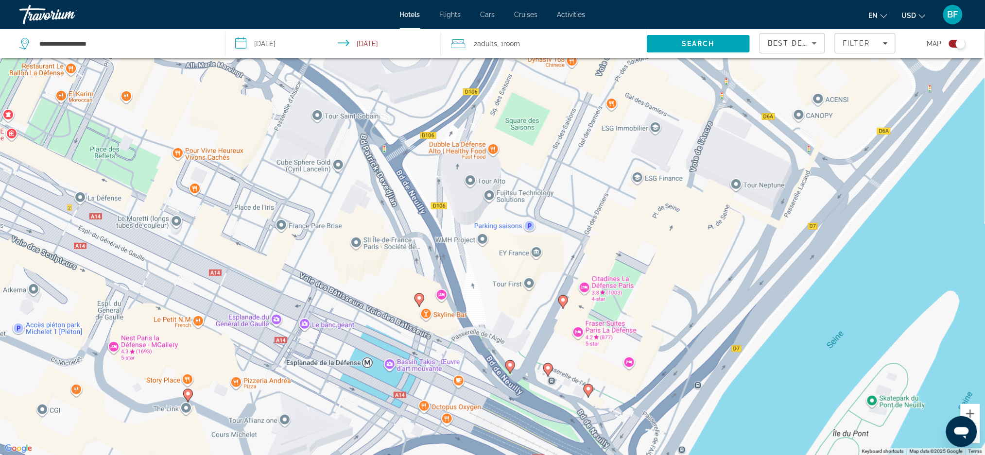
click at [560, 300] on icon "Main content" at bounding box center [562, 301] width 9 height 13
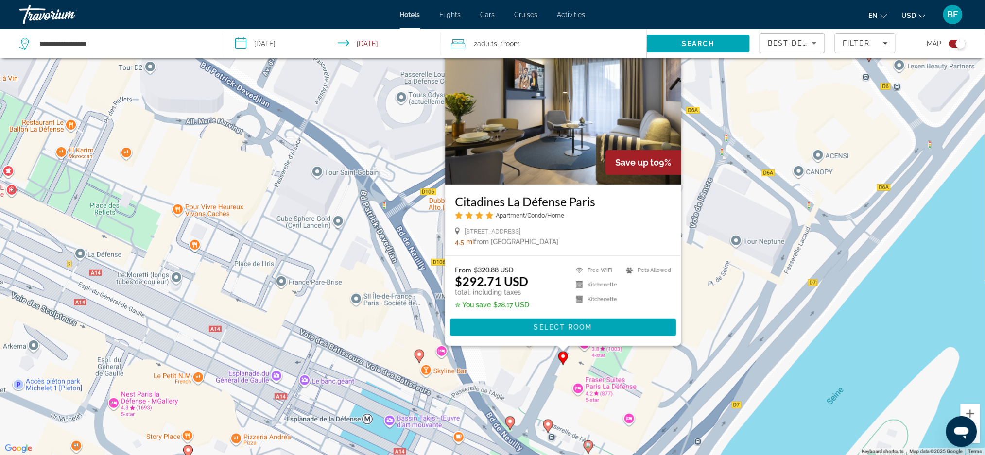
click at [420, 358] on icon "Main content" at bounding box center [418, 356] width 9 height 13
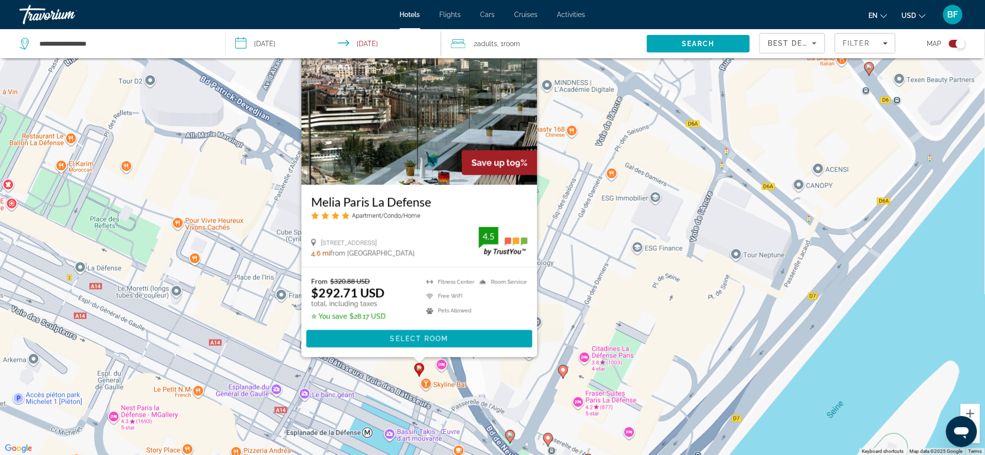
click at [420, 358] on div "Main content" at bounding box center [419, 361] width 12 height 6
click at [420, 374] on icon "Main content" at bounding box center [418, 369] width 9 height 13
click at [564, 377] on icon "Main content" at bounding box center [562, 371] width 9 height 13
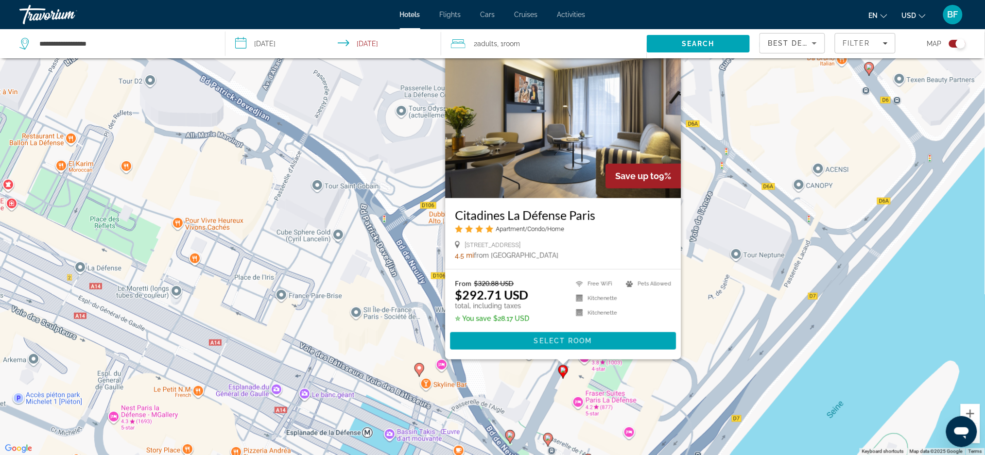
click at [564, 377] on icon "Main content" at bounding box center [562, 371] width 9 height 13
click at [419, 371] on image "Main content" at bounding box center [419, 368] width 6 height 6
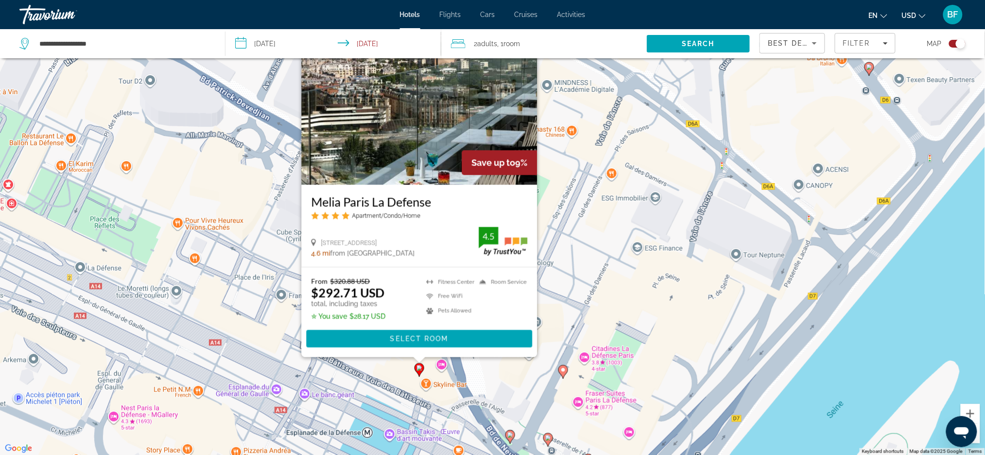
click at [426, 385] on div "To activate drag with keyboard, press Alt + Enter. Once in keyboard drag state,…" at bounding box center [492, 227] width 985 height 455
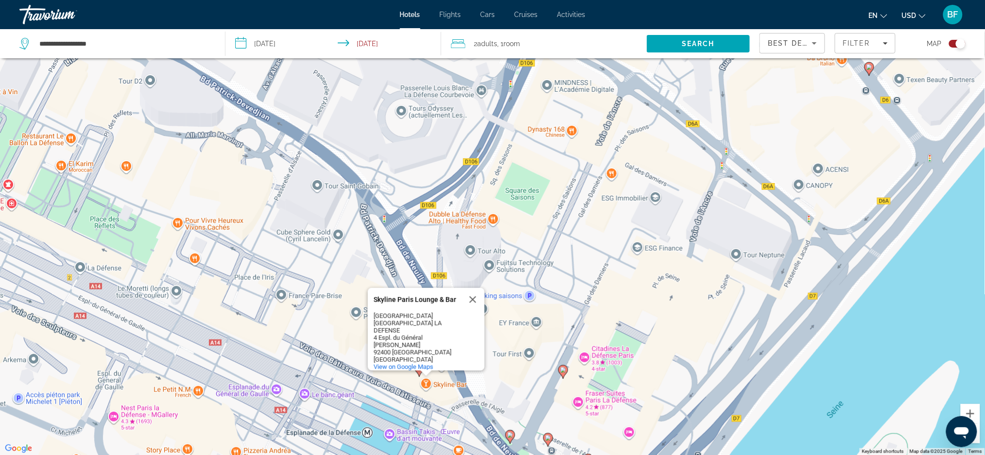
click at [474, 309] on button "Close" at bounding box center [472, 299] width 23 height 23
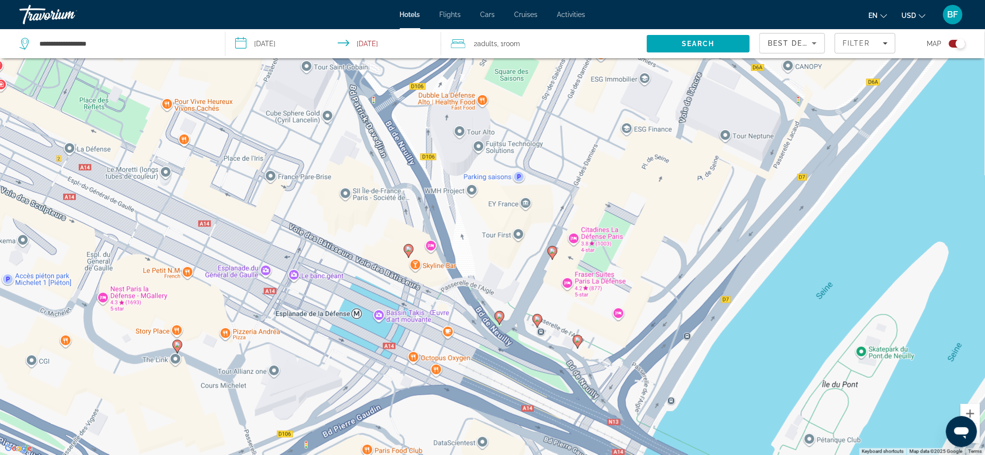
drag, startPoint x: 492, startPoint y: 352, endPoint x: 485, endPoint y: 231, distance: 121.6
click at [481, 231] on div "To activate drag with keyboard, press Alt + Enter. Once in keyboard drag state,…" at bounding box center [492, 227] width 985 height 455
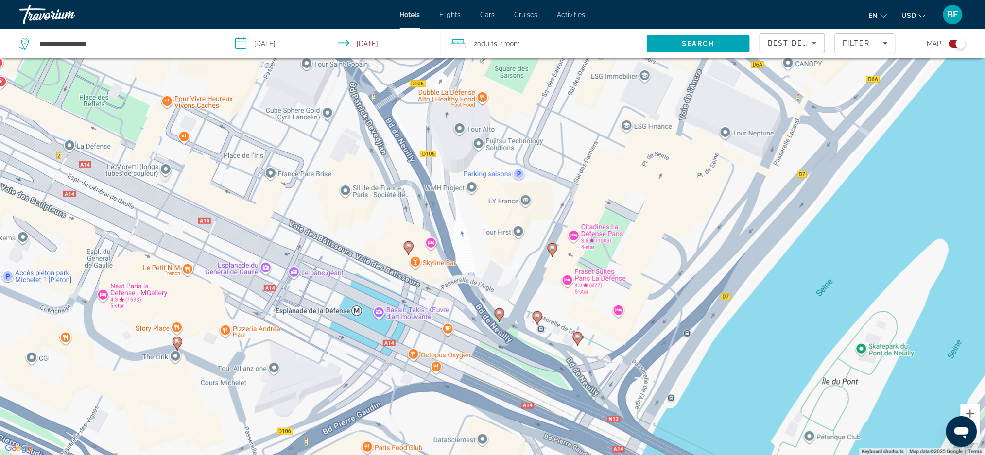
click at [498, 315] on image "Main content" at bounding box center [500, 313] width 6 height 6
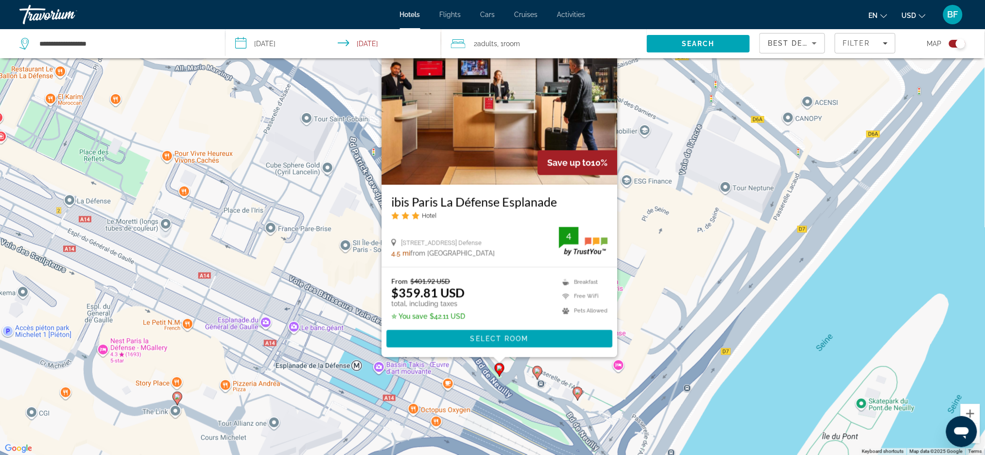
click at [579, 395] on image "Main content" at bounding box center [578, 392] width 6 height 6
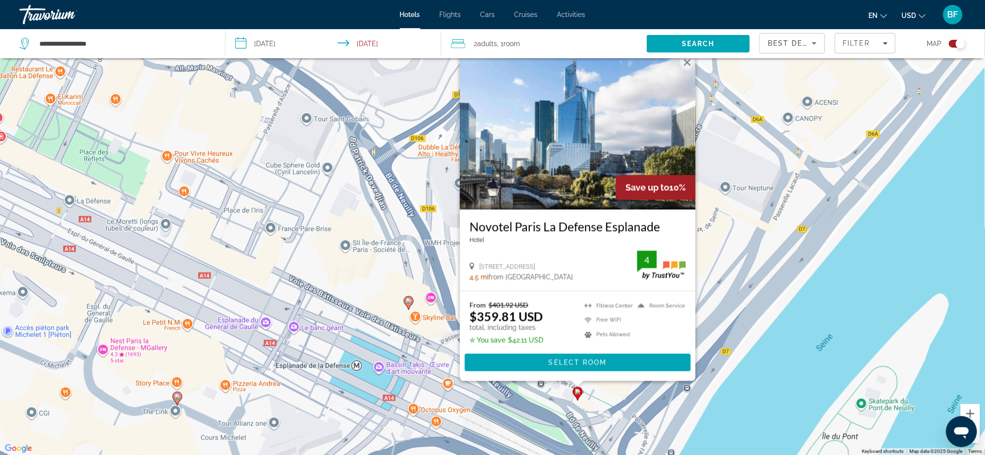
click at [352, 283] on div "To activate drag with keyboard, press Alt + Enter. Once in keyboard drag state,…" at bounding box center [492, 227] width 985 height 455
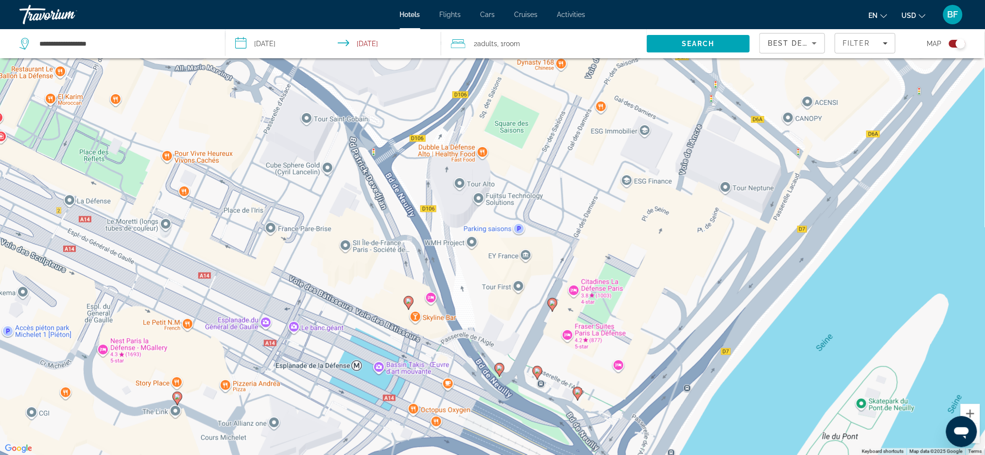
click at [502, 370] on icon "Main content" at bounding box center [499, 369] width 9 height 13
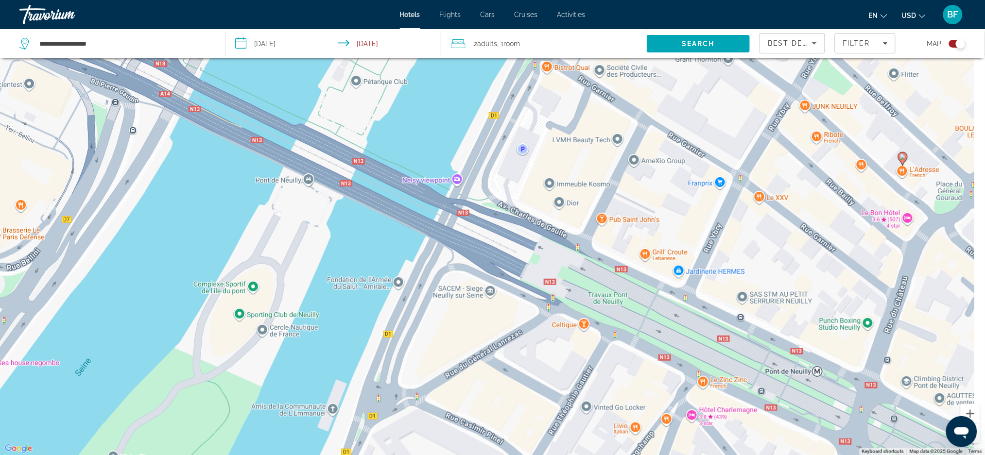
drag, startPoint x: 674, startPoint y: 338, endPoint x: 187, endPoint y: -79, distance: 641.3
click at [187, 0] on html "**********" at bounding box center [492, 169] width 985 height 455
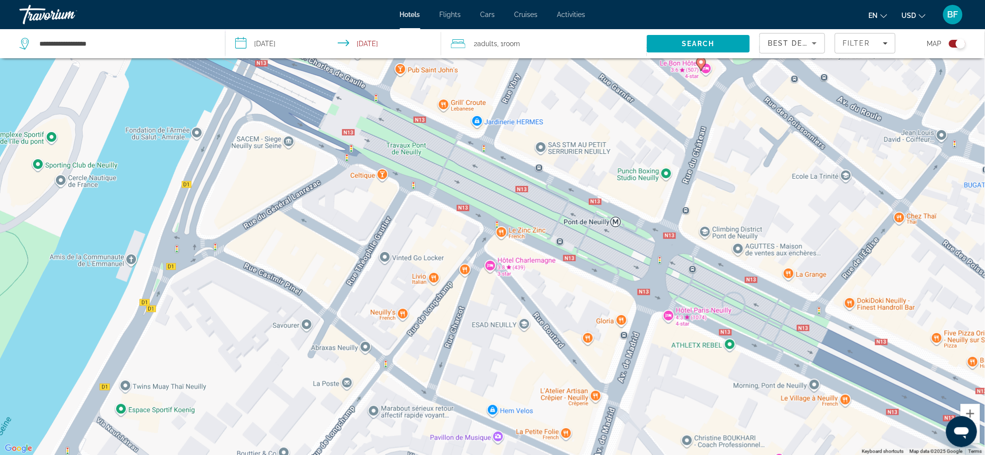
drag, startPoint x: 796, startPoint y: 245, endPoint x: 644, endPoint y: 96, distance: 213.4
click at [644, 96] on div "To activate drag with keyboard, press Alt + Enter. Once in keyboard drag state,…" at bounding box center [492, 227] width 985 height 455
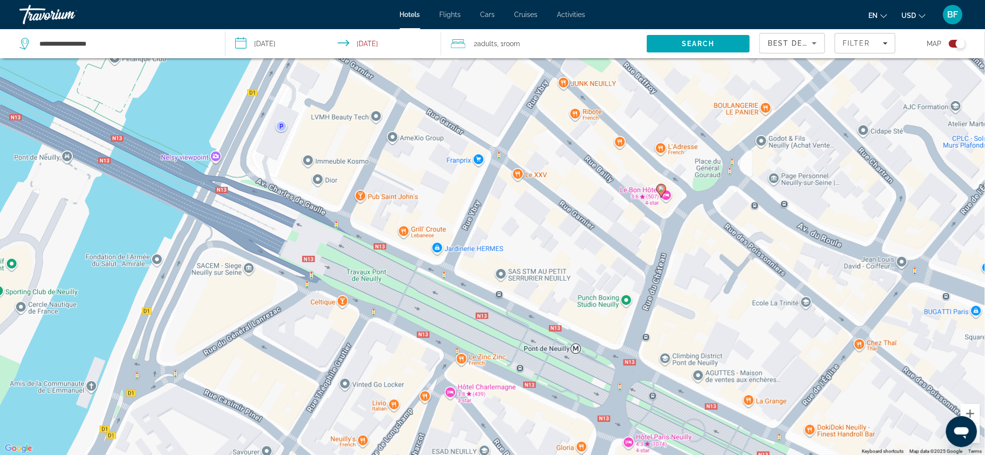
drag, startPoint x: 741, startPoint y: 178, endPoint x: 705, endPoint y: 313, distance: 139.2
click at [705, 313] on div "To activate drag with keyboard, press Alt + Enter. Once in keyboard drag state,…" at bounding box center [492, 227] width 985 height 455
click at [663, 185] on icon "Main content" at bounding box center [661, 191] width 10 height 14
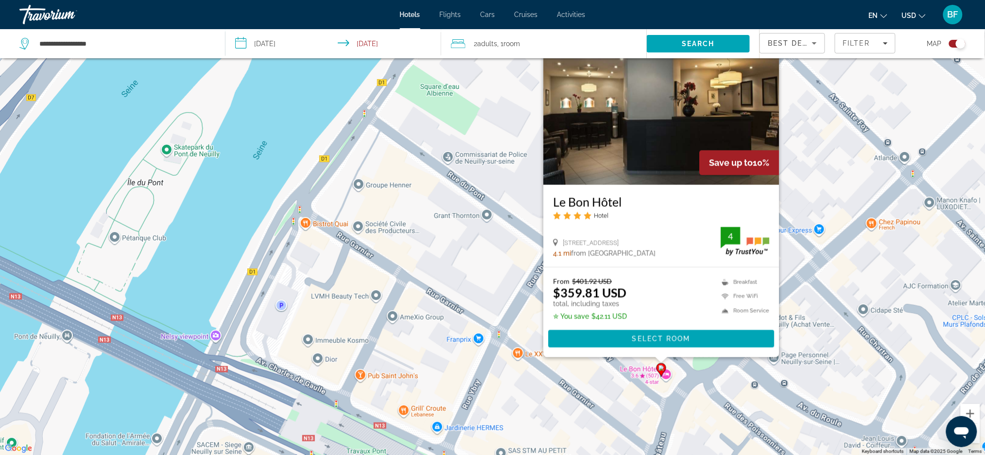
click at [660, 368] on image "Main content" at bounding box center [661, 368] width 6 height 6
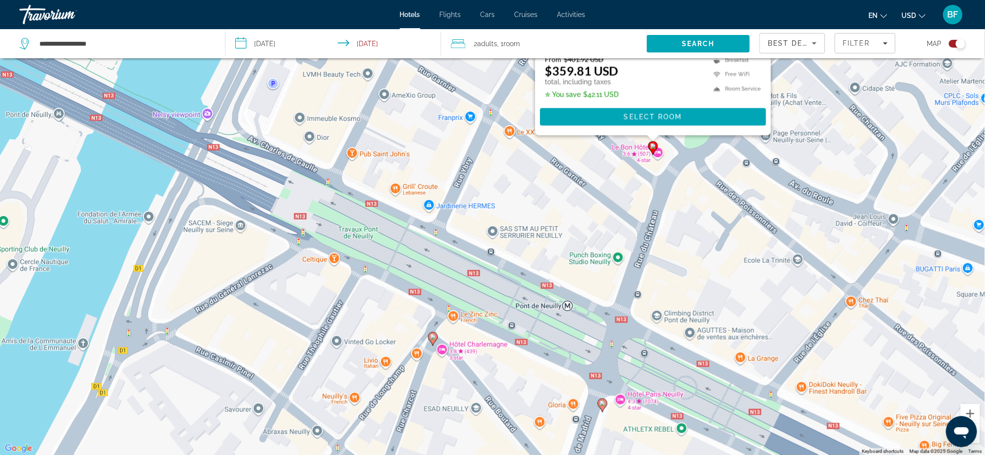
drag, startPoint x: 613, startPoint y: 413, endPoint x: 604, endPoint y: 153, distance: 259.6
click at [604, 153] on div "To activate drag with keyboard, press Alt + Enter. Once in keyboard drag state,…" at bounding box center [492, 227] width 985 height 455
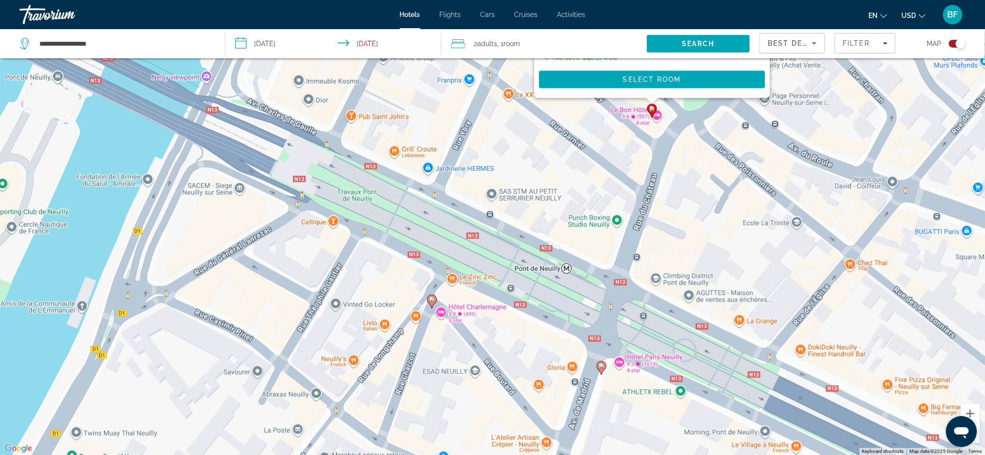
click at [432, 302] on image "Main content" at bounding box center [432, 300] width 6 height 6
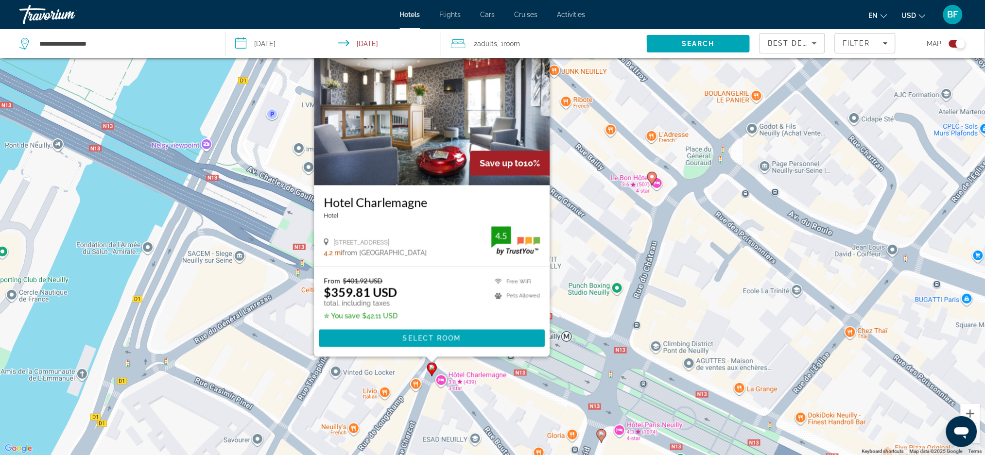
click at [600, 440] on icon "Main content" at bounding box center [602, 436] width 10 height 14
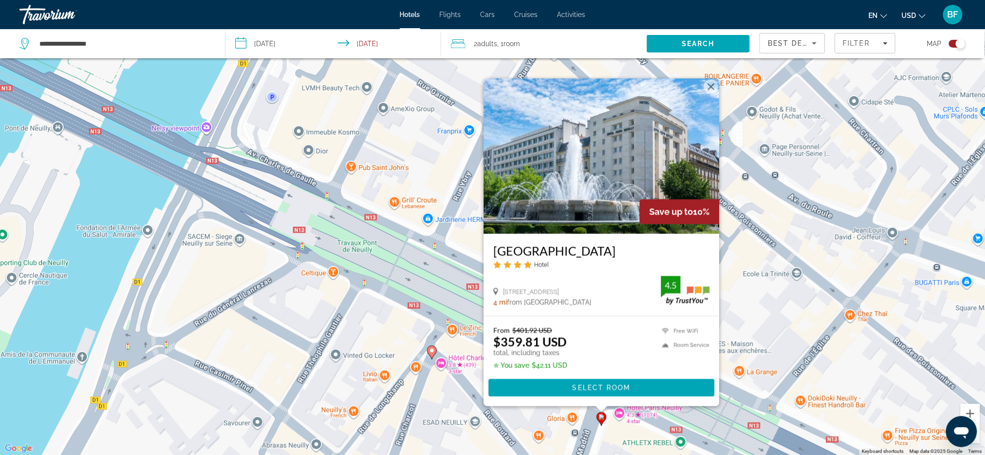
click at [600, 440] on div "To activate drag with keyboard, press Alt + Enter. Once in keyboard drag state,…" at bounding box center [492, 227] width 985 height 455
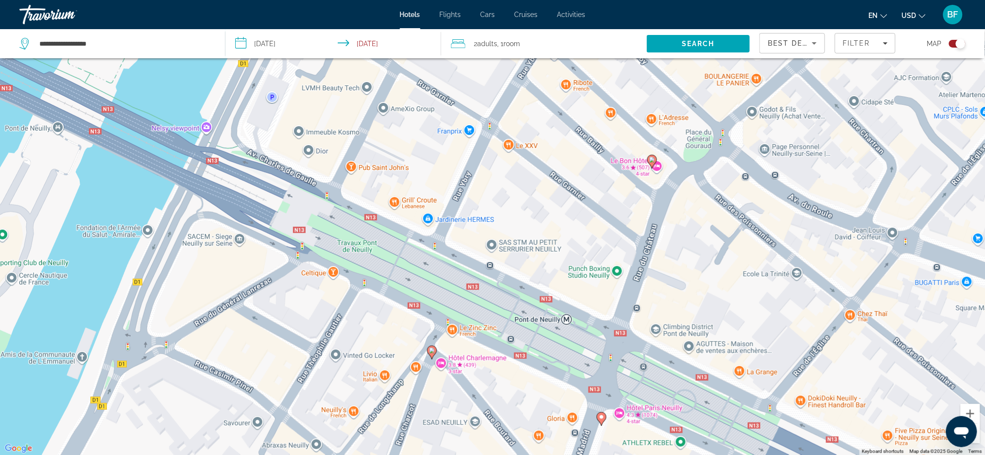
click at [655, 161] on icon "Main content" at bounding box center [651, 161] width 9 height 13
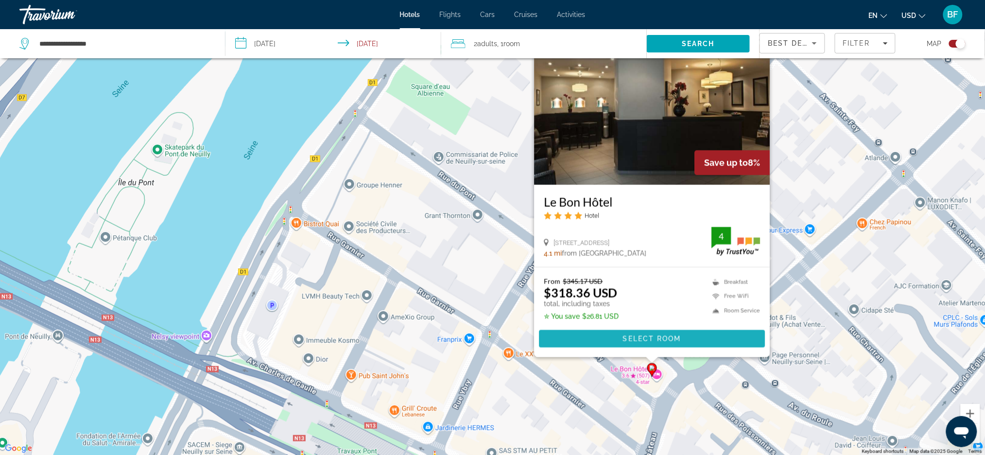
click at [666, 337] on span "Select Room" at bounding box center [651, 339] width 58 height 8
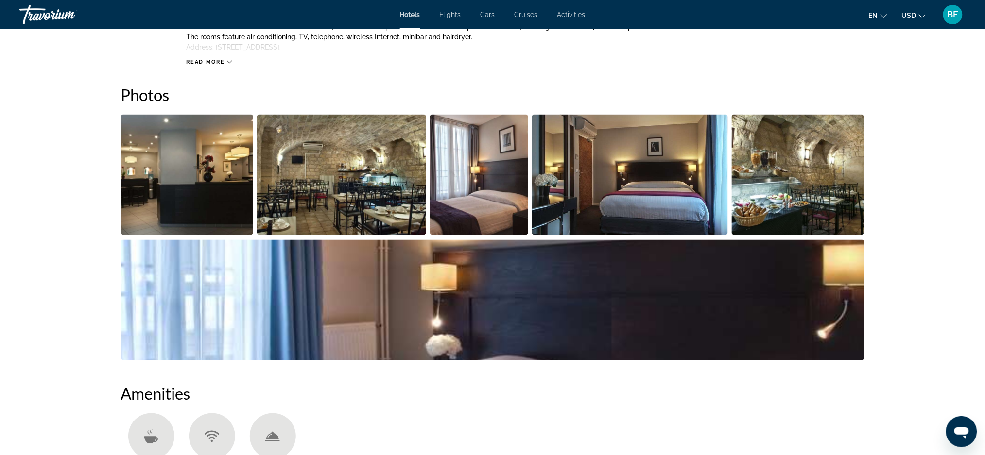
scroll to position [324, 0]
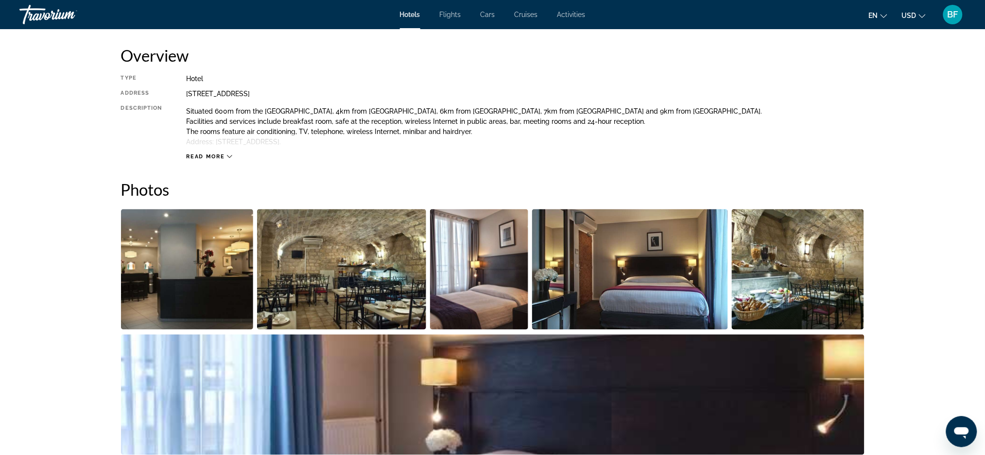
click at [208, 265] on img "Open full-screen image slider" at bounding box center [187, 269] width 133 height 121
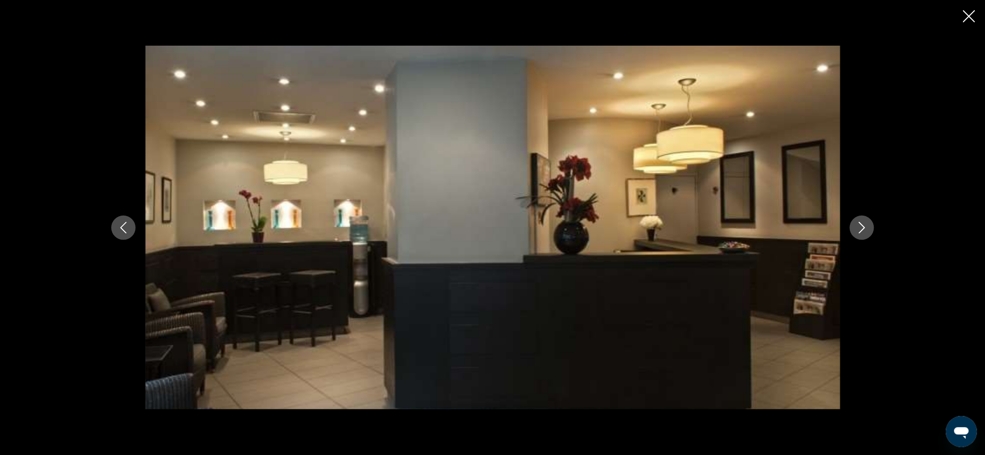
click at [861, 223] on icon "Next image" at bounding box center [862, 228] width 12 height 12
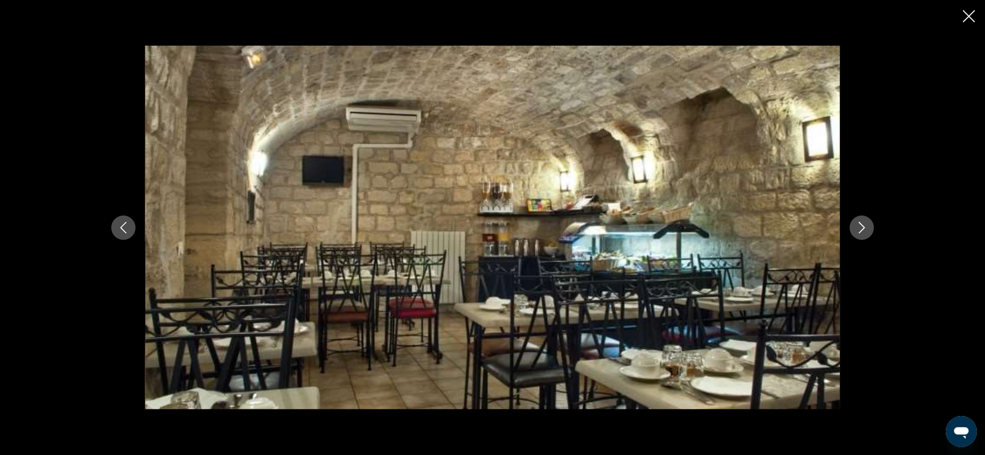
click at [860, 223] on icon "Next image" at bounding box center [862, 228] width 12 height 12
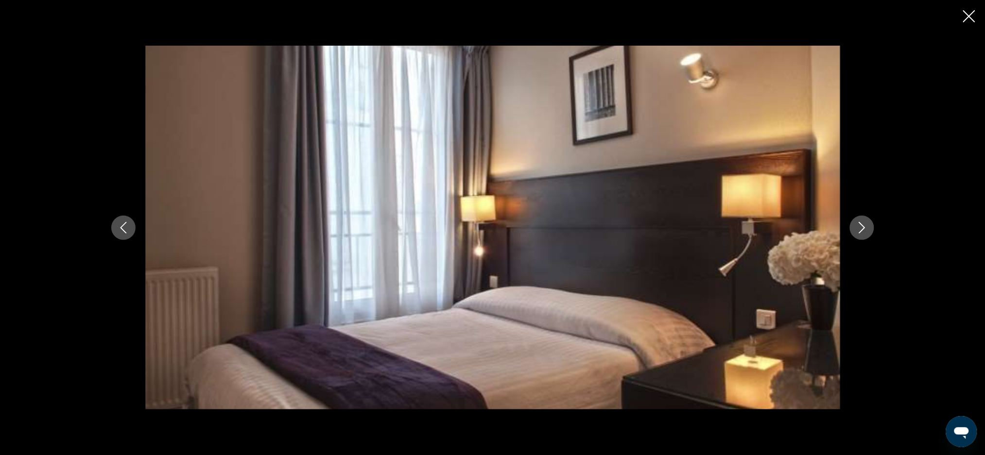
click at [860, 223] on icon "Next image" at bounding box center [862, 228] width 12 height 12
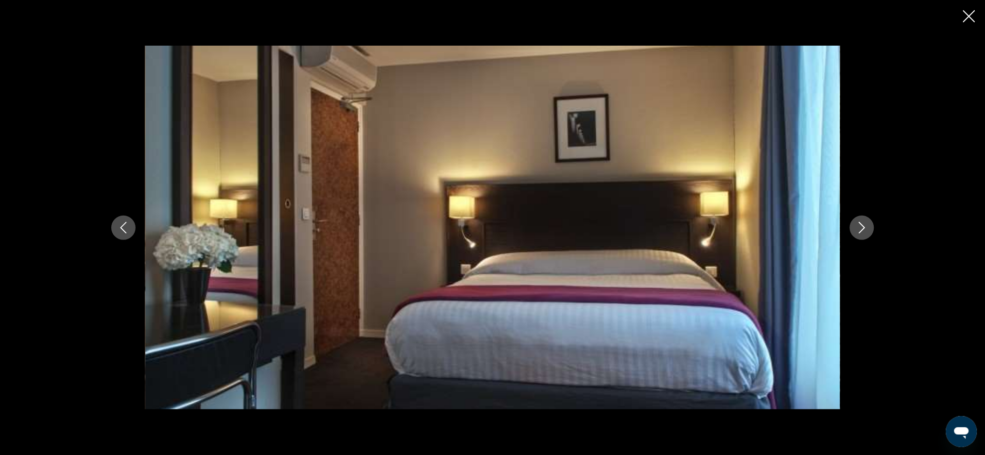
click at [860, 223] on icon "Next image" at bounding box center [862, 228] width 12 height 12
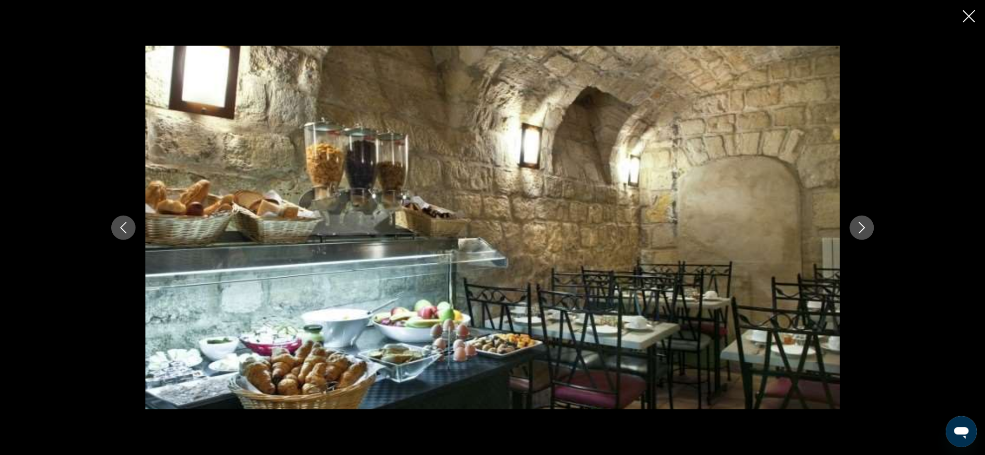
click at [860, 223] on icon "Next image" at bounding box center [862, 228] width 12 height 12
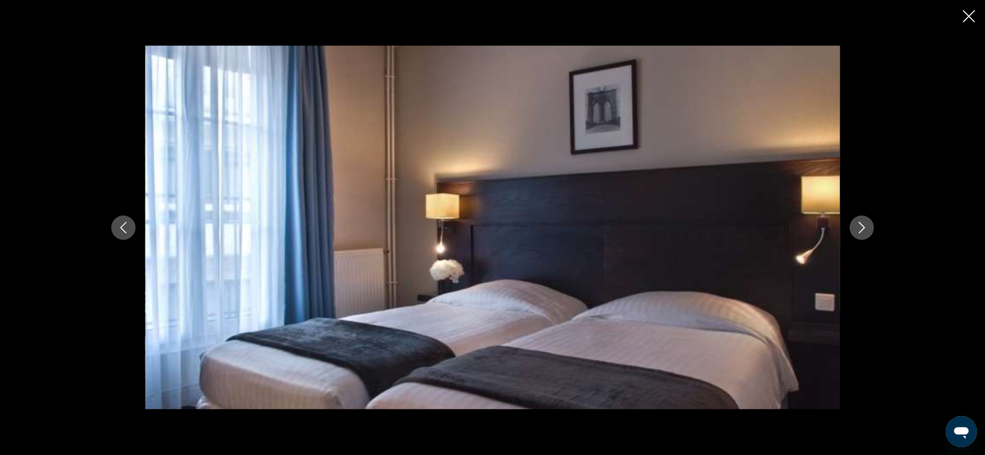
click at [860, 223] on icon "Next image" at bounding box center [862, 228] width 12 height 12
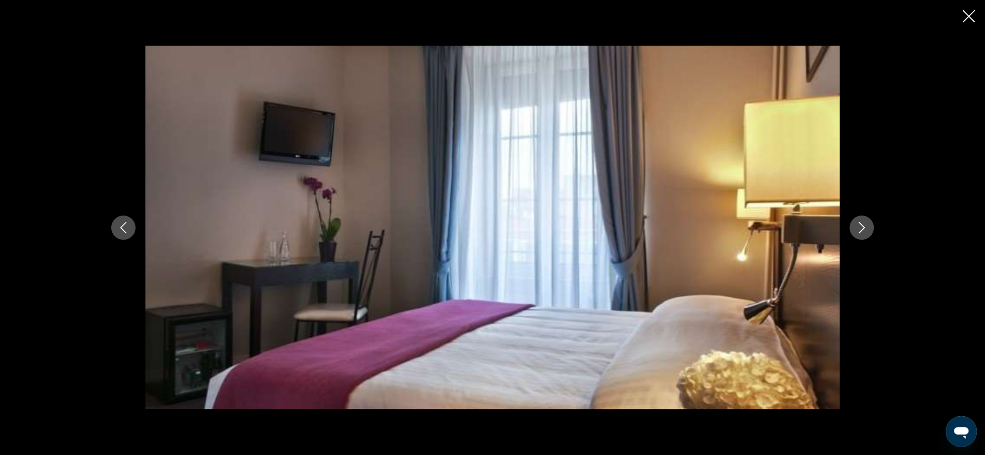
click at [860, 223] on icon "Next image" at bounding box center [862, 228] width 12 height 12
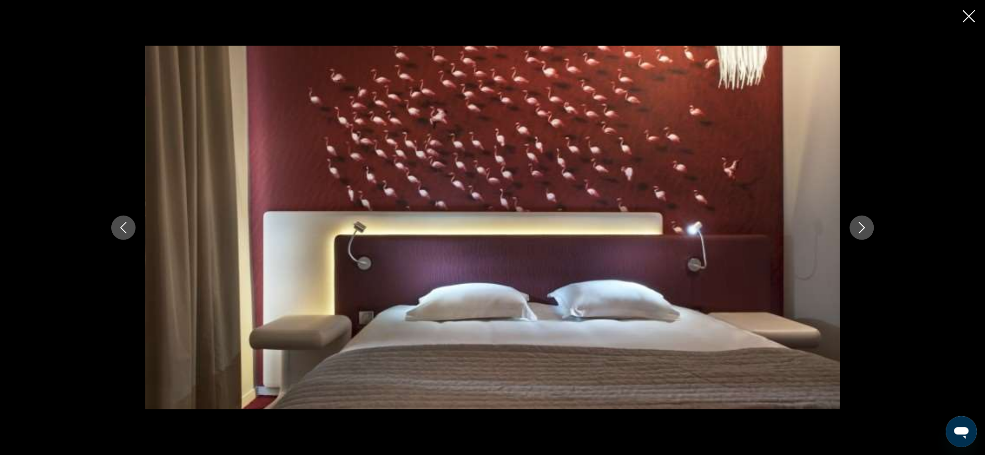
click at [860, 223] on icon "Next image" at bounding box center [862, 228] width 12 height 12
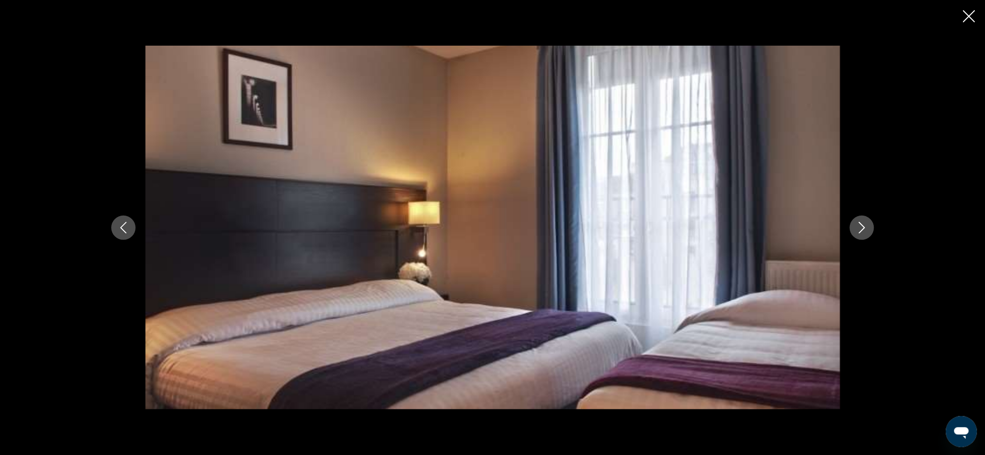
click at [860, 223] on icon "Next image" at bounding box center [862, 228] width 12 height 12
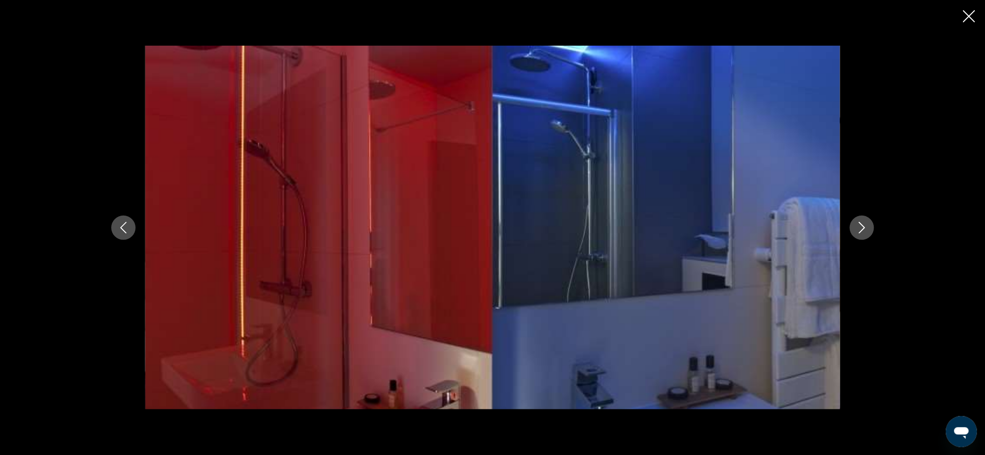
click at [860, 223] on icon "Next image" at bounding box center [862, 228] width 12 height 12
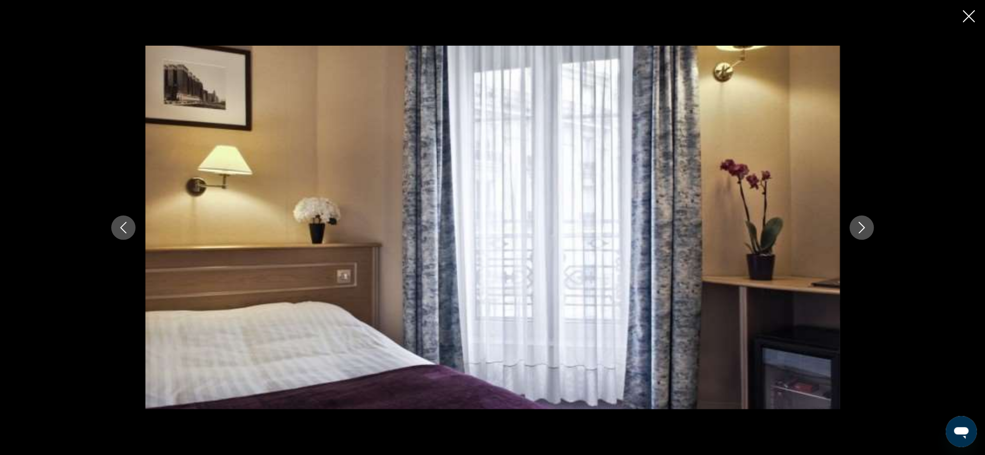
click at [860, 223] on icon "Next image" at bounding box center [862, 228] width 12 height 12
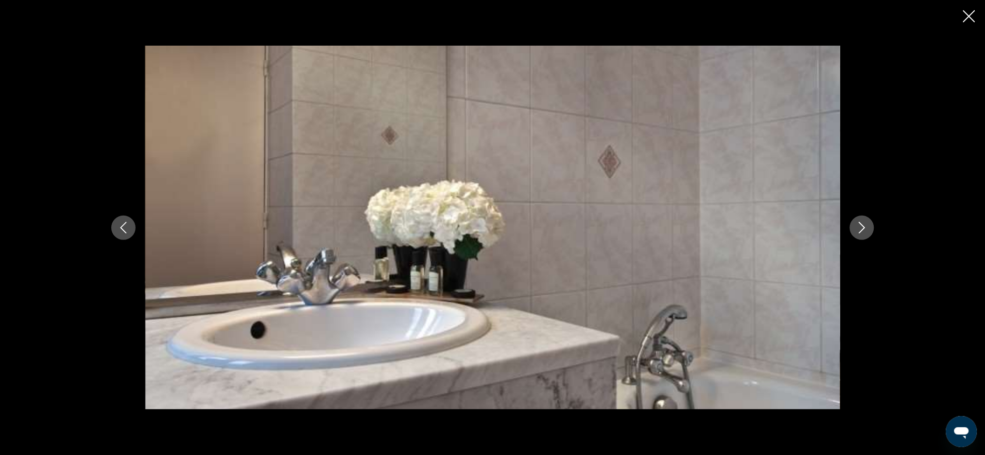
click at [860, 223] on icon "Next image" at bounding box center [862, 228] width 12 height 12
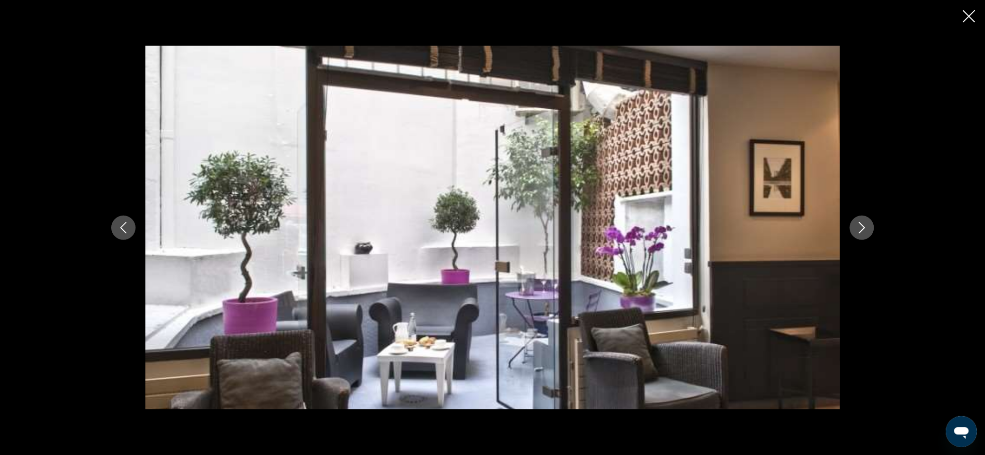
click at [860, 223] on icon "Next image" at bounding box center [862, 228] width 12 height 12
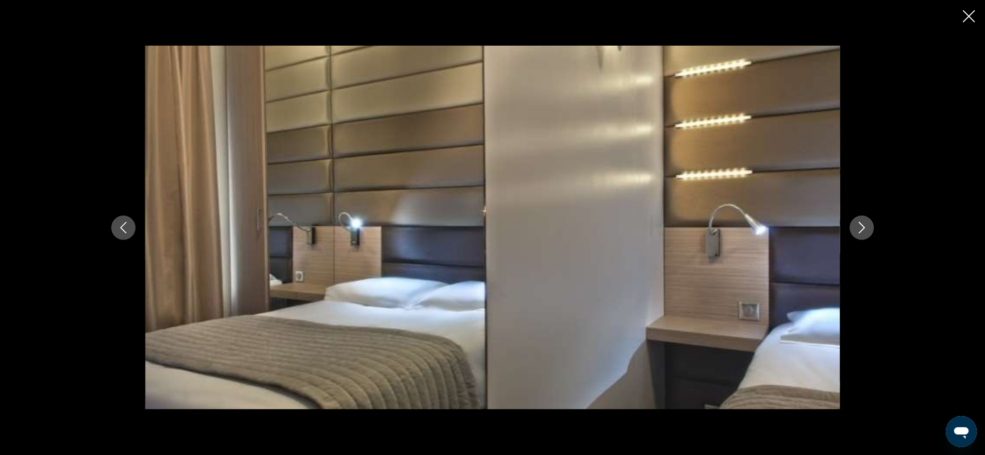
click at [860, 223] on icon "Next image" at bounding box center [862, 228] width 12 height 12
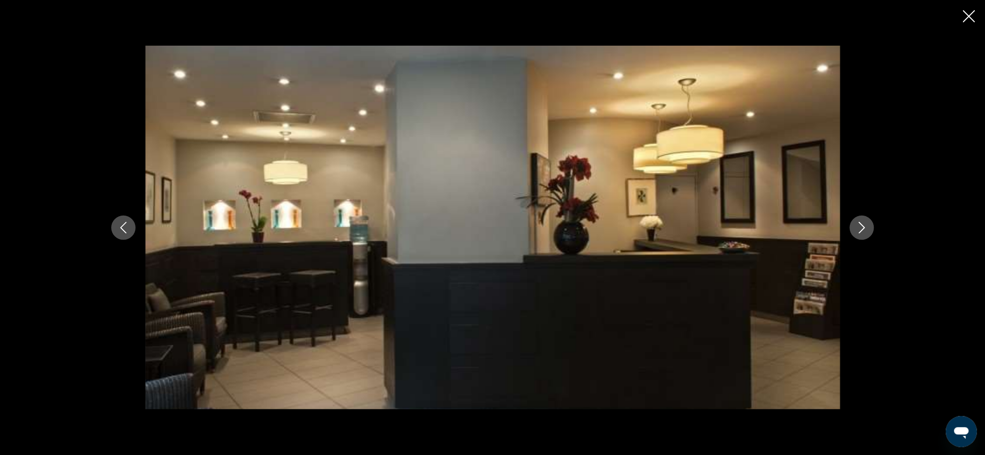
click at [860, 223] on icon "Next image" at bounding box center [862, 228] width 12 height 12
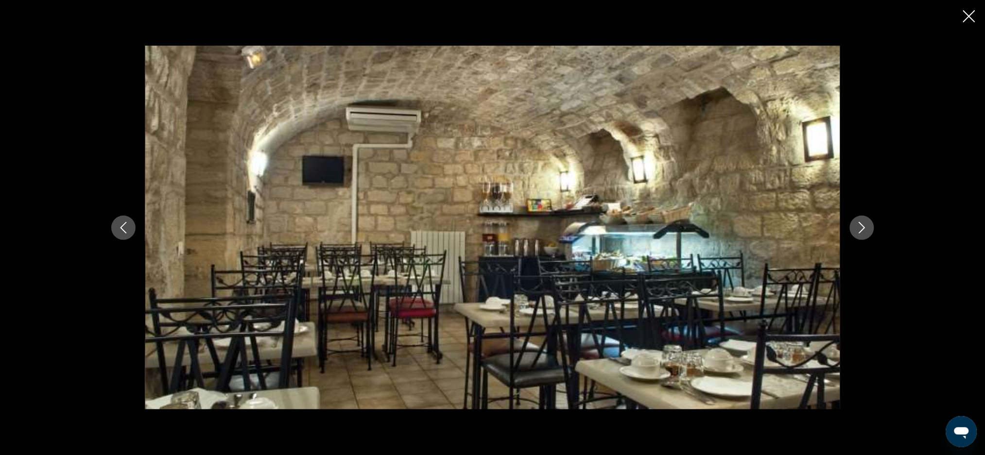
click at [860, 223] on icon "Next image" at bounding box center [862, 228] width 12 height 12
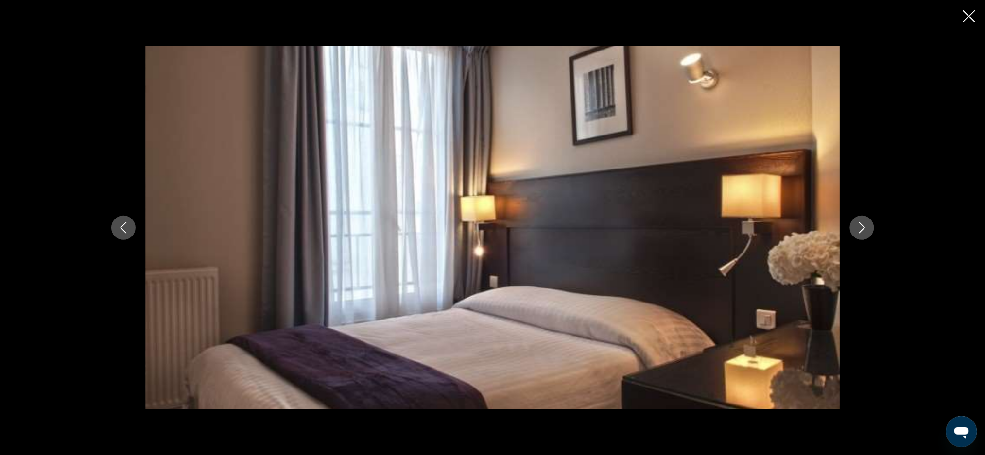
click at [969, 16] on icon "Close slideshow" at bounding box center [969, 16] width 12 height 12
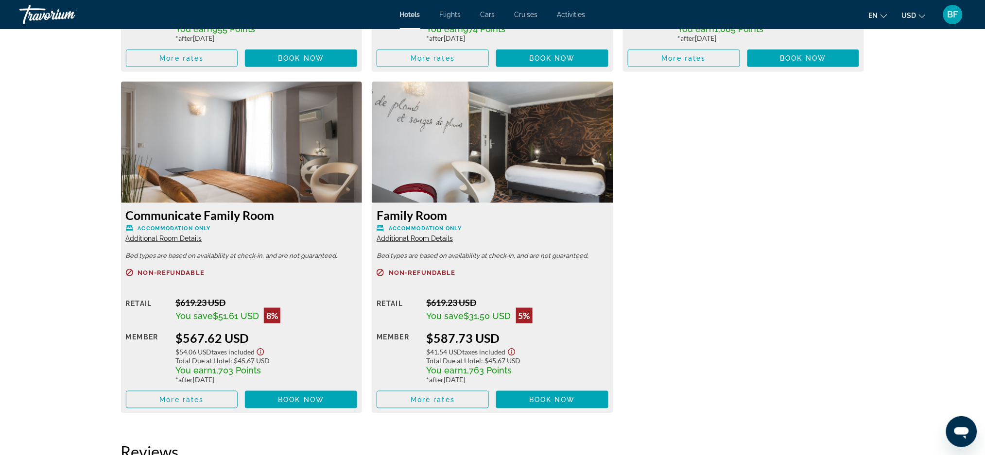
scroll to position [1620, 0]
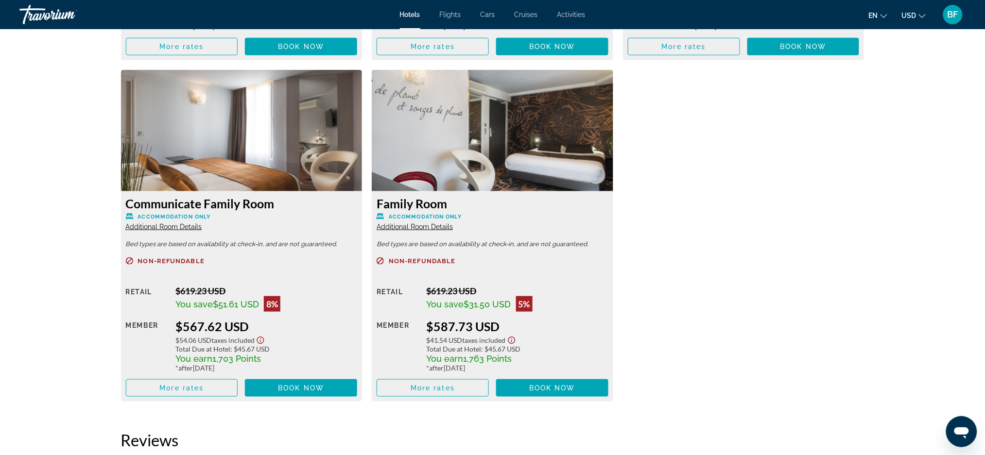
drag, startPoint x: 524, startPoint y: 331, endPoint x: 426, endPoint y: 327, distance: 98.2
click at [427, 327] on div "$587.73 USD" at bounding box center [518, 326] width 182 height 15
click at [572, 330] on div "$587.73 USD" at bounding box center [518, 326] width 182 height 15
click at [220, 159] on img "Main content" at bounding box center [241, 130] width 241 height 121
click at [173, 208] on h3 "Communicate Family Room" at bounding box center [242, 203] width 232 height 15
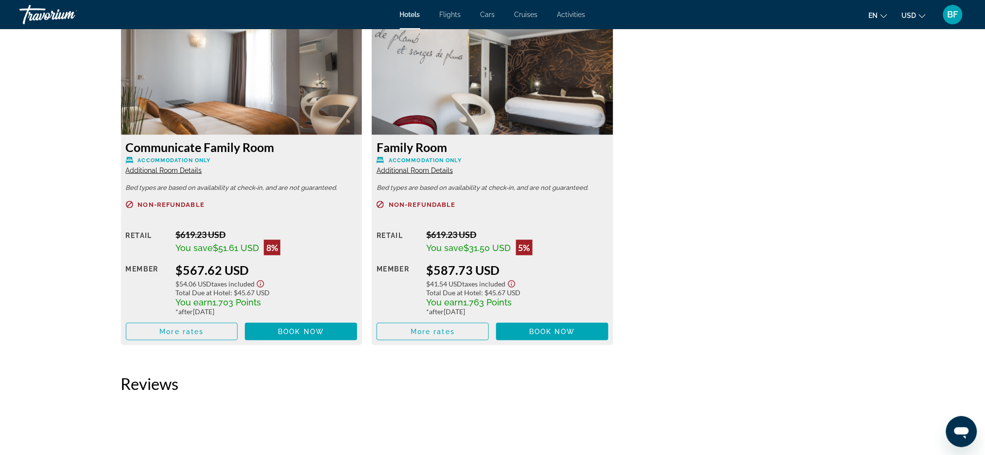
scroll to position [1684, 0]
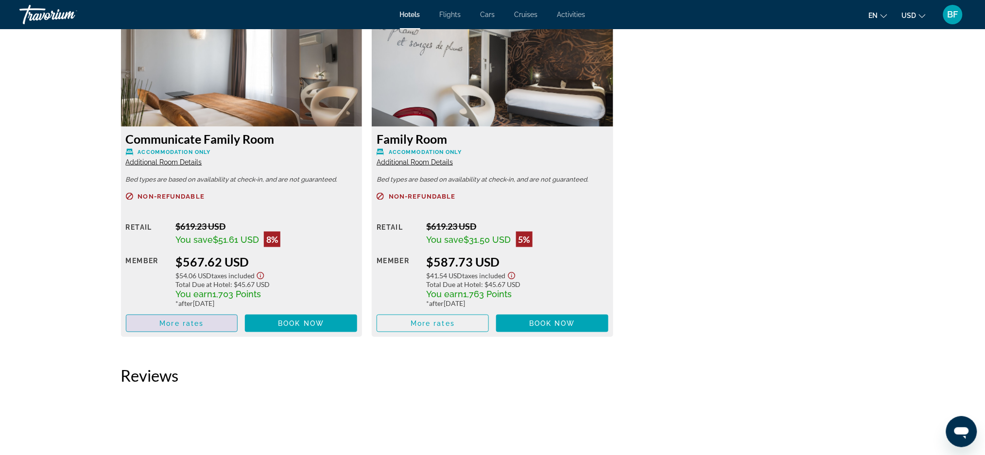
click at [187, 323] on span "More rates" at bounding box center [181, 324] width 44 height 8
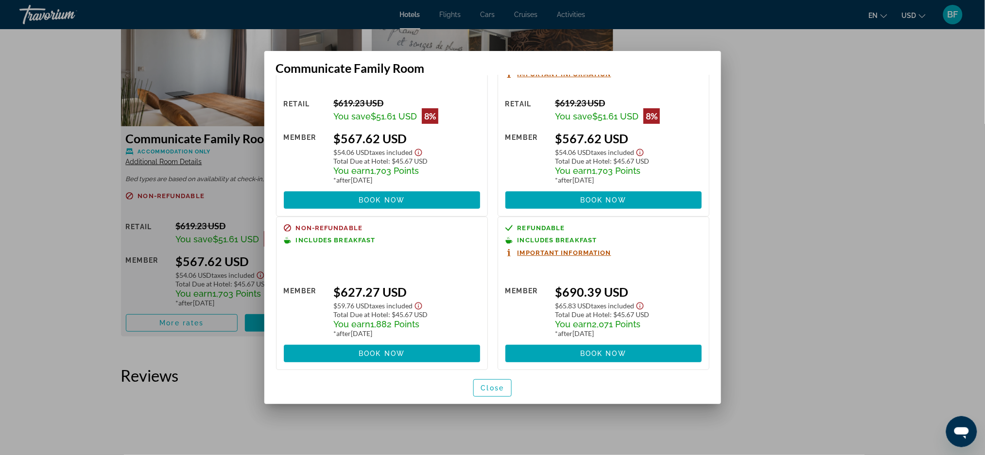
scroll to position [57, 0]
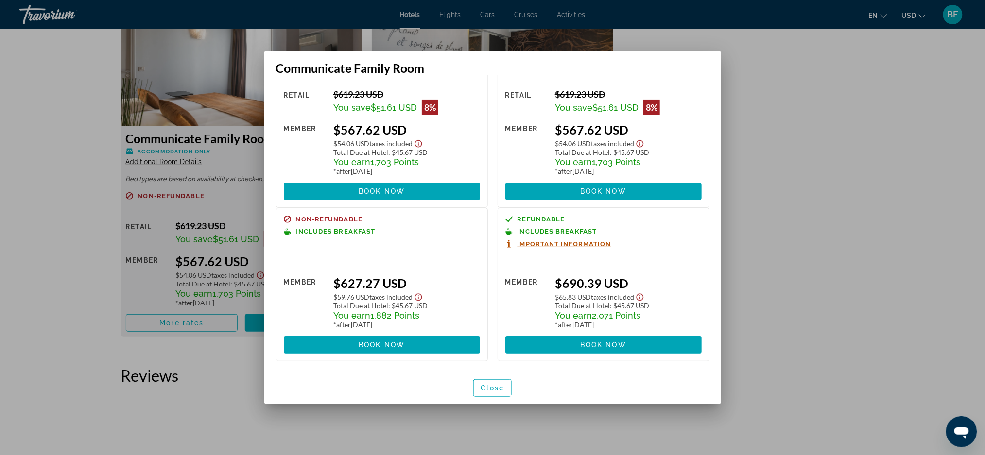
click at [391, 345] on span "Book now" at bounding box center [382, 345] width 46 height 8
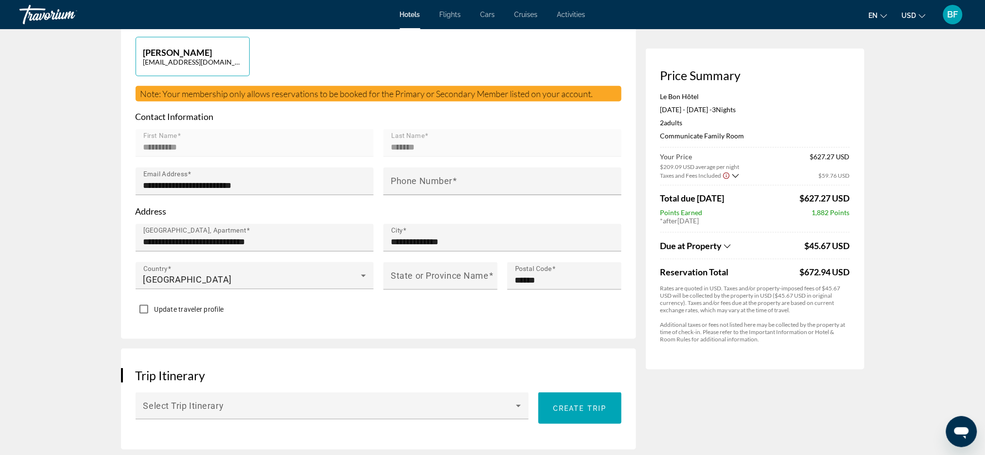
scroll to position [234, 0]
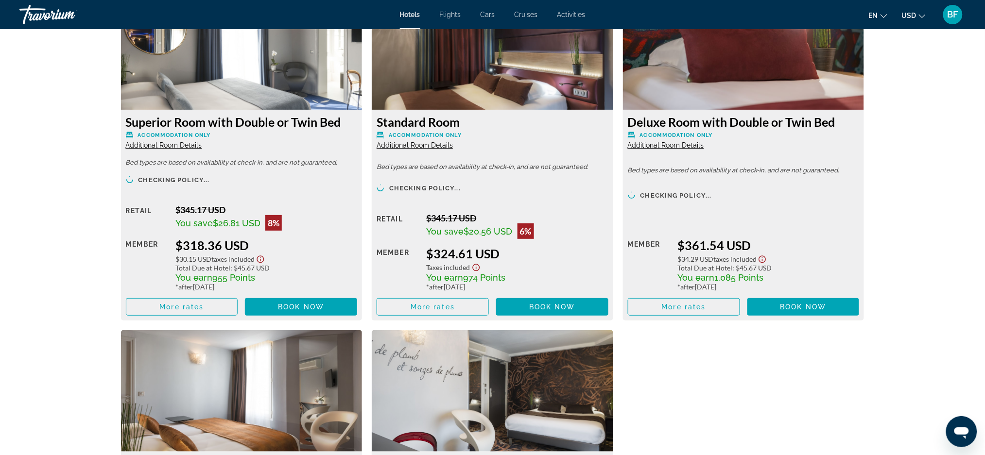
scroll to position [1361, 0]
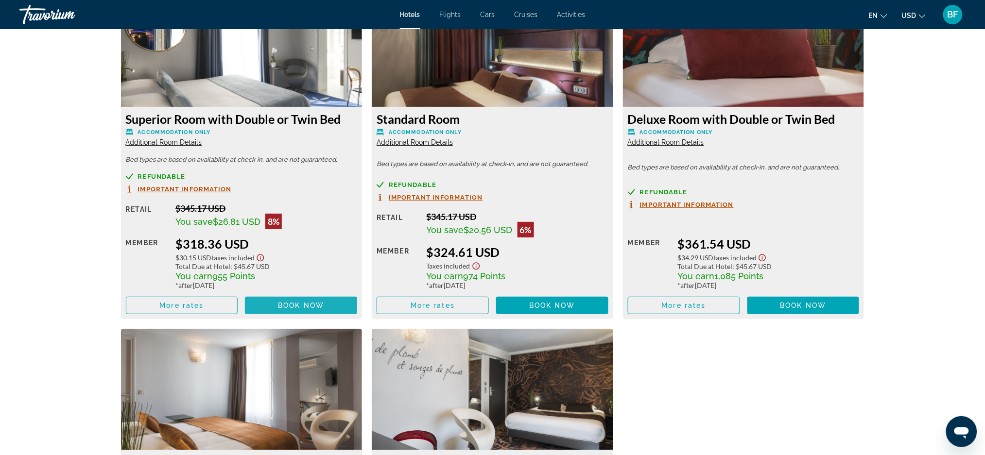
click at [291, 300] on span "Main content" at bounding box center [301, 305] width 112 height 23
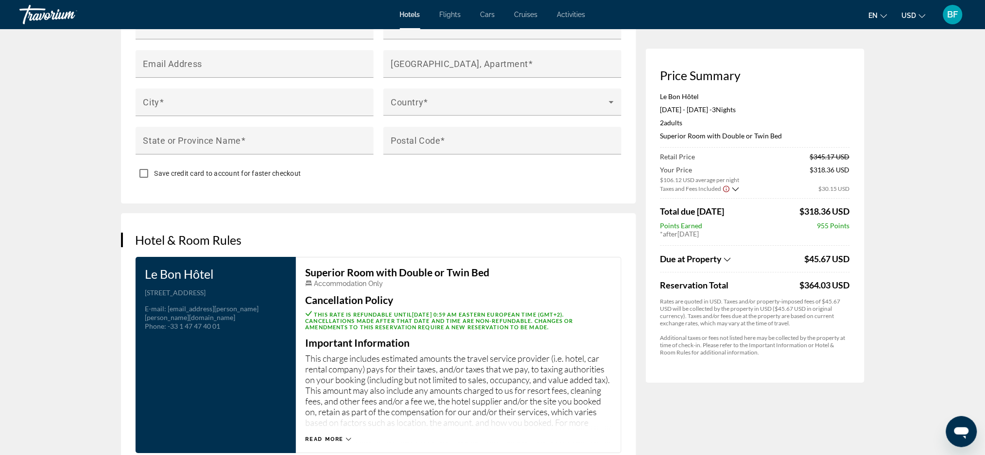
scroll to position [1154, 0]
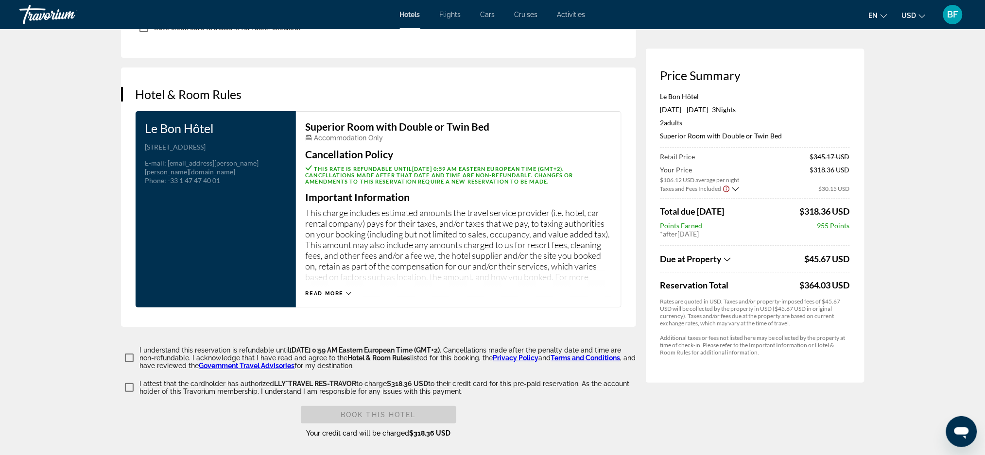
drag, startPoint x: 218, startPoint y: 127, endPoint x: 117, endPoint y: 137, distance: 101.0
drag, startPoint x: 139, startPoint y: 123, endPoint x: 224, endPoint y: 122, distance: 85.0
click at [224, 122] on div "Le Bon Hôtel Address [STREET_ADDRESS] E-mail : [EMAIL_ADDRESS][PERSON_NAME][PER…" at bounding box center [216, 209] width 160 height 196
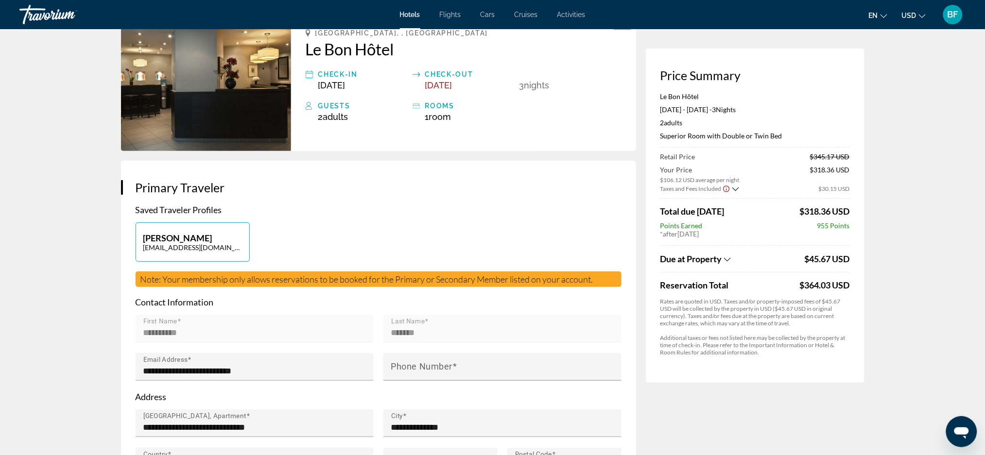
scroll to position [0, 0]
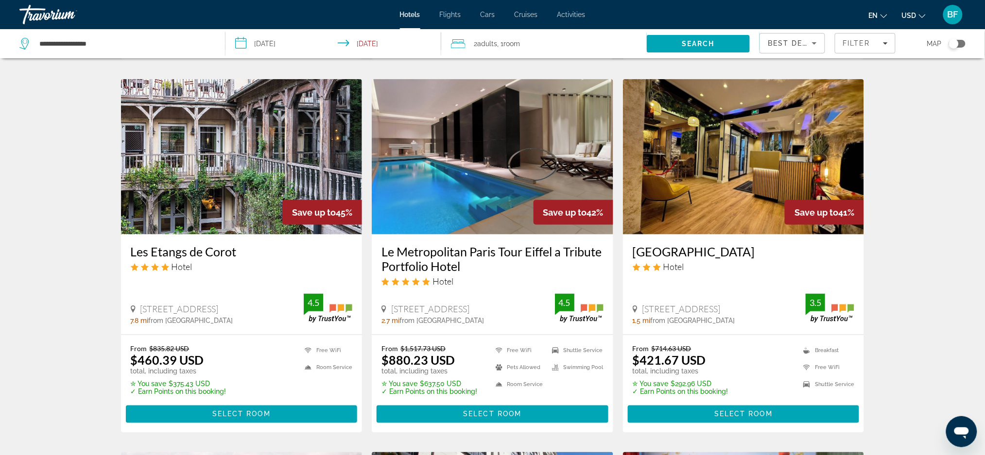
scroll to position [389, 0]
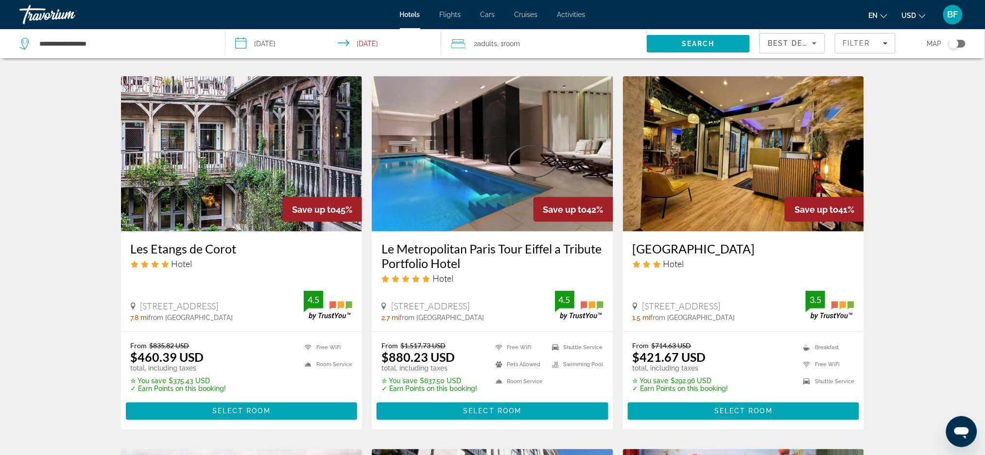
click at [957, 44] on div "Toggle map" at bounding box center [954, 44] width 10 height 10
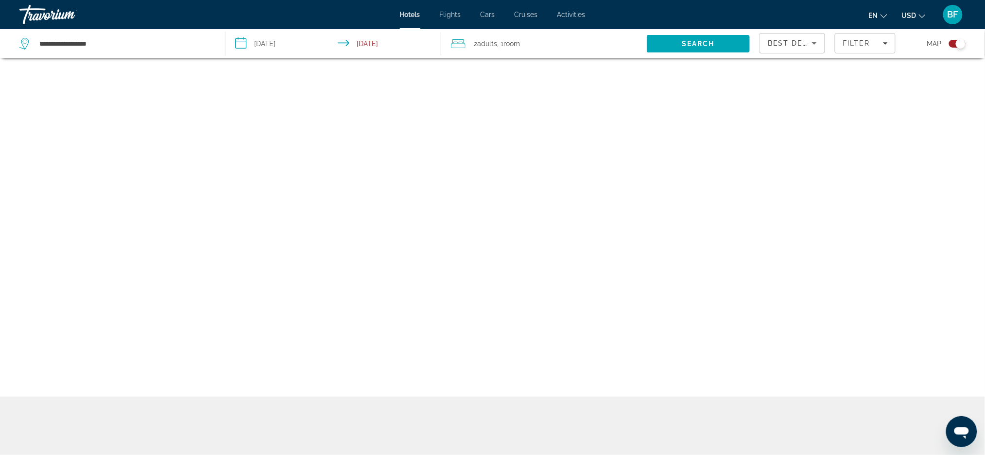
scroll to position [58, 0]
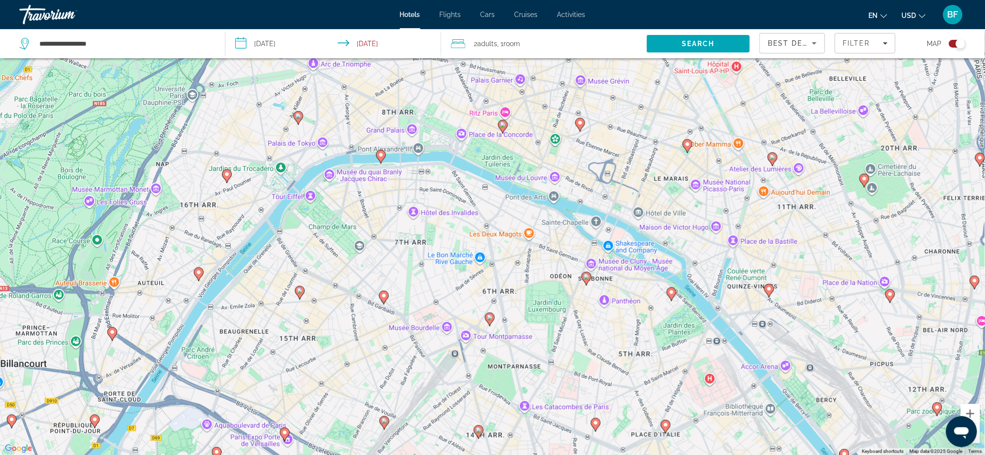
drag, startPoint x: 518, startPoint y: 192, endPoint x: 576, endPoint y: 370, distance: 186.7
click at [576, 370] on div "To activate drag with keyboard, press Alt + Enter. Once in keyboard drag state,…" at bounding box center [492, 227] width 985 height 455
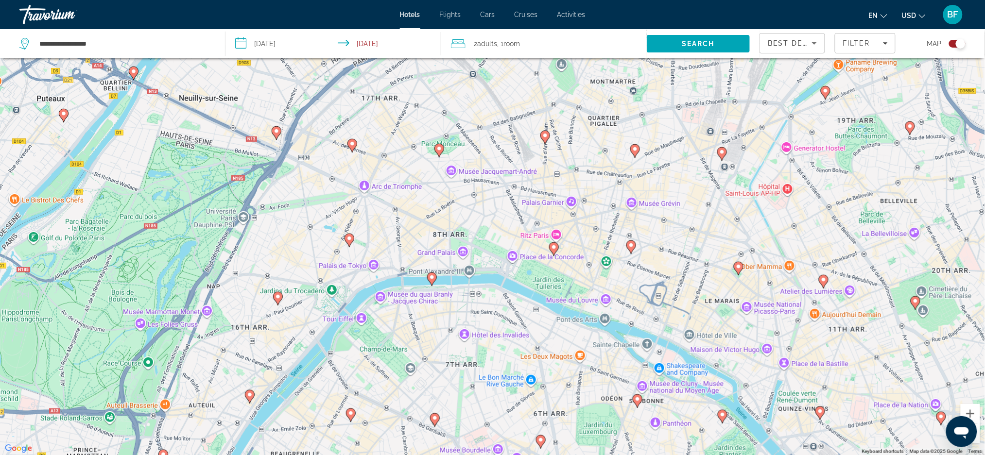
drag, startPoint x: 488, startPoint y: 265, endPoint x: 540, endPoint y: 388, distance: 133.3
click at [540, 388] on div "To activate drag with keyboard, press Alt + Enter. Once in keyboard drag state,…" at bounding box center [492, 227] width 985 height 455
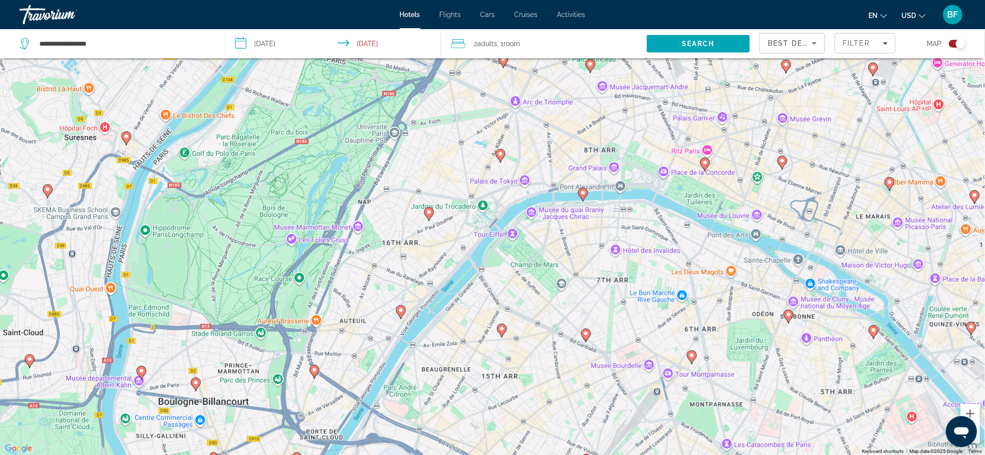
drag, startPoint x: 432, startPoint y: 324, endPoint x: 605, endPoint y: 239, distance: 192.8
click at [605, 239] on div "To activate drag with keyboard, press Alt + Enter. Once in keyboard drag state,…" at bounding box center [492, 227] width 985 height 455
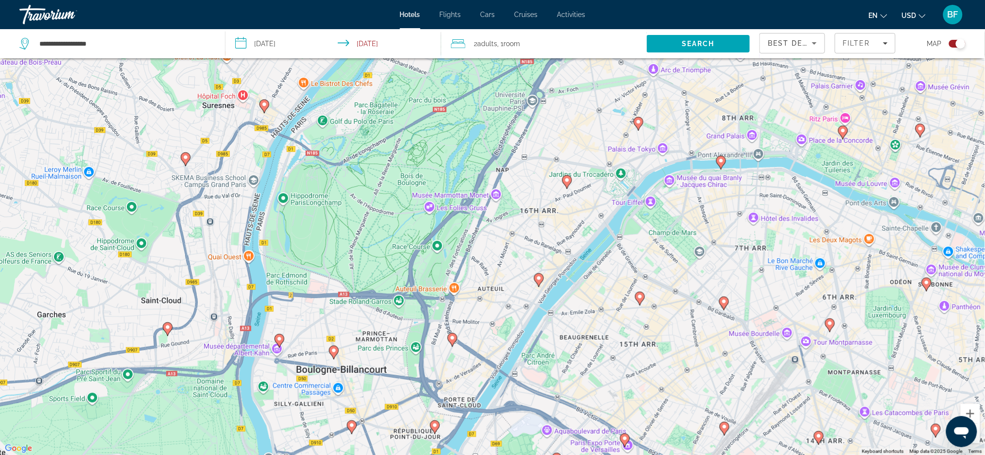
drag, startPoint x: 463, startPoint y: 238, endPoint x: 574, endPoint y: 200, distance: 117.9
click at [574, 200] on div "To activate drag with keyboard, press Alt + Enter. Once in keyboard drag state,…" at bounding box center [492, 227] width 985 height 455
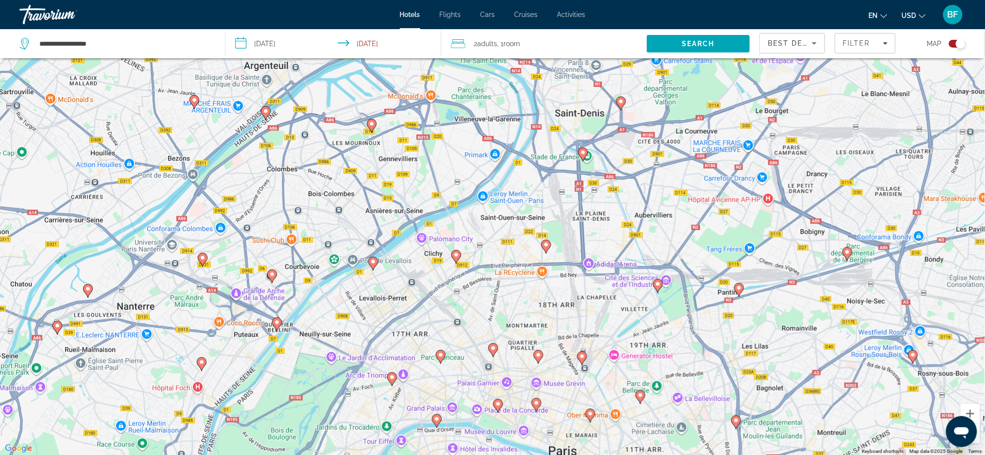
drag, startPoint x: 652, startPoint y: 244, endPoint x: 481, endPoint y: 400, distance: 231.5
click at [456, 397] on html "**********" at bounding box center [492, 169] width 985 height 455
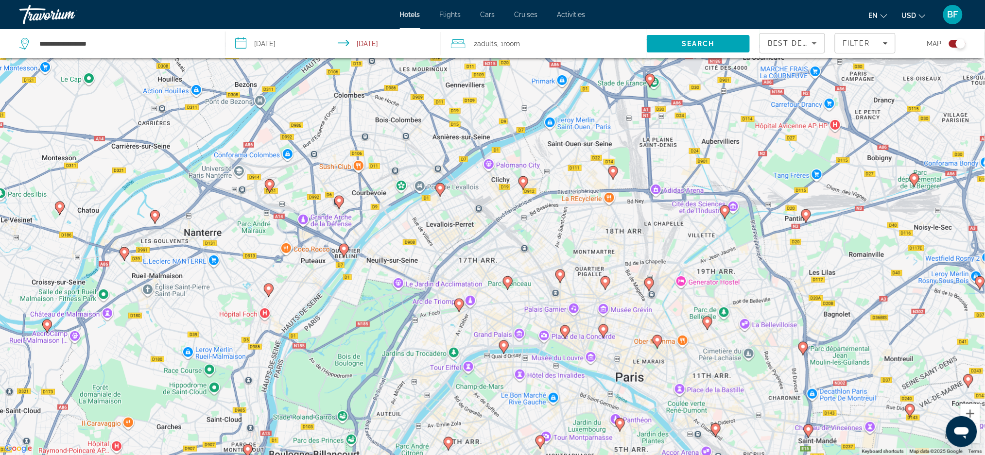
drag, startPoint x: 434, startPoint y: 262, endPoint x: 550, endPoint y: 291, distance: 119.1
click at [550, 291] on div "To activate drag with keyboard, press Alt + Enter. Once in keyboard drag state,…" at bounding box center [492, 227] width 985 height 455
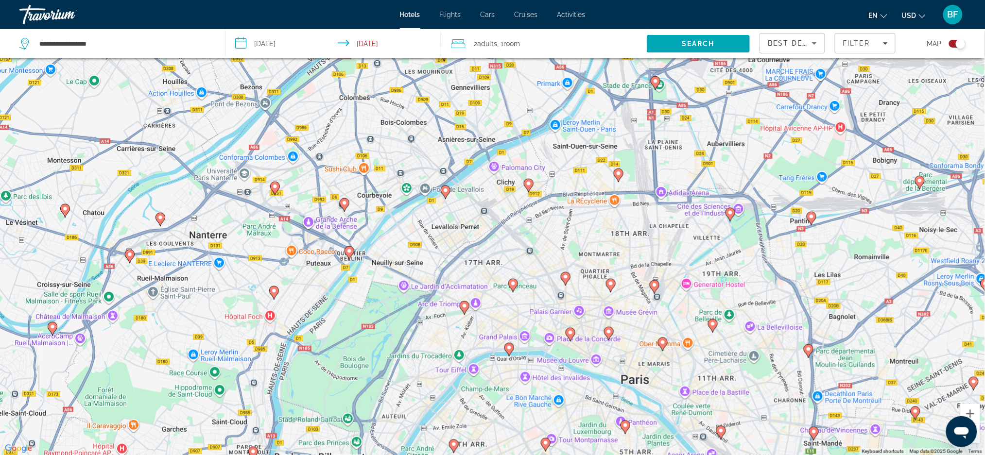
click at [511, 284] on image "Main content" at bounding box center [513, 284] width 6 height 6
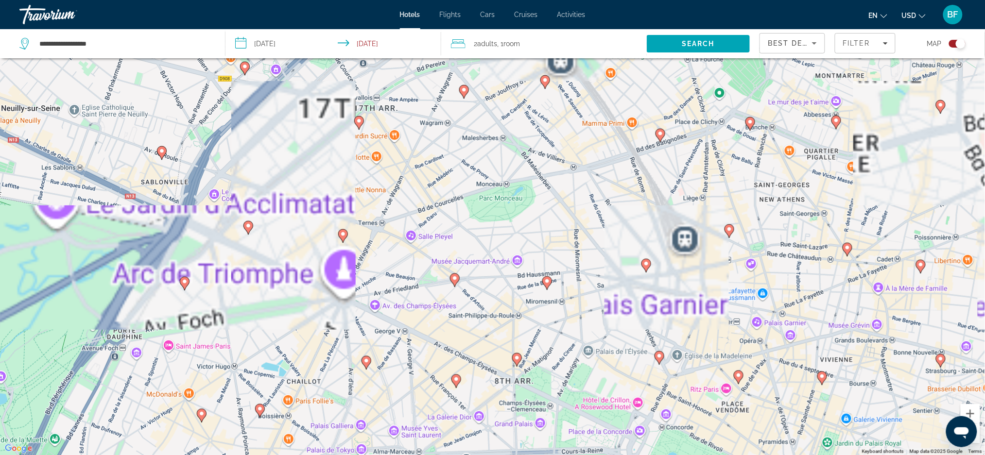
click at [467, 95] on gmp-advanced-marker "Main content" at bounding box center [464, 92] width 10 height 15
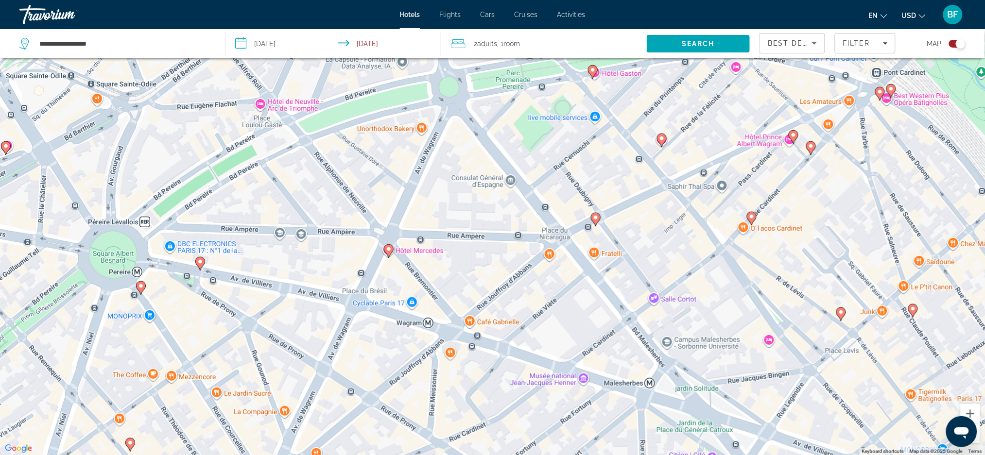
click at [390, 250] on image "Main content" at bounding box center [389, 249] width 6 height 6
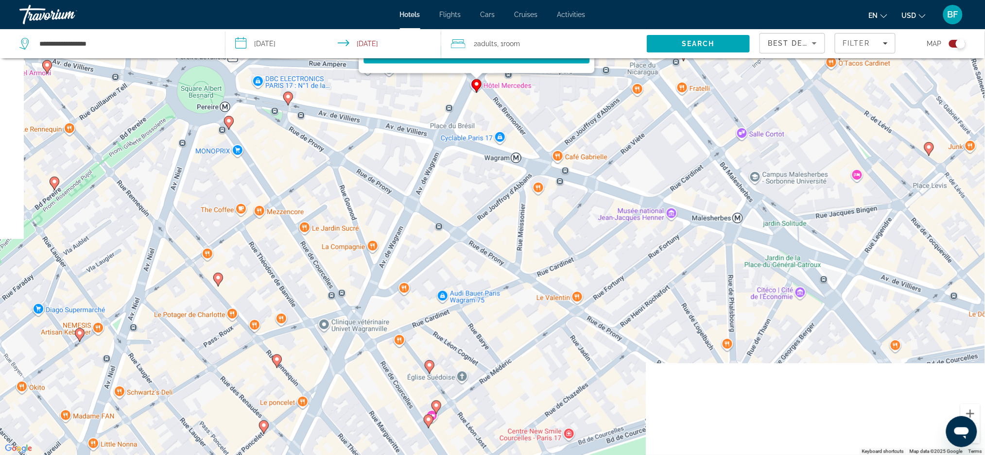
drag, startPoint x: 478, startPoint y: 411, endPoint x: 567, endPoint y: 124, distance: 299.5
click at [567, 124] on div "To navigate, press the arrow keys. To activate drag with keyboard, press Alt + …" at bounding box center [492, 227] width 985 height 455
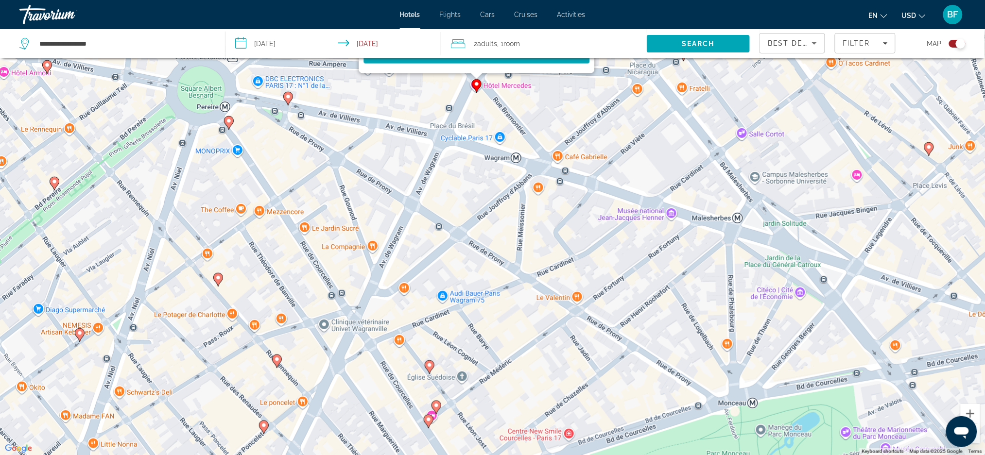
click at [291, 102] on gmp-advanced-marker "Main content" at bounding box center [288, 98] width 10 height 15
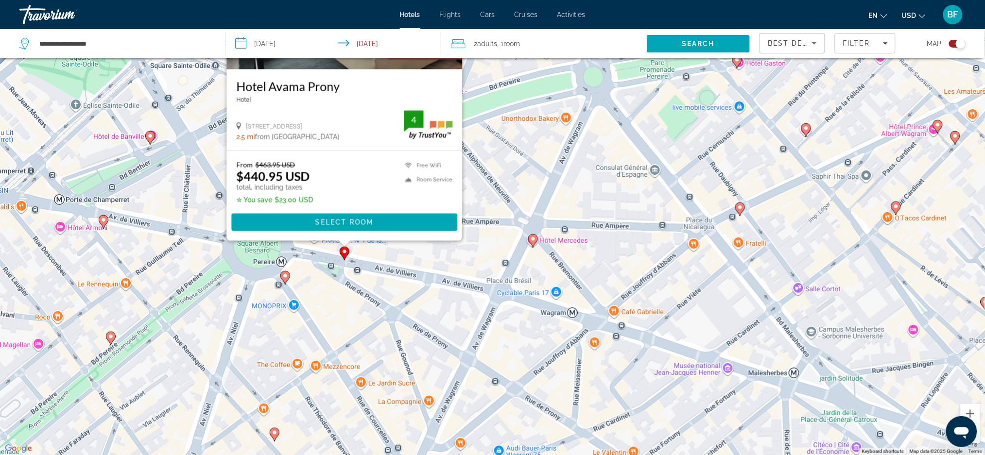
drag, startPoint x: 409, startPoint y: 377, endPoint x: 471, endPoint y: 215, distance: 173.3
click at [471, 215] on div "To activate drag with keyboard, press Alt + Enter. Once in keyboard drag state,…" at bounding box center [492, 227] width 985 height 455
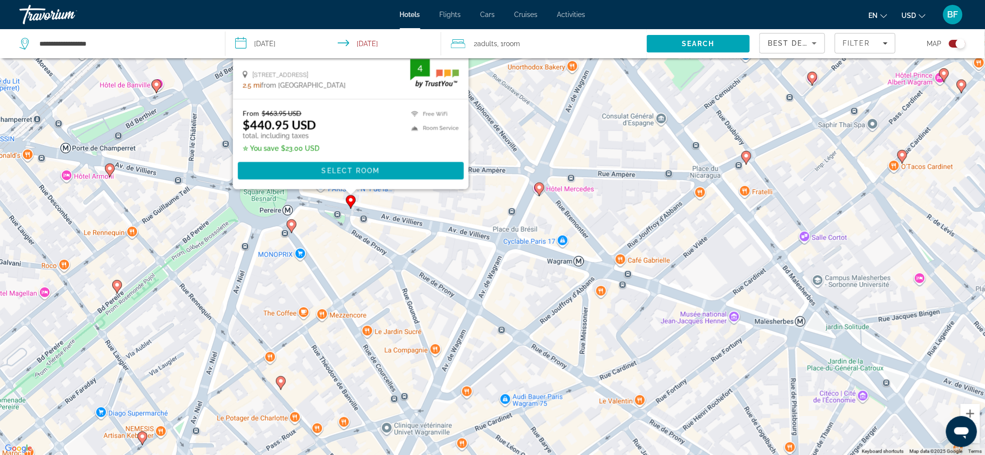
click at [291, 231] on gmp-advanced-marker "Main content" at bounding box center [292, 226] width 10 height 15
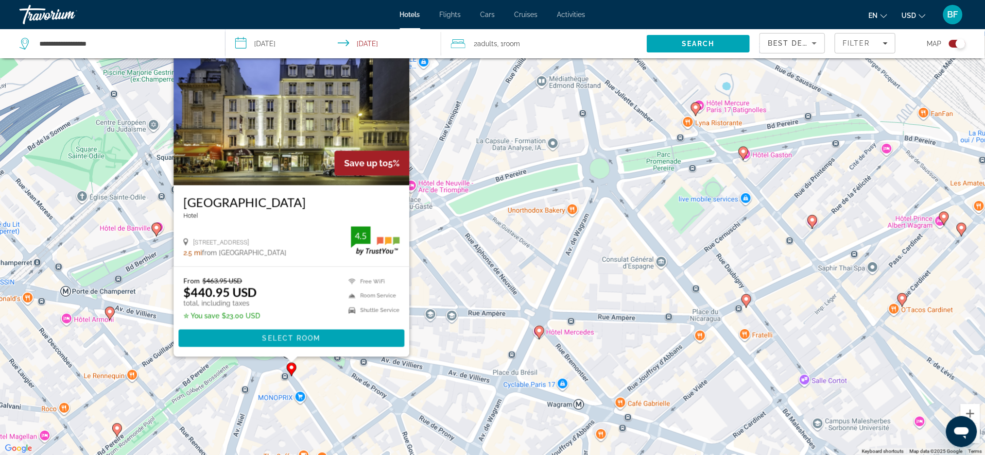
click at [381, 426] on div "To activate drag with keyboard, press Alt + Enter. Once in keyboard drag state,…" at bounding box center [492, 227] width 985 height 455
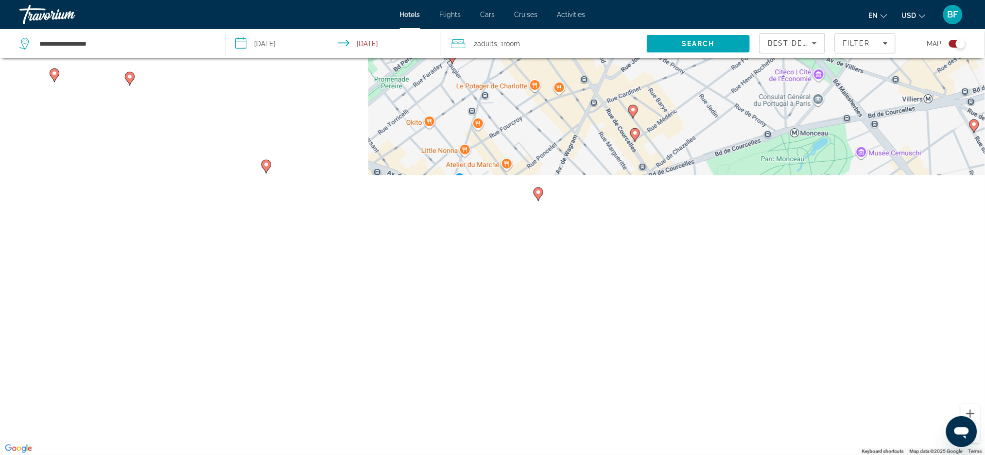
drag, startPoint x: 390, startPoint y: 408, endPoint x: 587, endPoint y: 16, distance: 438.7
click at [587, 16] on div "**********" at bounding box center [492, 169] width 985 height 455
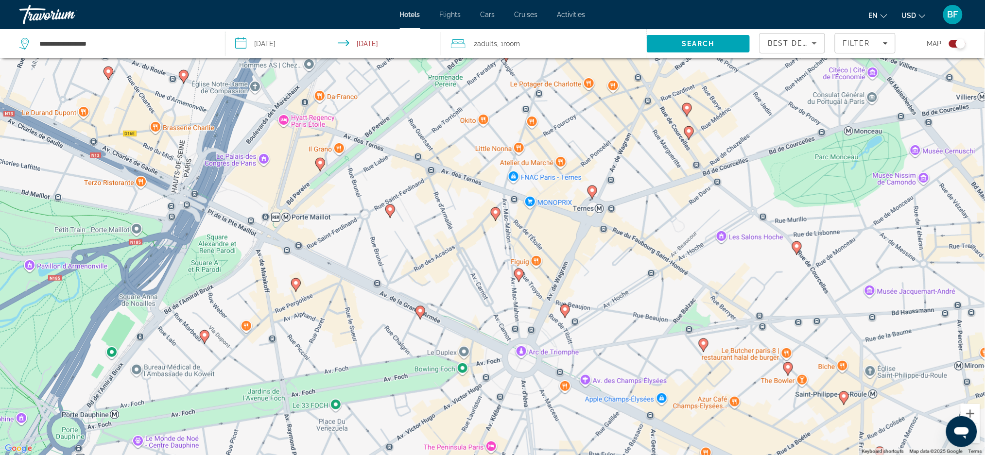
drag, startPoint x: 590, startPoint y: 113, endPoint x: 644, endPoint y: 111, distance: 54.0
click at [644, 111] on div "To activate drag with keyboard, press Alt + Enter. Once in keyboard drag state,…" at bounding box center [492, 227] width 985 height 455
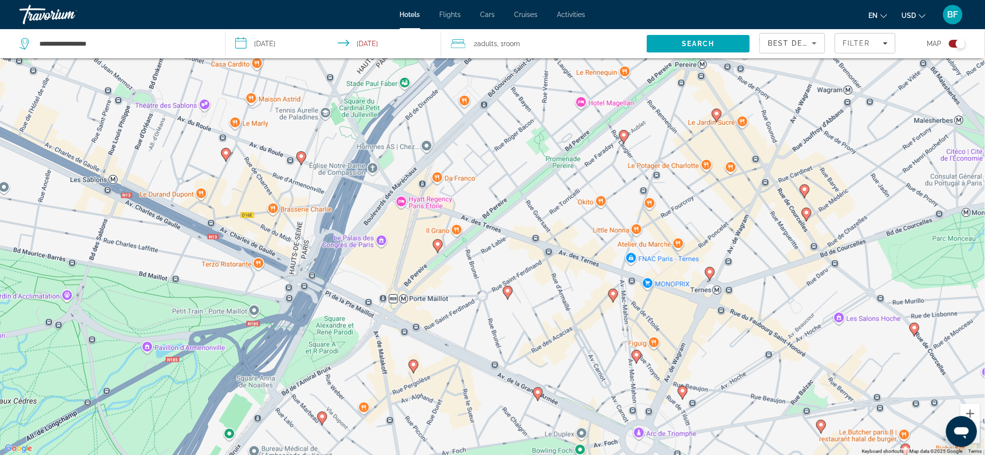
drag, startPoint x: 221, startPoint y: 282, endPoint x: 340, endPoint y: 364, distance: 144.3
click at [340, 364] on div "To activate drag with keyboard, press Alt + Enter. Once in keyboard drag state,…" at bounding box center [492, 227] width 985 height 455
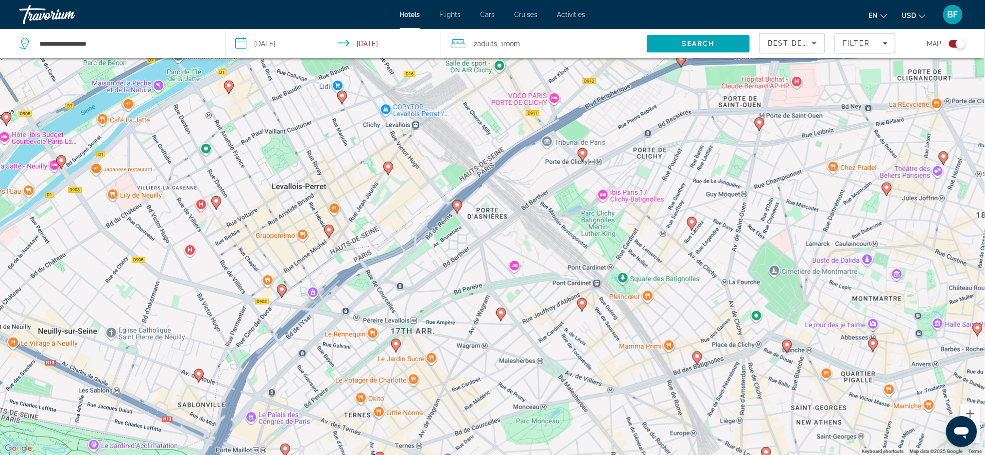
drag, startPoint x: 641, startPoint y: 198, endPoint x: 532, endPoint y: 313, distance: 158.8
click at [532, 350] on div "To activate drag with keyboard, press Alt + Enter. Once in keyboard drag state,…" at bounding box center [492, 227] width 985 height 455
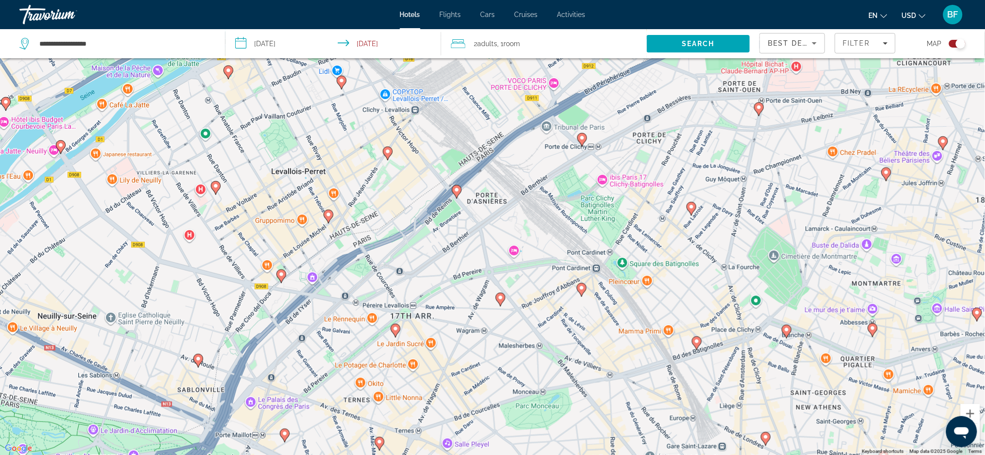
click at [582, 135] on icon "Main content" at bounding box center [581, 139] width 9 height 13
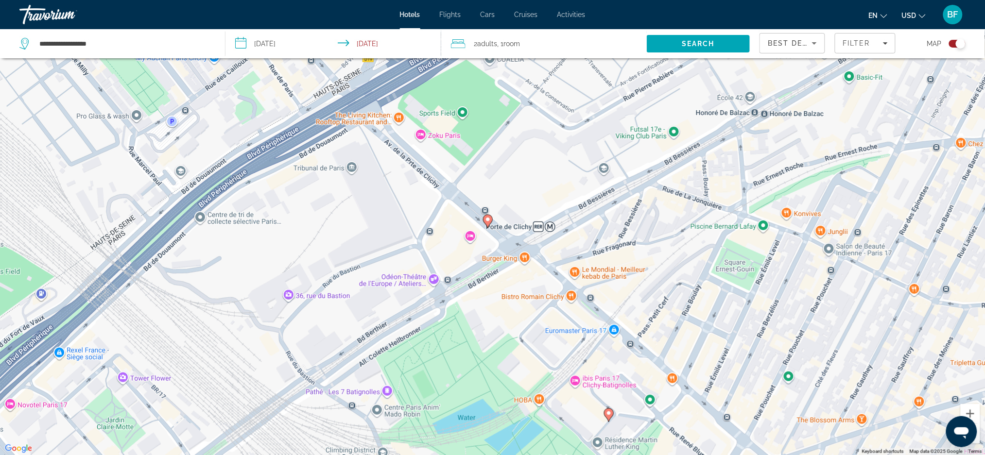
click at [490, 225] on gmp-advanced-marker "Main content" at bounding box center [488, 221] width 10 height 15
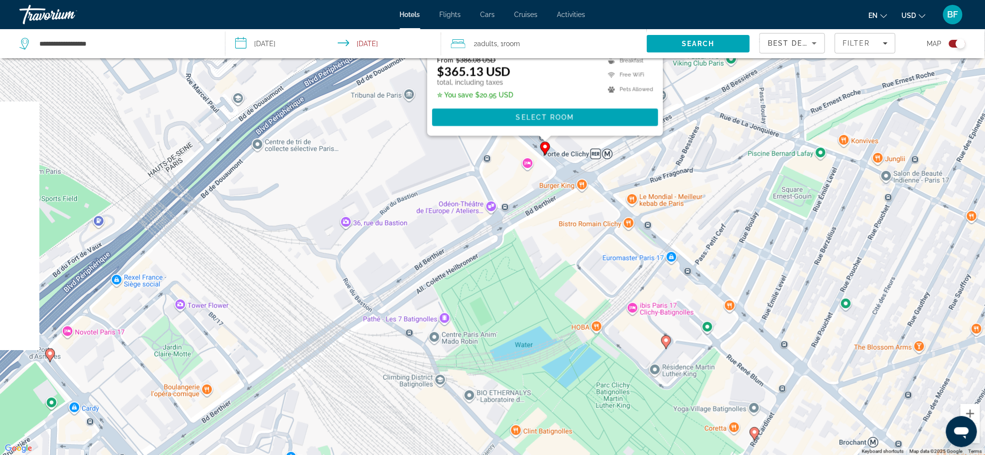
drag, startPoint x: 658, startPoint y: 347, endPoint x: 728, endPoint y: 117, distance: 240.1
click at [728, 118] on div "To activate drag with keyboard, press Alt + Enter. Once in keyboard drag state,…" at bounding box center [492, 227] width 985 height 455
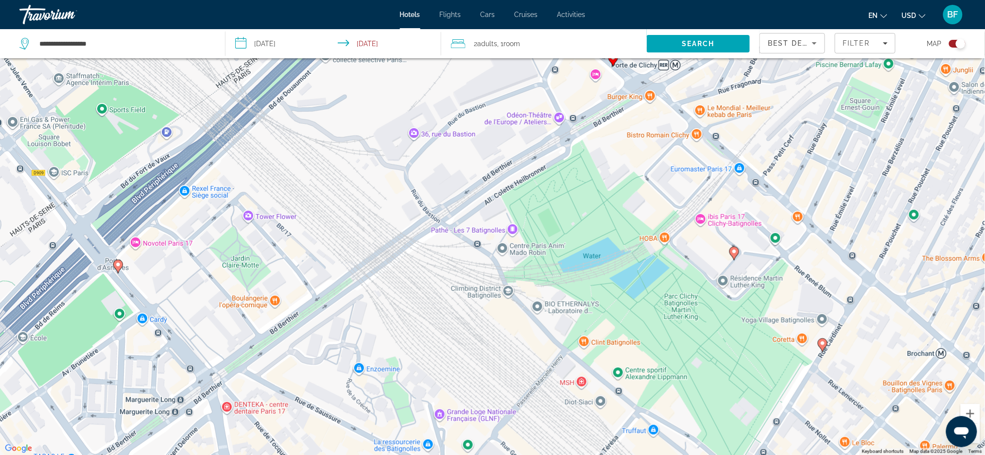
drag, startPoint x: 553, startPoint y: 275, endPoint x: 597, endPoint y: 221, distance: 69.4
click at [597, 221] on div "To activate drag with keyboard, press Alt + Enter. Once in keyboard drag state,…" at bounding box center [492, 227] width 985 height 455
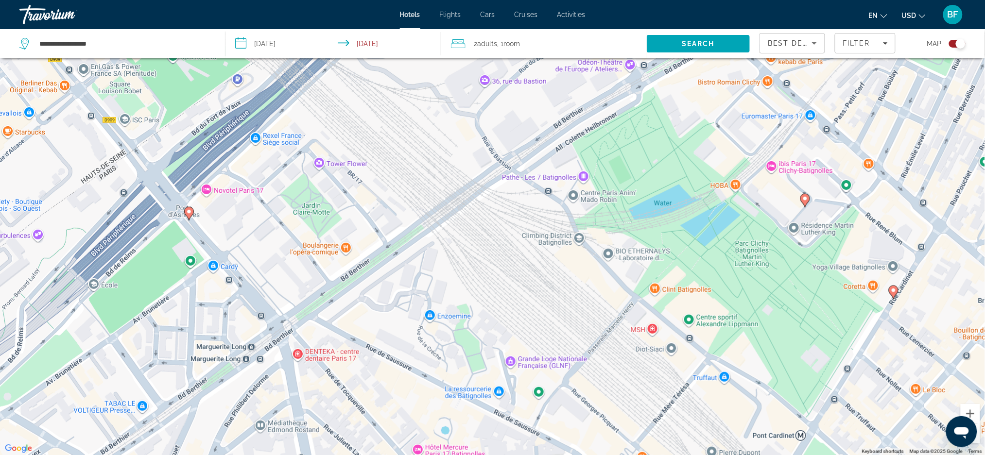
drag, startPoint x: 402, startPoint y: 321, endPoint x: 472, endPoint y: 270, distance: 86.5
click at [472, 270] on div "To activate drag with keyboard, press Alt + Enter. Once in keyboard drag state,…" at bounding box center [492, 227] width 985 height 455
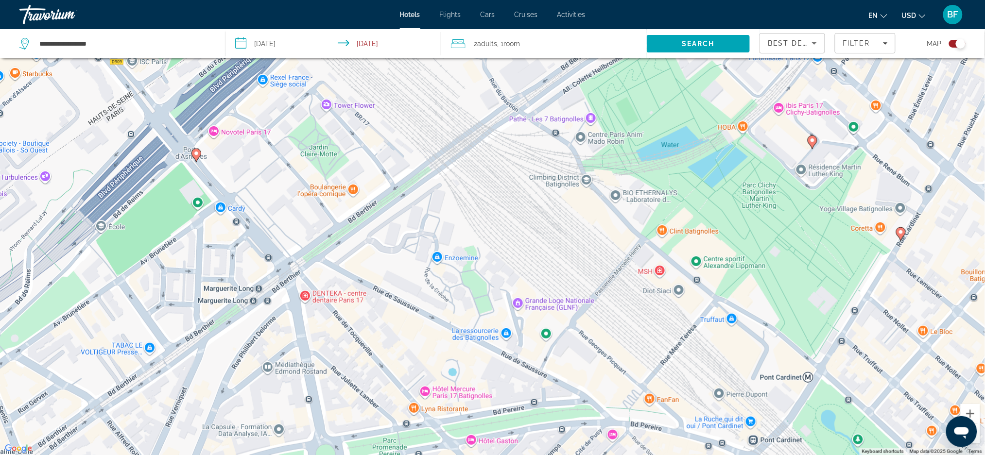
drag, startPoint x: 785, startPoint y: 303, endPoint x: 792, endPoint y: 255, distance: 48.5
click at [792, 255] on div "To activate drag with keyboard, press Alt + Enter. Once in keyboard drag state,…" at bounding box center [492, 227] width 985 height 455
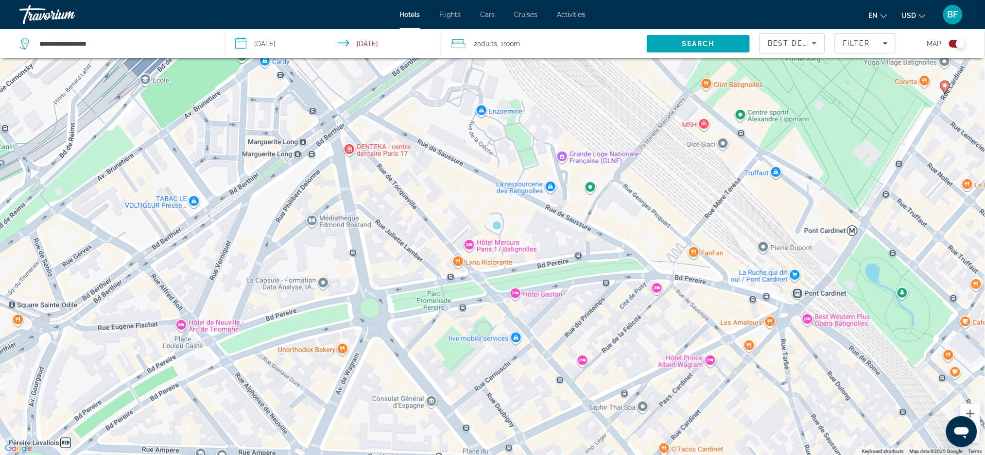
drag, startPoint x: 491, startPoint y: 319, endPoint x: 531, endPoint y: 205, distance: 120.9
click at [531, 205] on div "To activate drag with keyboard, press Alt + Enter. Once in keyboard drag state,…" at bounding box center [492, 227] width 985 height 455
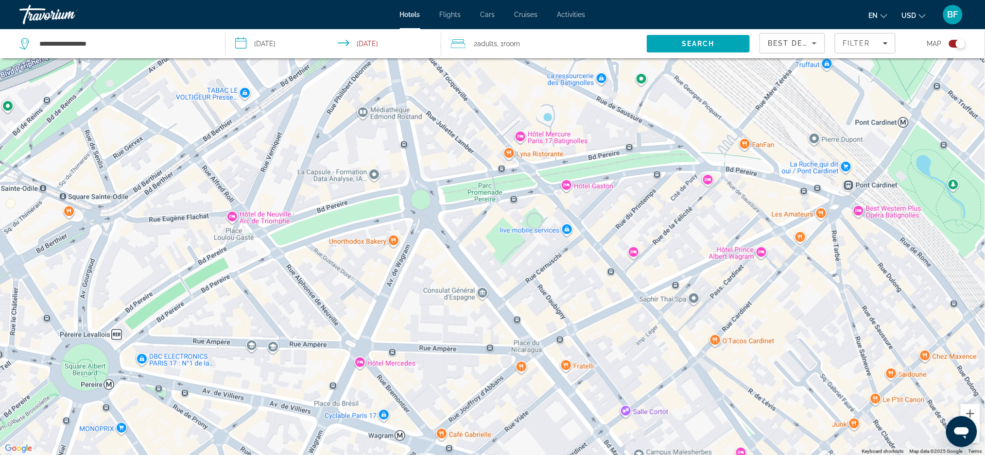
drag, startPoint x: 410, startPoint y: 234, endPoint x: 460, endPoint y: 123, distance: 120.9
click at [460, 123] on div "To activate drag with keyboard, press Alt + Enter. Once in keyboard drag state,…" at bounding box center [492, 227] width 985 height 455
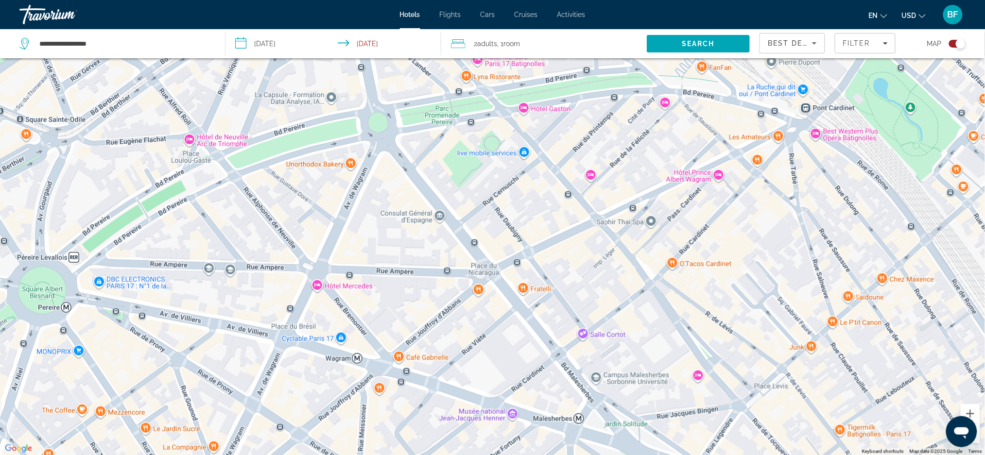
drag, startPoint x: 608, startPoint y: 266, endPoint x: 566, endPoint y: 203, distance: 76.4
click at [566, 203] on div "To activate drag with keyboard, press Alt + Enter. Once in keyboard drag state,…" at bounding box center [492, 227] width 985 height 455
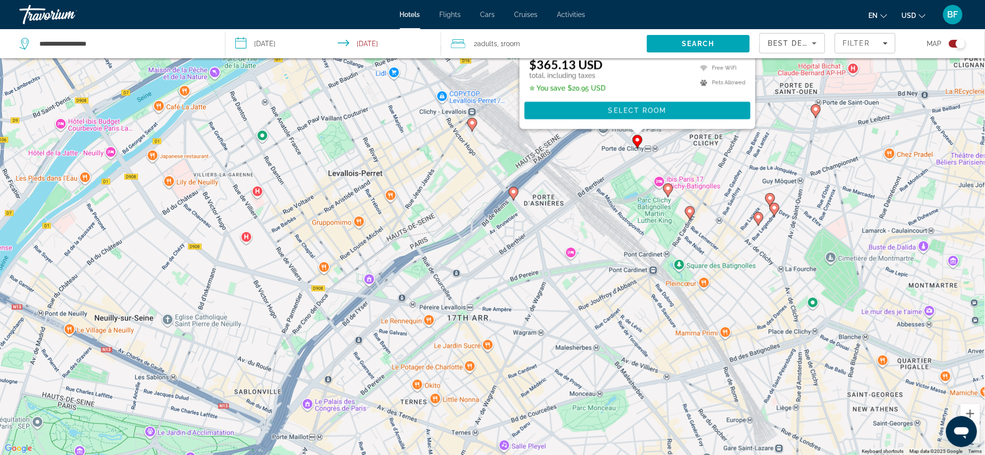
drag, startPoint x: 650, startPoint y: 279, endPoint x: 666, endPoint y: 361, distance: 83.6
click at [666, 361] on div "To activate drag with keyboard, press Alt + Enter. Once in keyboard drag state,…" at bounding box center [492, 227] width 985 height 455
click at [472, 122] on image "Main content" at bounding box center [472, 123] width 6 height 6
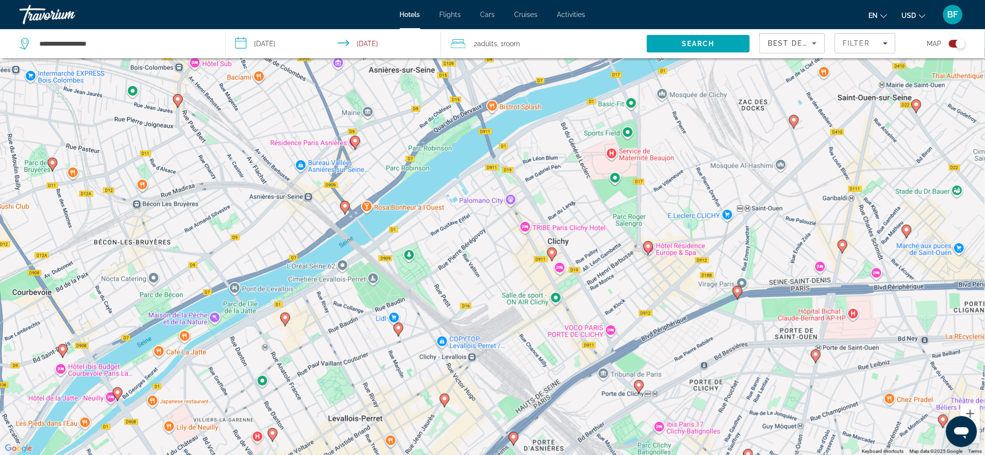
click at [440, 401] on gmp-advanced-marker "Main content" at bounding box center [445, 401] width 10 height 15
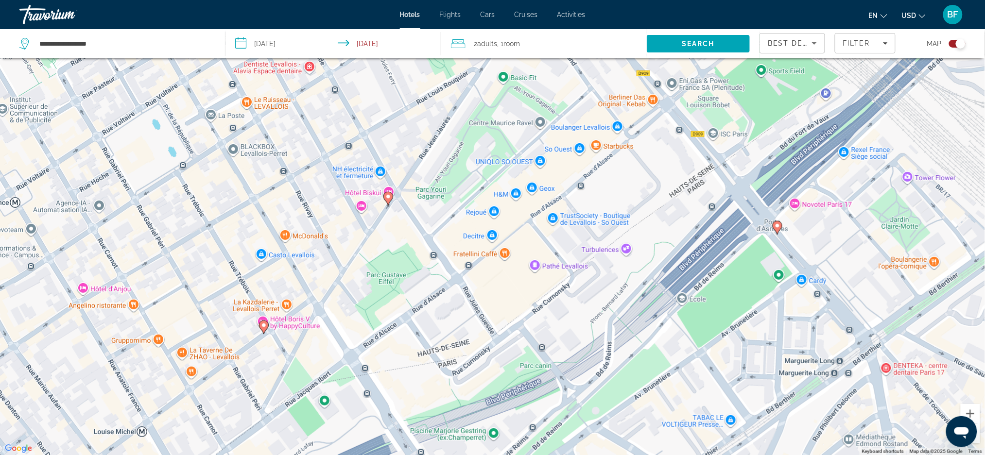
drag, startPoint x: 491, startPoint y: 289, endPoint x: 498, endPoint y: 164, distance: 124.6
click at [498, 164] on div "To navigate, press the arrow keys. To activate drag with keyboard, press Alt + …" at bounding box center [492, 227] width 985 height 455
click at [391, 198] on icon "Main content" at bounding box center [387, 198] width 9 height 13
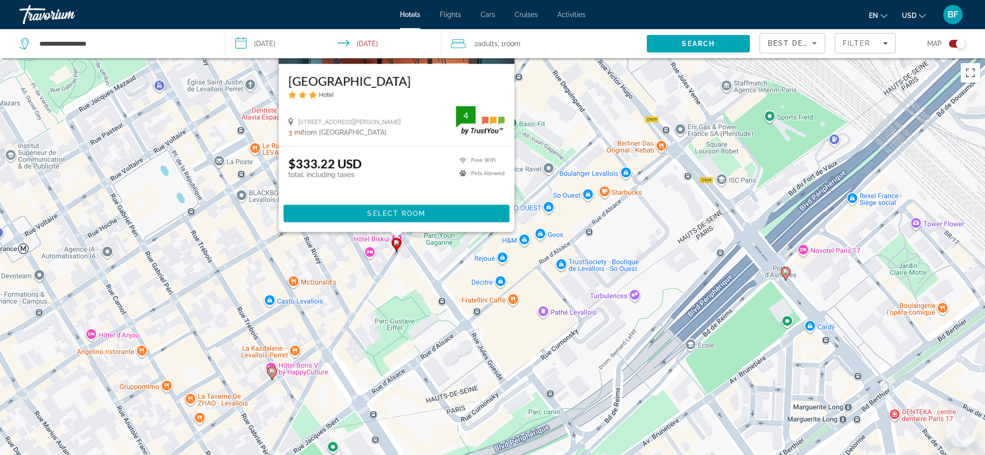
scroll to position [58, 0]
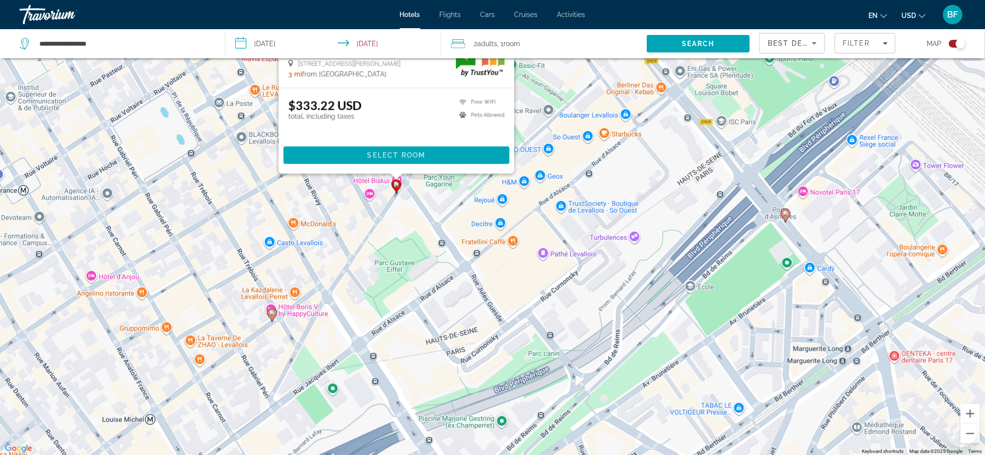
click at [271, 319] on icon "Main content" at bounding box center [272, 315] width 10 height 14
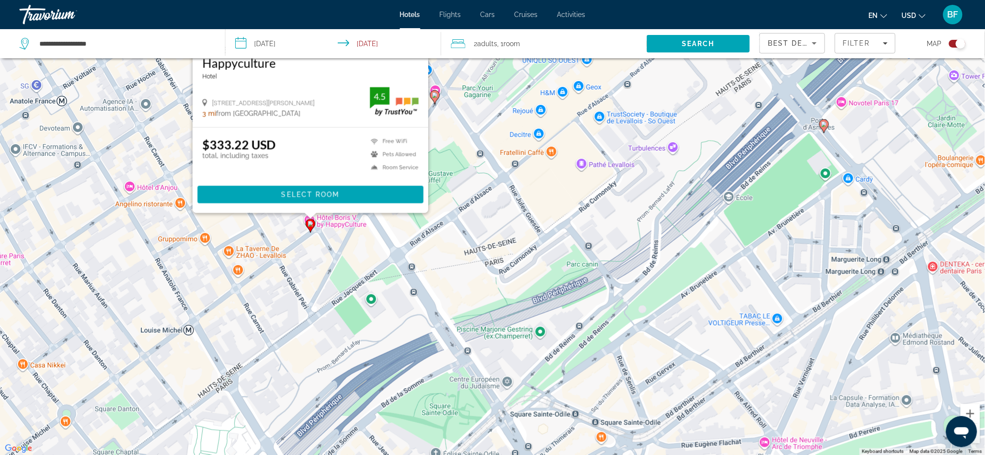
drag, startPoint x: 429, startPoint y: 334, endPoint x: 468, endPoint y: 194, distance: 146.0
click at [468, 194] on div "To activate drag with keyboard, press Alt + Enter. Once in keyboard drag state,…" at bounding box center [492, 227] width 985 height 455
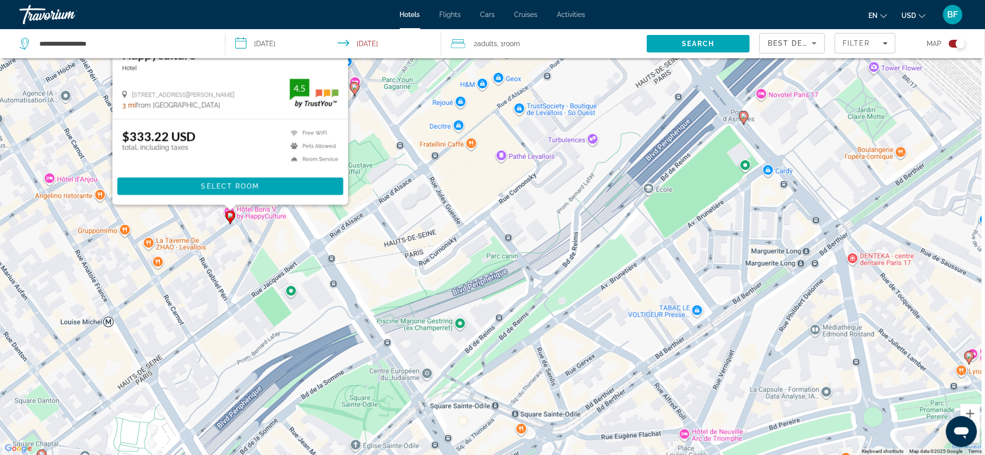
drag, startPoint x: 846, startPoint y: 268, endPoint x: 756, endPoint y: 261, distance: 91.1
click at [759, 264] on div "To activate drag with keyboard, press Alt + Enter. Once in keyboard drag state,…" at bounding box center [492, 227] width 985 height 455
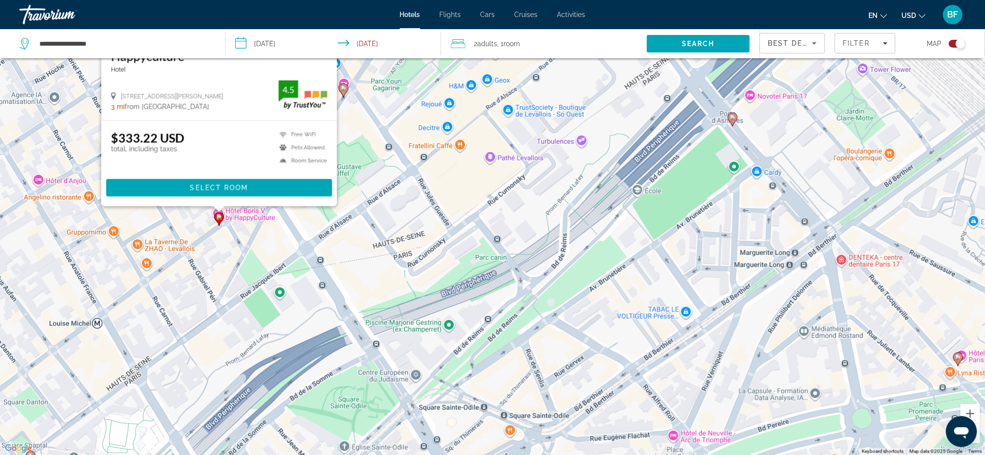
click at [736, 120] on icon "Main content" at bounding box center [732, 119] width 9 height 13
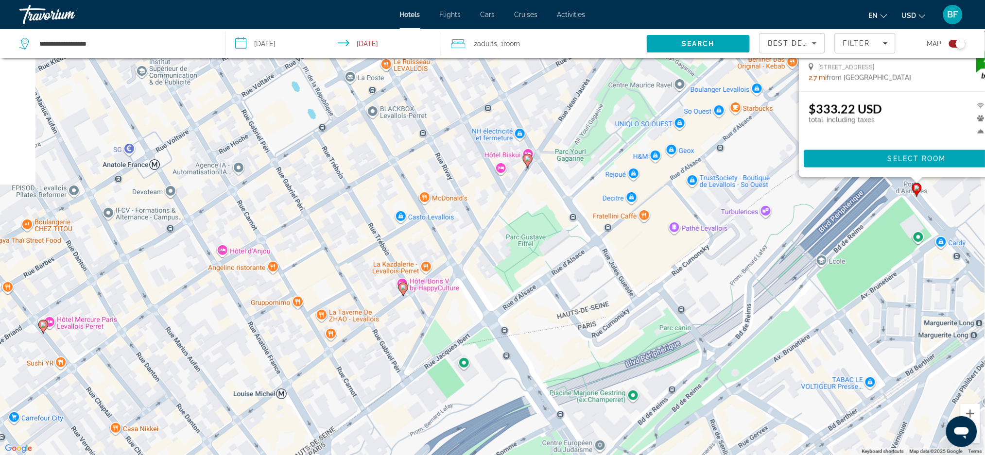
drag, startPoint x: 531, startPoint y: 248, endPoint x: 717, endPoint y: 78, distance: 251.8
click at [717, 78] on div "To activate drag with keyboard, press Alt + Enter. Once in keyboard drag state,…" at bounding box center [492, 227] width 985 height 455
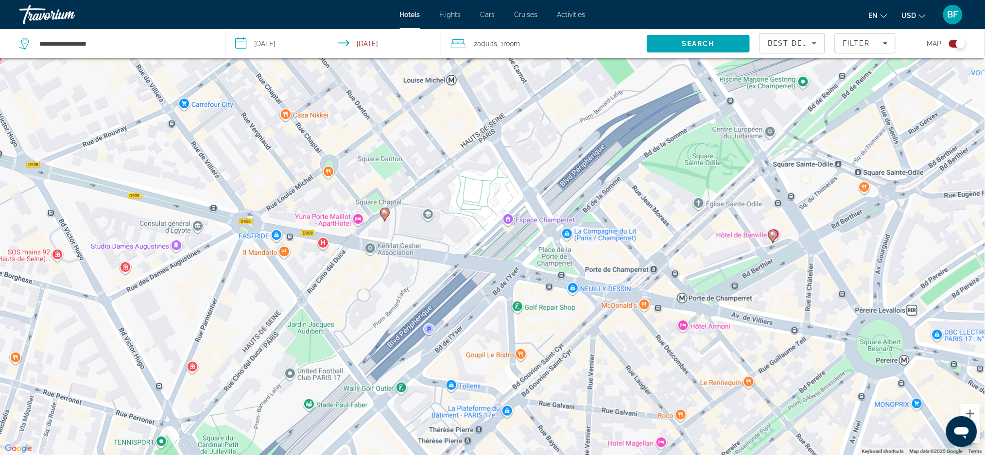
drag, startPoint x: 458, startPoint y: 309, endPoint x: 625, endPoint y: 4, distance: 347.9
click at [625, 3] on div "**********" at bounding box center [492, 169] width 985 height 455
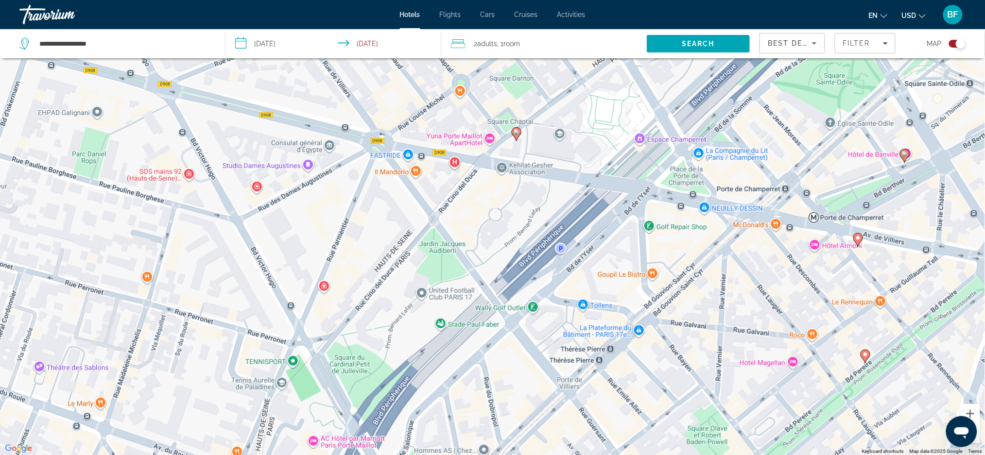
drag, startPoint x: 557, startPoint y: 305, endPoint x: 687, endPoint y: 219, distance: 155.5
click at [687, 219] on div "To activate drag with keyboard, press Alt + Enter. Once in keyboard drag state,…" at bounding box center [492, 227] width 985 height 455
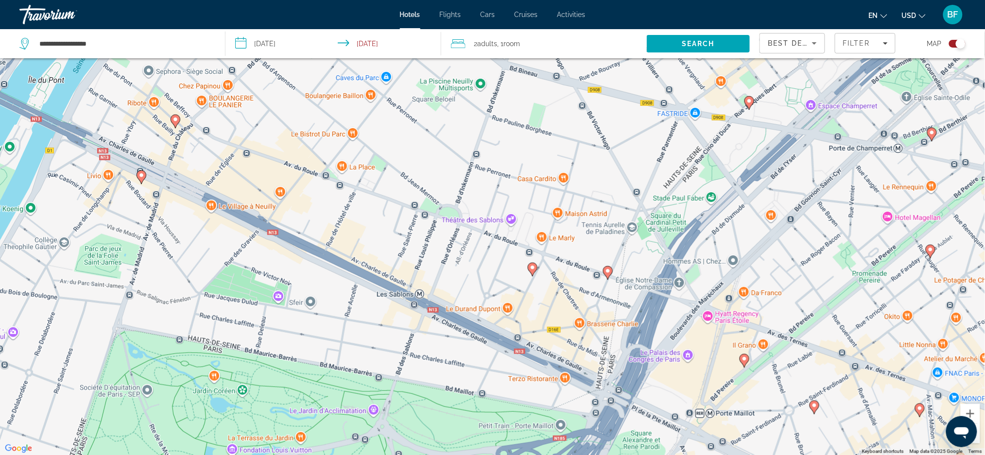
drag, startPoint x: 407, startPoint y: 304, endPoint x: 774, endPoint y: 230, distance: 374.2
click at [774, 230] on div "To activate drag with keyboard, press Alt + Enter. Once in keyboard drag state,…" at bounding box center [492, 227] width 985 height 455
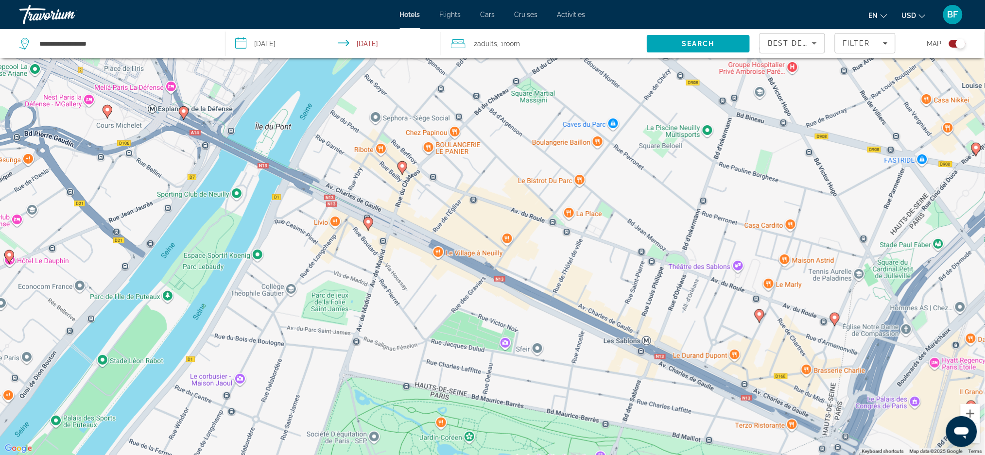
drag, startPoint x: 371, startPoint y: 212, endPoint x: 601, endPoint y: 259, distance: 234.7
click at [601, 259] on div "To activate drag with keyboard, press Alt + Enter. Once in keyboard drag state,…" at bounding box center [492, 227] width 985 height 455
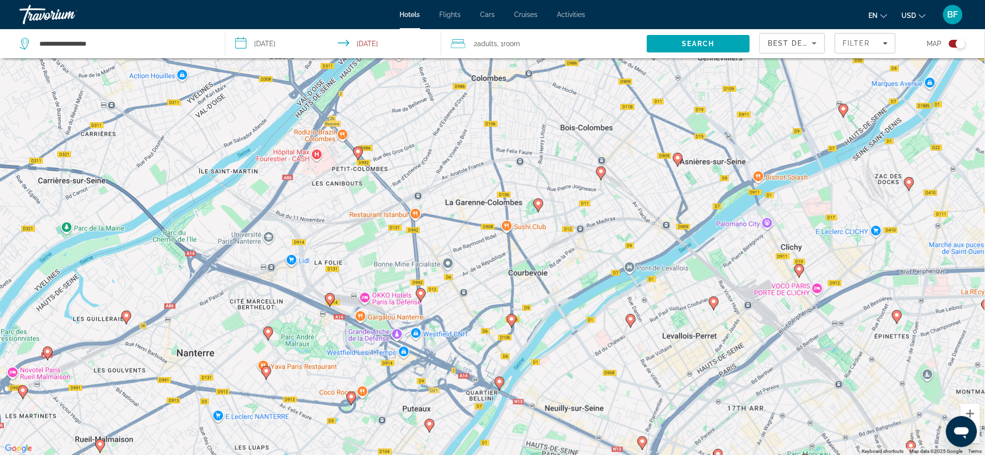
drag, startPoint x: 735, startPoint y: 306, endPoint x: 719, endPoint y: 481, distance: 175.1
click at [719, 397] on html "**********" at bounding box center [492, 169] width 985 height 455
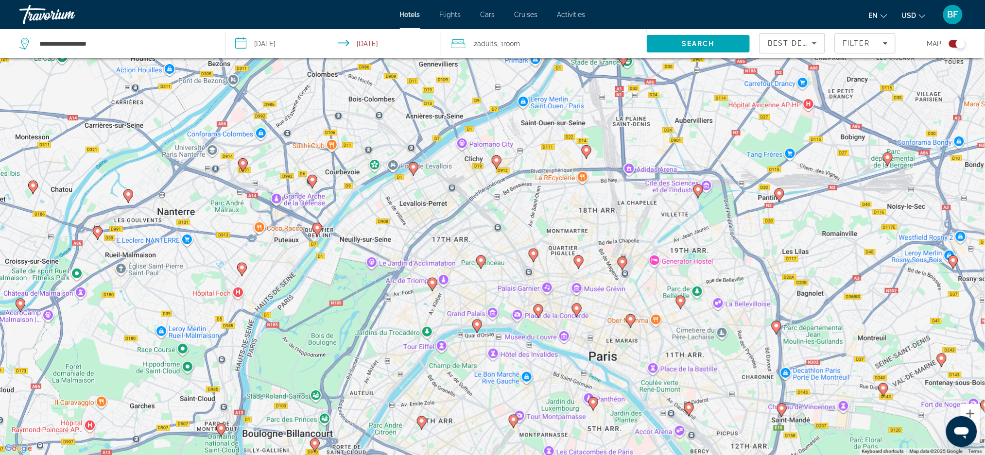
click at [482, 262] on image "Main content" at bounding box center [481, 261] width 6 height 6
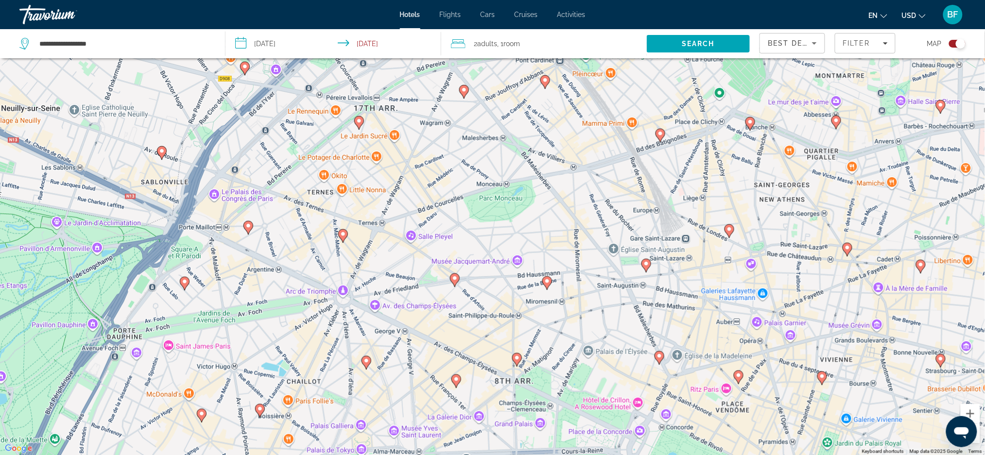
click at [455, 278] on image "Main content" at bounding box center [455, 279] width 6 height 6
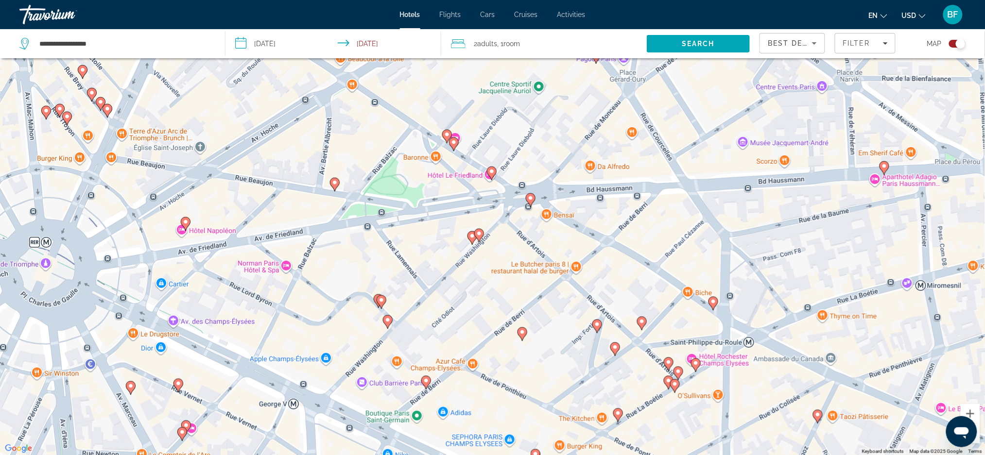
click at [473, 238] on image "Main content" at bounding box center [472, 236] width 6 height 6
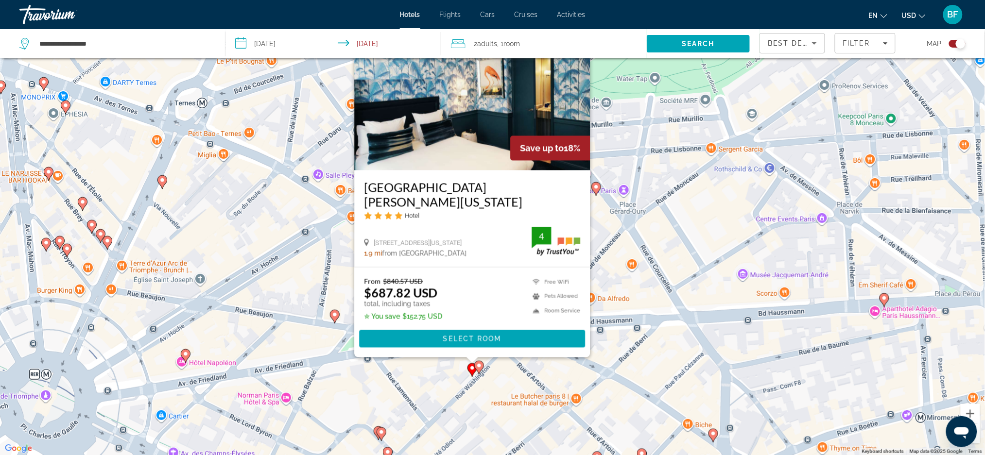
click at [673, 265] on div "To activate drag with keyboard, press Alt + Enter. Once in keyboard drag state,…" at bounding box center [492, 227] width 985 height 455
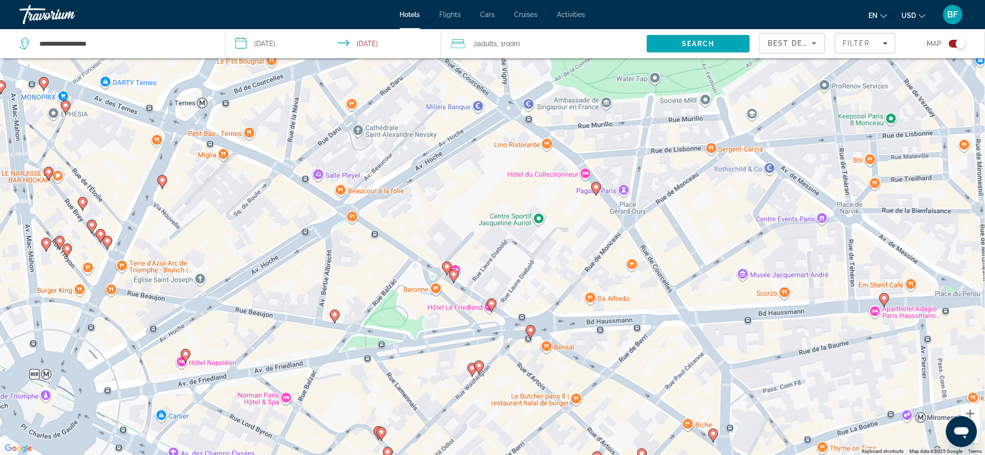
click at [450, 280] on gmp-advanced-marker "Main content" at bounding box center [454, 276] width 10 height 15
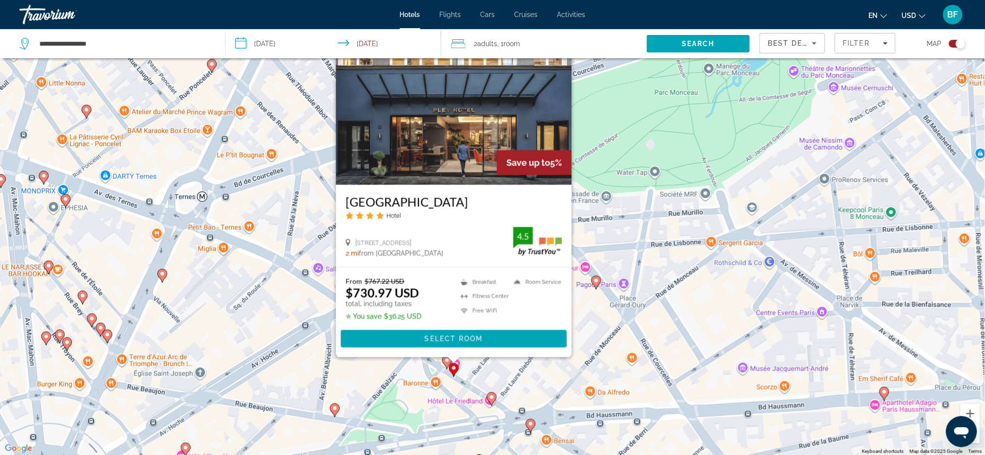
click at [618, 290] on div "To activate drag with keyboard, press Alt + Enter. Once in keyboard drag state,…" at bounding box center [492, 227] width 985 height 455
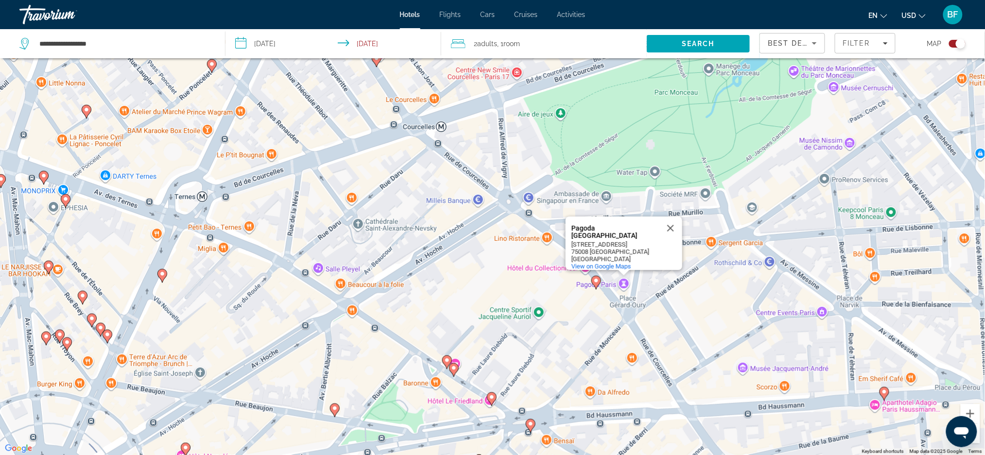
click at [601, 282] on gmp-advanced-marker "Main content" at bounding box center [596, 283] width 10 height 15
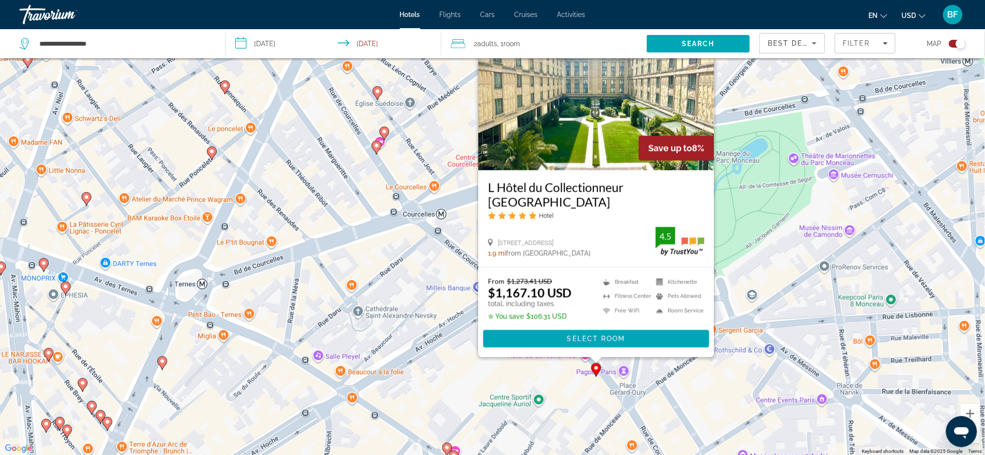
click at [724, 345] on div "To activate drag with keyboard, press Alt + Enter. Once in keyboard drag state,…" at bounding box center [492, 227] width 985 height 455
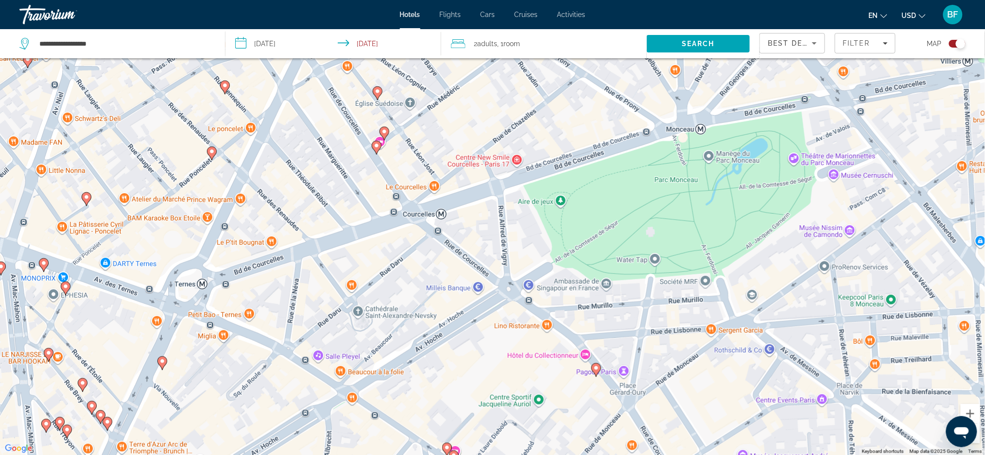
click at [376, 149] on g "Main content" at bounding box center [377, 147] width 10 height 14
click at [375, 146] on image "Main content" at bounding box center [377, 146] width 6 height 6
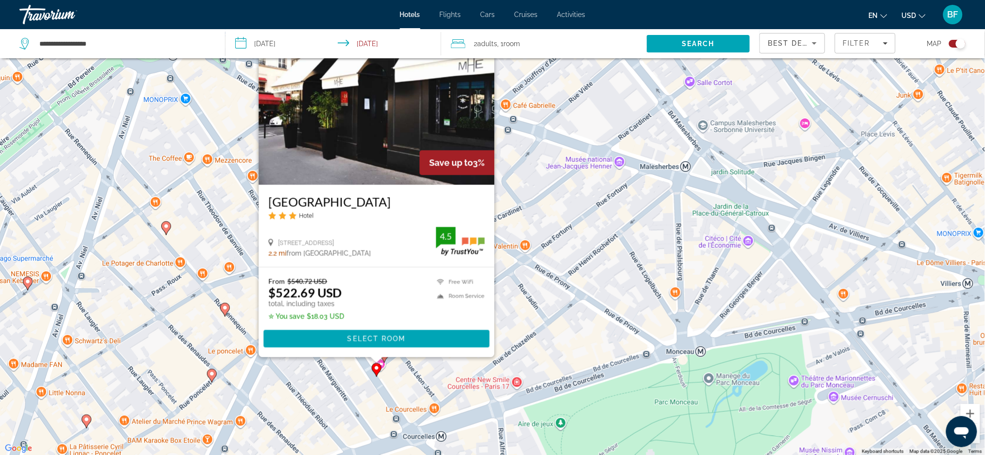
click at [566, 278] on div "To activate drag with keyboard, press Alt + Enter. Once in keyboard drag state,…" at bounding box center [492, 227] width 985 height 455
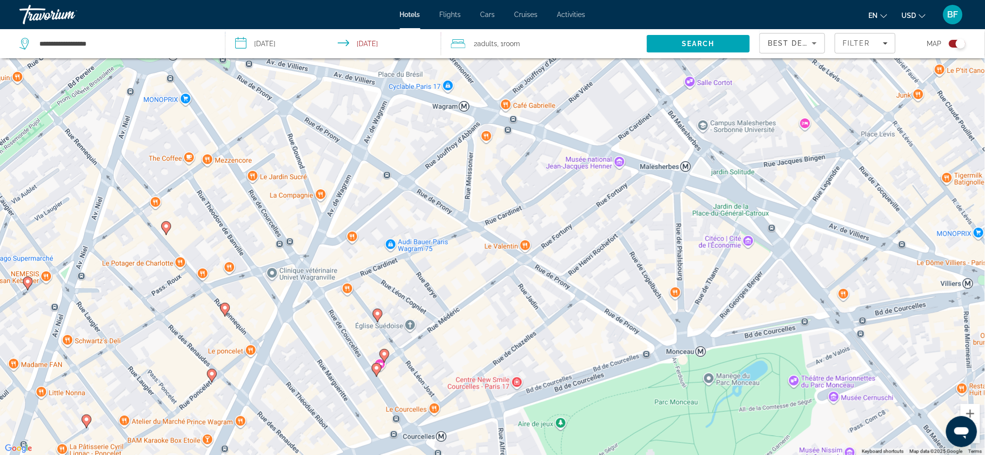
click at [378, 316] on image "Main content" at bounding box center [378, 314] width 6 height 6
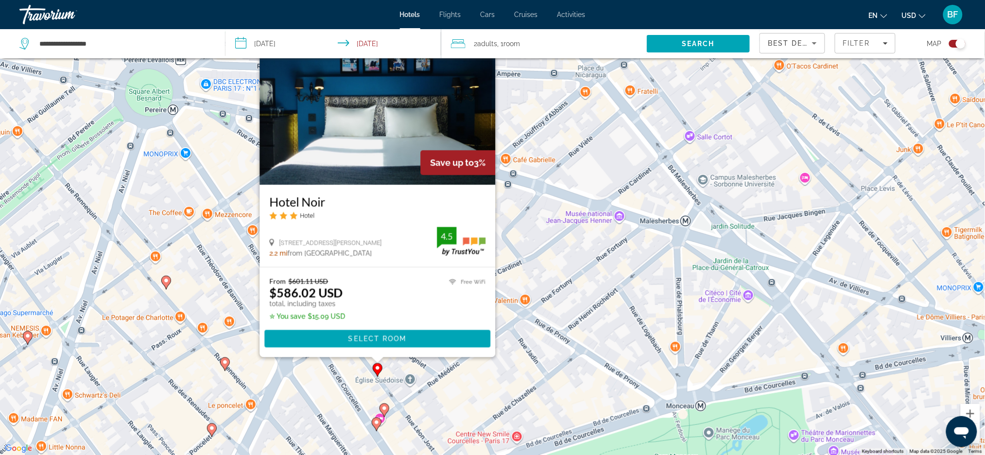
click at [553, 310] on div "To activate drag with keyboard, press Alt + Enter. Once in keyboard drag state,…" at bounding box center [492, 227] width 985 height 455
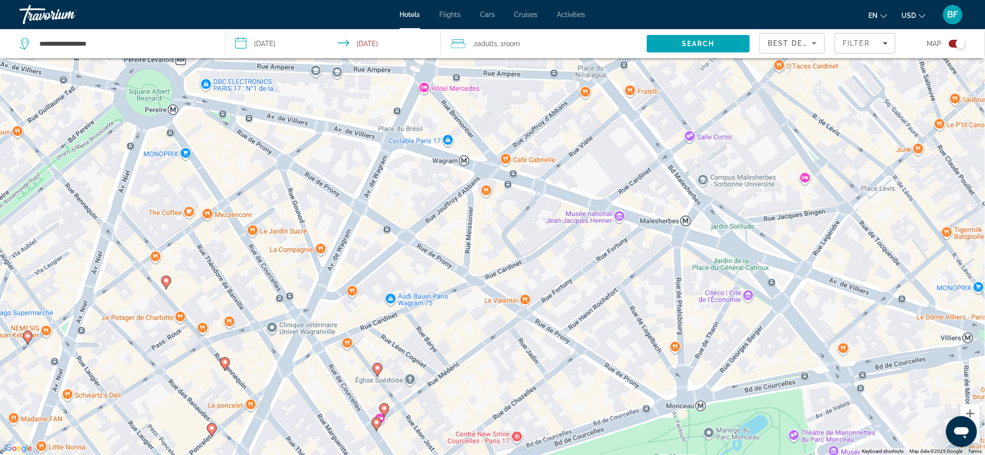
click at [389, 410] on icon "Main content" at bounding box center [384, 410] width 10 height 14
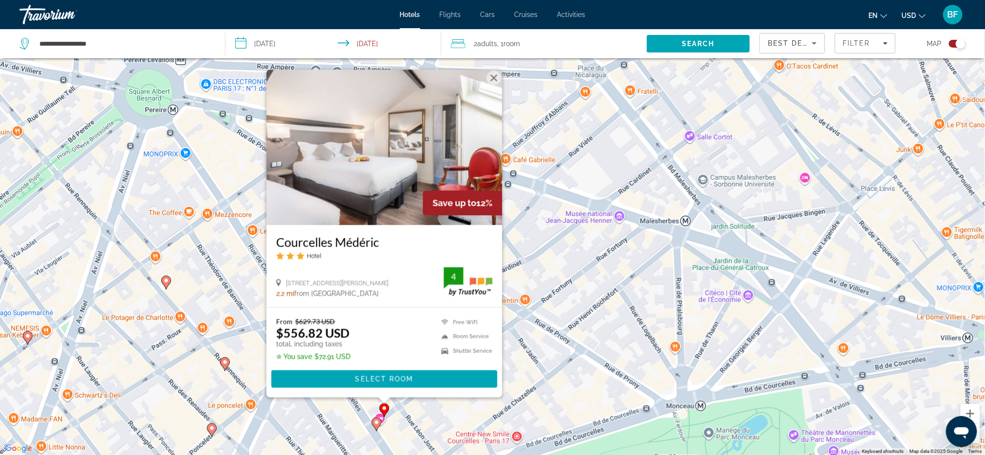
click at [581, 370] on div "To activate drag with keyboard, press Alt + Enter. Once in keyboard drag state,…" at bounding box center [492, 227] width 985 height 455
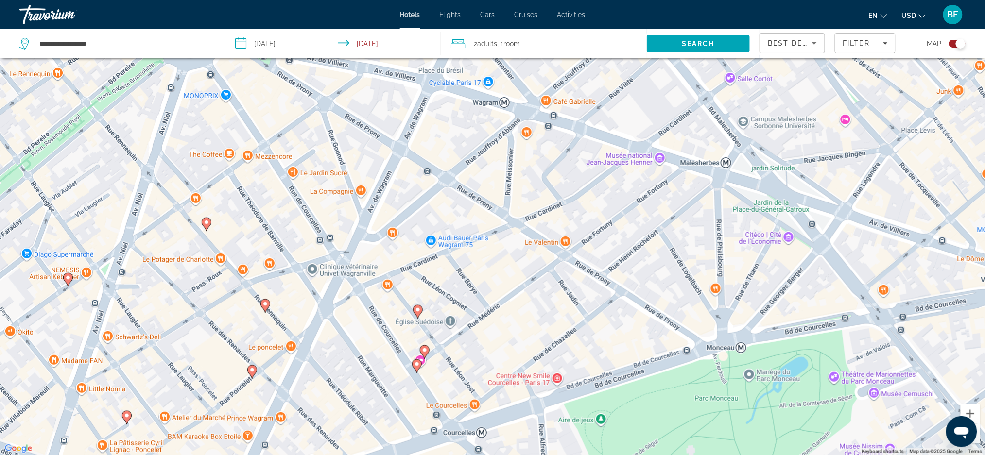
drag, startPoint x: 541, startPoint y: 410, endPoint x: 602, endPoint y: 346, distance: 88.0
click at [603, 346] on div "To activate drag with keyboard, press Alt + Enter. Once in keyboard drag state,…" at bounding box center [492, 227] width 985 height 455
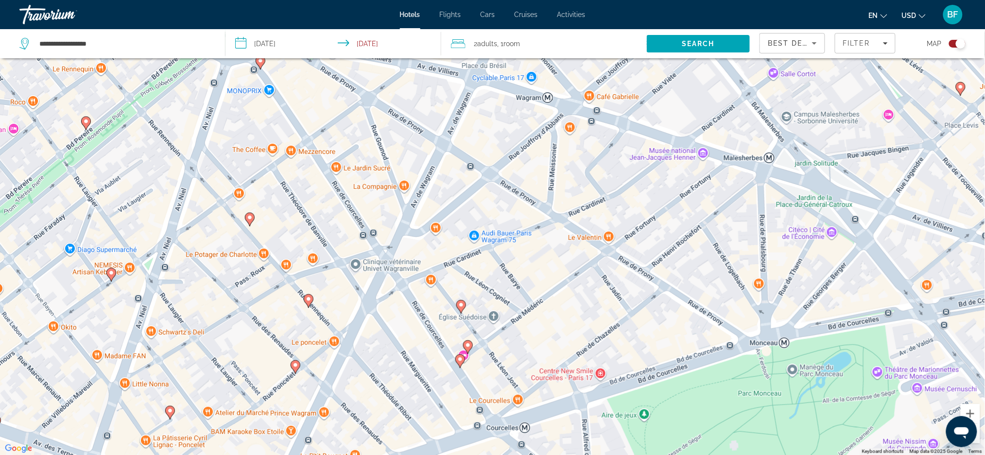
click at [247, 221] on image "Main content" at bounding box center [250, 218] width 6 height 6
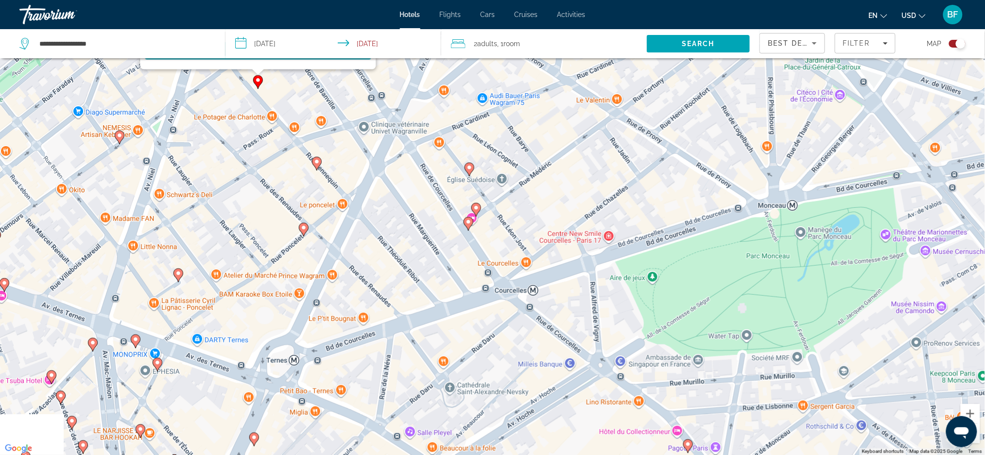
drag, startPoint x: 508, startPoint y: 343, endPoint x: 516, endPoint y: 50, distance: 292.6
click at [517, 52] on div "**********" at bounding box center [492, 257] width 985 height 514
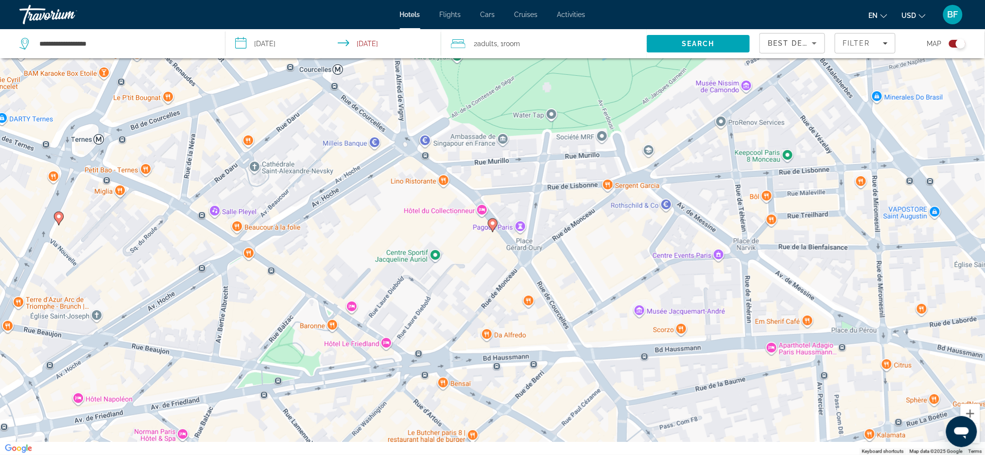
drag, startPoint x: 671, startPoint y: 259, endPoint x: 558, endPoint y: 122, distance: 177.1
click at [558, 124] on div "To activate drag with keyboard, press Alt + Enter. Once in keyboard drag state,…" at bounding box center [492, 227] width 985 height 455
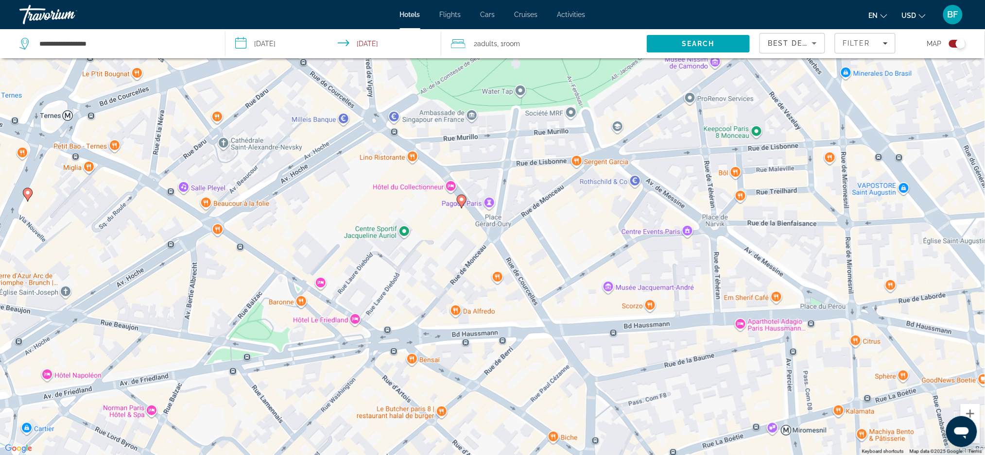
click at [467, 202] on div "To activate drag with keyboard, press Alt + Enter. Once in keyboard drag state,…" at bounding box center [492, 227] width 985 height 455
click at [463, 200] on image "Main content" at bounding box center [462, 200] width 6 height 6
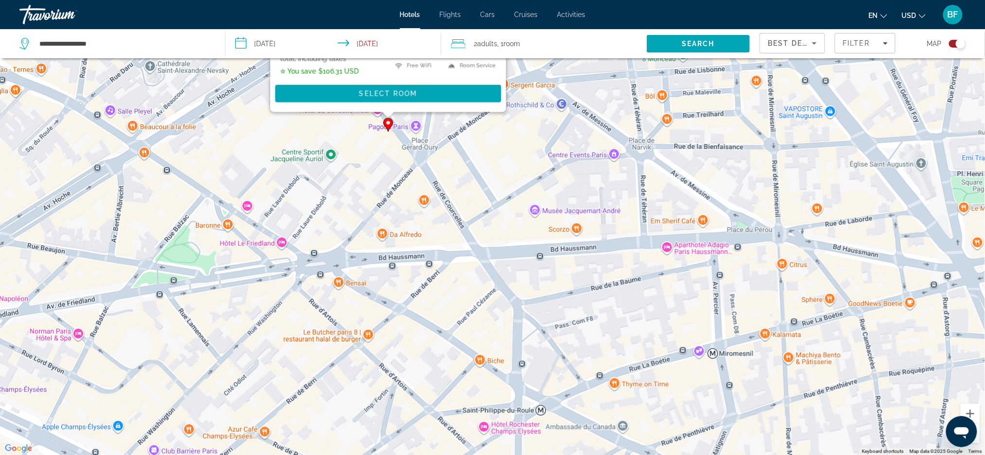
drag, startPoint x: 707, startPoint y: 345, endPoint x: 654, endPoint y: 91, distance: 259.7
click at [654, 92] on div "To activate drag with keyboard, press Alt + Enter. Once in keyboard drag state,…" at bounding box center [492, 227] width 985 height 455
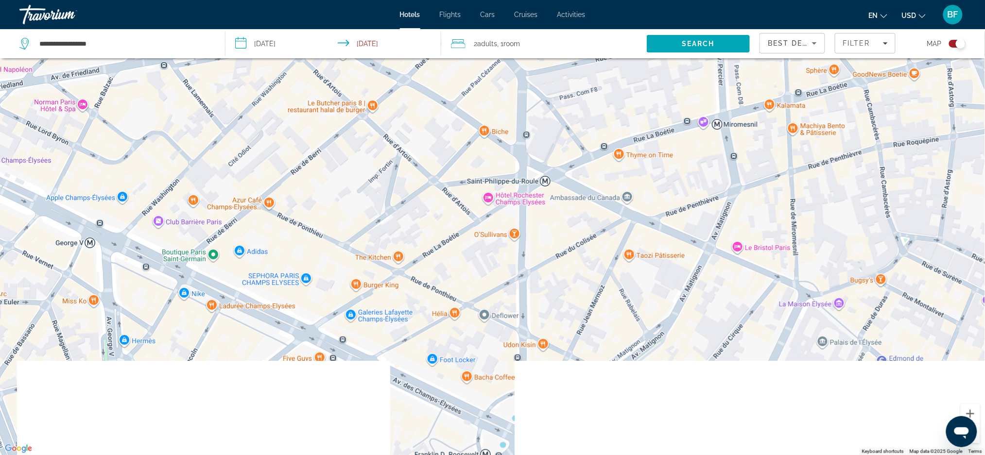
drag, startPoint x: 685, startPoint y: 330, endPoint x: 679, endPoint y: 125, distance: 205.1
click at [678, 125] on div "To activate drag with keyboard, press Alt + Enter. Once in keyboard drag state,…" at bounding box center [492, 227] width 985 height 455
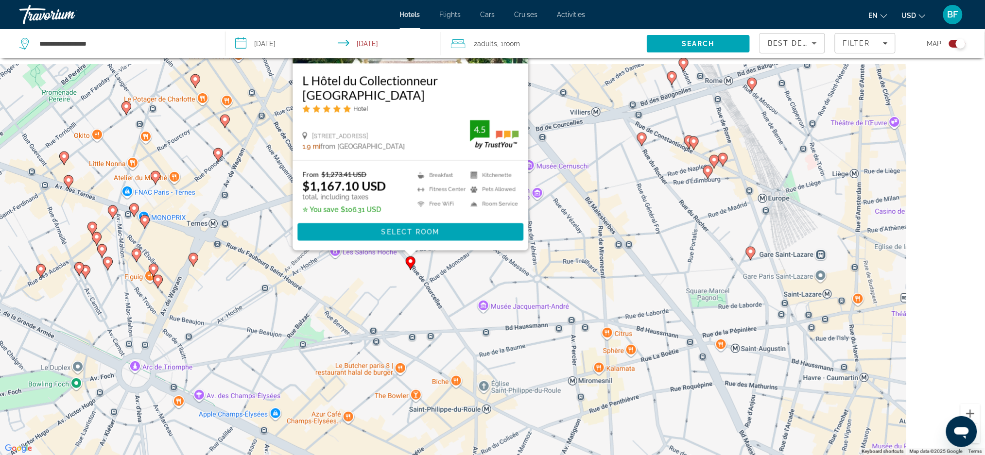
drag, startPoint x: 796, startPoint y: 224, endPoint x: 640, endPoint y: 435, distance: 262.3
click at [640, 436] on div "To activate drag with keyboard, press Alt + Enter. Once in keyboard drag state,…" at bounding box center [492, 227] width 985 height 455
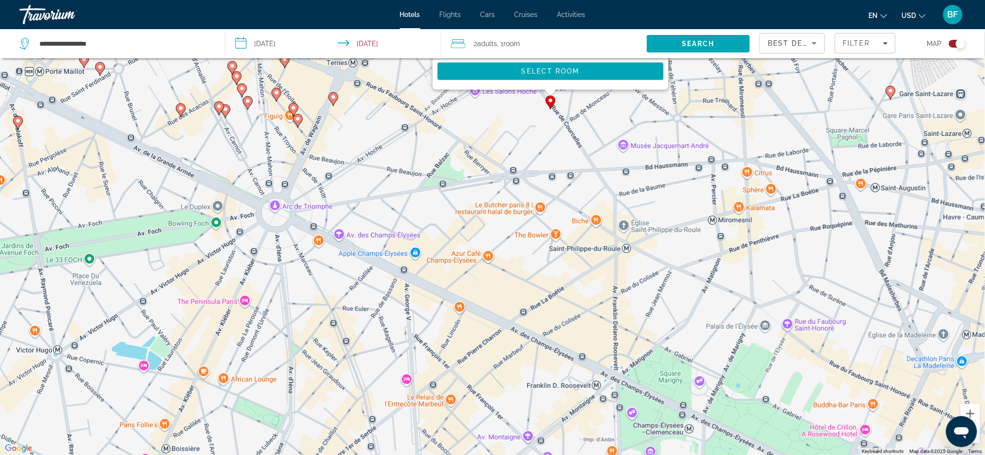
drag, startPoint x: 649, startPoint y: 369, endPoint x: 791, endPoint y: 202, distance: 218.9
click at [791, 202] on div "To activate drag with keyboard, press Alt + Enter. Once in keyboard drag state,…" at bounding box center [492, 227] width 985 height 455
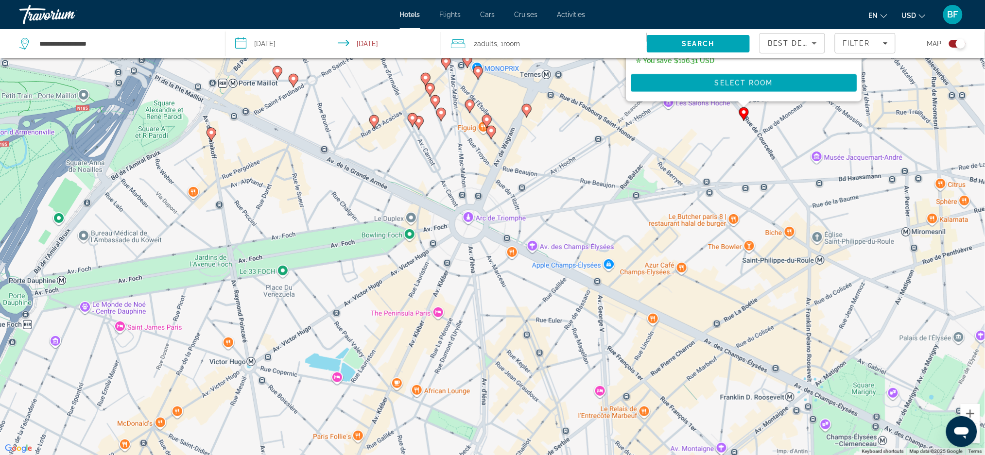
drag, startPoint x: 471, startPoint y: 372, endPoint x: 647, endPoint y: 413, distance: 180.6
click at [647, 413] on div "To activate drag with keyboard, press Alt + Enter. Once in keyboard drag state,…" at bounding box center [492, 227] width 985 height 455
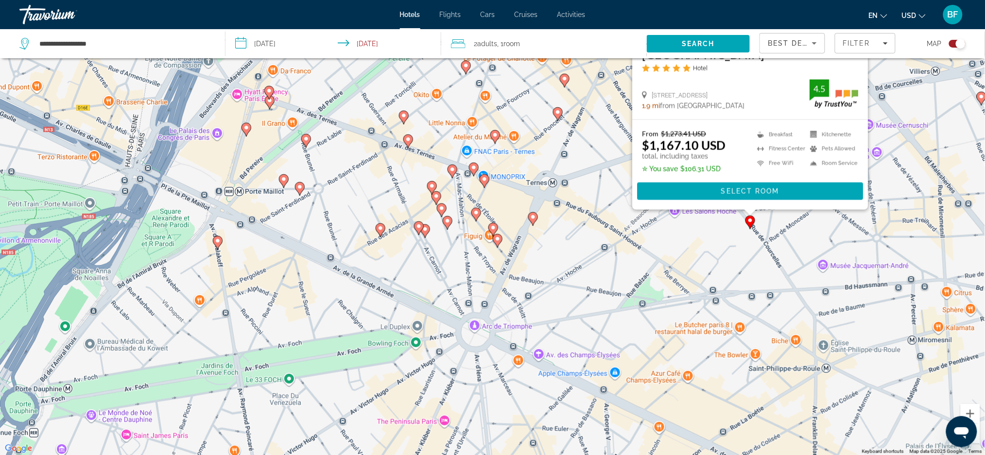
drag, startPoint x: 388, startPoint y: 254, endPoint x: 391, endPoint y: 360, distance: 106.0
click at [391, 360] on div "To activate drag with keyboard, press Alt + Enter. Once in keyboard drag state,…" at bounding box center [492, 227] width 985 height 455
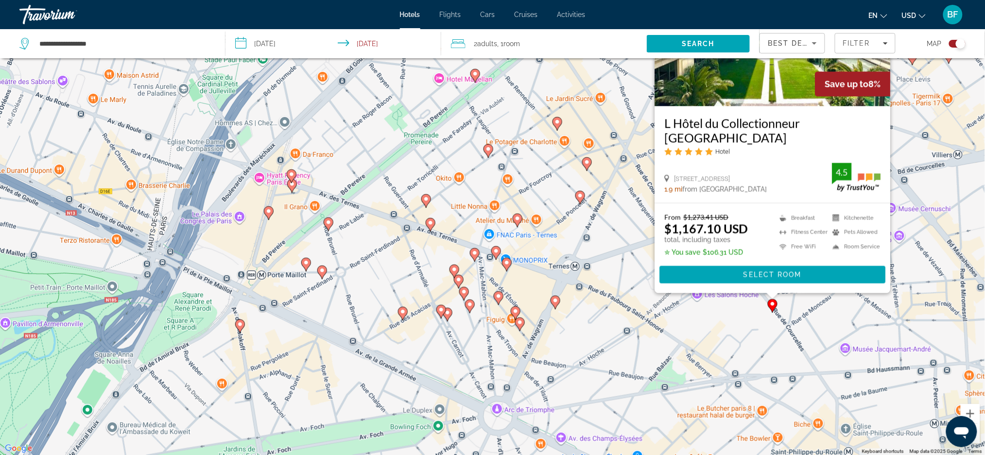
drag, startPoint x: 335, startPoint y: 218, endPoint x: 348, endPoint y: 277, distance: 60.7
click at [348, 277] on div "To activate drag with keyboard, press Alt + Enter. Once in keyboard drag state,…" at bounding box center [492, 227] width 985 height 455
click at [452, 272] on image "Main content" at bounding box center [454, 270] width 6 height 6
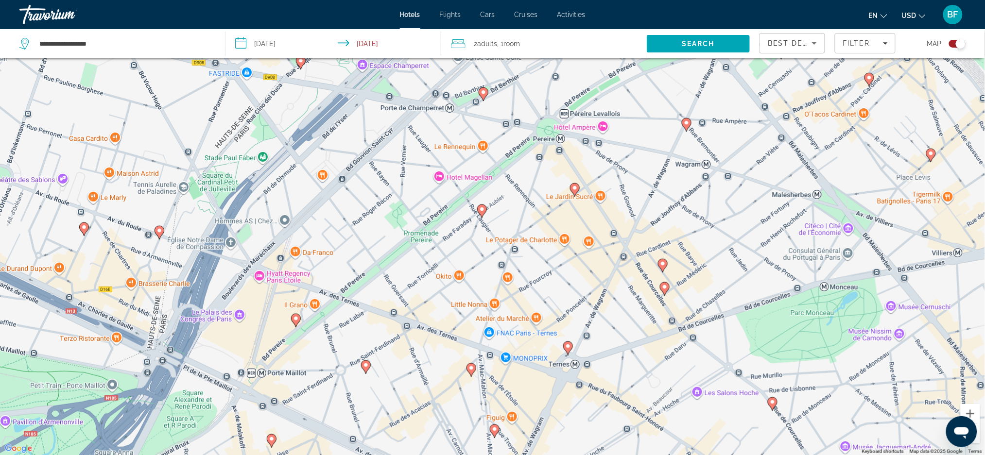
click at [471, 371] on image "Main content" at bounding box center [471, 368] width 6 height 6
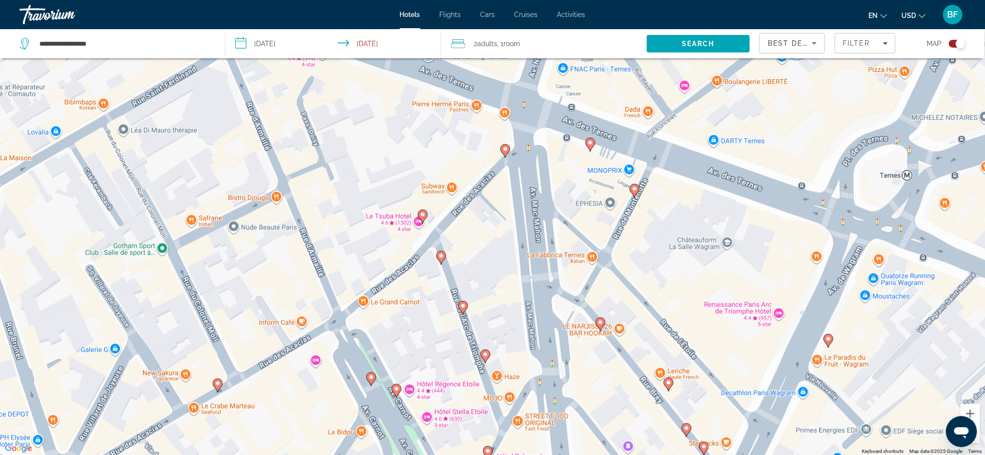
click at [445, 257] on icon "Main content" at bounding box center [440, 257] width 9 height 13
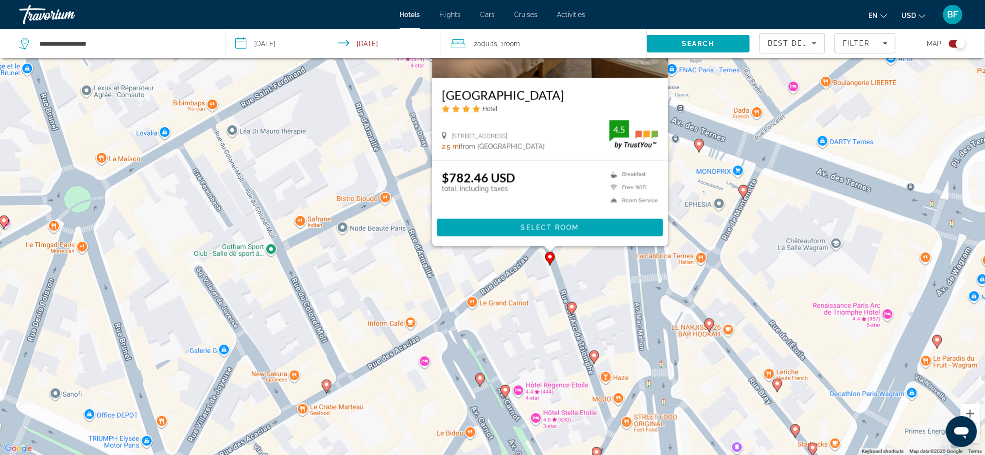
drag, startPoint x: 298, startPoint y: 334, endPoint x: 405, endPoint y: 231, distance: 148.4
click at [405, 231] on div "To navigate, press the arrow keys. To activate drag with keyboard, press Alt + …" at bounding box center [492, 227] width 985 height 455
click at [478, 376] on image "Main content" at bounding box center [480, 379] width 6 height 6
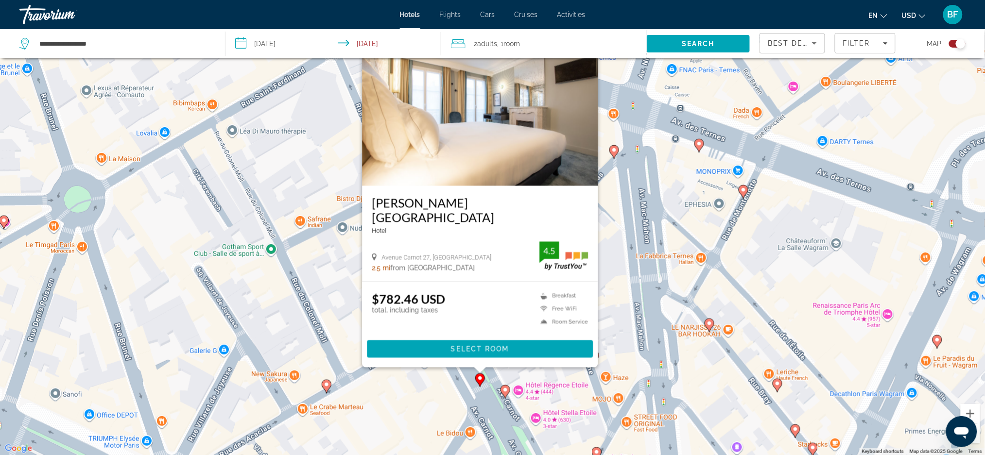
click at [501, 393] on gmp-advanced-marker "Main content" at bounding box center [505, 392] width 10 height 15
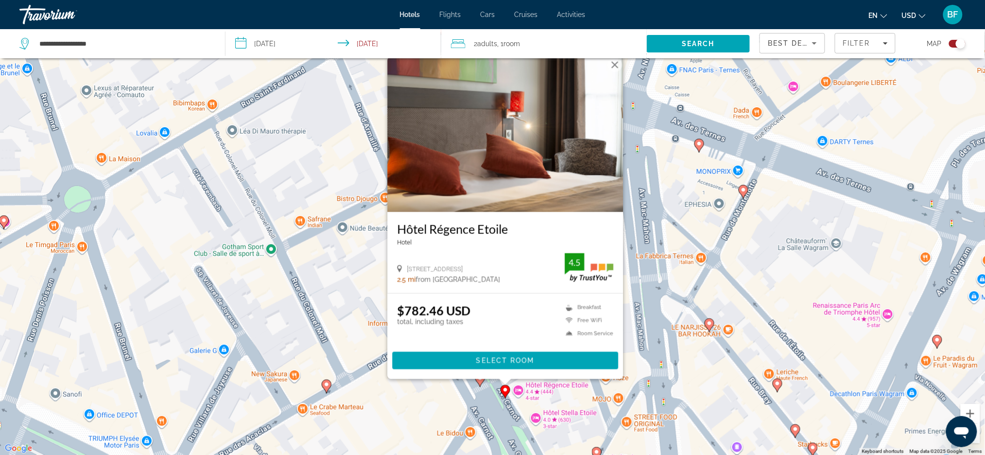
click at [484, 393] on div "To activate drag with keyboard, press Alt + Enter. Once in keyboard drag state,…" at bounding box center [492, 227] width 985 height 455
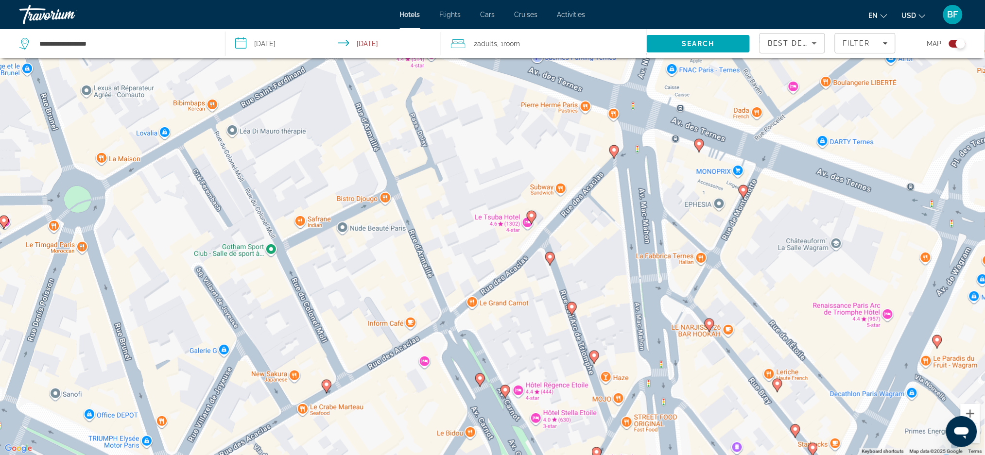
click at [593, 360] on icon "Main content" at bounding box center [593, 357] width 9 height 13
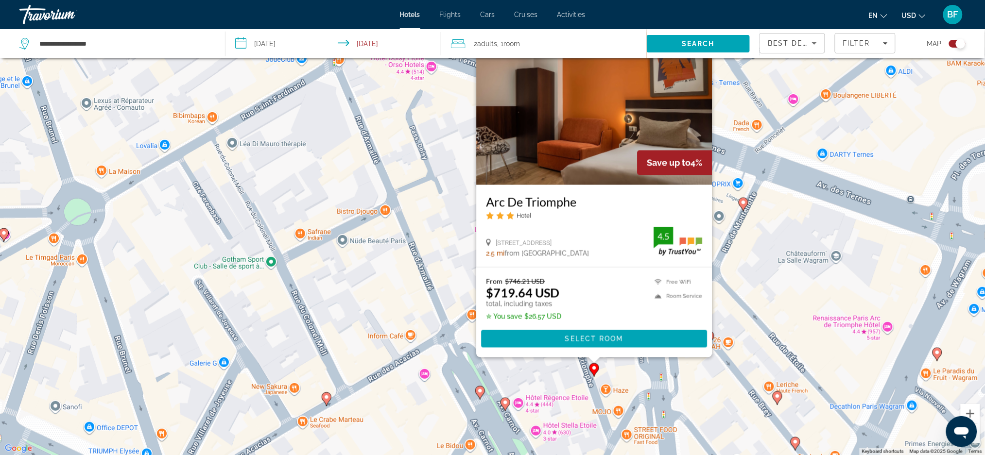
click at [593, 373] on icon "Main content" at bounding box center [593, 369] width 9 height 13
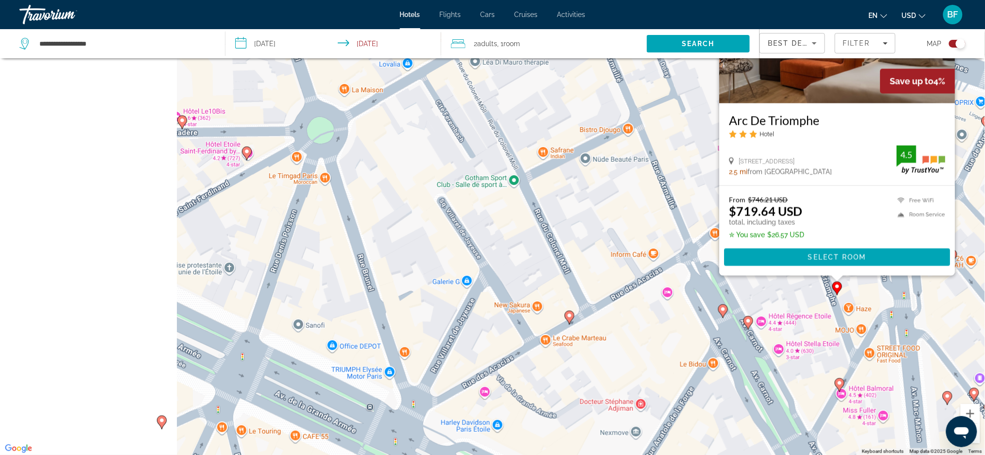
drag, startPoint x: 284, startPoint y: 303, endPoint x: 520, endPoint y: 233, distance: 246.3
click at [520, 233] on div "To activate drag with keyboard, press Alt + Enter. Once in keyboard drag state,…" at bounding box center [492, 227] width 985 height 455
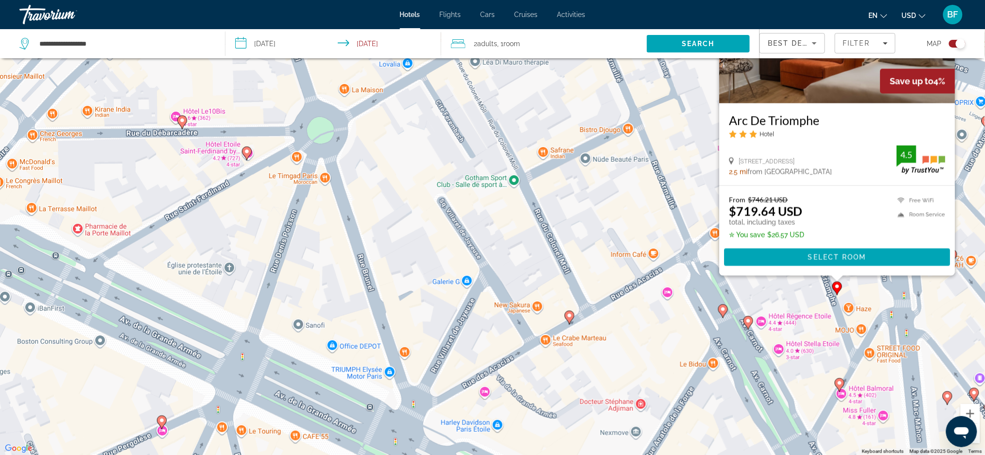
click at [245, 156] on icon "Main content" at bounding box center [246, 153] width 9 height 13
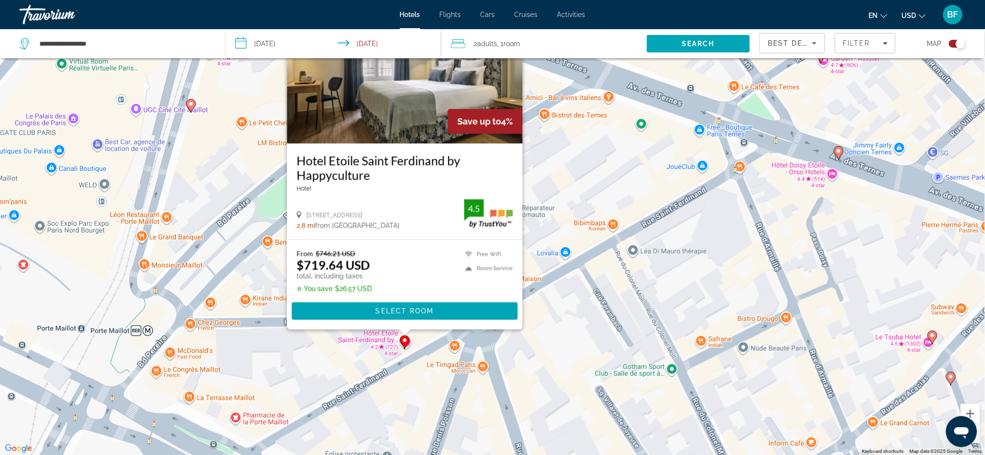
drag, startPoint x: 603, startPoint y: 296, endPoint x: 705, endPoint y: 260, distance: 108.2
click at [704, 261] on div "To activate drag with keyboard, press Alt + Enter. Once in keyboard drag state,…" at bounding box center [492, 227] width 985 height 455
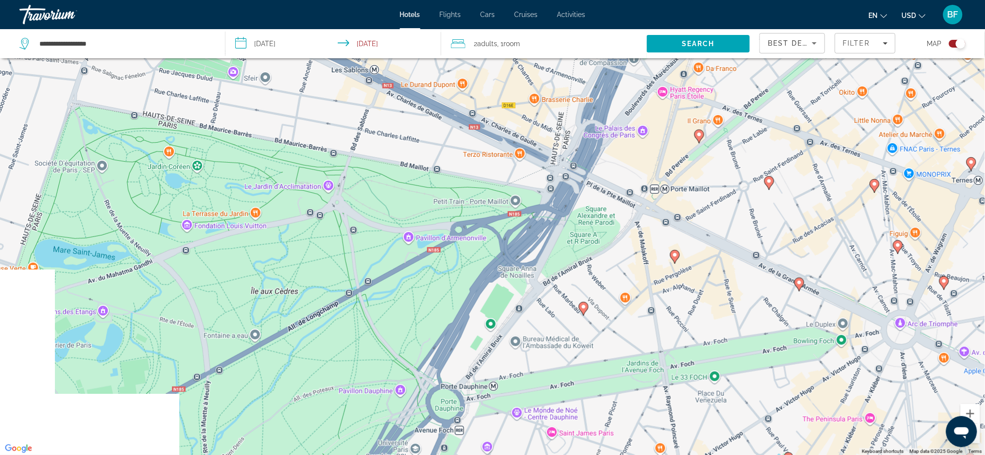
drag, startPoint x: 605, startPoint y: 344, endPoint x: 706, endPoint y: 268, distance: 126.3
click at [706, 268] on div "To activate drag with keyboard, press Alt + Enter. Once in keyboard drag state,…" at bounding box center [492, 227] width 985 height 455
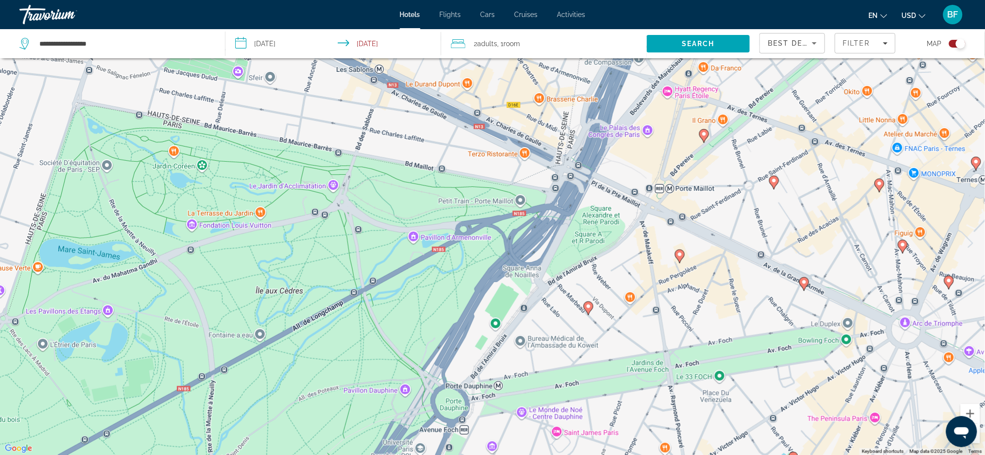
click at [584, 312] on gmp-advanced-marker "Main content" at bounding box center [589, 308] width 10 height 15
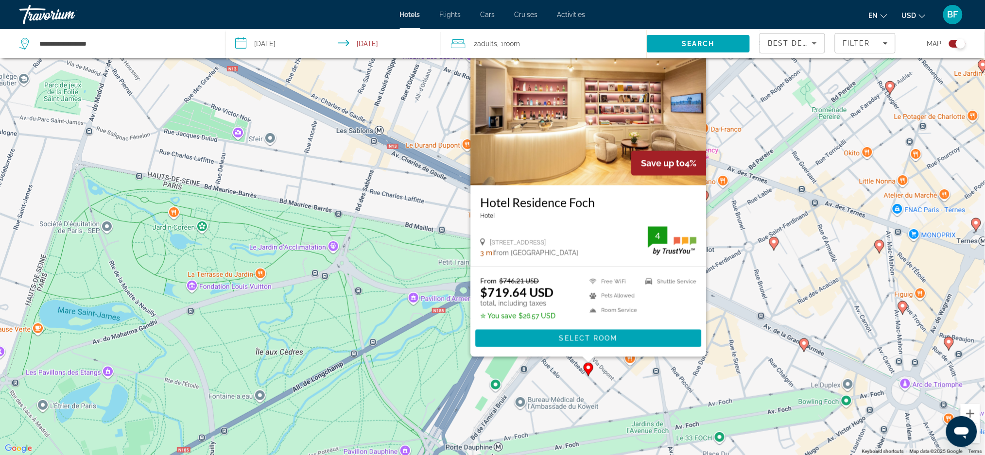
click at [720, 362] on div "To activate drag with keyboard, press Alt + Enter. Once in keyboard drag state,…" at bounding box center [492, 227] width 985 height 455
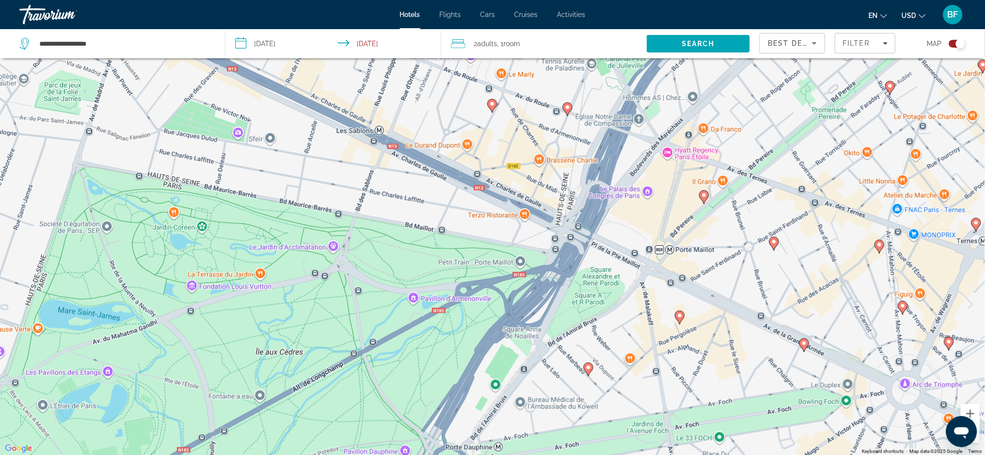
click at [706, 201] on gmp-advanced-marker "Main content" at bounding box center [704, 197] width 10 height 15
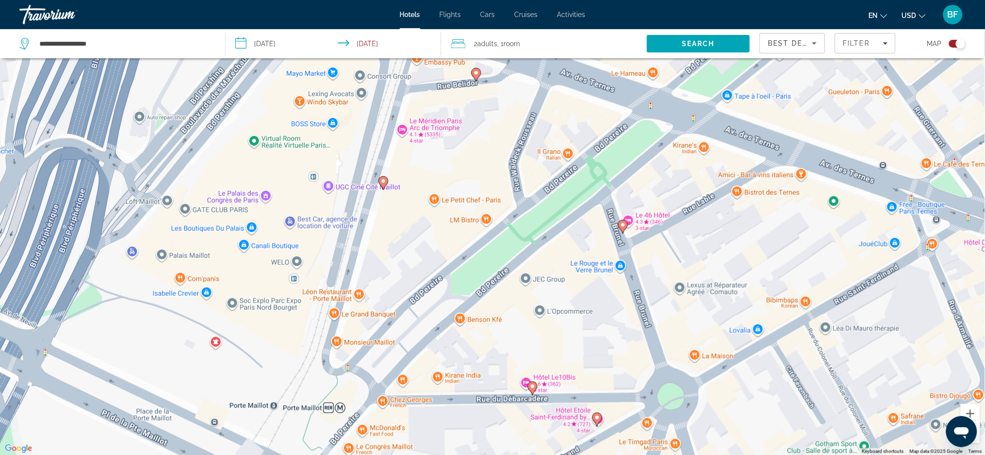
click at [379, 179] on icon "Main content" at bounding box center [384, 183] width 10 height 14
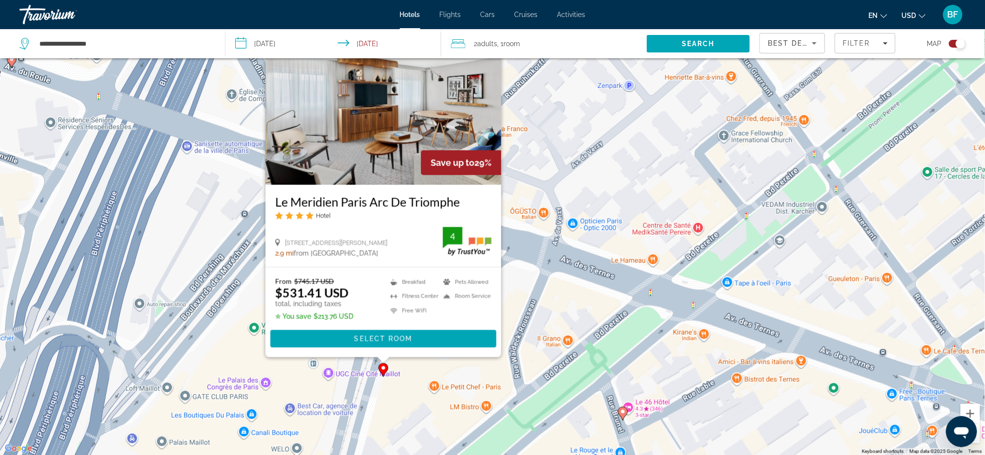
click at [543, 307] on div "To activate drag with keyboard, press Alt + Enter. Once in keyboard drag state,…" at bounding box center [492, 227] width 985 height 455
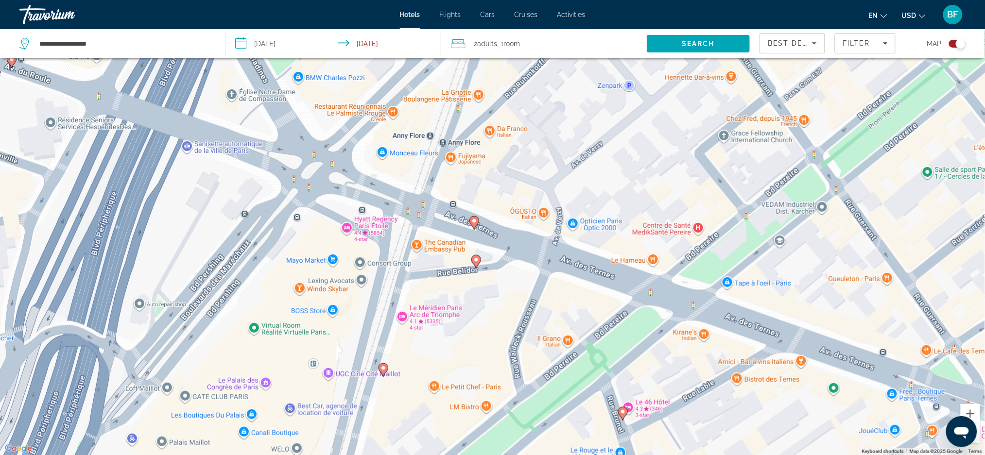
click at [387, 371] on icon "Main content" at bounding box center [383, 369] width 9 height 13
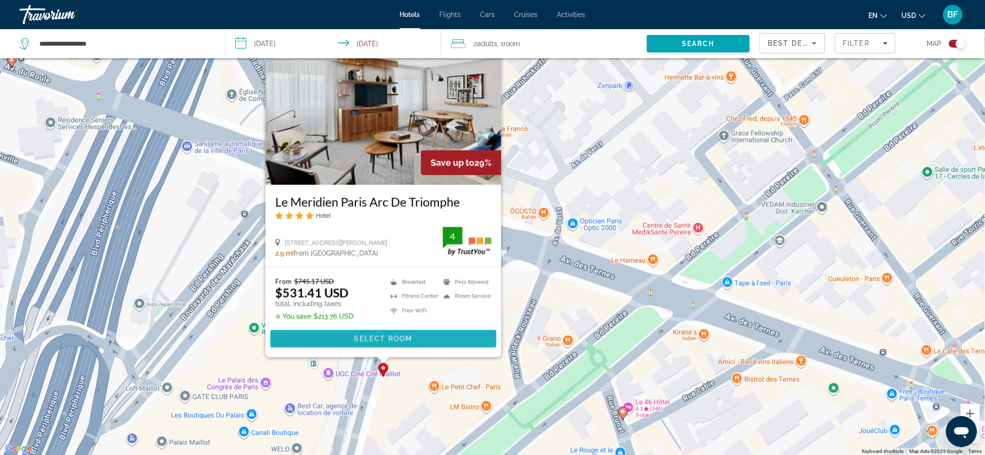
drag, startPoint x: 426, startPoint y: 339, endPoint x: 535, endPoint y: 331, distance: 110.1
click at [426, 339] on span "Main content" at bounding box center [383, 338] width 226 height 23
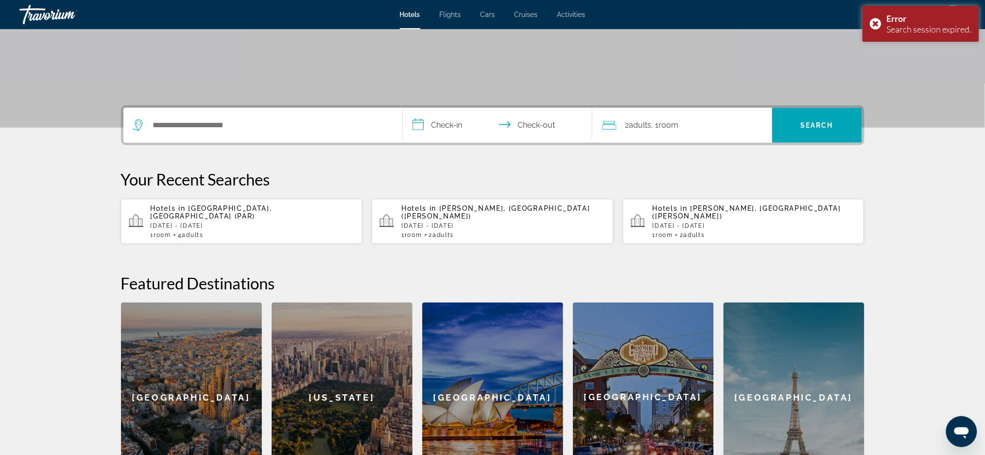
scroll to position [65, 0]
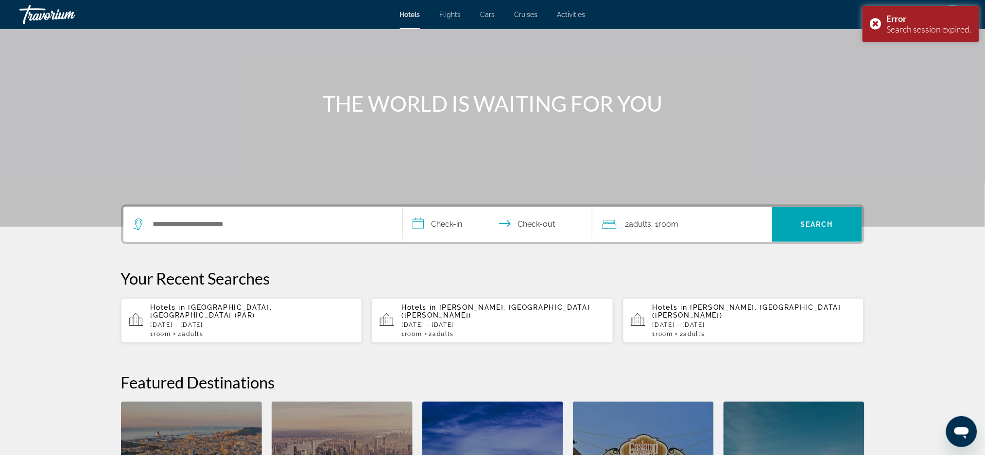
click at [212, 306] on span "[GEOGRAPHIC_DATA], [GEOGRAPHIC_DATA] (PAR)" at bounding box center [211, 312] width 121 height 16
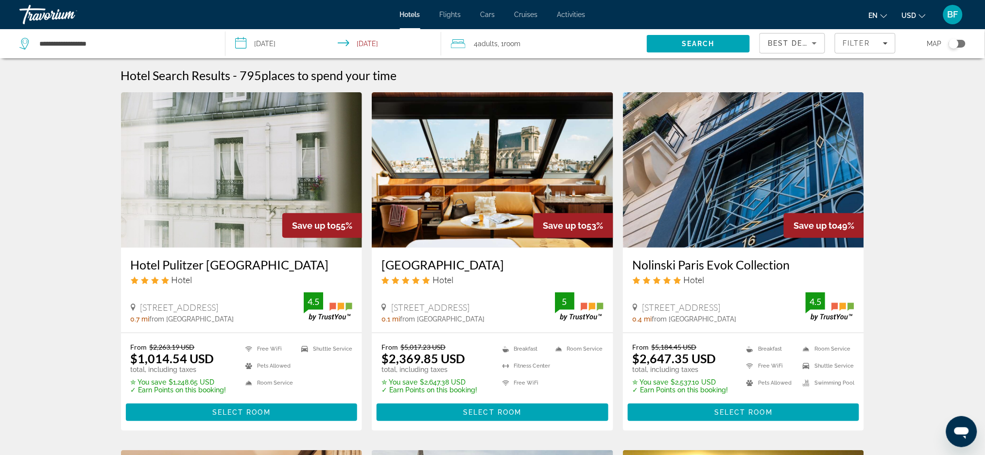
click at [485, 45] on span "Adults" at bounding box center [488, 44] width 20 height 8
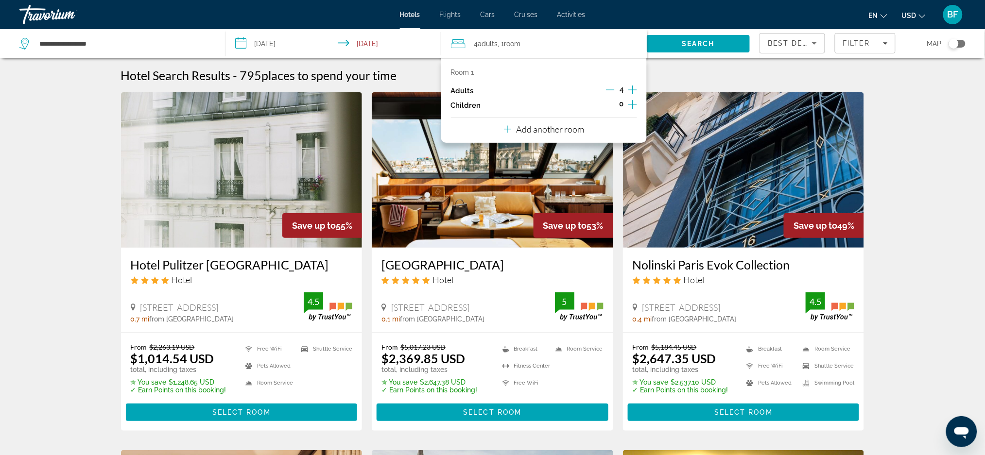
click at [609, 90] on icon "Decrement adults" at bounding box center [610, 90] width 9 height 9
click at [702, 40] on span "Search" at bounding box center [698, 44] width 33 height 8
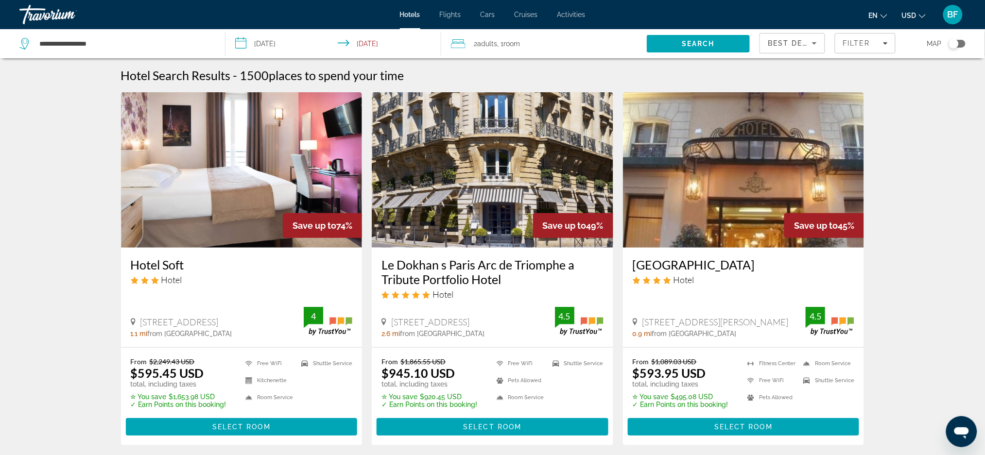
click at [962, 44] on div "Toggle map" at bounding box center [957, 44] width 17 height 8
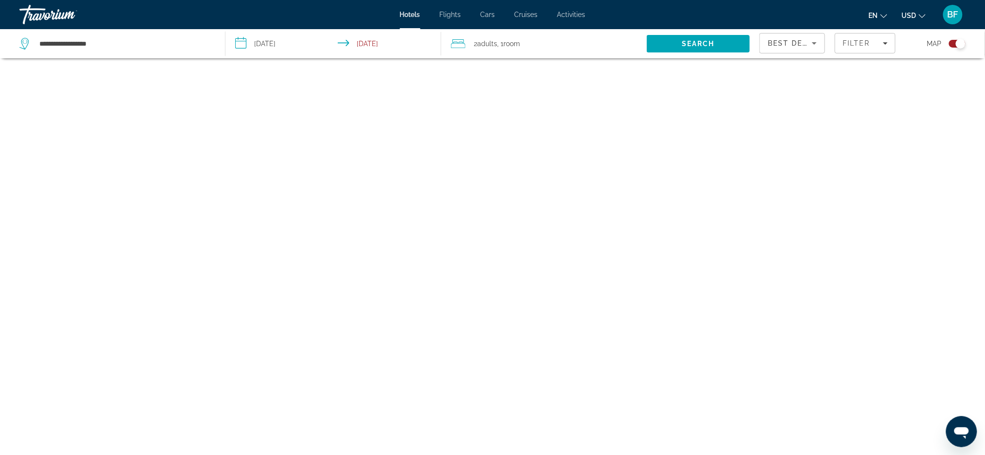
scroll to position [58, 0]
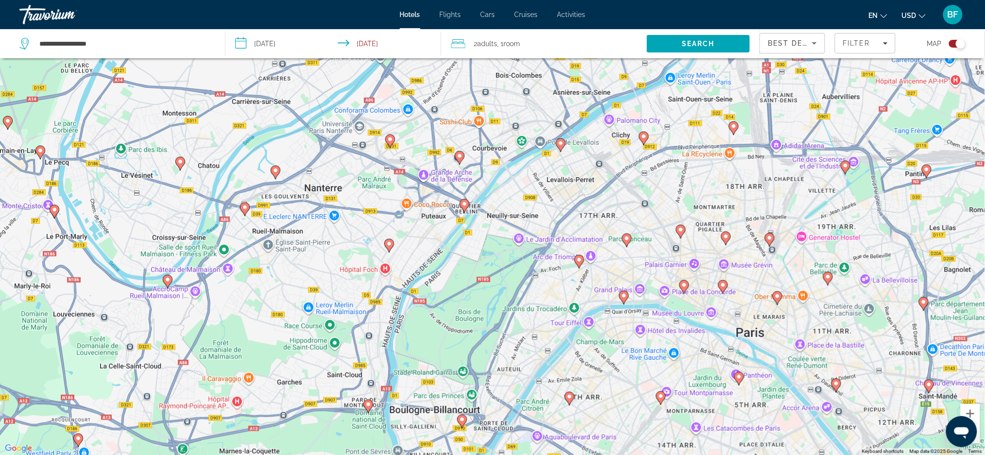
drag, startPoint x: 507, startPoint y: 179, endPoint x: 562, endPoint y: 393, distance: 220.6
click at [562, 393] on div "To activate drag with keyboard, press Alt + Enter. Once in keyboard drag state,…" at bounding box center [492, 227] width 985 height 455
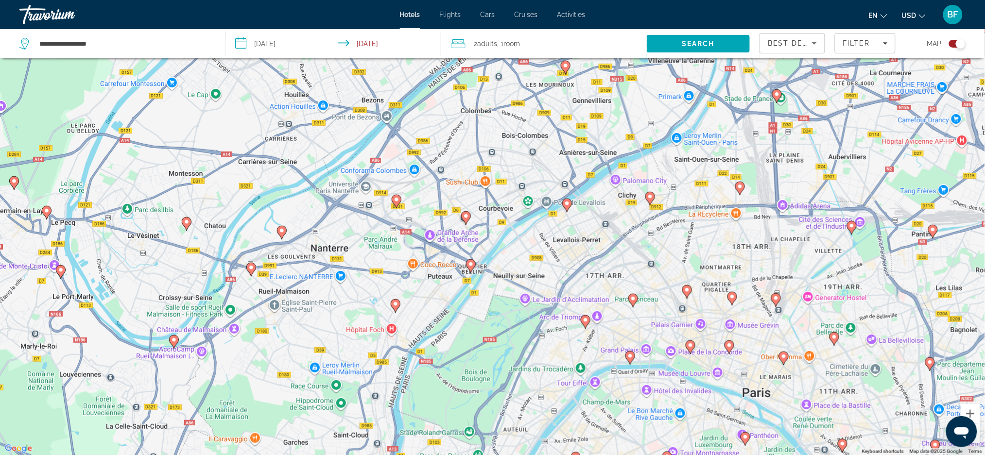
drag, startPoint x: 557, startPoint y: 286, endPoint x: 563, endPoint y: 347, distance: 61.0
click at [563, 347] on div "To activate drag with keyboard, press Alt + Enter. Once in keyboard drag state,…" at bounding box center [492, 227] width 985 height 455
click at [472, 265] on image "Main content" at bounding box center [471, 264] width 6 height 6
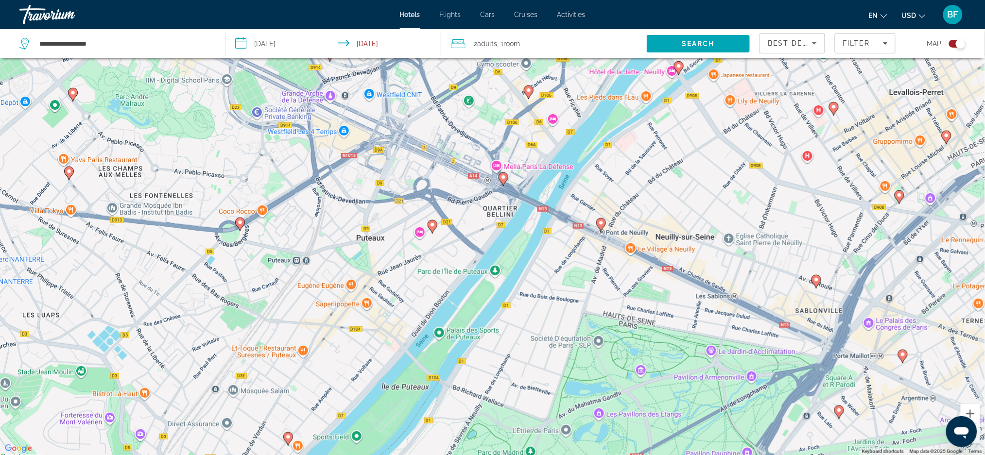
click at [602, 223] on image "Main content" at bounding box center [601, 223] width 6 height 6
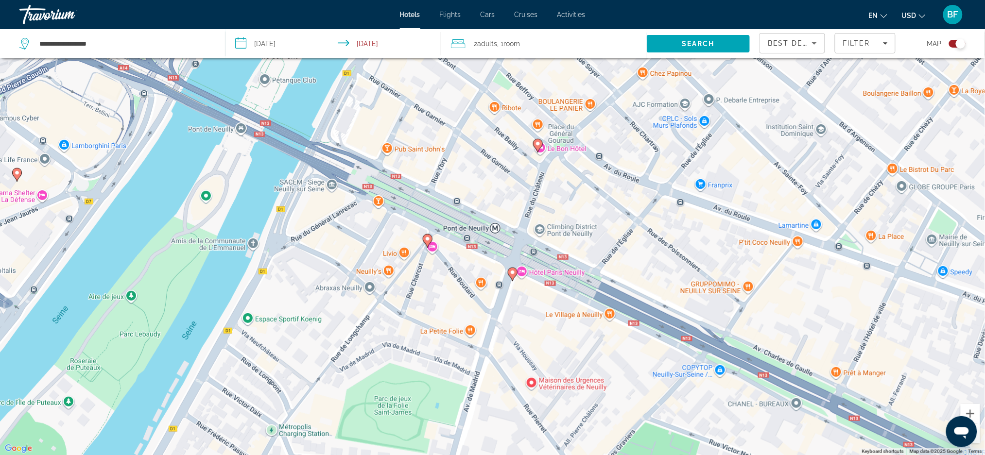
click at [429, 239] on image "Main content" at bounding box center [428, 239] width 6 height 6
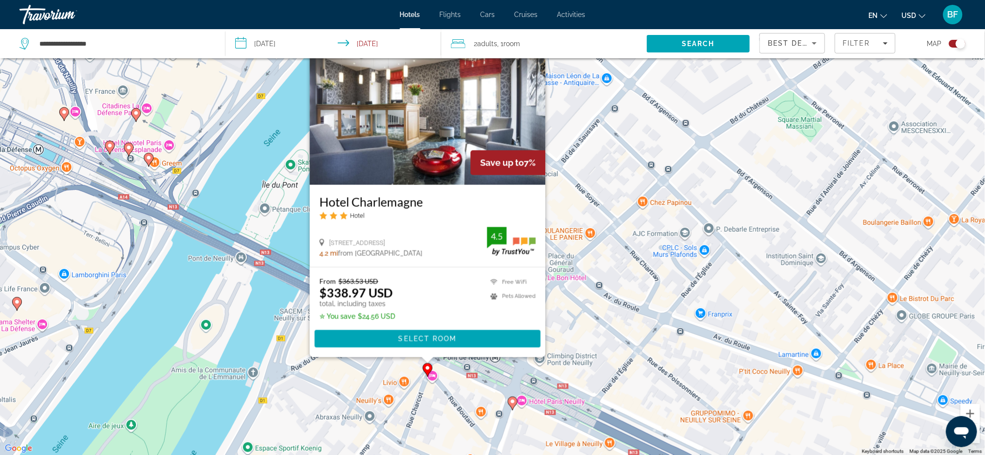
click at [512, 403] on image "Main content" at bounding box center [513, 402] width 6 height 6
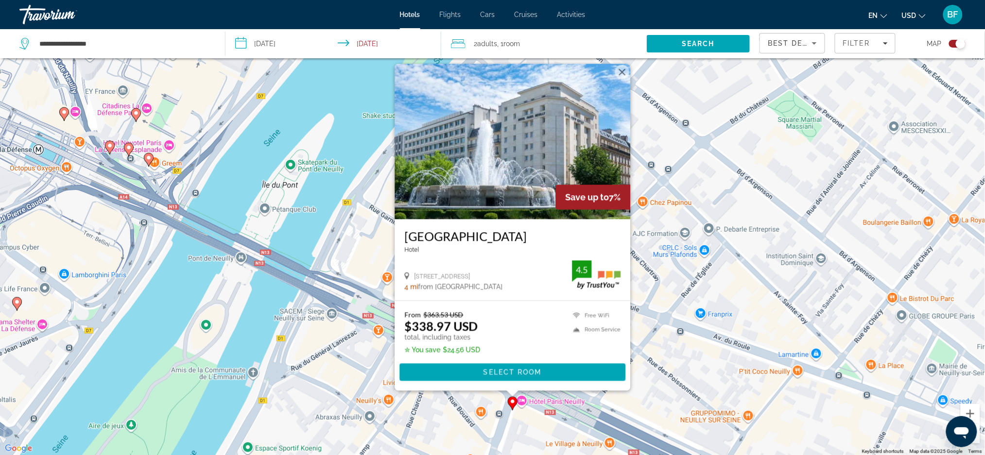
click at [511, 405] on icon "Main content" at bounding box center [512, 403] width 9 height 13
click at [511, 400] on image "Main content" at bounding box center [513, 402] width 6 height 6
click at [343, 376] on div "To activate drag with keyboard, press Alt + Enter. Once in keyboard drag state,…" at bounding box center [492, 227] width 985 height 455
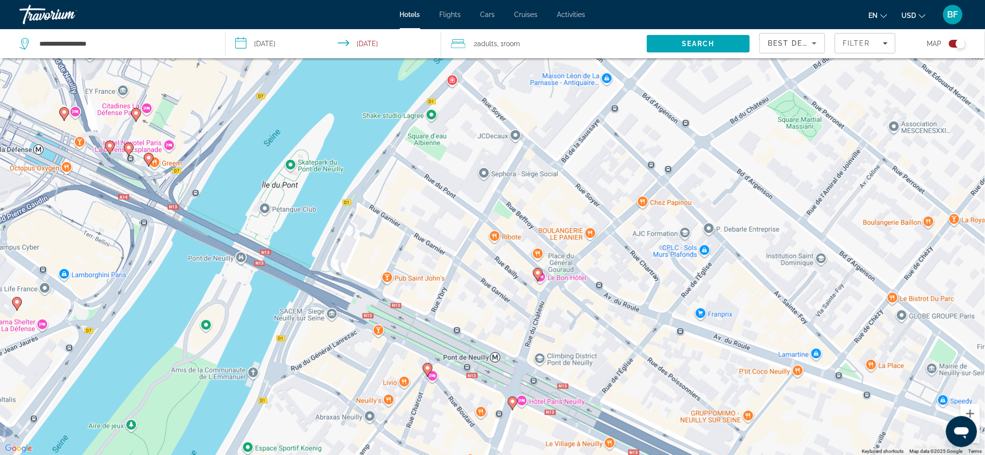
click at [511, 405] on icon "Main content" at bounding box center [512, 403] width 9 height 13
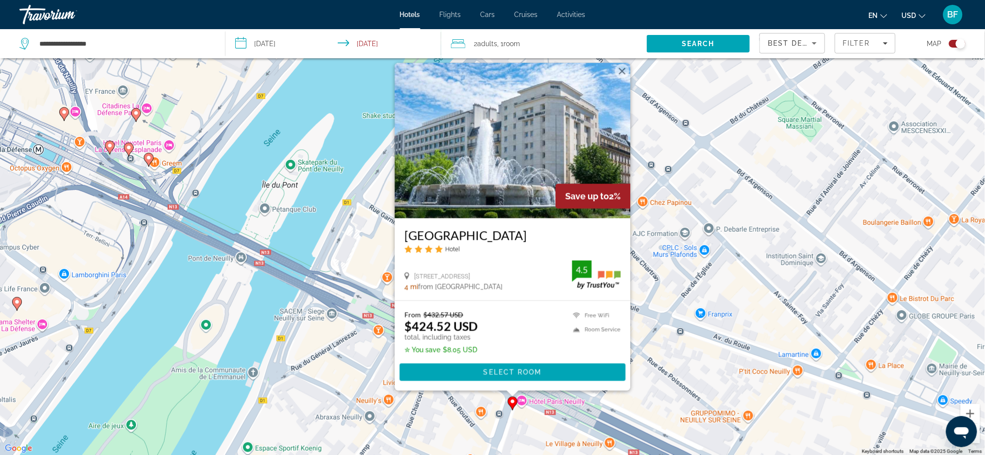
click at [682, 363] on div "To activate drag with keyboard, press Alt + Enter. Once in keyboard drag state,…" at bounding box center [492, 227] width 985 height 455
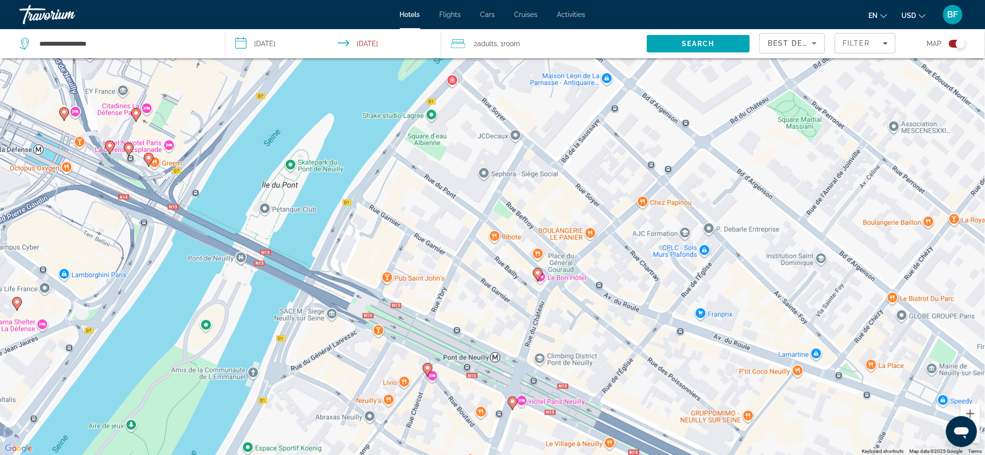
click at [539, 275] on image "Main content" at bounding box center [538, 273] width 6 height 6
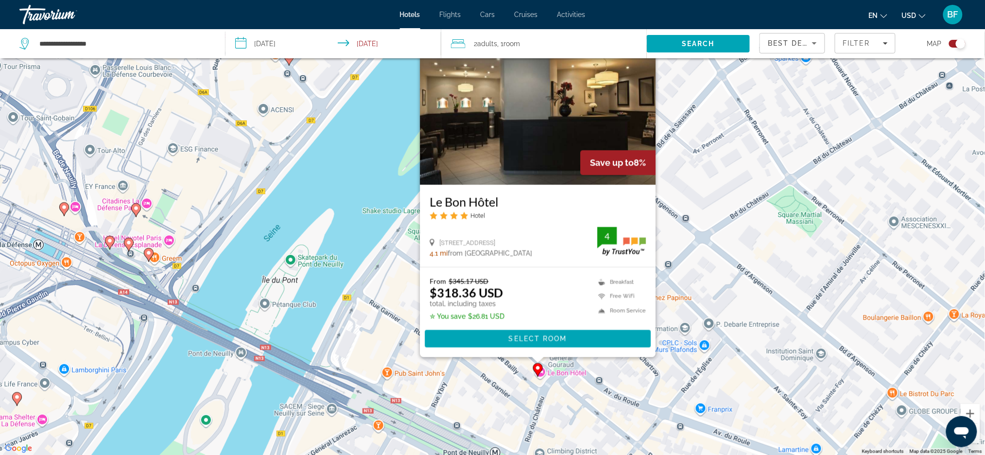
click at [578, 419] on div "To activate drag with keyboard, press Alt + Enter. Once in keyboard drag state,…" at bounding box center [492, 227] width 985 height 455
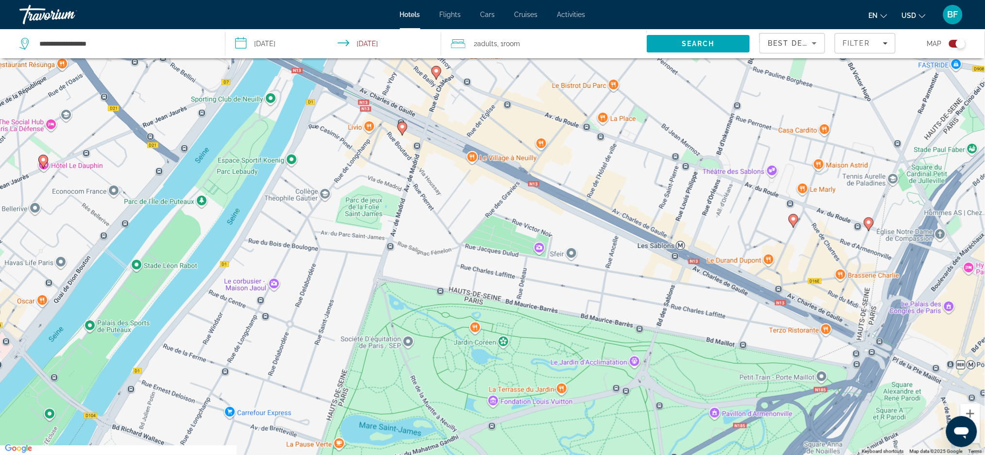
drag, startPoint x: 628, startPoint y: 422, endPoint x: 500, endPoint y: 121, distance: 327.2
click at [499, 117] on div "To activate drag with keyboard, press Alt + Enter. Once in keyboard drag state,…" at bounding box center [492, 227] width 985 height 455
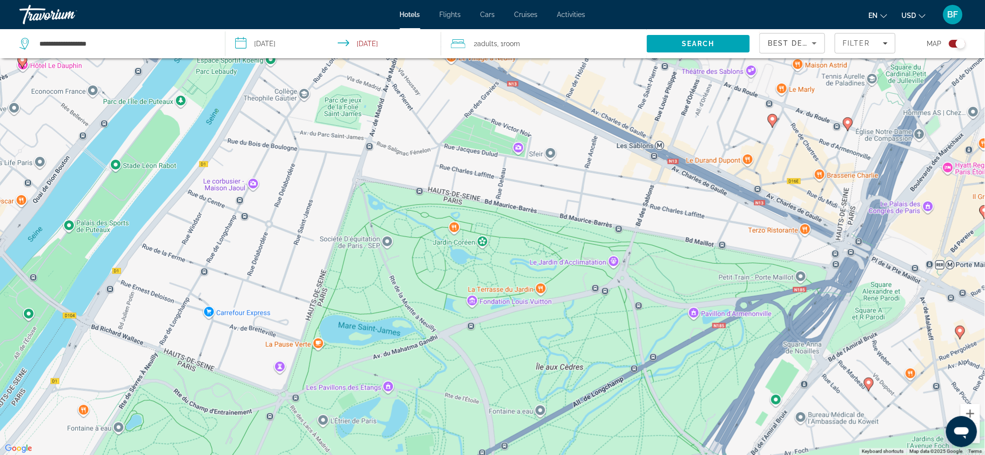
drag, startPoint x: 674, startPoint y: 302, endPoint x: 656, endPoint y: 205, distance: 98.9
click at [656, 205] on div "To activate drag with keyboard, press Alt + Enter. Once in keyboard drag state,…" at bounding box center [492, 227] width 985 height 455
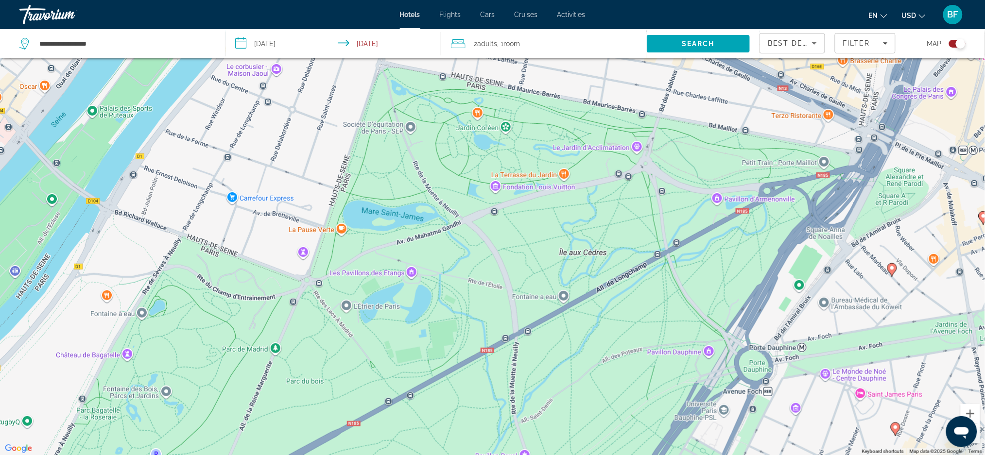
drag, startPoint x: 624, startPoint y: 342, endPoint x: 648, endPoint y: 226, distance: 118.0
click at [648, 226] on div "To activate drag with keyboard, press Alt + Enter. Once in keyboard drag state,…" at bounding box center [492, 227] width 985 height 455
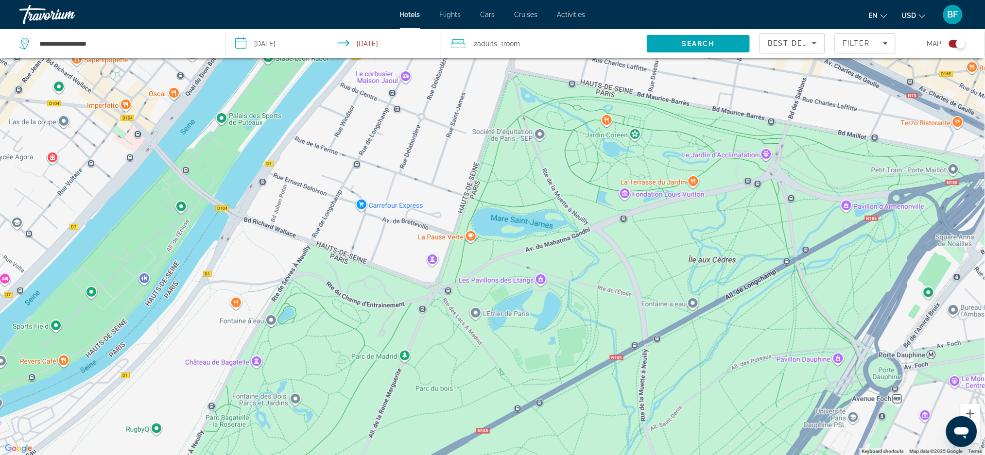
drag, startPoint x: 480, startPoint y: 327, endPoint x: 608, endPoint y: 333, distance: 128.9
click at [608, 333] on div "To activate drag with keyboard, press Alt + Enter. Once in keyboard drag state,…" at bounding box center [492, 227] width 985 height 455
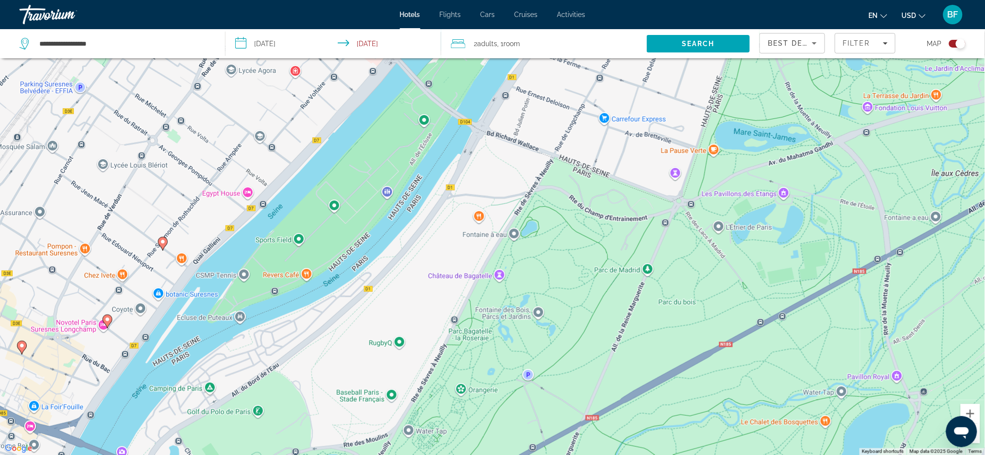
drag, startPoint x: 352, startPoint y: 377, endPoint x: 595, endPoint y: 291, distance: 257.9
click at [595, 291] on div "To activate drag with keyboard, press Alt + Enter. Once in keyboard drag state,…" at bounding box center [492, 227] width 985 height 455
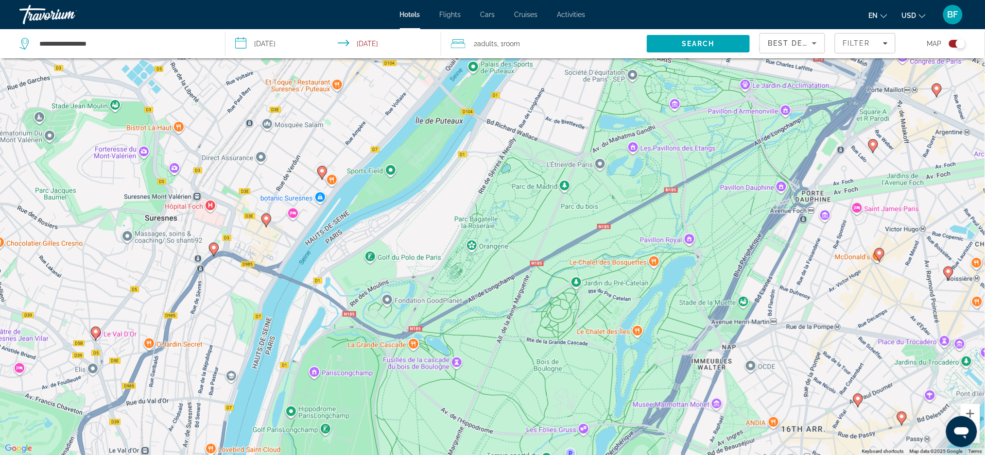
drag, startPoint x: 524, startPoint y: 325, endPoint x: 479, endPoint y: 236, distance: 100.2
click at [479, 236] on div "To activate drag with keyboard, press Alt + Enter. Once in keyboard drag state,…" at bounding box center [492, 227] width 985 height 455
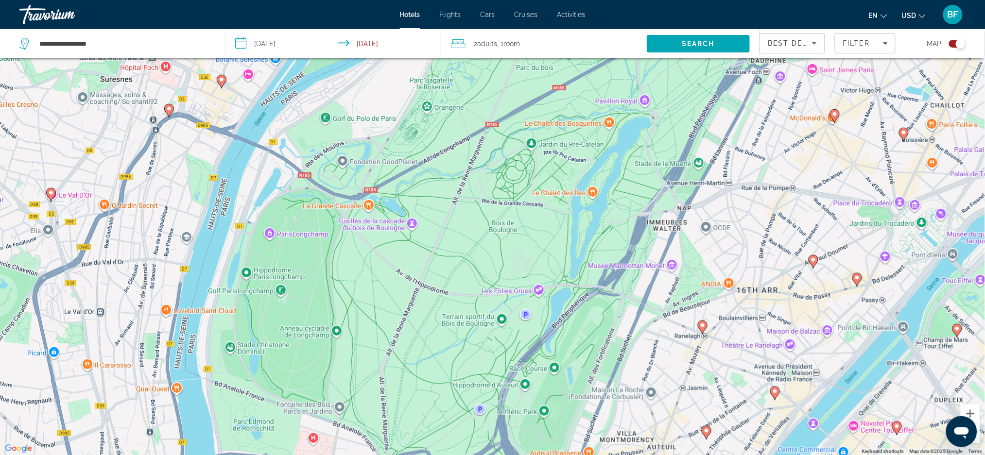
drag, startPoint x: 591, startPoint y: 319, endPoint x: 546, endPoint y: 179, distance: 146.9
click at [546, 179] on div "To activate drag with keyboard, press Alt + Enter. Once in keyboard drag state,…" at bounding box center [492, 227] width 985 height 455
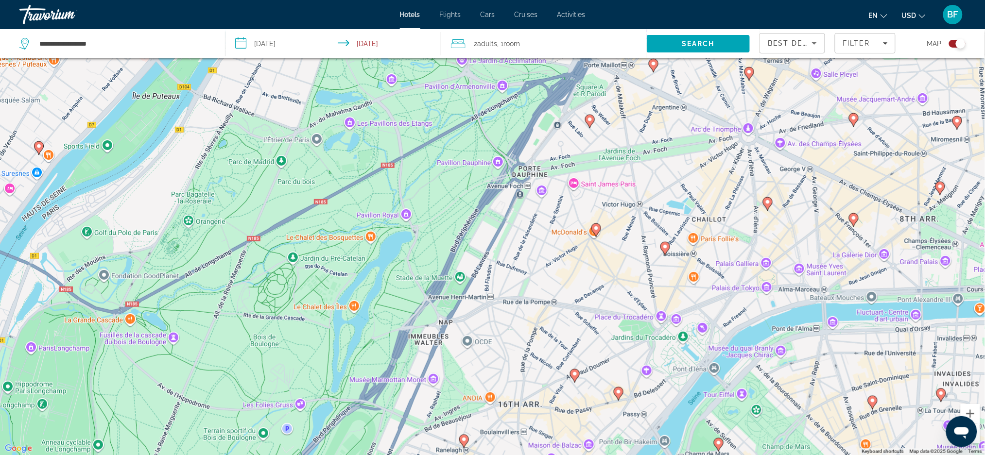
drag, startPoint x: 777, startPoint y: 207, endPoint x: 541, endPoint y: 321, distance: 262.7
click at [541, 321] on div "To activate drag with keyboard, press Alt + Enter. Once in keyboard drag state,…" at bounding box center [492, 227] width 985 height 455
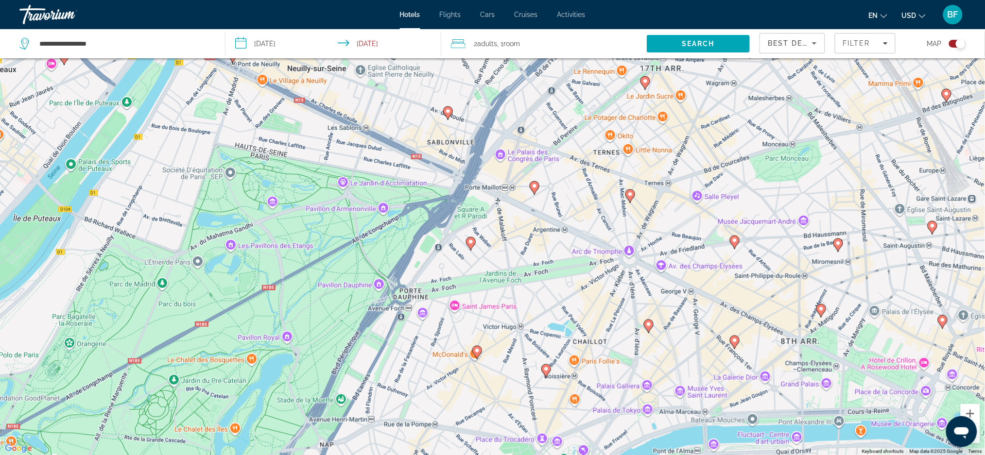
drag, startPoint x: 656, startPoint y: 222, endPoint x: 537, endPoint y: 346, distance: 171.8
click at [537, 346] on div "To activate drag with keyboard, press Alt + Enter. Once in keyboard drag state,…" at bounding box center [492, 227] width 985 height 455
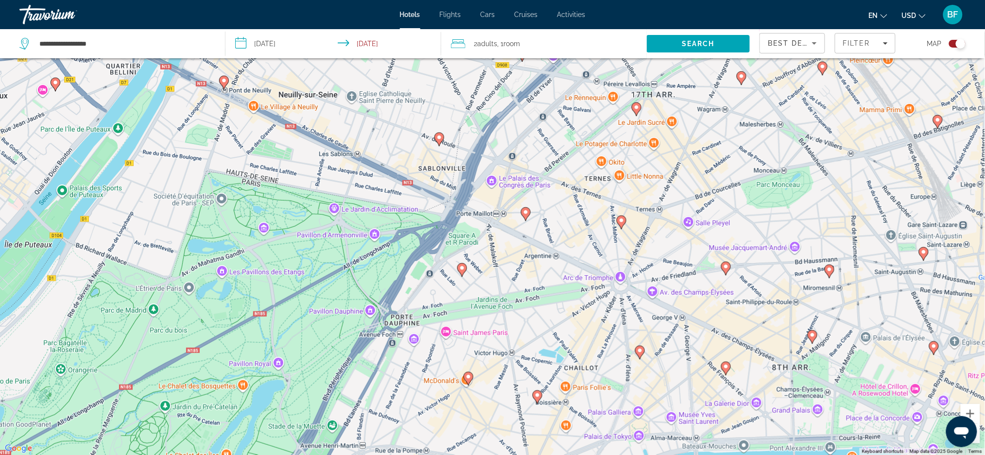
drag, startPoint x: 595, startPoint y: 208, endPoint x: 586, endPoint y: 236, distance: 29.0
click at [586, 236] on div "To activate drag with keyboard, press Alt + Enter. Once in keyboard drag state,…" at bounding box center [492, 227] width 985 height 455
click at [462, 271] on image "Main content" at bounding box center [462, 268] width 6 height 6
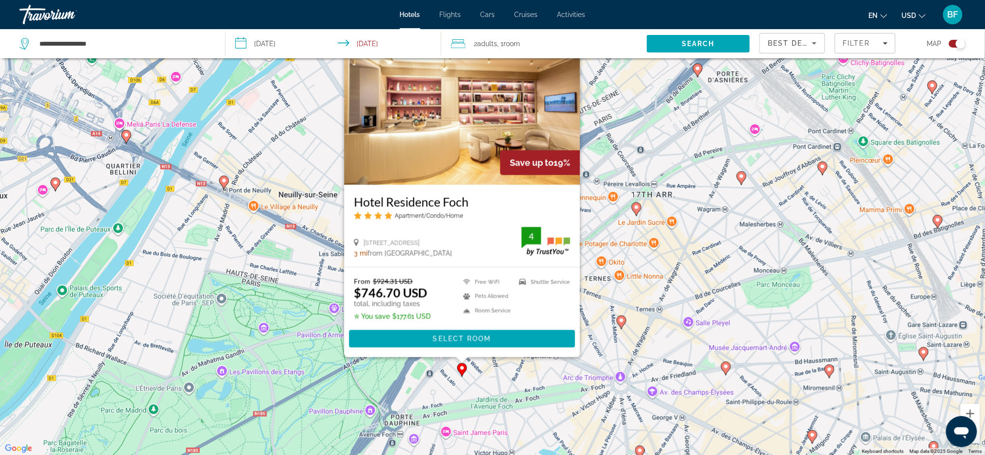
click at [697, 69] on image "Main content" at bounding box center [698, 69] width 6 height 6
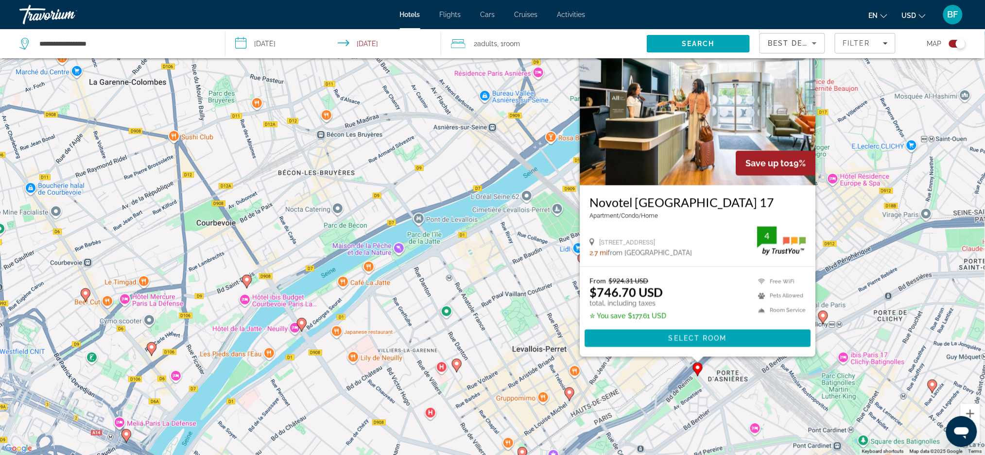
click at [565, 394] on icon "Main content" at bounding box center [570, 394] width 10 height 14
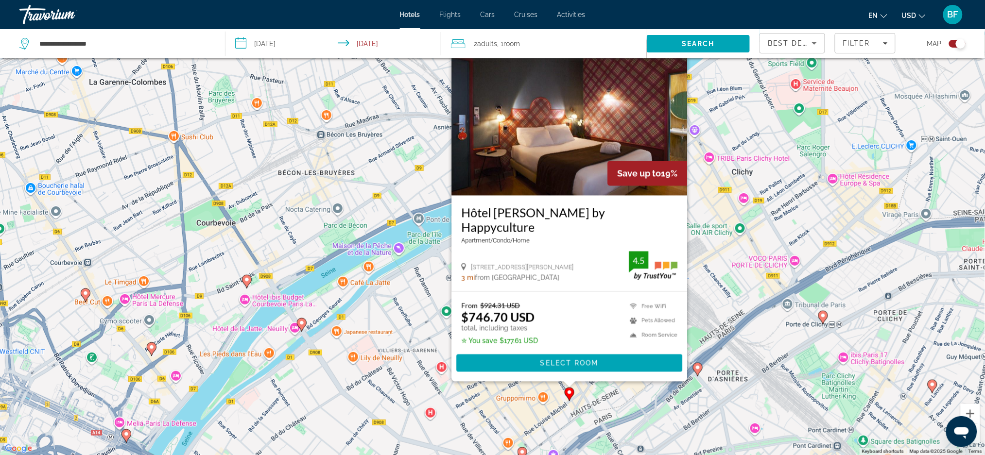
click at [300, 324] on image "Main content" at bounding box center [302, 323] width 6 height 6
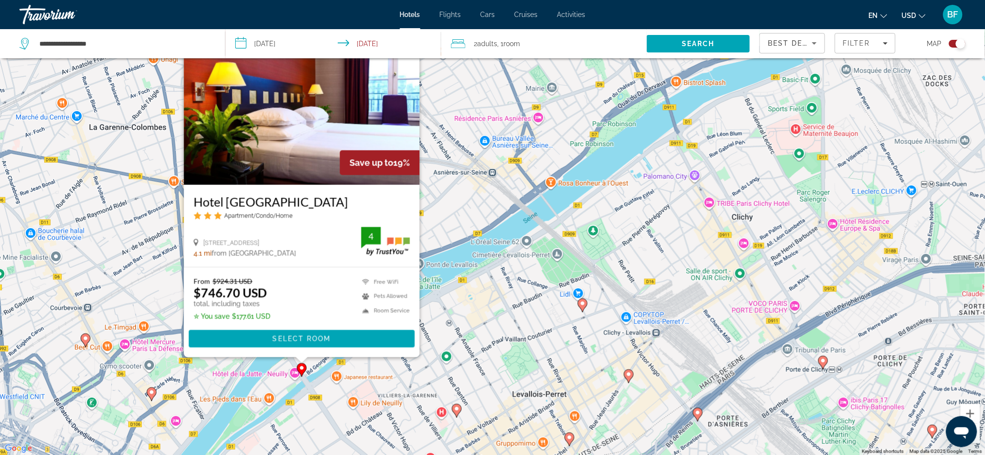
click at [474, 395] on div "To activate drag with keyboard, press Alt + Enter. Once in keyboard drag state,…" at bounding box center [492, 227] width 985 height 455
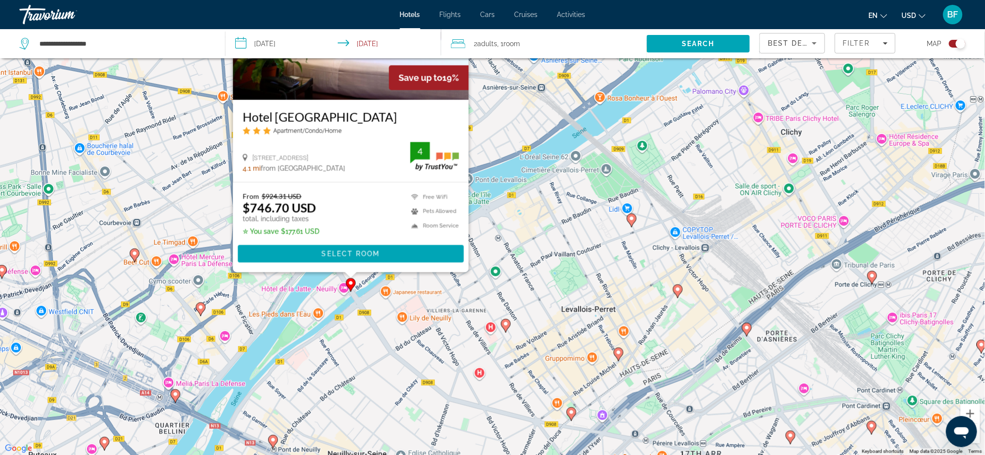
drag, startPoint x: 477, startPoint y: 386, endPoint x: 526, endPoint y: 299, distance: 99.4
click at [526, 299] on div "To activate drag with keyboard, press Alt + Enter. Once in keyboard drag state,…" at bounding box center [492, 227] width 985 height 455
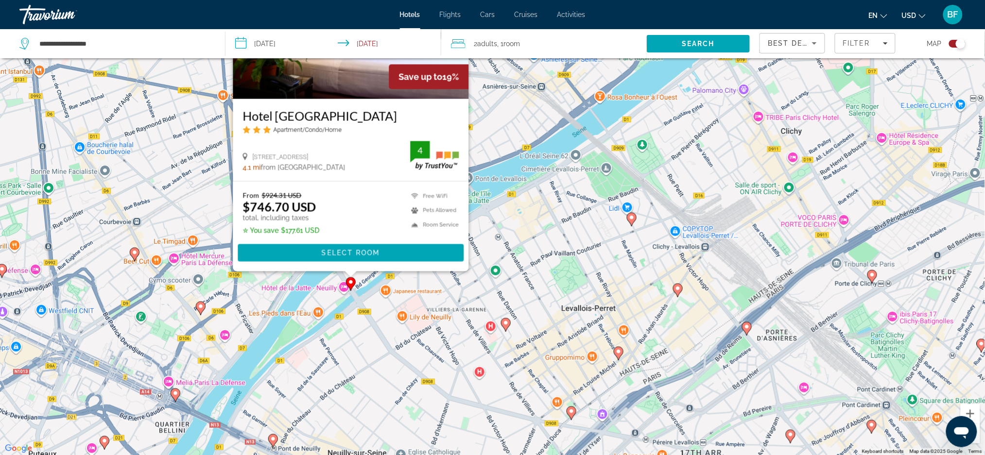
click at [407, 327] on div "To activate drag with keyboard, press Alt + Enter. Once in keyboard drag state,…" at bounding box center [492, 227] width 985 height 455
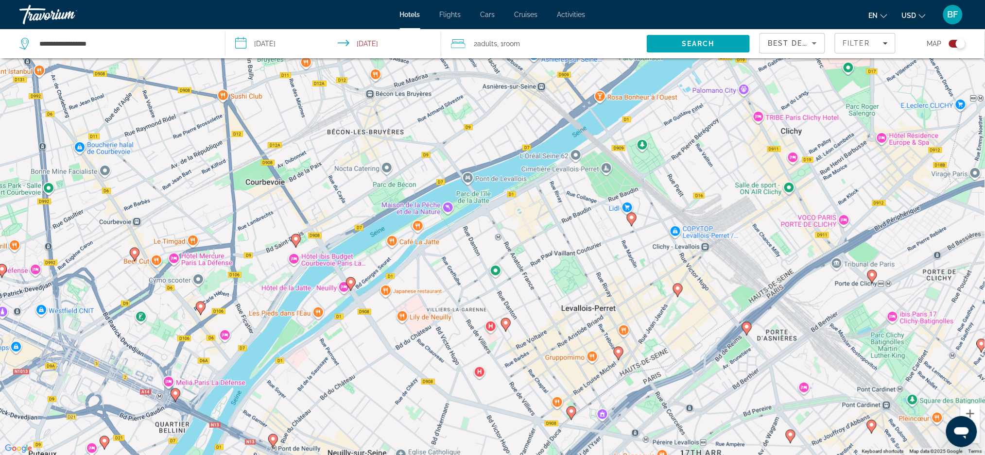
click at [354, 286] on gmp-advanced-marker "Main content" at bounding box center [351, 284] width 10 height 15
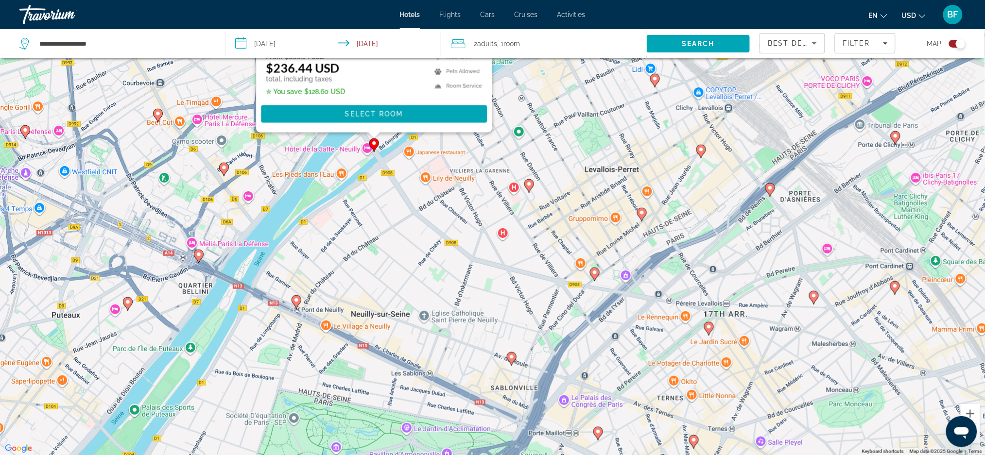
drag, startPoint x: 359, startPoint y: 402, endPoint x: 382, endPoint y: 174, distance: 229.1
click at [382, 174] on div "To activate drag with keyboard, press Alt + Enter. Once in keyboard drag state,…" at bounding box center [492, 227] width 985 height 455
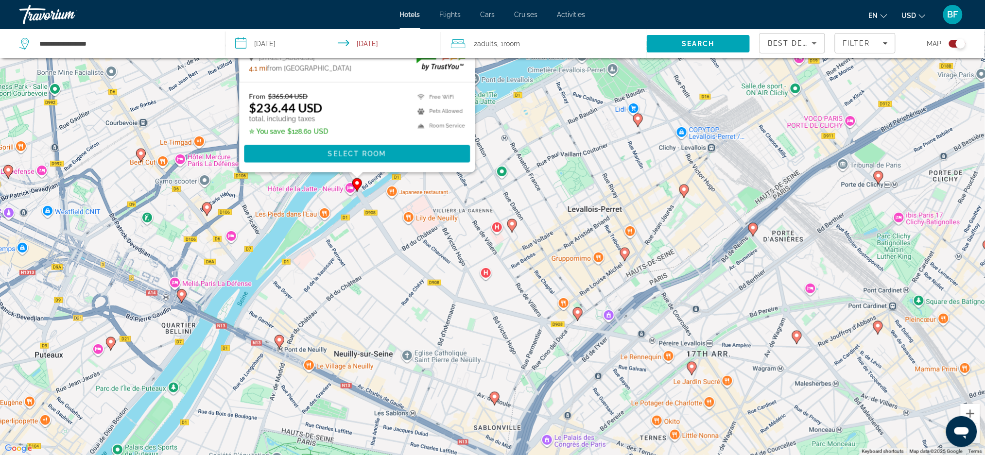
drag, startPoint x: 428, startPoint y: 240, endPoint x: 411, endPoint y: 272, distance: 37.0
click at [411, 272] on div "To activate drag with keyboard, press Alt + Enter. Once in keyboard drag state,…" at bounding box center [492, 227] width 985 height 455
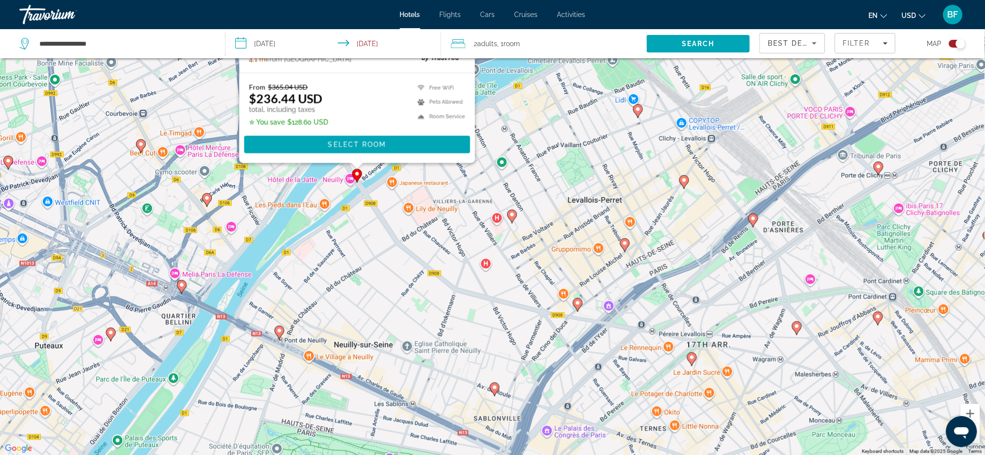
click at [579, 306] on image "Main content" at bounding box center [578, 303] width 6 height 6
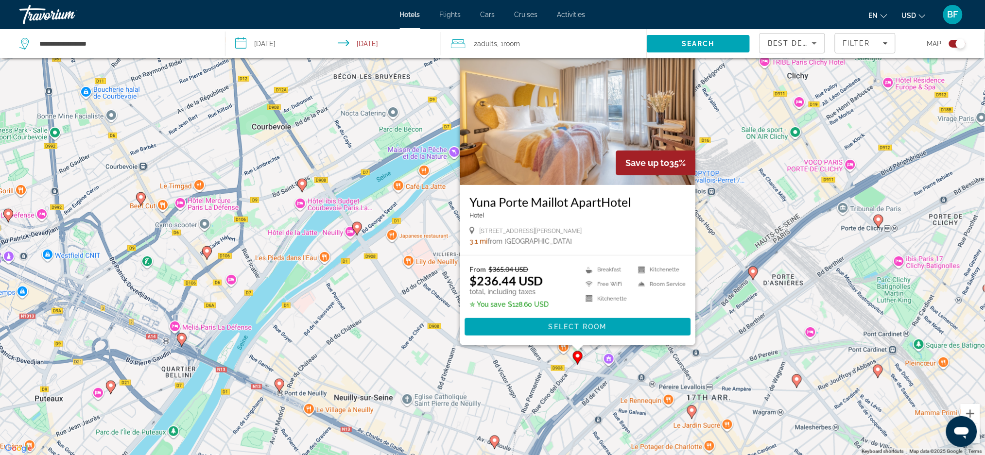
click at [380, 291] on div "To activate drag with keyboard, press Alt + Enter. Once in keyboard drag state,…" at bounding box center [492, 227] width 985 height 455
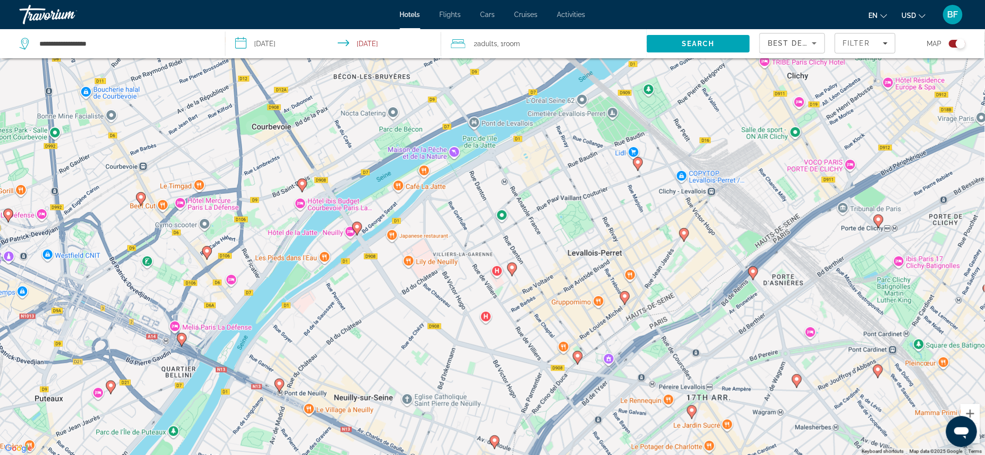
click at [573, 359] on gmp-advanced-marker "Main content" at bounding box center [578, 358] width 10 height 15
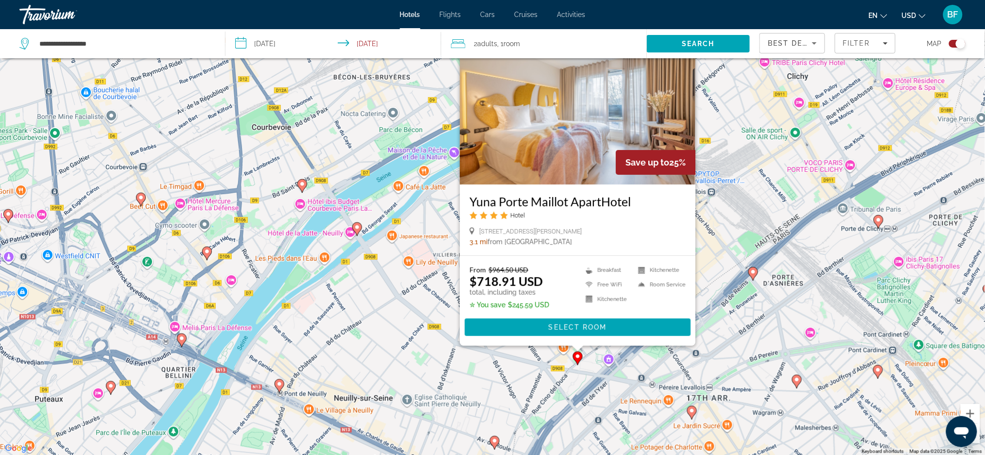
click at [382, 295] on div "To activate drag with keyboard, press Alt + Enter. Once in keyboard drag state,…" at bounding box center [492, 227] width 985 height 455
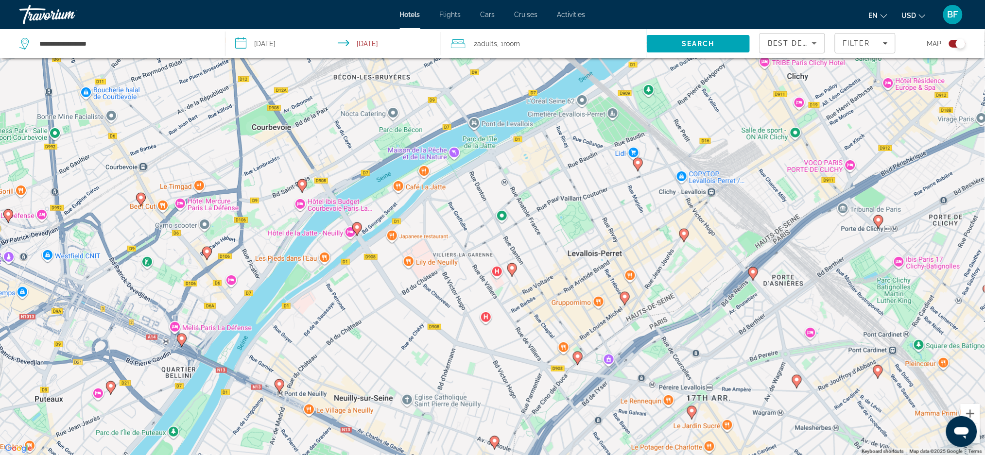
click at [353, 232] on gmp-advanced-marker "Main content" at bounding box center [357, 229] width 10 height 15
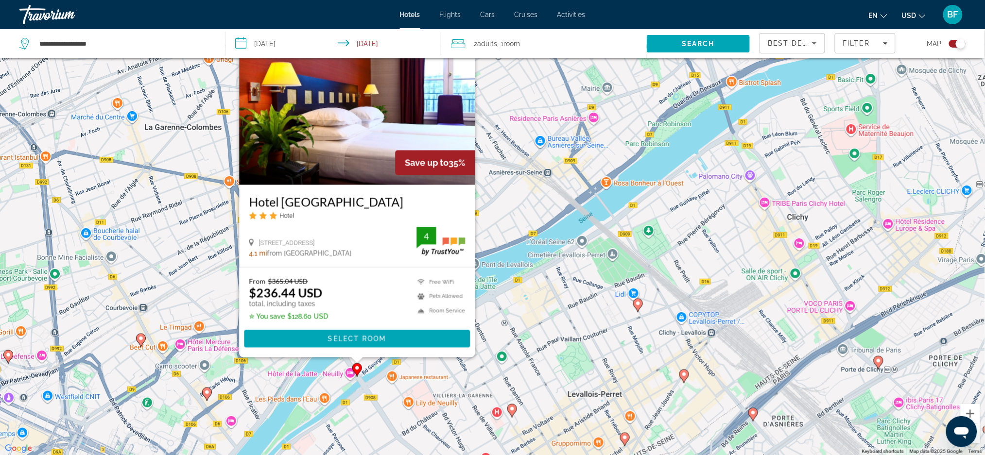
click at [633, 307] on gmp-advanced-marker "Main content" at bounding box center [638, 305] width 10 height 15
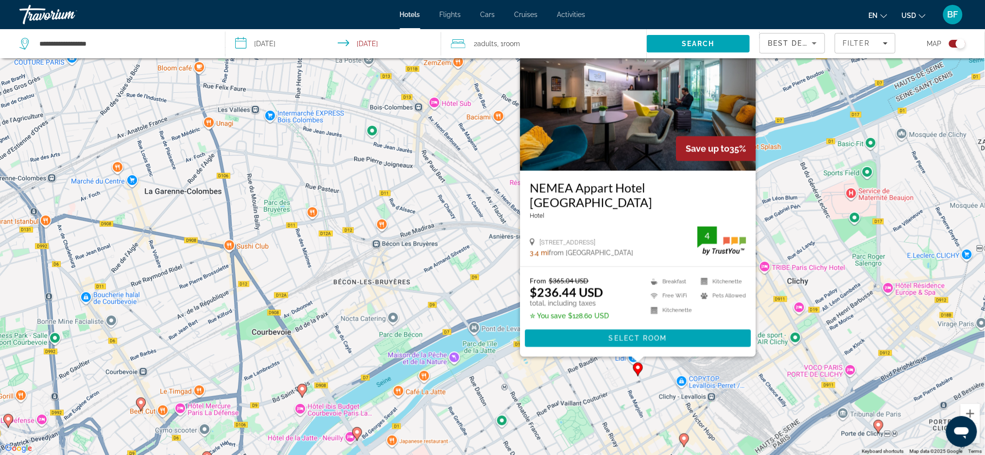
click at [687, 443] on icon "Main content" at bounding box center [684, 440] width 10 height 14
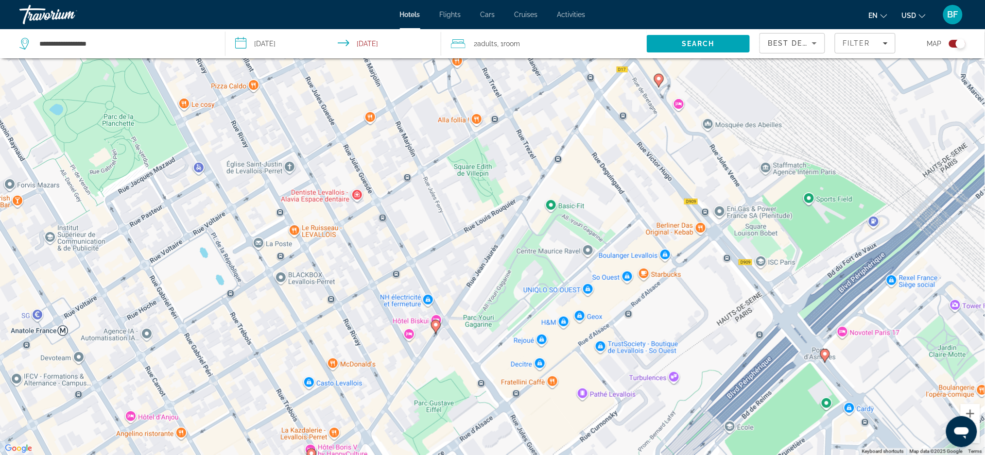
drag, startPoint x: 533, startPoint y: 286, endPoint x: 582, endPoint y: 280, distance: 49.4
click at [618, 269] on div "To navigate, press the arrow keys. To activate drag with keyboard, press Alt + …" at bounding box center [492, 227] width 985 height 455
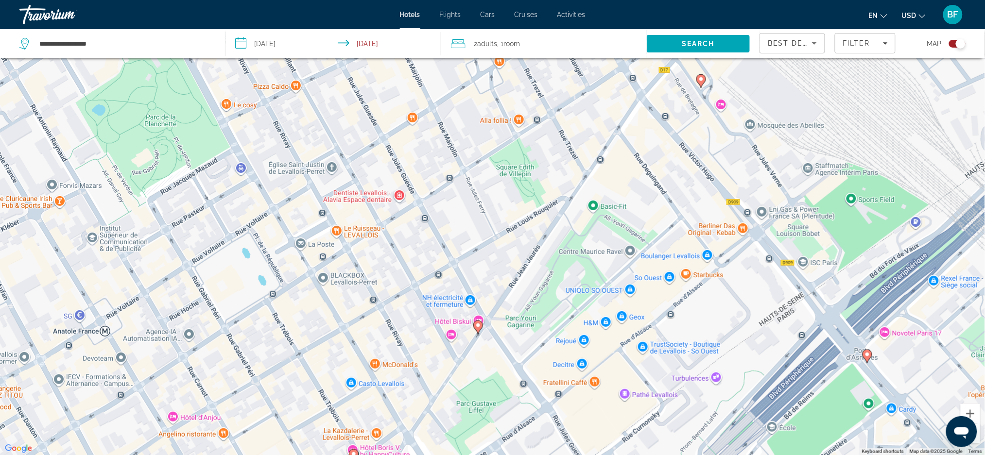
click at [475, 324] on icon "Main content" at bounding box center [477, 327] width 9 height 13
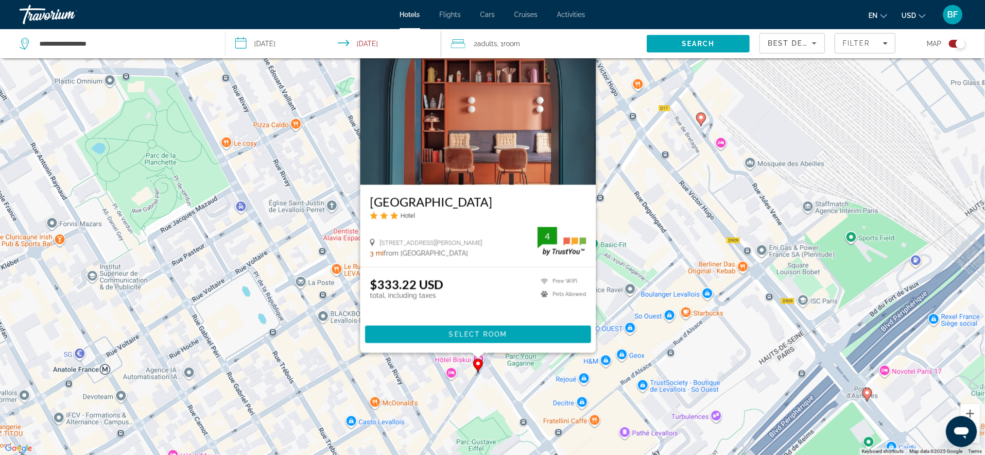
click at [322, 270] on div "To activate drag with keyboard, press Alt + Enter. Once in keyboard drag state,…" at bounding box center [492, 227] width 985 height 455
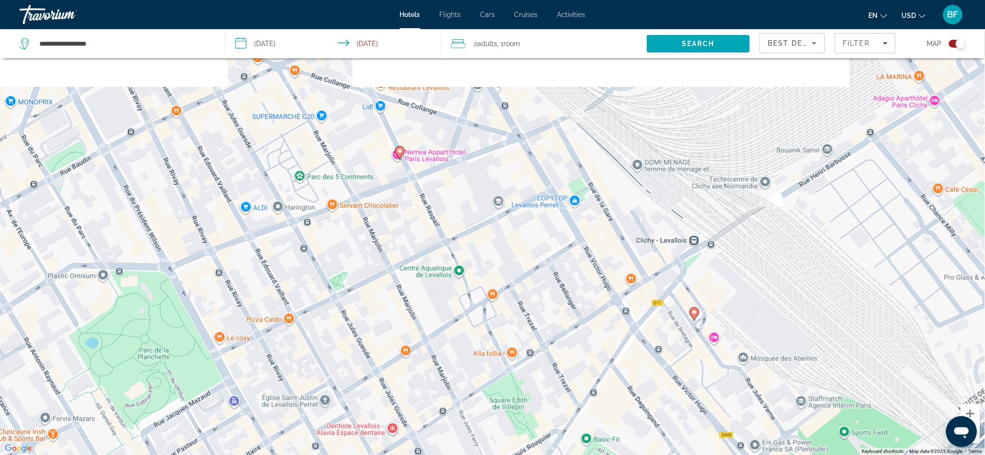
drag, startPoint x: 491, startPoint y: 307, endPoint x: 460, endPoint y: 422, distance: 118.8
click at [469, 442] on div "To activate drag with keyboard, press Alt + Enter. Once in keyboard drag state,…" at bounding box center [492, 227] width 985 height 455
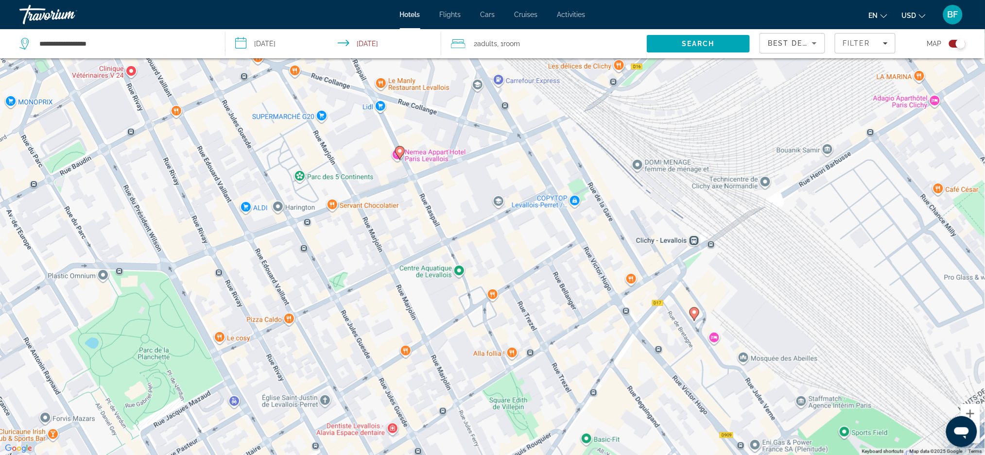
click at [397, 151] on image "Main content" at bounding box center [400, 151] width 6 height 6
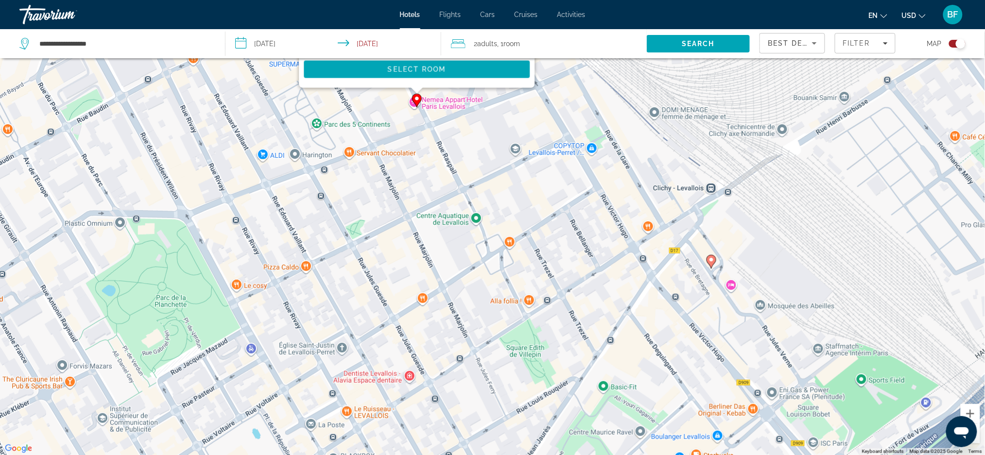
drag, startPoint x: 510, startPoint y: 414, endPoint x: 482, endPoint y: -56, distance: 471.2
click at [482, 0] on html "**********" at bounding box center [492, 169] width 985 height 455
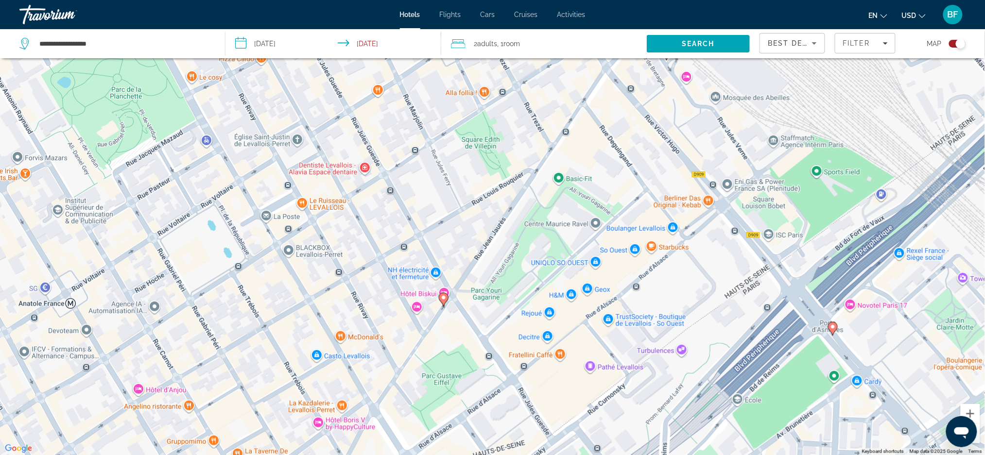
click at [837, 332] on gmp-advanced-marker "Main content" at bounding box center [833, 329] width 10 height 15
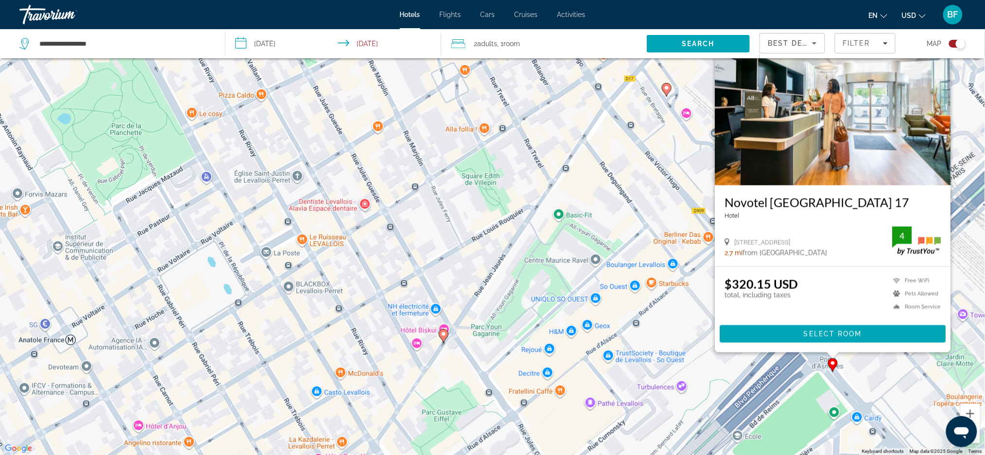
click at [441, 335] on image "Main content" at bounding box center [444, 334] width 6 height 6
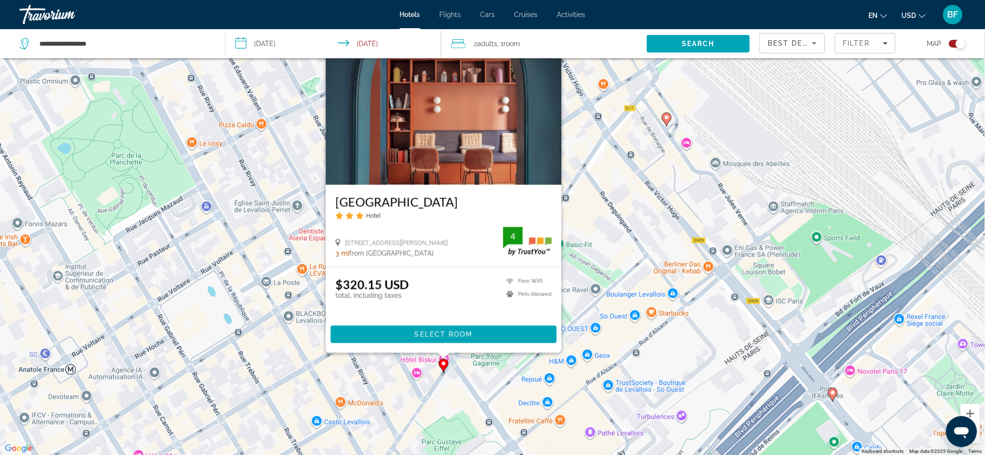
click at [834, 393] on image "Main content" at bounding box center [833, 393] width 6 height 6
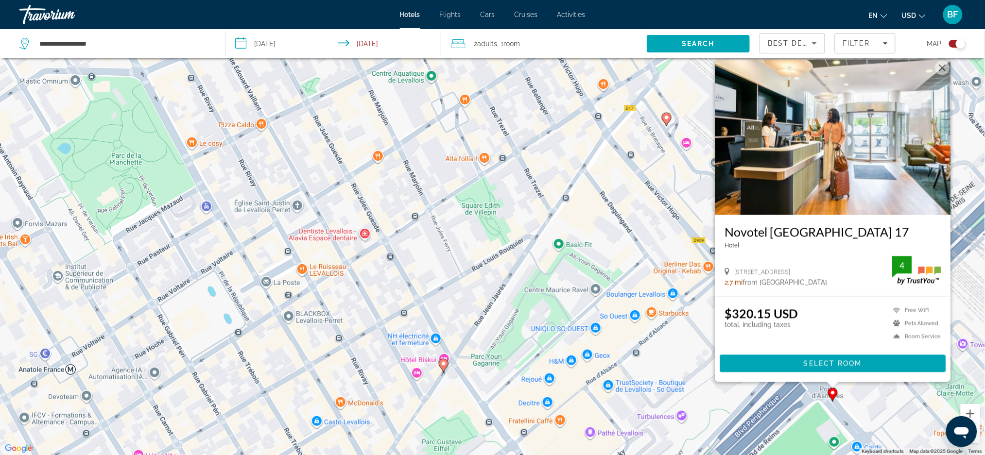
click at [834, 393] on image "Main content" at bounding box center [833, 393] width 6 height 6
click at [577, 379] on div "To activate drag with keyboard, press Alt + Enter. Once in keyboard drag state,…" at bounding box center [492, 227] width 985 height 455
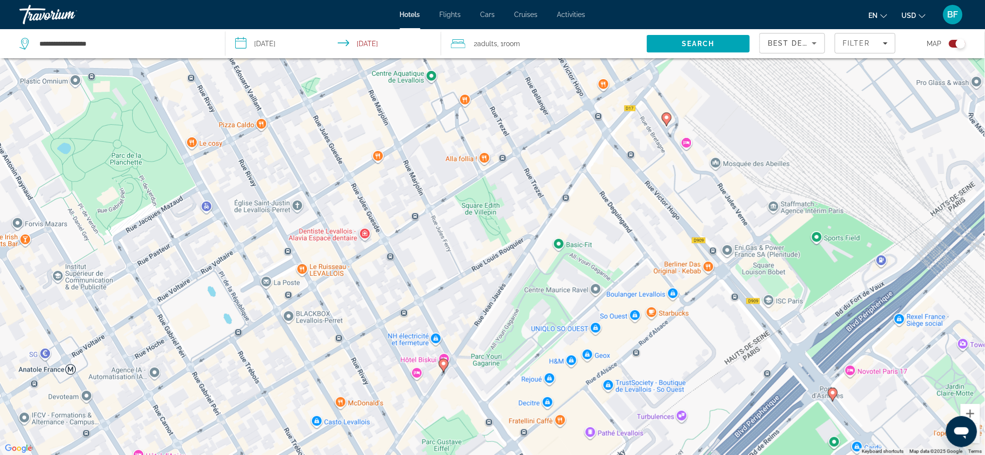
click at [832, 401] on gmp-advanced-marker "Main content" at bounding box center [833, 395] width 10 height 15
click at [832, 394] on image "Main content" at bounding box center [833, 394] width 6 height 6
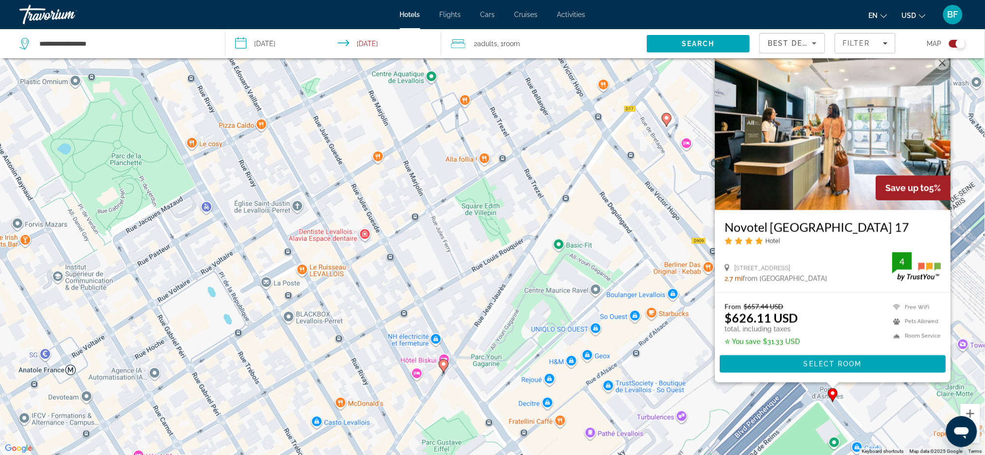
click at [591, 320] on div "To activate drag with keyboard, press Alt + Enter. Once in keyboard drag state,…" at bounding box center [492, 227] width 985 height 455
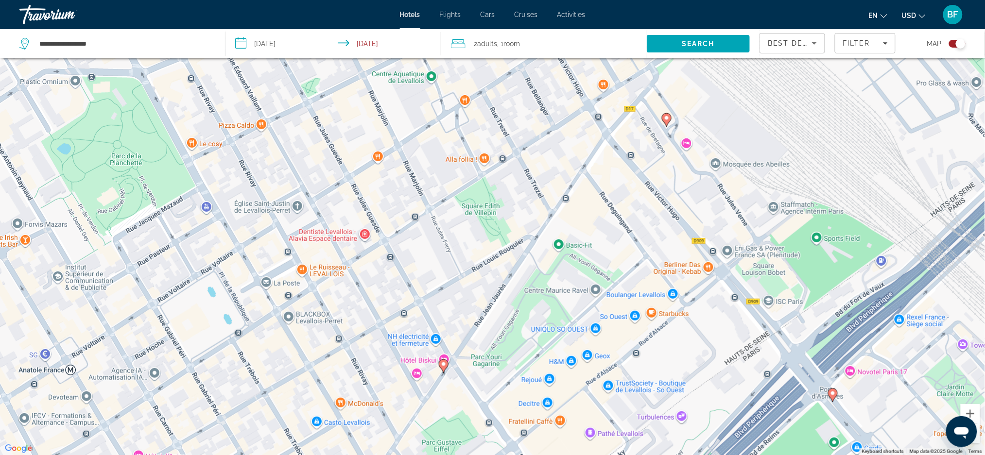
click at [445, 366] on image "Main content" at bounding box center [444, 365] width 6 height 6
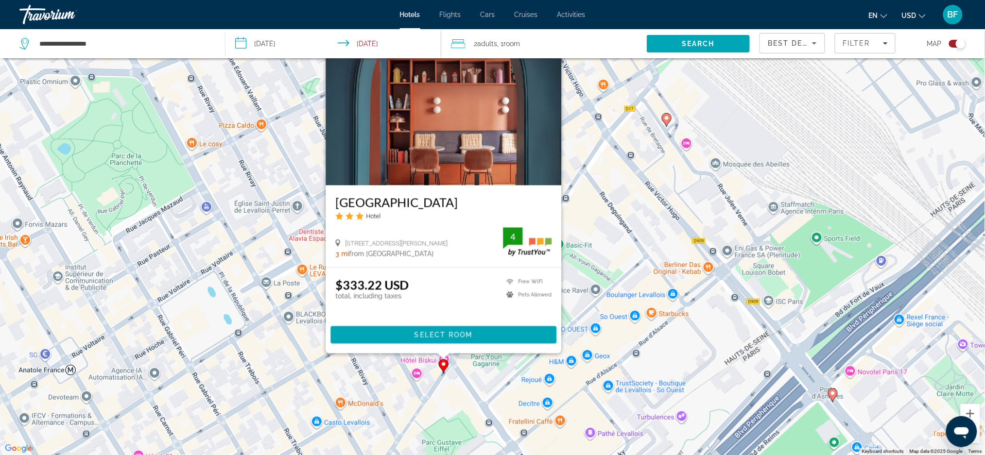
click at [445, 366] on image "Main content" at bounding box center [444, 365] width 6 height 6
click at [593, 362] on div "To activate drag with keyboard, press Alt + Enter. Once in keyboard drag state,…" at bounding box center [492, 227] width 985 height 455
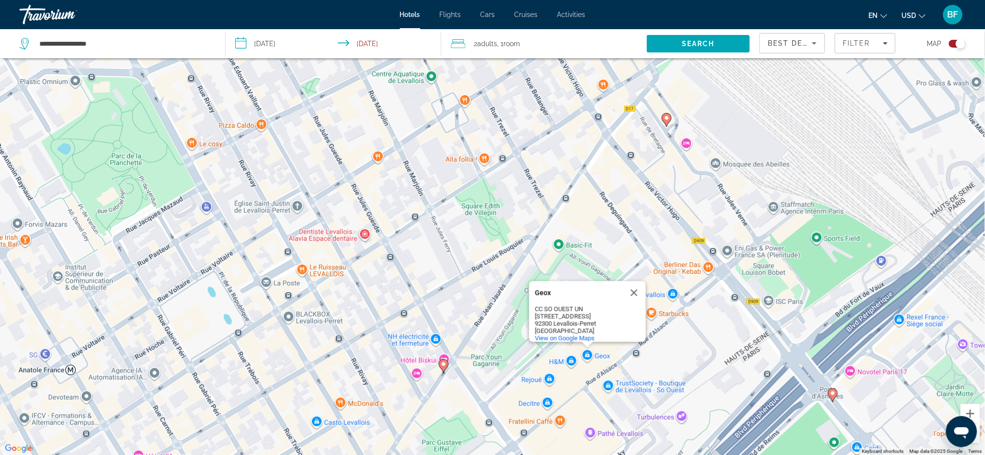
click at [444, 364] on image "Main content" at bounding box center [444, 365] width 6 height 6
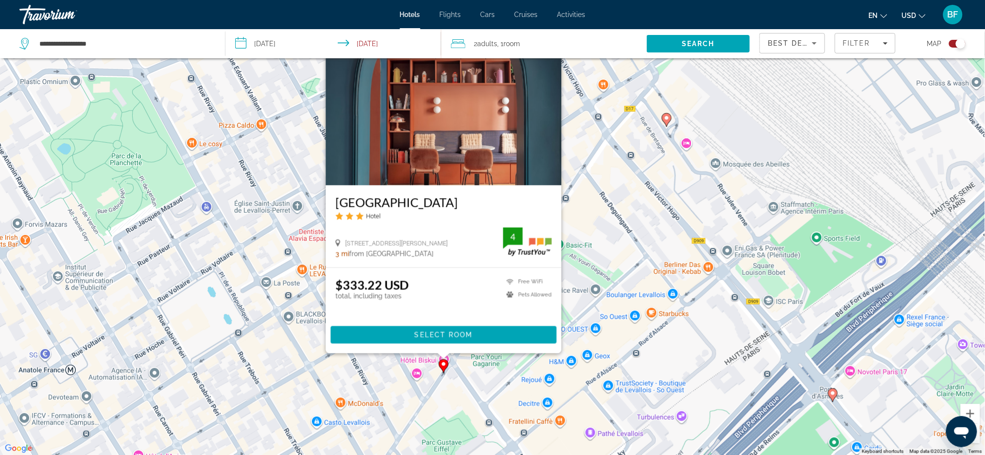
click at [670, 124] on gmp-advanced-marker "Main content" at bounding box center [667, 120] width 10 height 15
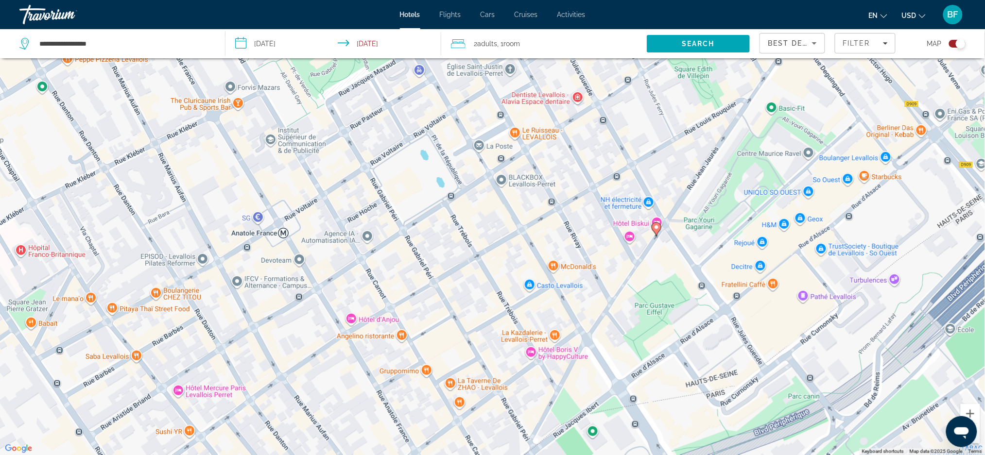
drag, startPoint x: 499, startPoint y: 306, endPoint x: 713, endPoint y: -79, distance: 440.2
click at [713, 0] on html "**********" at bounding box center [492, 169] width 985 height 455
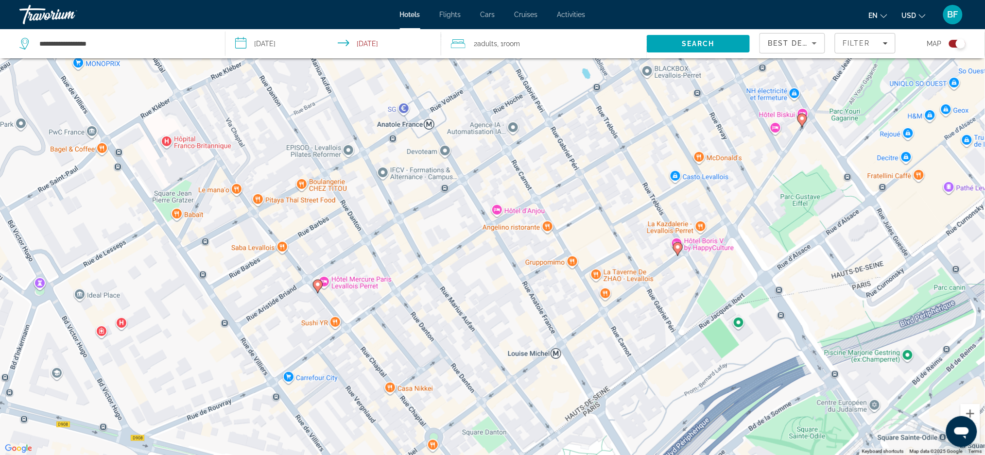
drag, startPoint x: 557, startPoint y: 243, endPoint x: 669, endPoint y: 154, distance: 142.8
click at [669, 154] on div "To activate drag with keyboard, press Alt + Enter. Once in keyboard drag state,…" at bounding box center [492, 227] width 985 height 455
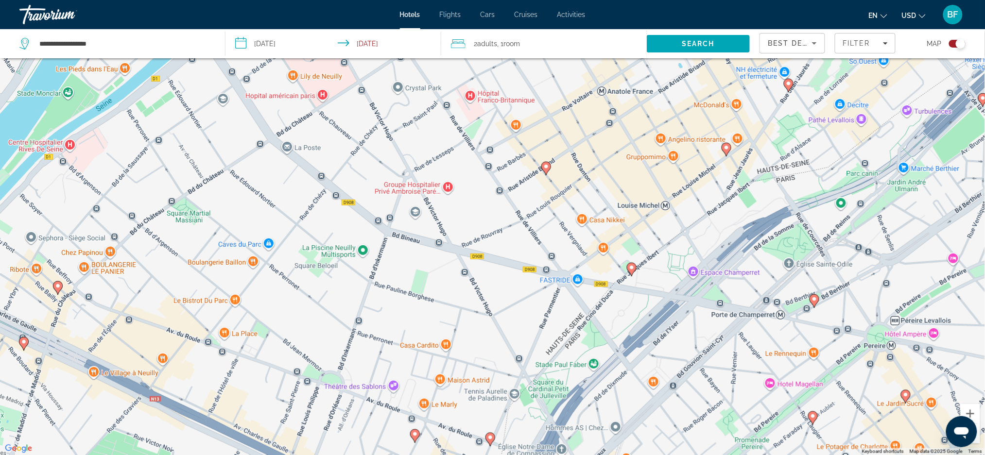
drag, startPoint x: 587, startPoint y: 237, endPoint x: 642, endPoint y: 173, distance: 84.0
click at [642, 173] on div "To activate drag with keyboard, press Alt + Enter. Once in keyboard drag state,…" at bounding box center [492, 227] width 985 height 455
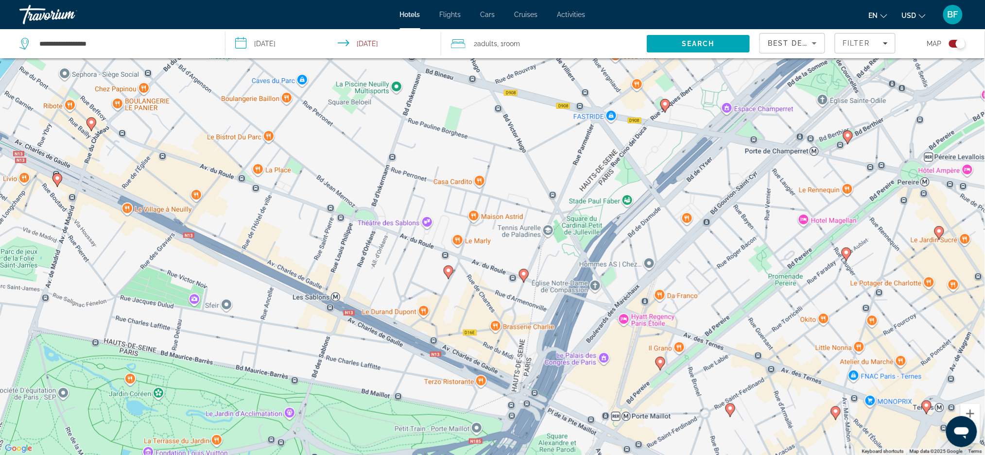
drag, startPoint x: 674, startPoint y: 293, endPoint x: 711, endPoint y: 138, distance: 160.3
click at [711, 138] on div "To activate drag with keyboard, press Alt + Enter. Once in keyboard drag state,…" at bounding box center [492, 227] width 985 height 455
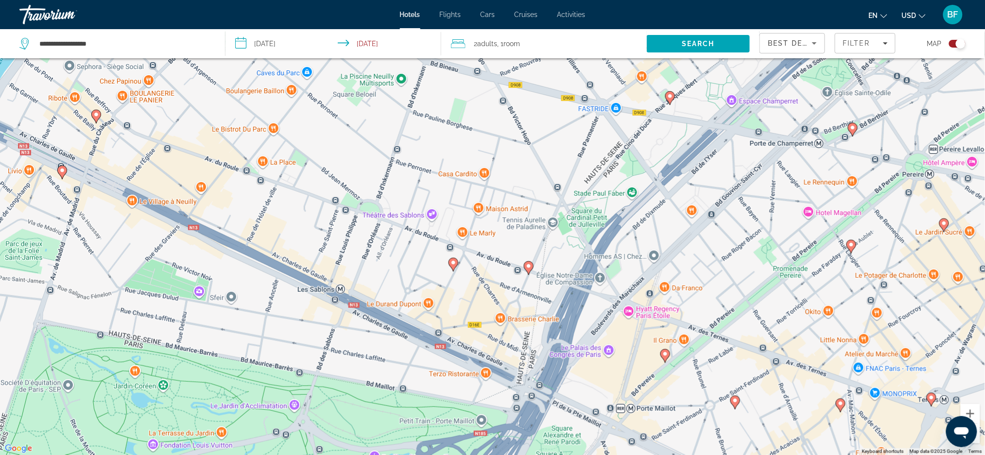
click at [528, 265] on image "Main content" at bounding box center [529, 266] width 6 height 6
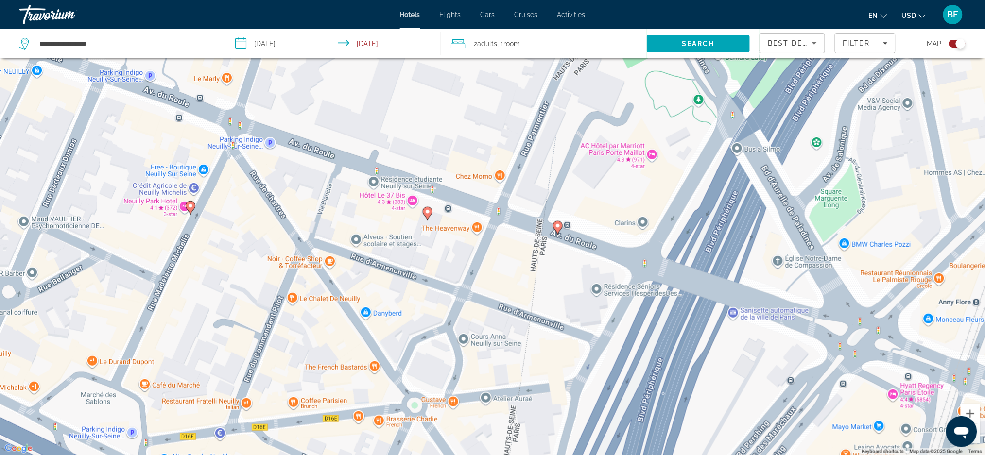
click at [557, 228] on image "Main content" at bounding box center [558, 226] width 6 height 6
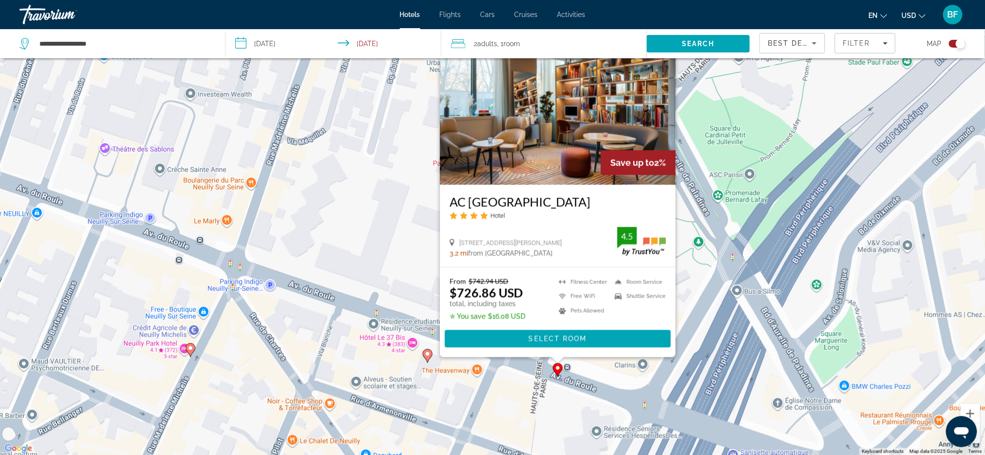
click at [428, 355] on image "Main content" at bounding box center [428, 354] width 6 height 6
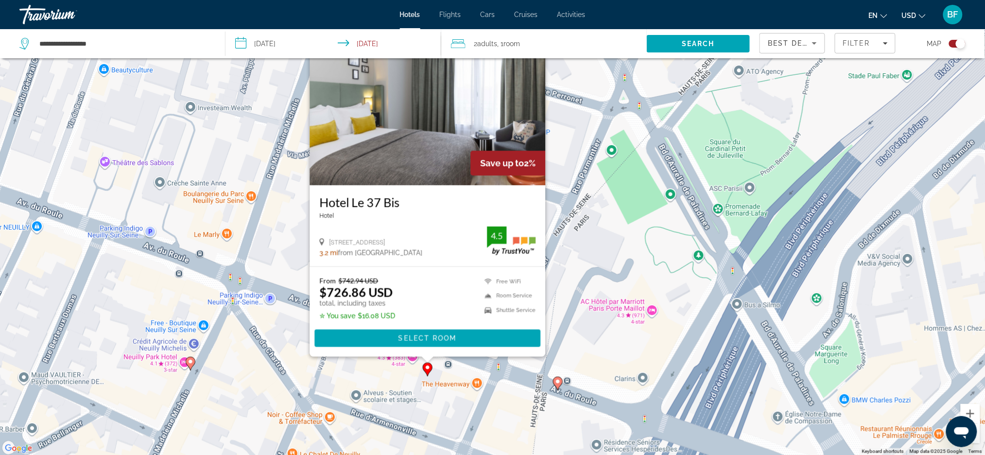
click at [428, 355] on div "From $742.94 USD $726.86 USD total, including taxes ✮ You save $16.08 USD Free …" at bounding box center [428, 312] width 236 height 90
click at [481, 411] on div "To activate drag with keyboard, press Alt + Enter. Once in keyboard drag state,…" at bounding box center [492, 227] width 985 height 455
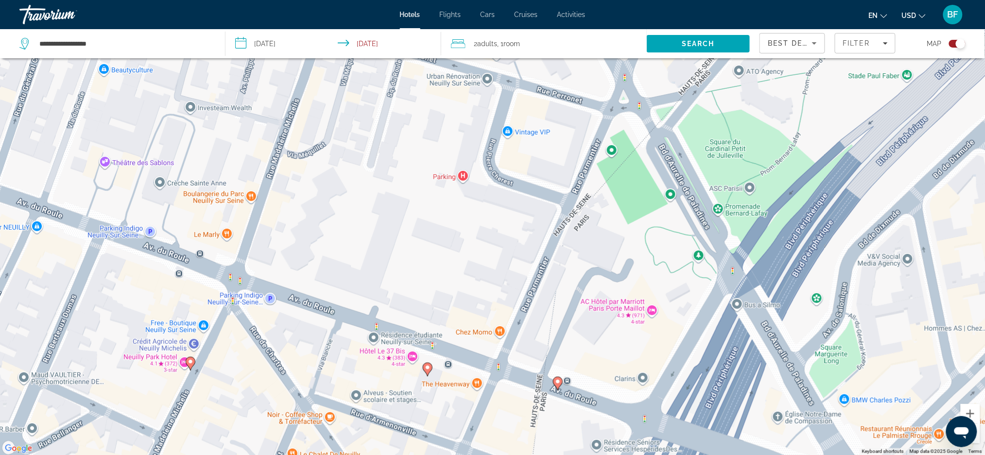
click at [430, 372] on icon "Main content" at bounding box center [427, 369] width 9 height 13
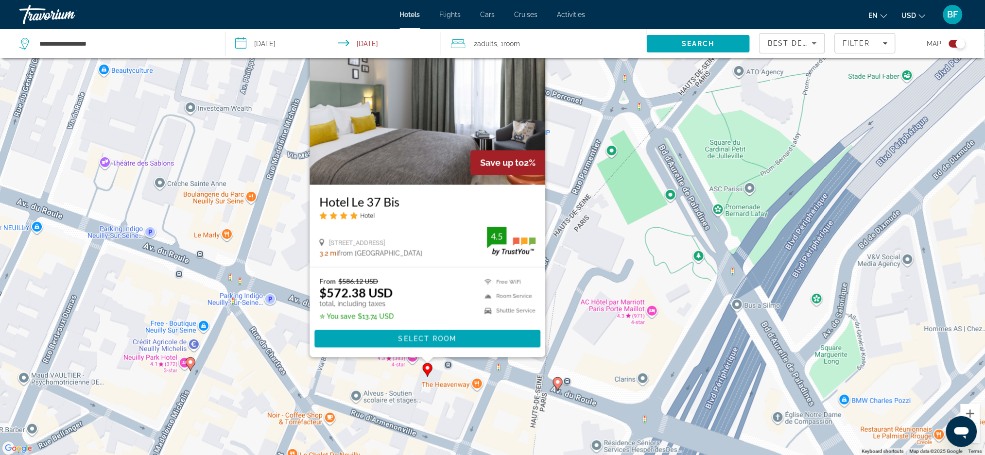
click at [476, 422] on div "To activate drag with keyboard, press Alt + Enter. Once in keyboard drag state,…" at bounding box center [492, 227] width 985 height 455
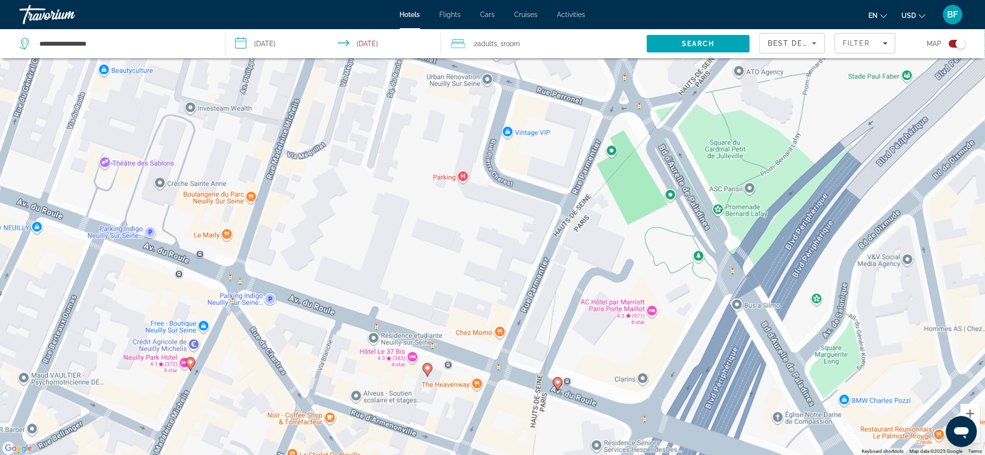
click at [557, 387] on icon "Main content" at bounding box center [557, 384] width 9 height 13
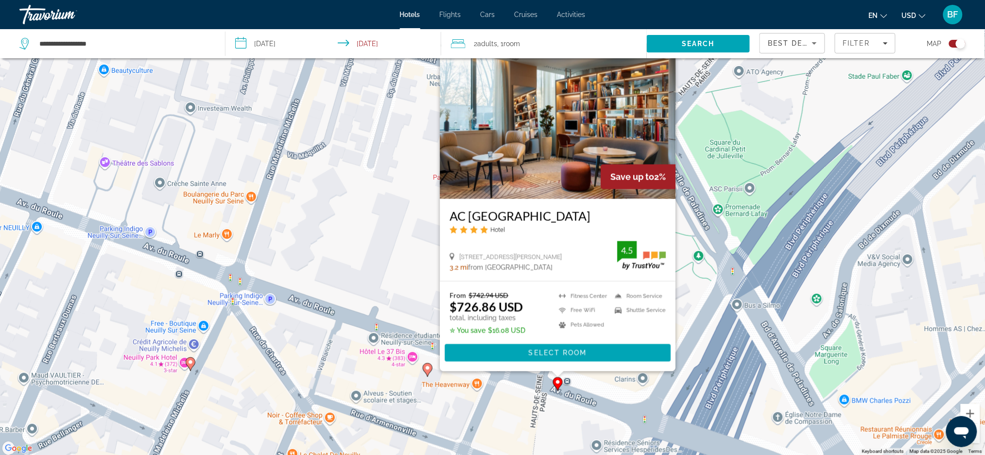
click at [483, 399] on div "To activate drag with keyboard, press Alt + Enter. Once in keyboard drag state,…" at bounding box center [492, 227] width 985 height 455
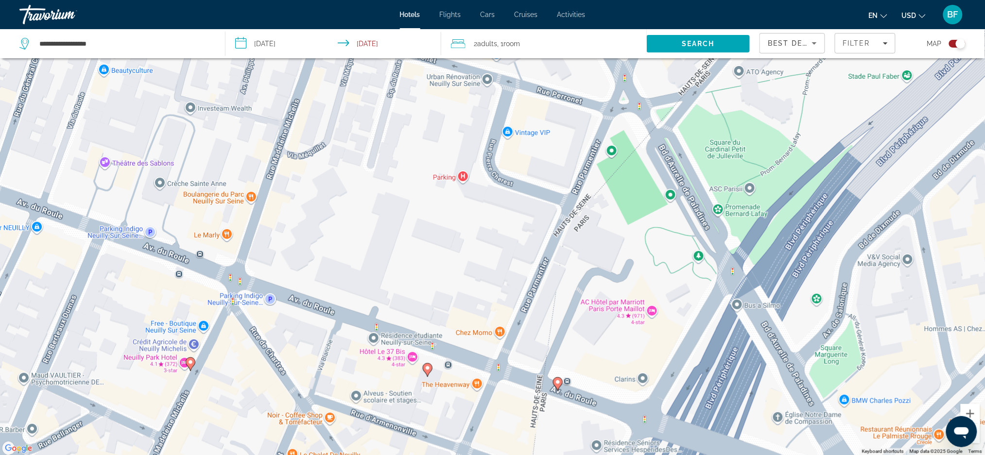
click at [560, 384] on image "Main content" at bounding box center [558, 382] width 6 height 6
click at [552, 380] on div "To activate drag with keyboard, press Alt + Enter. Once in keyboard drag state,…" at bounding box center [492, 227] width 985 height 455
click at [558, 382] on image "Main content" at bounding box center [558, 382] width 6 height 6
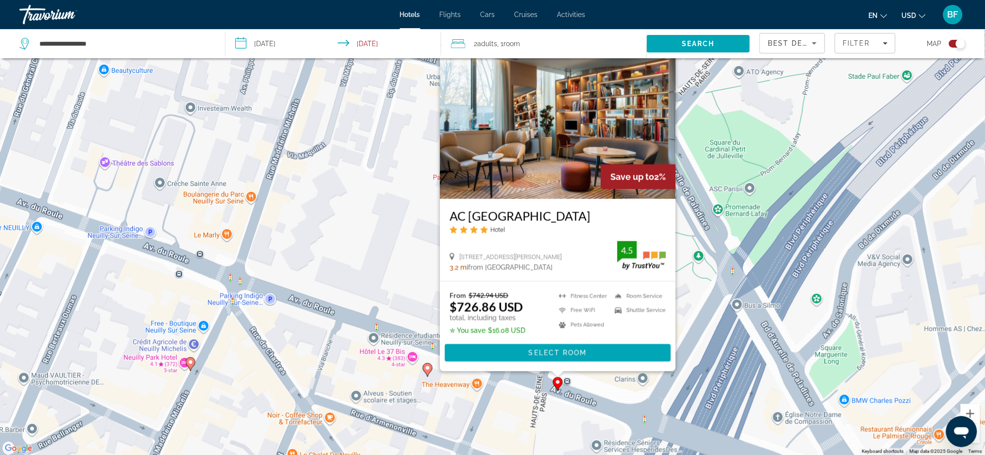
click at [467, 415] on div "To activate drag with keyboard, press Alt + Enter. Once in keyboard drag state,…" at bounding box center [492, 227] width 985 height 455
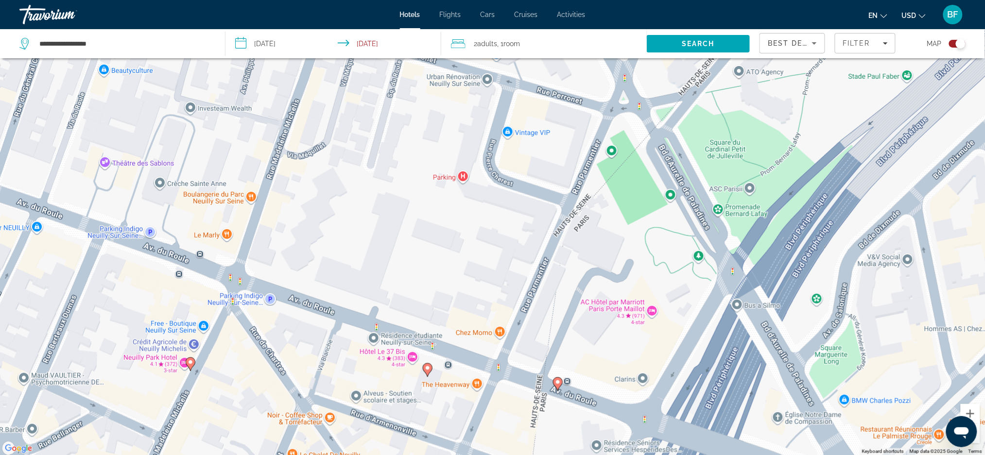
click at [190, 367] on icon "Main content" at bounding box center [190, 364] width 9 height 13
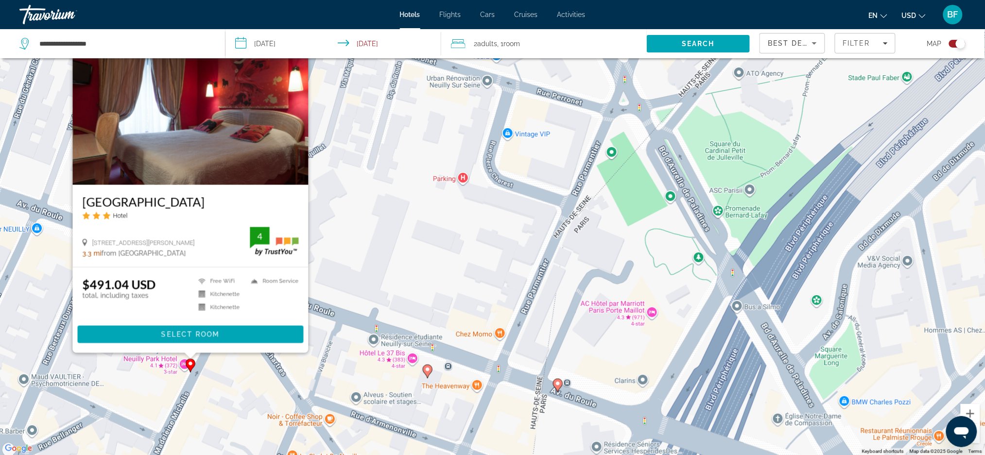
click at [224, 400] on div "To activate drag with keyboard, press Alt + Enter. Once in keyboard drag state,…" at bounding box center [492, 227] width 985 height 455
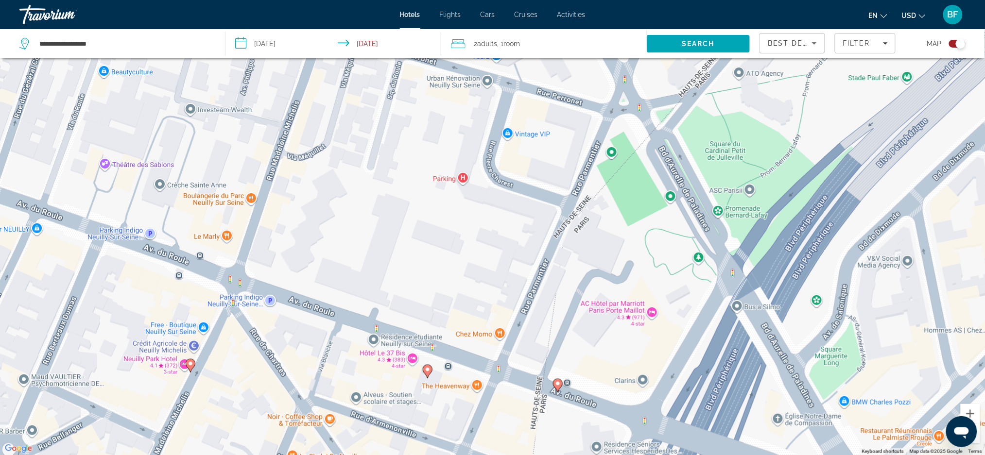
click at [194, 368] on gmp-advanced-marker "Main content" at bounding box center [191, 366] width 10 height 15
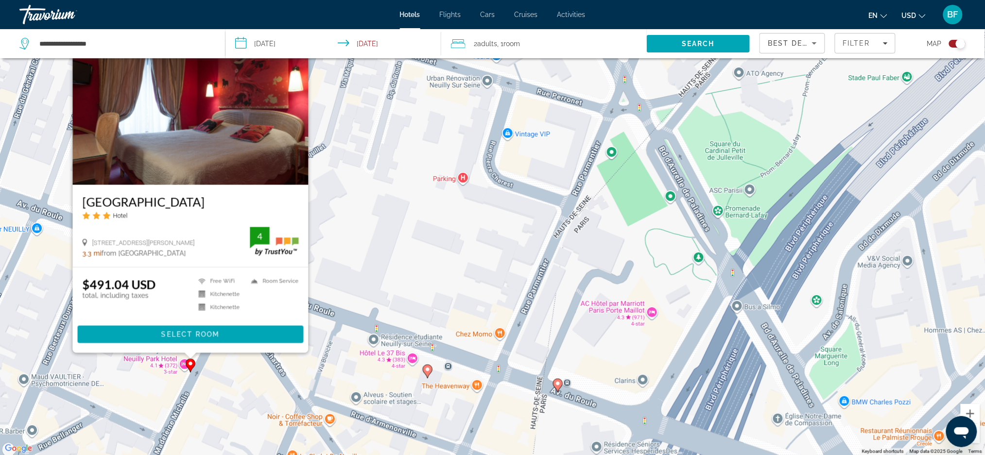
click at [235, 404] on div "To activate drag with keyboard, press Alt + Enter. Once in keyboard drag state,…" at bounding box center [492, 227] width 985 height 455
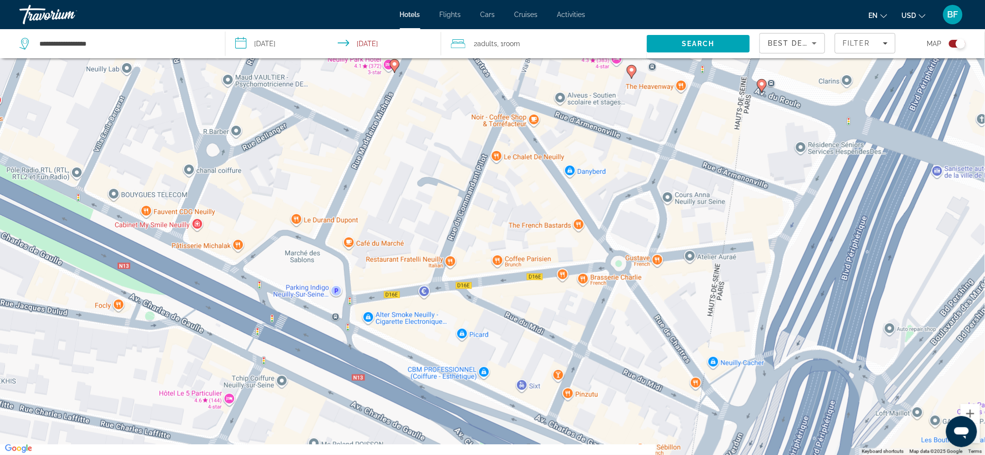
drag, startPoint x: 239, startPoint y: 403, endPoint x: 454, endPoint y: 86, distance: 383.0
click at [454, 86] on div "To activate drag with keyboard, press Alt + Enter. Once in keyboard drag state,…" at bounding box center [492, 227] width 985 height 455
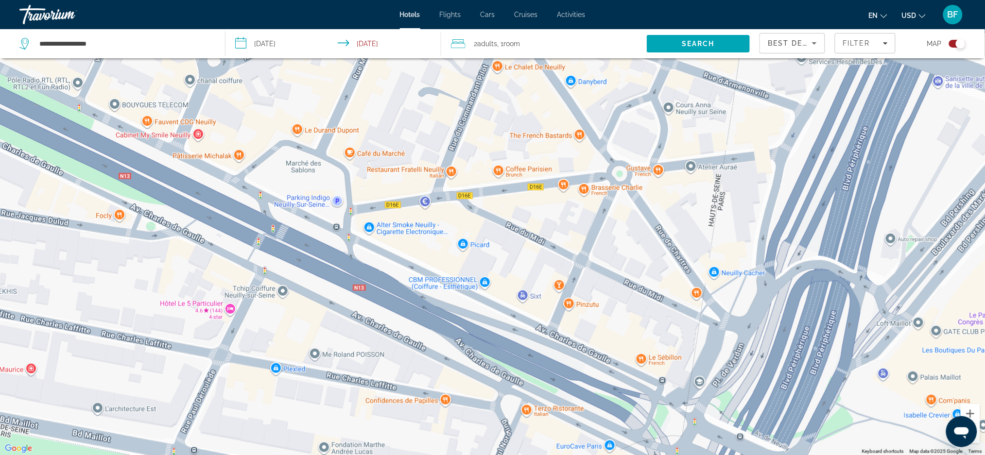
drag, startPoint x: 576, startPoint y: 334, endPoint x: 565, endPoint y: 293, distance: 43.4
click at [565, 293] on div "To activate drag with keyboard, press Alt + Enter. Once in keyboard drag state,…" at bounding box center [492, 227] width 985 height 455
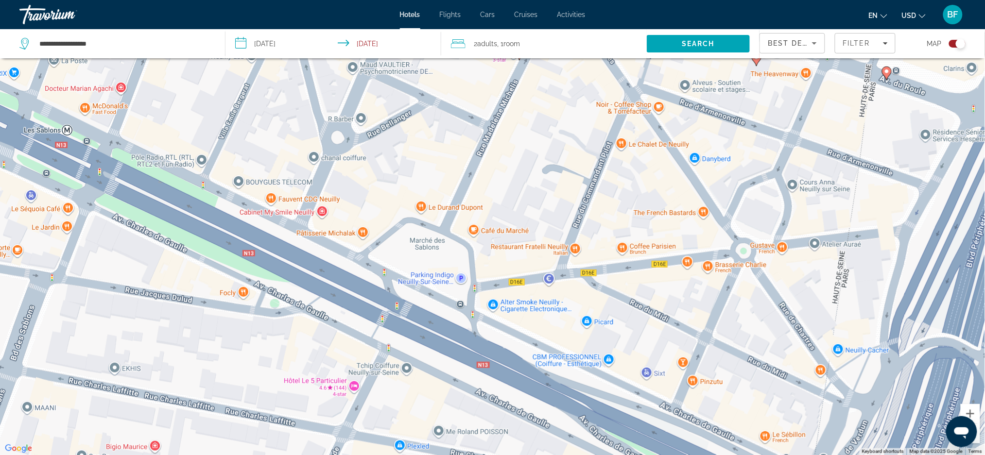
drag, startPoint x: 413, startPoint y: 234, endPoint x: 538, endPoint y: 312, distance: 147.1
click at [538, 312] on div "To activate drag with keyboard, press Alt + Enter. Once in keyboard drag state,…" at bounding box center [492, 227] width 985 height 455
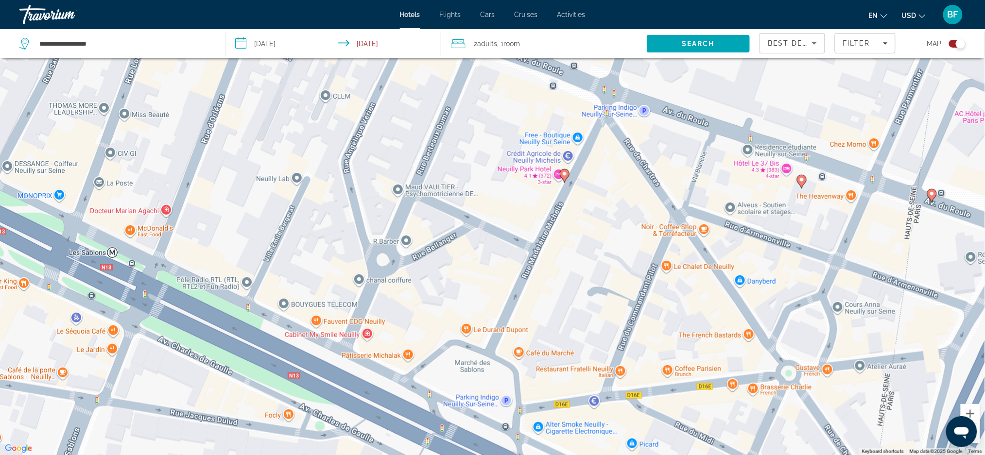
drag, startPoint x: 403, startPoint y: 193, endPoint x: 448, endPoint y: 309, distance: 124.3
click at [448, 309] on div "To activate drag with keyboard, press Alt + Enter. Once in keyboard drag state,…" at bounding box center [492, 227] width 985 height 455
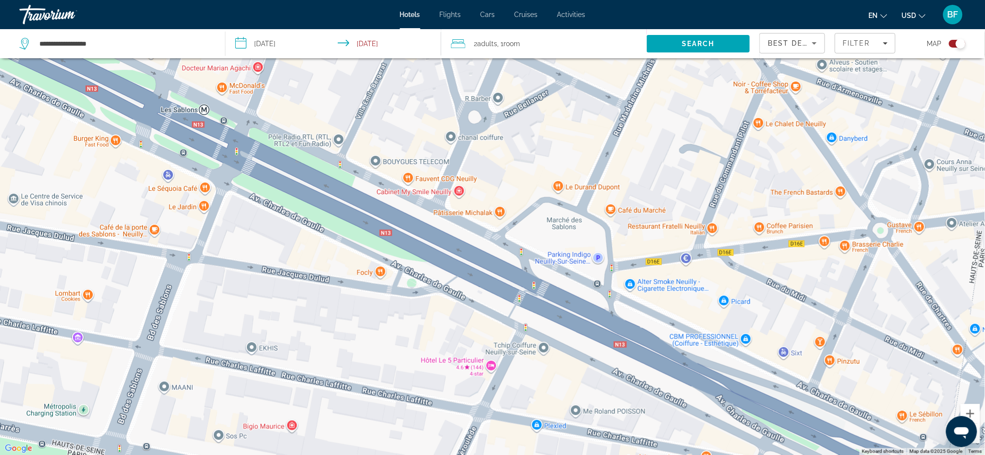
drag, startPoint x: 336, startPoint y: 215, endPoint x: 431, endPoint y: 31, distance: 206.7
click at [431, 31] on div "**********" at bounding box center [492, 257] width 985 height 514
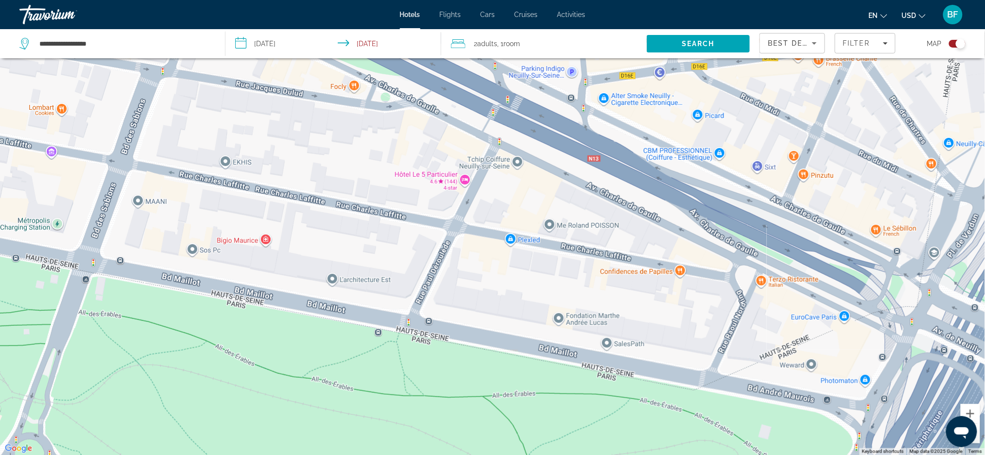
drag, startPoint x: 365, startPoint y: 312, endPoint x: 352, endPoint y: 249, distance: 64.0
click at [352, 249] on div "To activate drag with keyboard, press Alt + Enter. Once in keyboard drag state,…" at bounding box center [492, 227] width 985 height 455
click at [463, 184] on div "To activate drag with keyboard, press Alt + Enter. Once in keyboard drag state,…" at bounding box center [492, 227] width 985 height 455
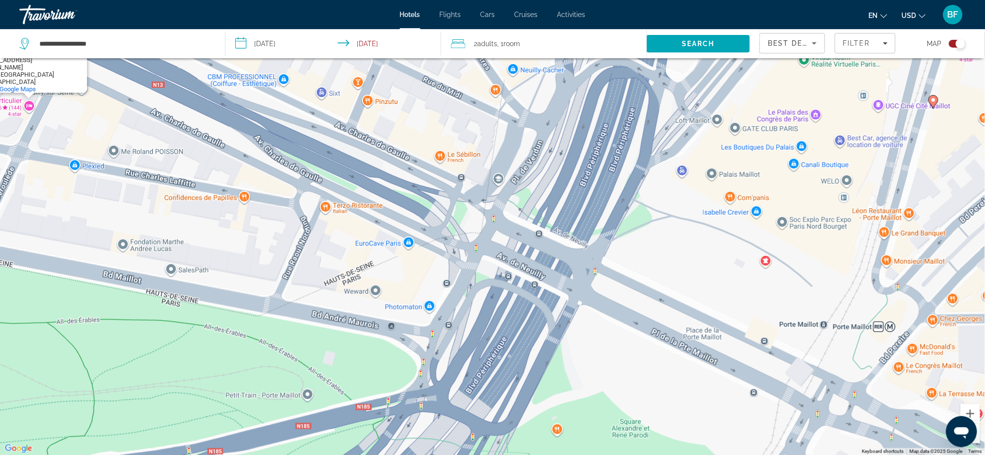
drag, startPoint x: 647, startPoint y: 307, endPoint x: 221, endPoint y: 261, distance: 429.1
click at [221, 261] on div "To activate drag with keyboard, press Alt + Enter. Once in keyboard drag state,…" at bounding box center [492, 227] width 985 height 455
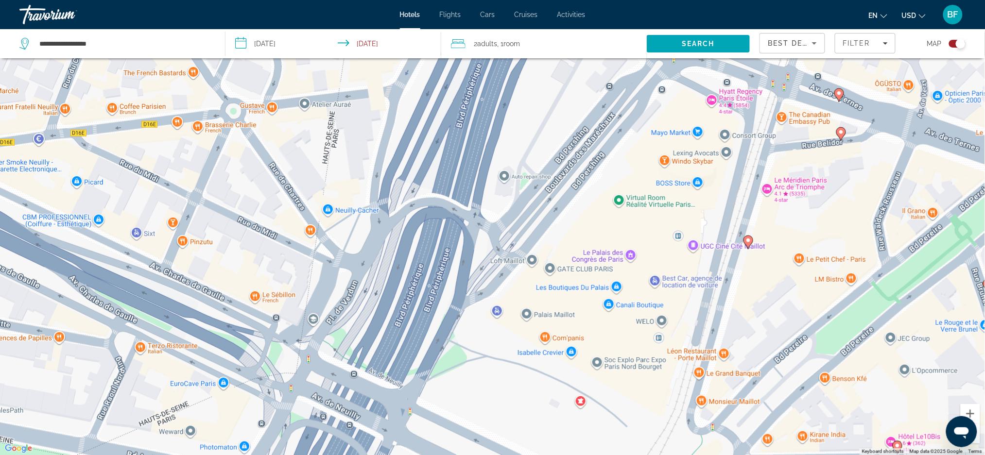
drag, startPoint x: 725, startPoint y: 245, endPoint x: 563, endPoint y: 374, distance: 206.9
click at [563, 374] on div "To activate drag with keyboard, press Alt + Enter. Once in keyboard drag state,…" at bounding box center [492, 227] width 985 height 455
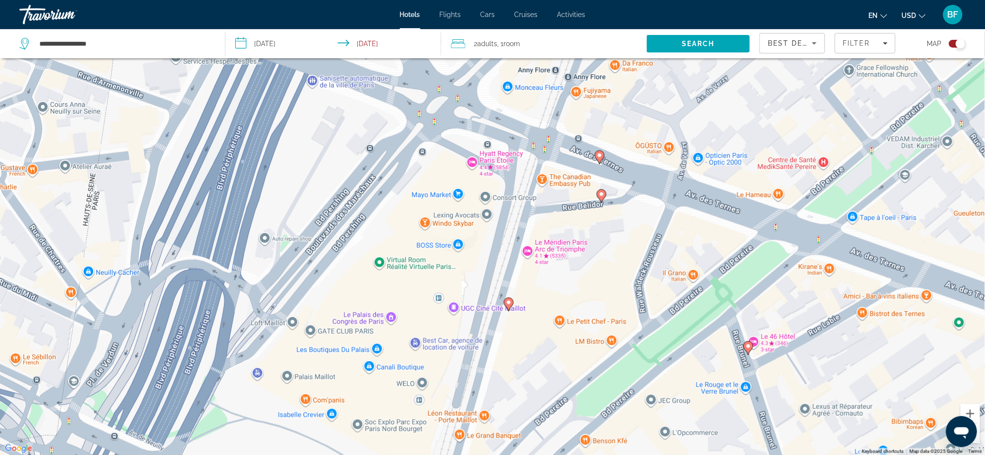
drag, startPoint x: 773, startPoint y: 291, endPoint x: 531, endPoint y: 353, distance: 249.8
click at [531, 353] on div "To activate drag with keyboard, press Alt + Enter. Once in keyboard drag state,…" at bounding box center [492, 227] width 985 height 455
click at [512, 302] on icon "Main content" at bounding box center [508, 304] width 9 height 13
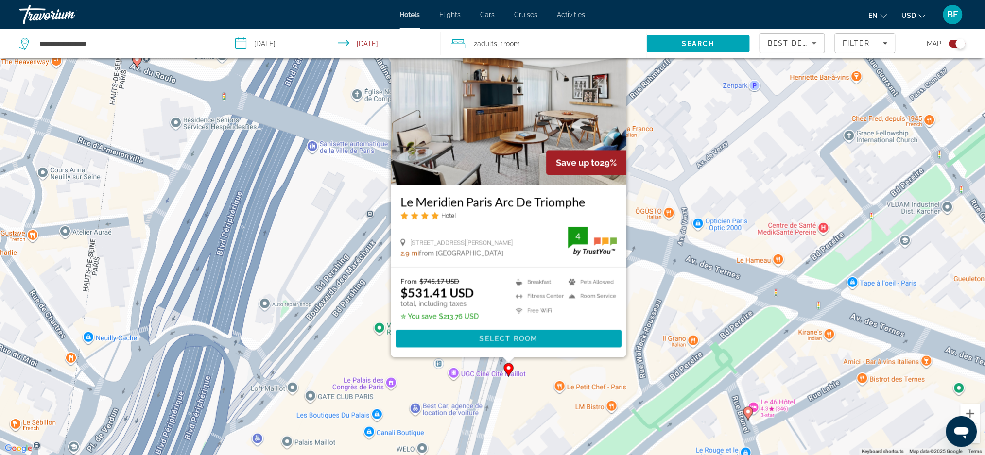
click at [532, 406] on div "To activate drag with keyboard, press Alt + Enter. Once in keyboard drag state,…" at bounding box center [492, 227] width 985 height 455
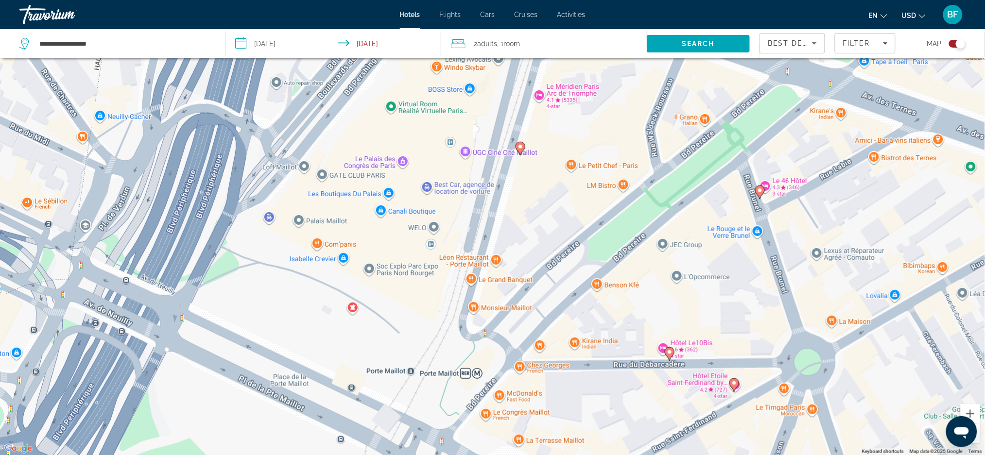
drag, startPoint x: 577, startPoint y: 331, endPoint x: 590, endPoint y: 102, distance: 229.2
click at [590, 102] on div "To activate drag with keyboard, press Alt + Enter. Once in keyboard drag state,…" at bounding box center [492, 227] width 985 height 455
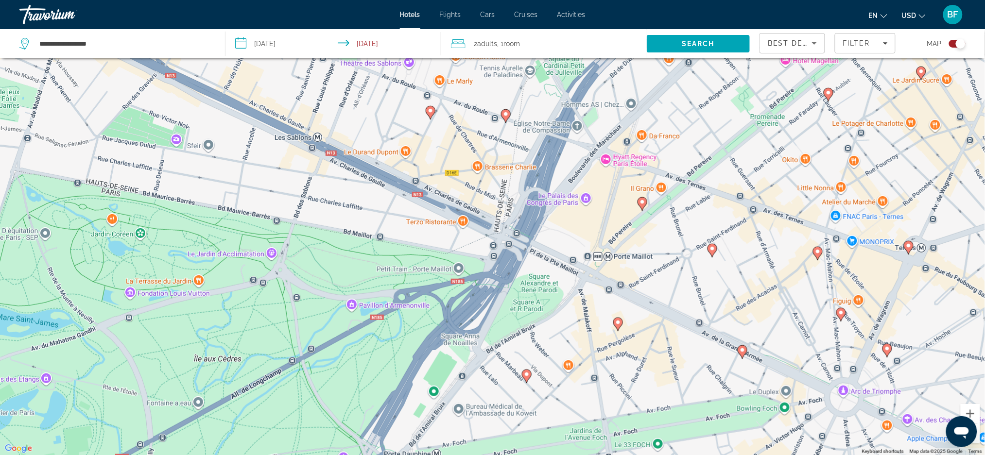
drag, startPoint x: 696, startPoint y: 307, endPoint x: 697, endPoint y: 382, distance: 75.3
click at [697, 382] on div "To activate drag with keyboard, press Alt + Enter. Once in keyboard drag state,…" at bounding box center [492, 227] width 985 height 455
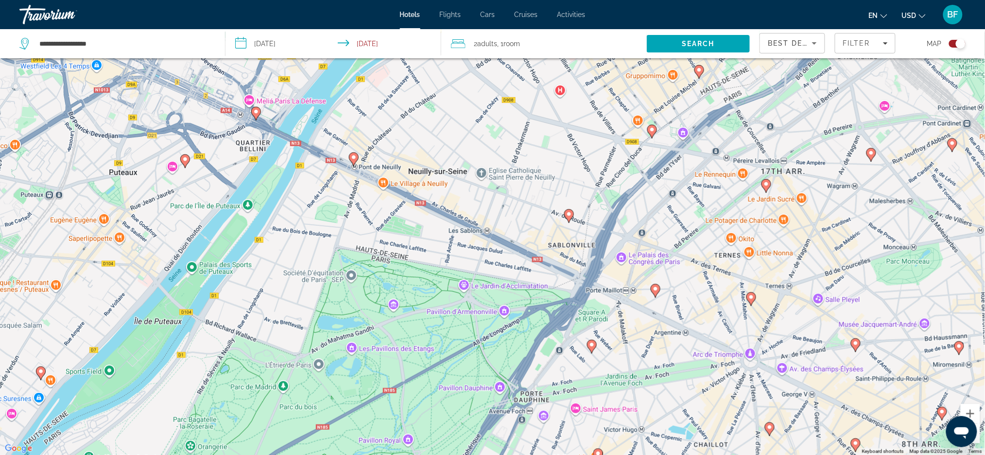
drag, startPoint x: 712, startPoint y: 225, endPoint x: 568, endPoint y: 223, distance: 144.8
click at [706, 242] on div "To activate drag with keyboard, press Alt + Enter. Once in keyboard drag state,…" at bounding box center [492, 227] width 985 height 455
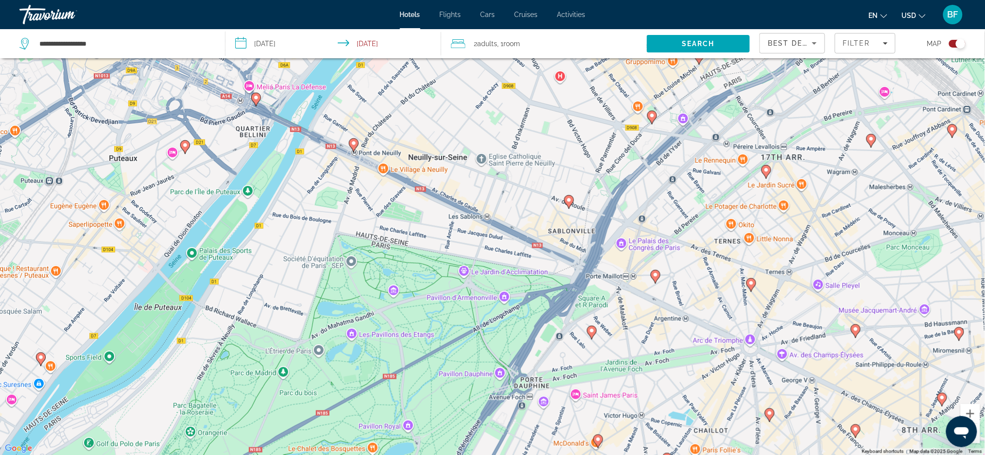
click at [352, 145] on image "Main content" at bounding box center [354, 143] width 6 height 6
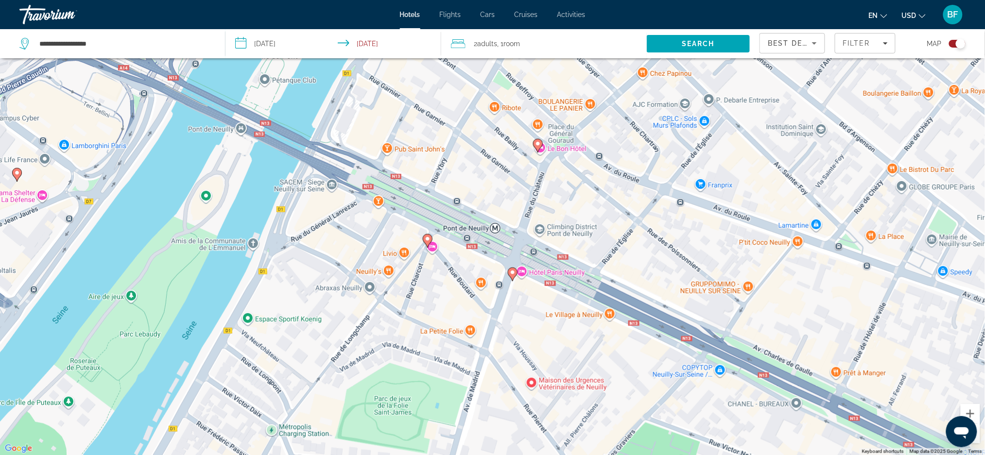
click at [431, 239] on icon "Main content" at bounding box center [427, 240] width 9 height 13
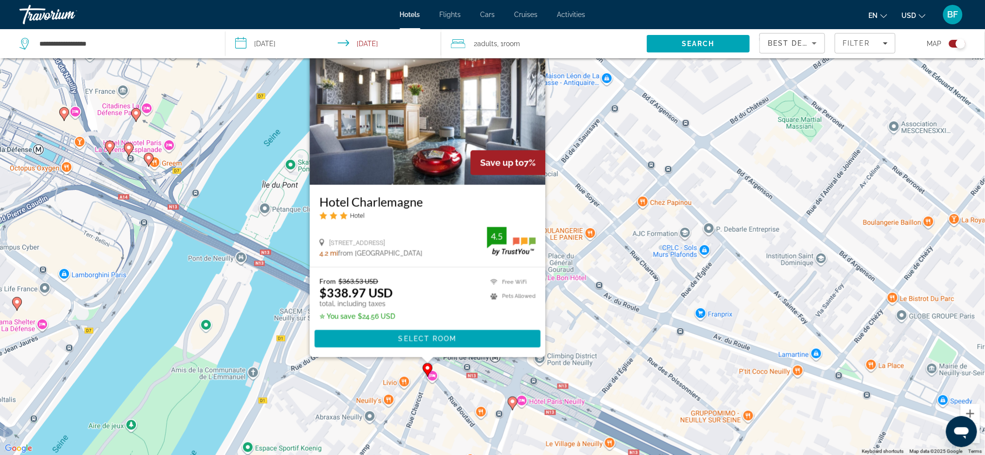
click at [592, 327] on div "To activate drag with keyboard, press Alt + Enter. Once in keyboard drag state,…" at bounding box center [492, 227] width 985 height 455
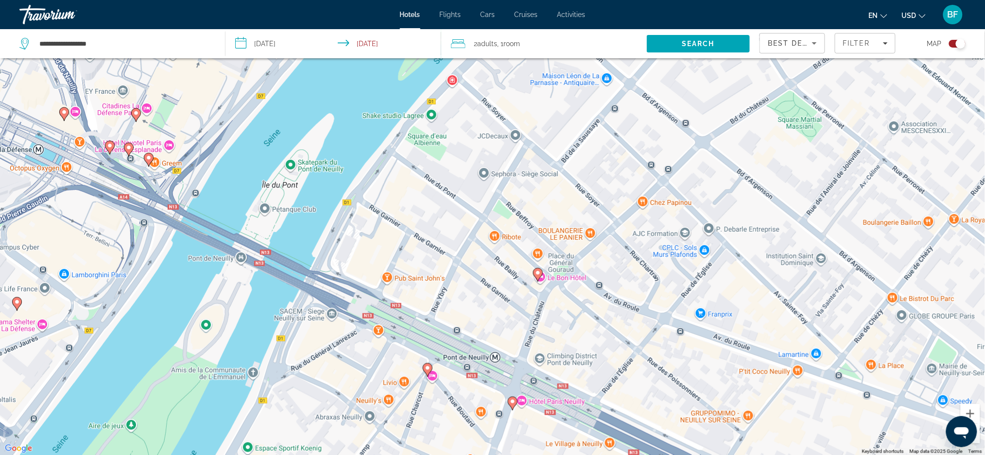
click at [537, 273] on image "Main content" at bounding box center [538, 273] width 6 height 6
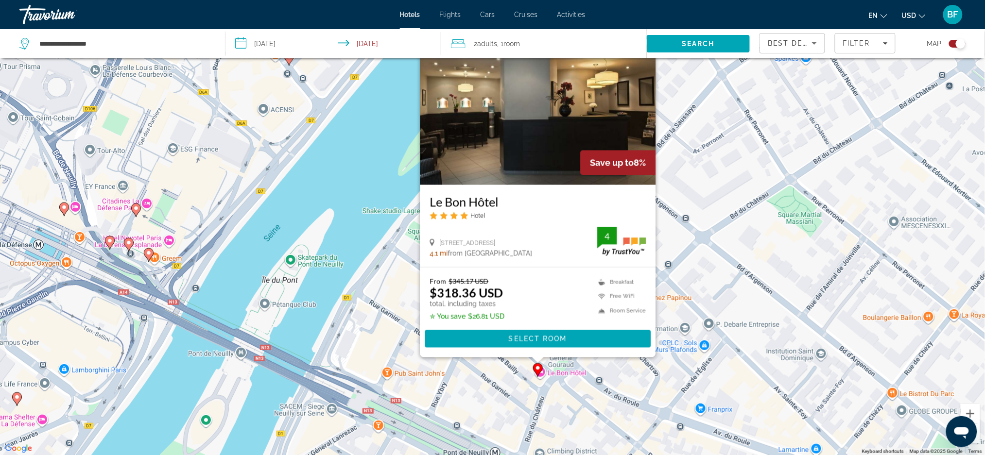
click at [568, 400] on div "To activate drag with keyboard, press Alt + Enter. Once in keyboard drag state,…" at bounding box center [492, 227] width 985 height 455
click at [569, 417] on div "To activate drag with keyboard, press Alt + Enter. Once in keyboard drag state,…" at bounding box center [492, 227] width 985 height 455
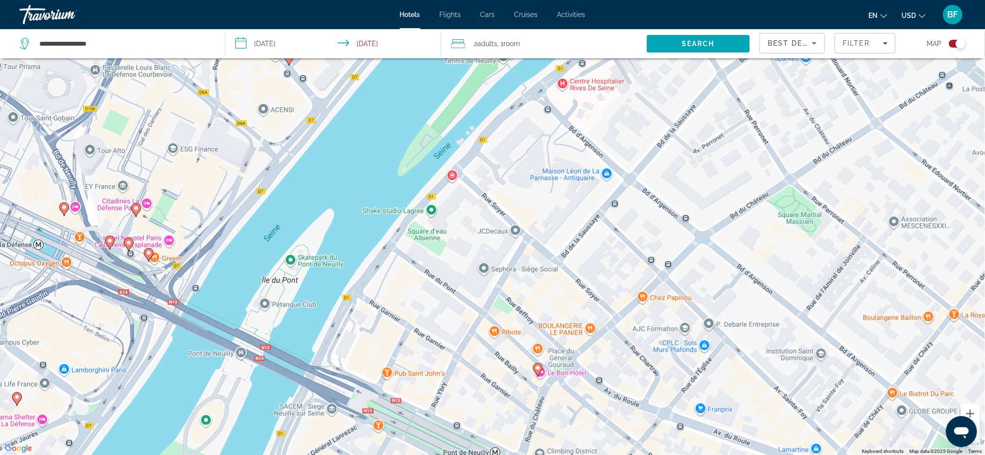
drag, startPoint x: 571, startPoint y: 410, endPoint x: 553, endPoint y: 302, distance: 109.8
click at [553, 302] on div "To activate drag with keyboard, press Alt + Enter. Once in keyboard drag state,…" at bounding box center [492, 227] width 985 height 455
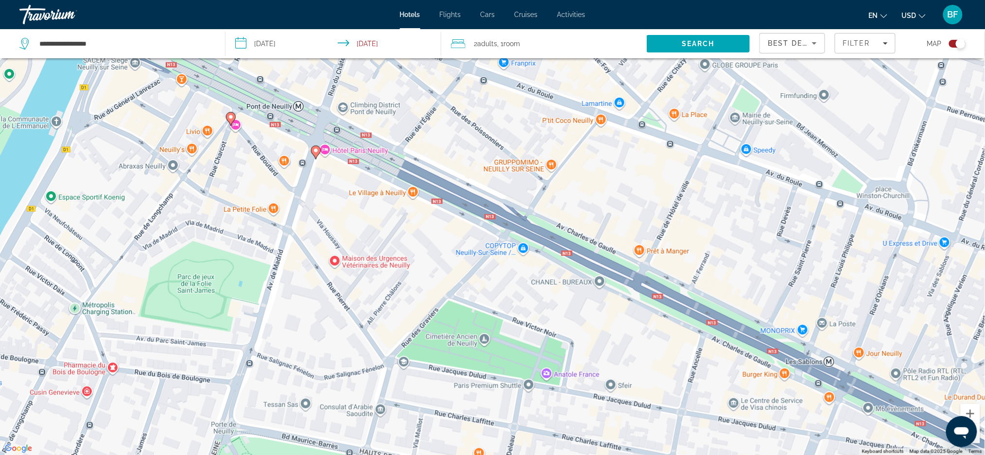
drag, startPoint x: 526, startPoint y: 393, endPoint x: 314, endPoint y: 31, distance: 419.4
click at [315, 31] on div "**********" at bounding box center [492, 257] width 985 height 514
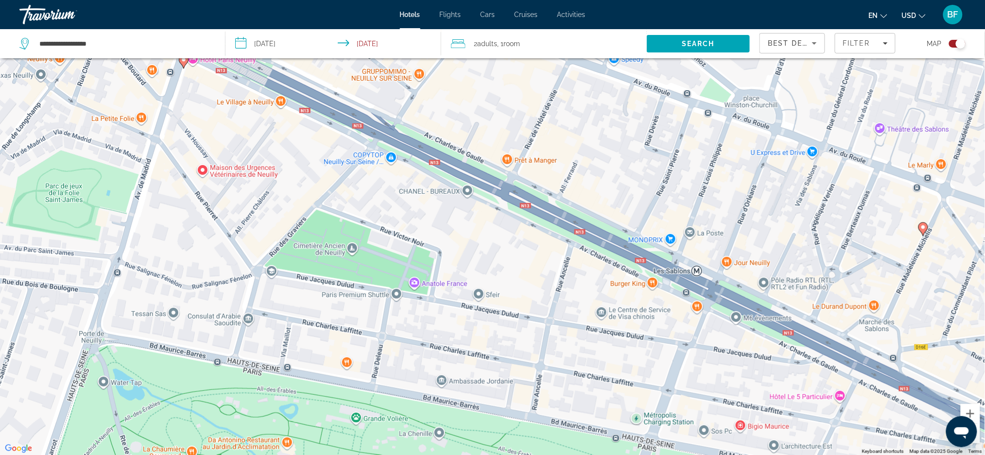
drag, startPoint x: 787, startPoint y: 217, endPoint x: 670, endPoint y: 142, distance: 138.7
click at [670, 142] on div "To activate drag with keyboard, press Alt + Enter. Once in keyboard drag state,…" at bounding box center [492, 227] width 985 height 455
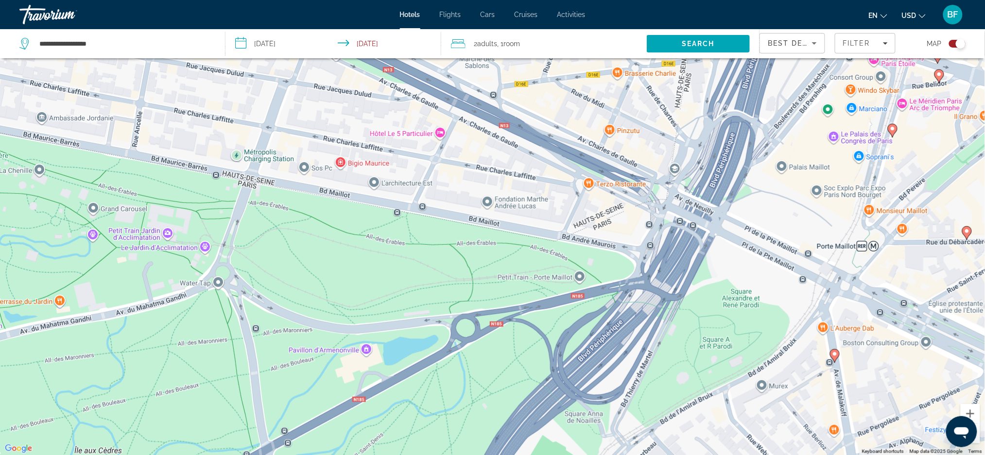
drag, startPoint x: 873, startPoint y: 250, endPoint x: 475, endPoint y: -11, distance: 476.3
click at [475, 0] on html "**********" at bounding box center [492, 169] width 985 height 455
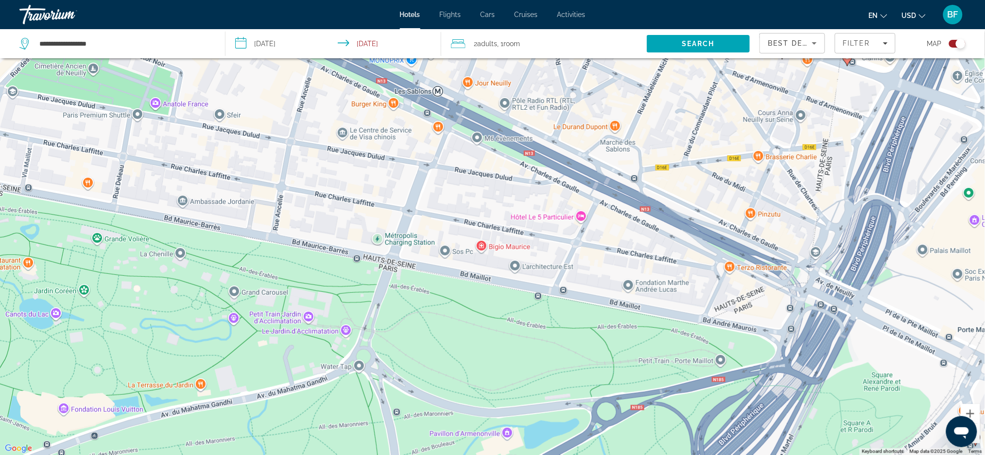
drag, startPoint x: 854, startPoint y: 191, endPoint x: 994, endPoint y: 246, distance: 150.3
click at [984, 246] on html "**********" at bounding box center [492, 169] width 985 height 455
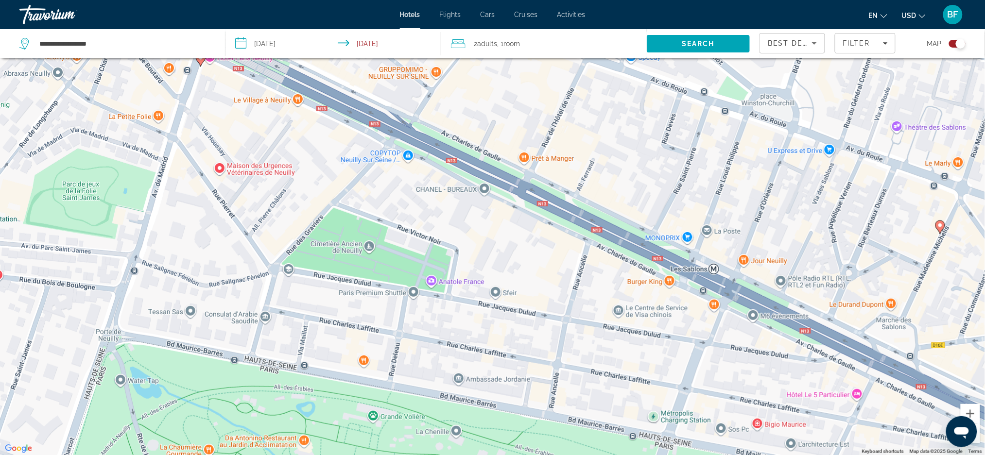
drag, startPoint x: 478, startPoint y: 186, endPoint x: 728, endPoint y: 347, distance: 298.4
click at [755, 394] on div "To activate drag with keyboard, press Alt + Enter. Once in keyboard drag state,…" at bounding box center [492, 227] width 985 height 455
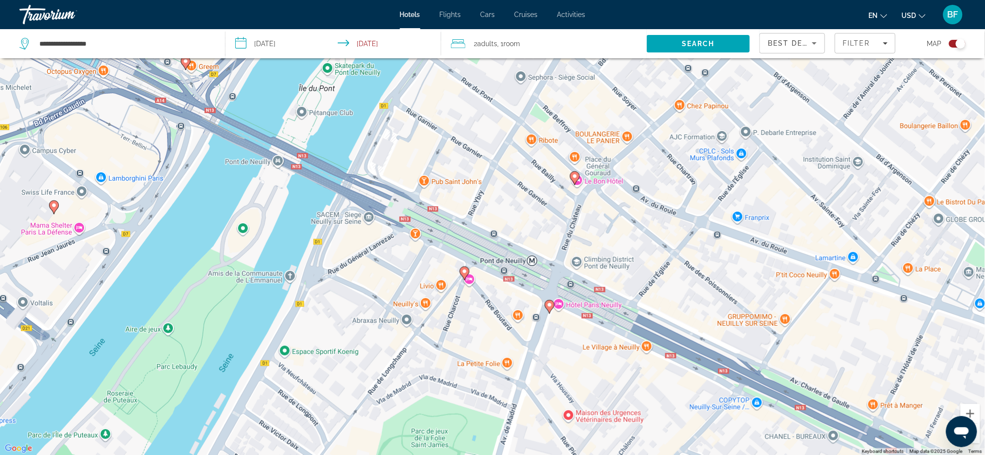
drag, startPoint x: 428, startPoint y: 232, endPoint x: 776, endPoint y: 481, distance: 428.1
click at [776, 397] on html "**********" at bounding box center [492, 169] width 985 height 455
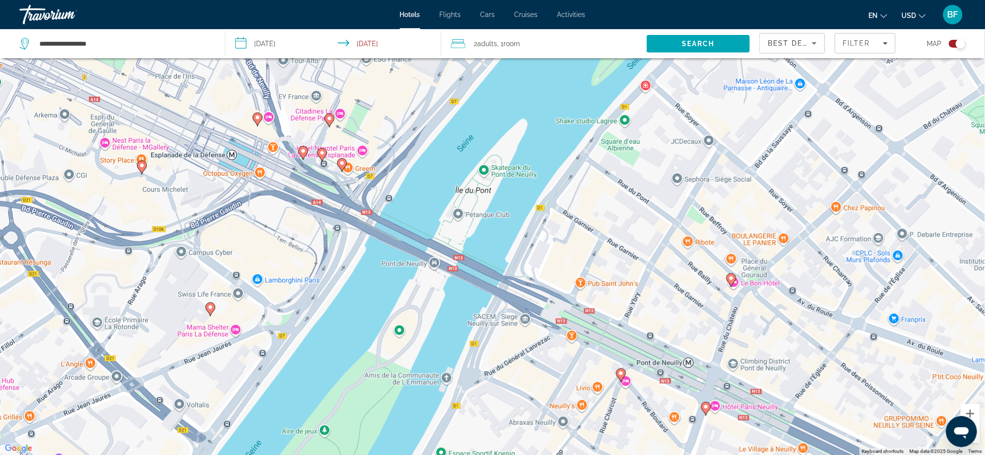
drag, startPoint x: 407, startPoint y: 323, endPoint x: 563, endPoint y: 428, distance: 188.4
click at [563, 428] on div "To activate drag with keyboard, press Alt + Enter. Once in keyboard drag state,…" at bounding box center [492, 227] width 985 height 455
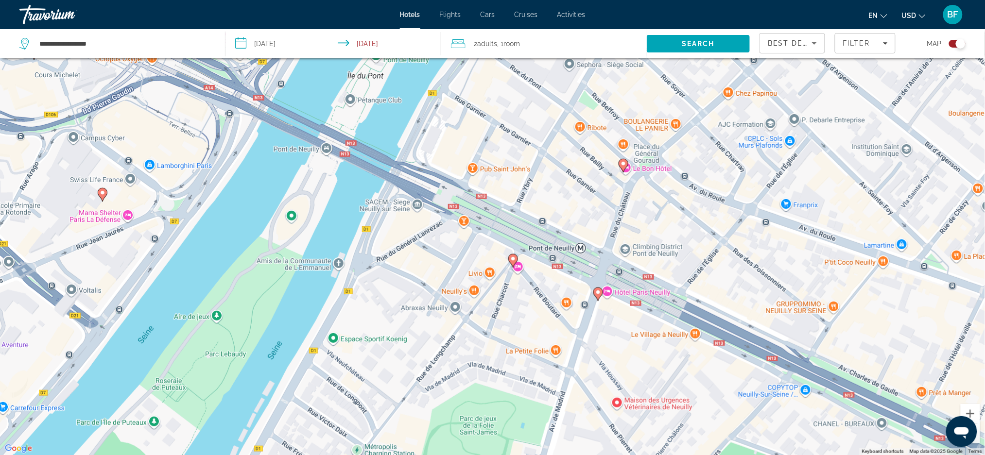
drag, startPoint x: 582, startPoint y: 388, endPoint x: 473, endPoint y: 273, distance: 158.5
click at [473, 273] on div "To activate drag with keyboard, press Alt + Enter. Once in keyboard drag state,…" at bounding box center [492, 227] width 985 height 455
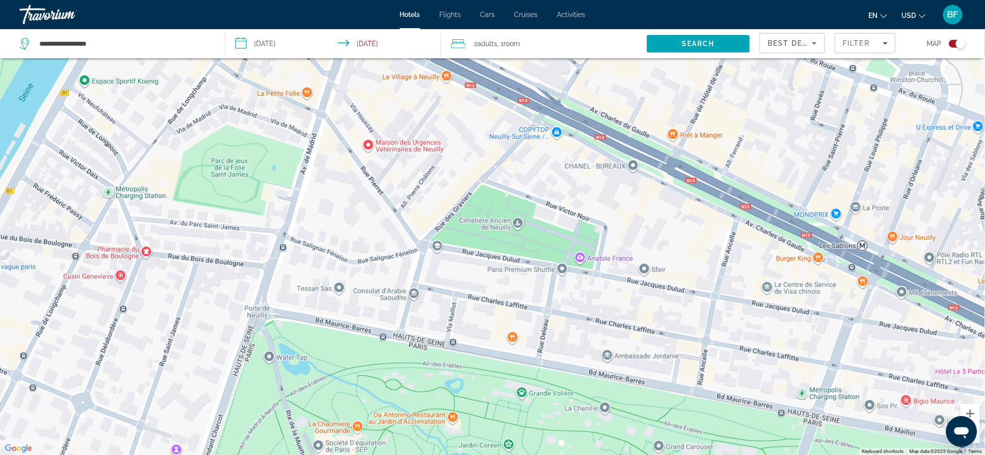
drag, startPoint x: 686, startPoint y: 360, endPoint x: 473, endPoint y: 124, distance: 317.6
click at [473, 124] on div "To activate drag with keyboard, press Alt + Enter. Once in keyboard drag state,…" at bounding box center [492, 227] width 985 height 455
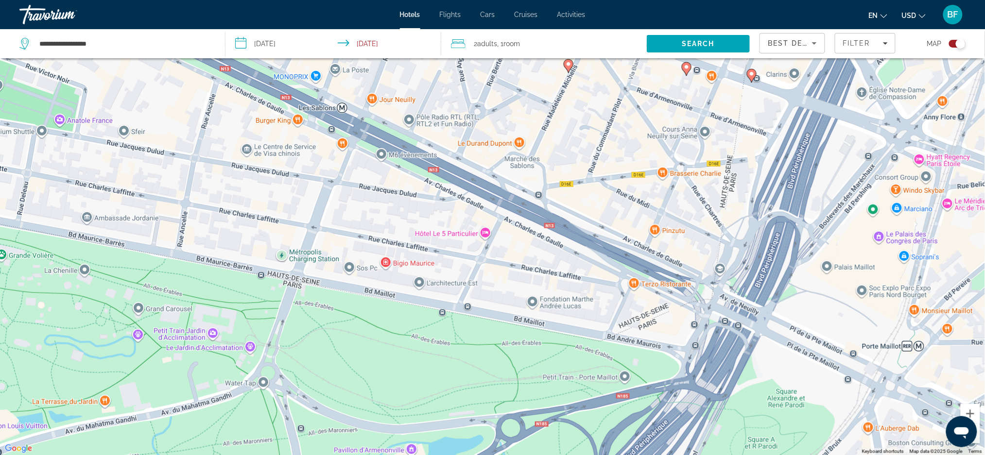
drag, startPoint x: 757, startPoint y: 326, endPoint x: 235, endPoint y: 188, distance: 539.8
click at [235, 188] on div "To activate drag with keyboard, press Alt + Enter. Once in keyboard drag state,…" at bounding box center [492, 227] width 985 height 455
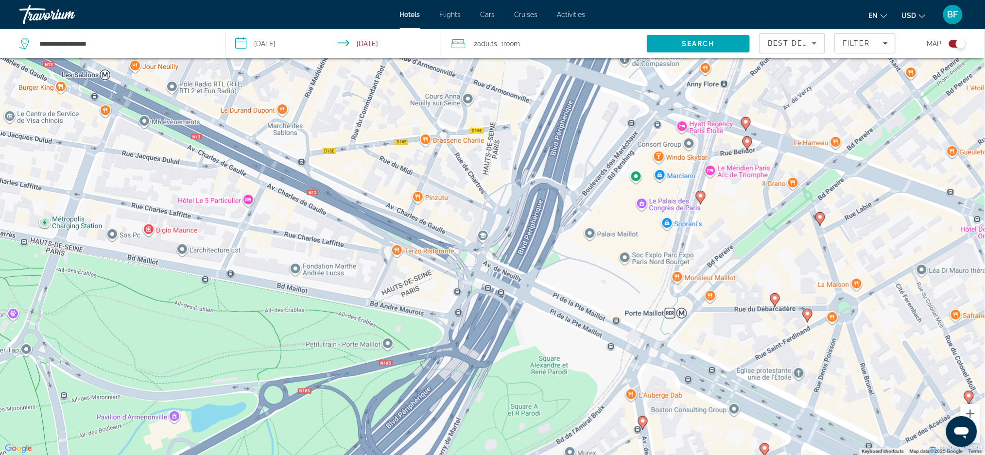
drag, startPoint x: 518, startPoint y: 244, endPoint x: 289, endPoint y: 205, distance: 232.6
click at [290, 209] on div "To activate drag with keyboard, press Alt + Enter. Once in keyboard drag state,…" at bounding box center [492, 227] width 985 height 455
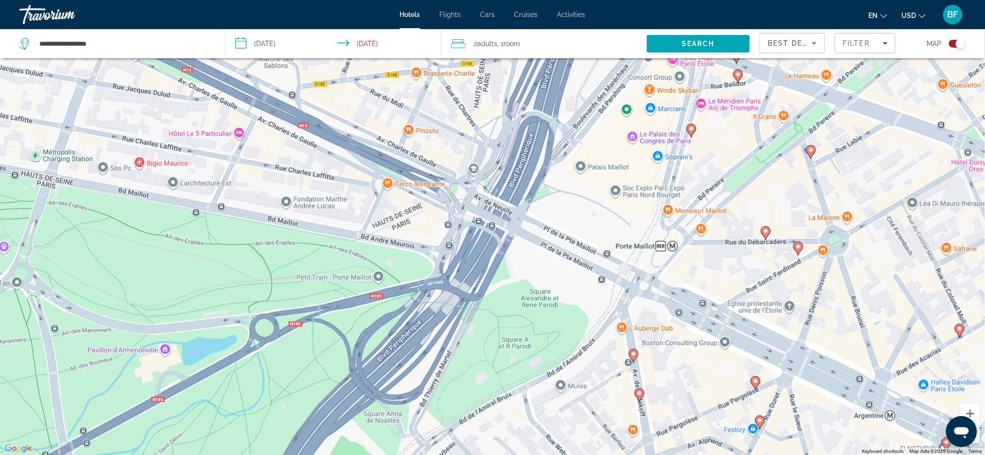
drag, startPoint x: 619, startPoint y: 248, endPoint x: 607, endPoint y: 168, distance: 80.5
click at [607, 168] on div "To activate drag with keyboard, press Alt + Enter. Once in keyboard drag state,…" at bounding box center [492, 227] width 985 height 455
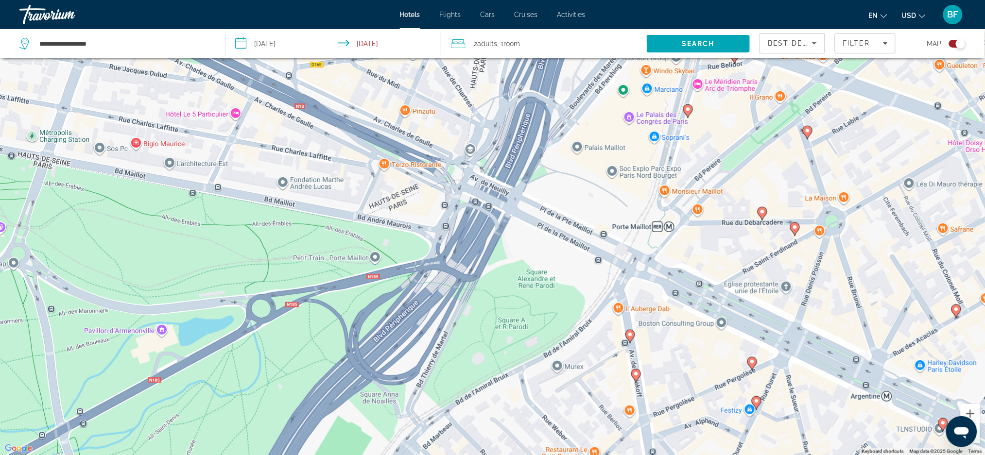
click at [692, 112] on gmp-advanced-marker "Main content" at bounding box center [688, 111] width 10 height 15
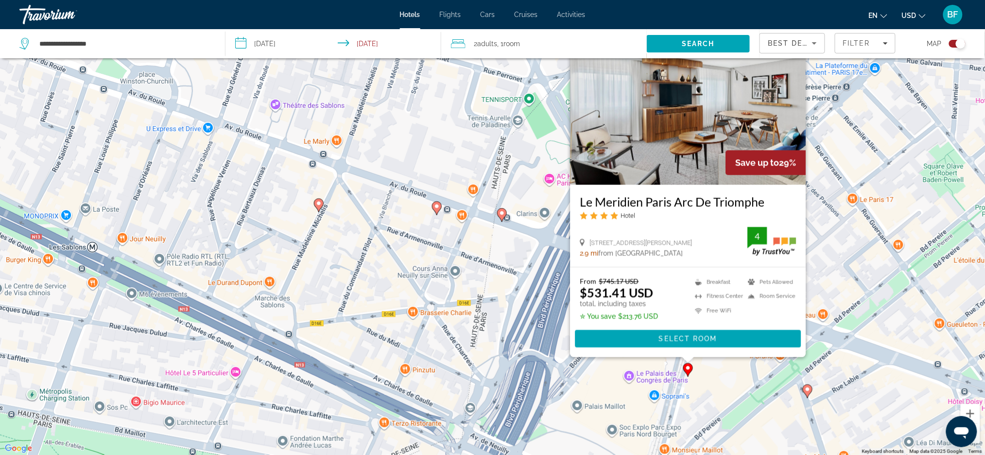
click at [688, 373] on icon "Main content" at bounding box center [687, 369] width 9 height 13
click at [712, 391] on div "To activate drag with keyboard, press Alt + Enter. Once in keyboard drag state,…" at bounding box center [492, 227] width 985 height 455
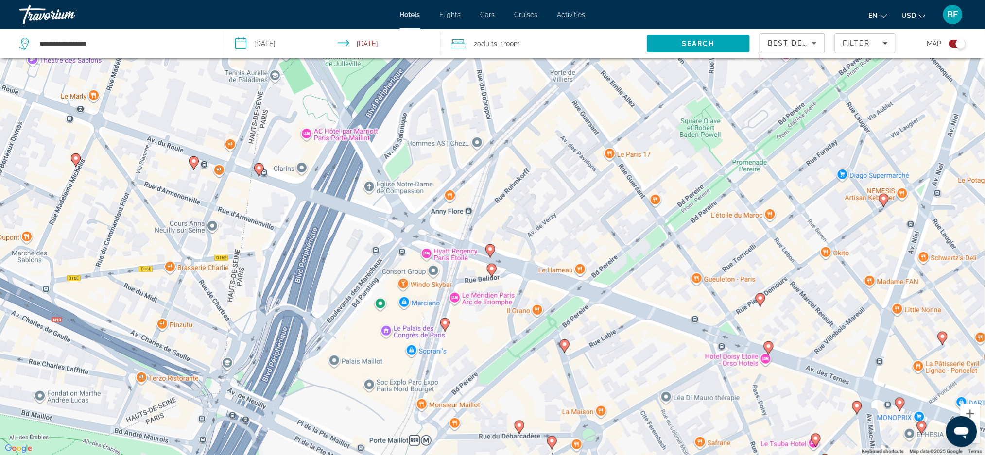
drag, startPoint x: 714, startPoint y: 391, endPoint x: 471, endPoint y: 345, distance: 247.4
click at [471, 345] on div "To activate drag with keyboard, press Alt + Enter. Once in keyboard drag state,…" at bounding box center [492, 227] width 985 height 455
click at [762, 302] on icon "Main content" at bounding box center [760, 299] width 9 height 13
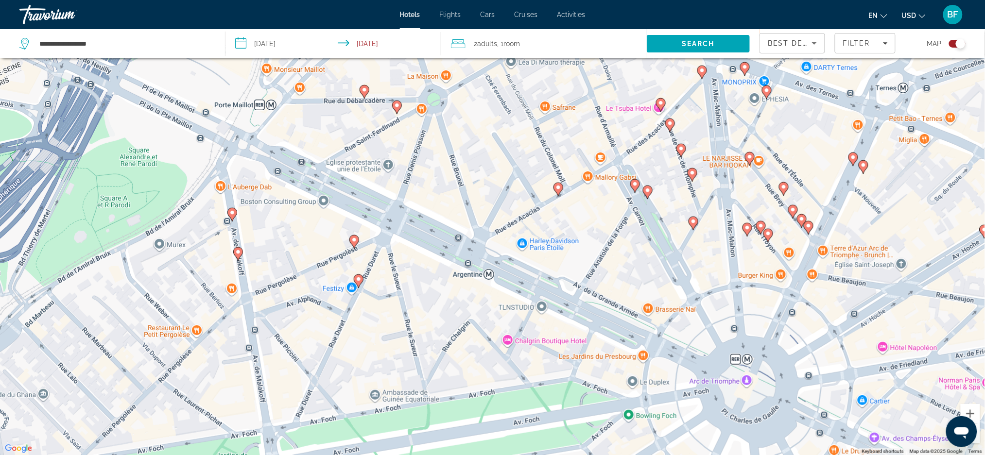
drag, startPoint x: 644, startPoint y: 422, endPoint x: 491, endPoint y: 23, distance: 426.7
click at [491, 23] on div "**********" at bounding box center [492, 169] width 985 height 455
click at [634, 188] on icon "Main content" at bounding box center [634, 185] width 9 height 13
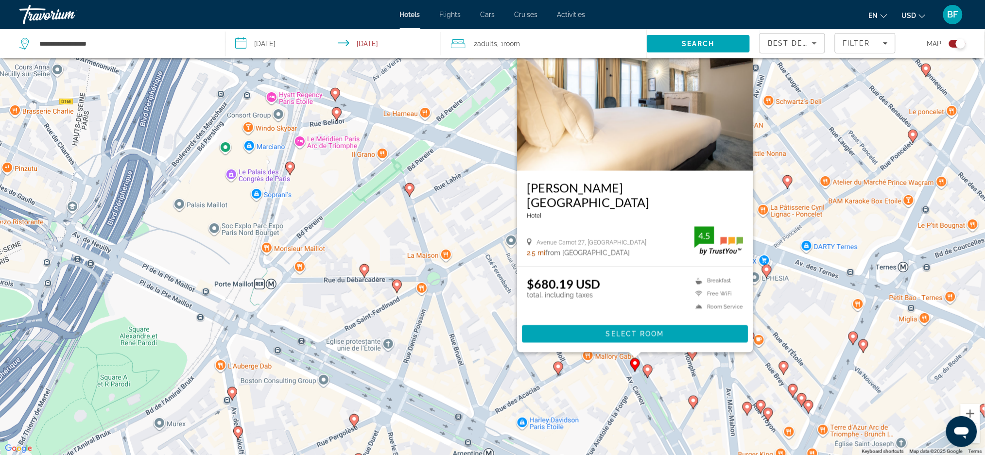
click at [555, 370] on icon "Main content" at bounding box center [557, 368] width 9 height 13
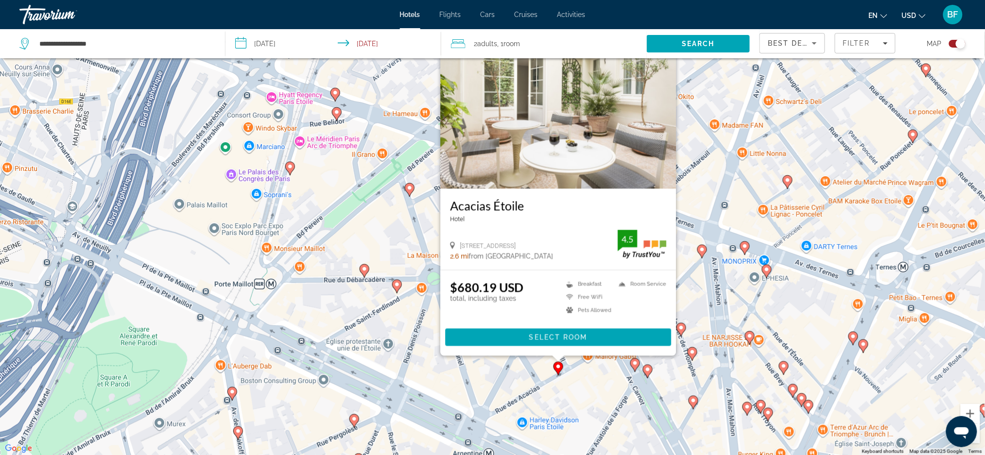
click at [647, 377] on icon "Main content" at bounding box center [648, 371] width 10 height 14
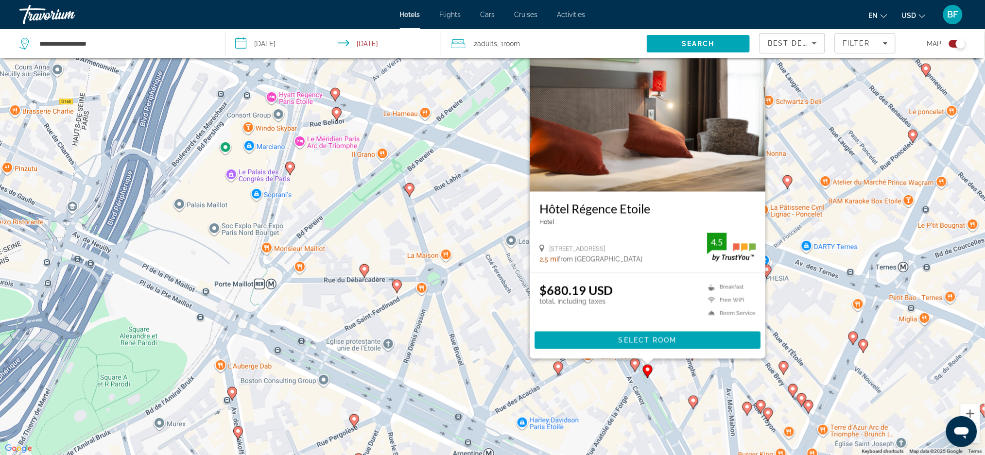
click at [609, 393] on div "To activate drag with keyboard, press Alt + Enter. Once in keyboard drag state,…" at bounding box center [492, 227] width 985 height 455
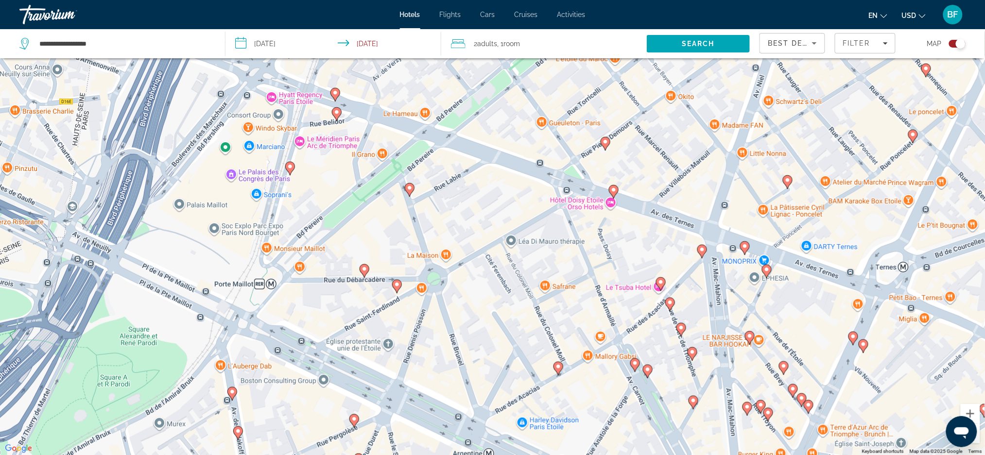
click at [558, 370] on icon "Main content" at bounding box center [557, 368] width 9 height 13
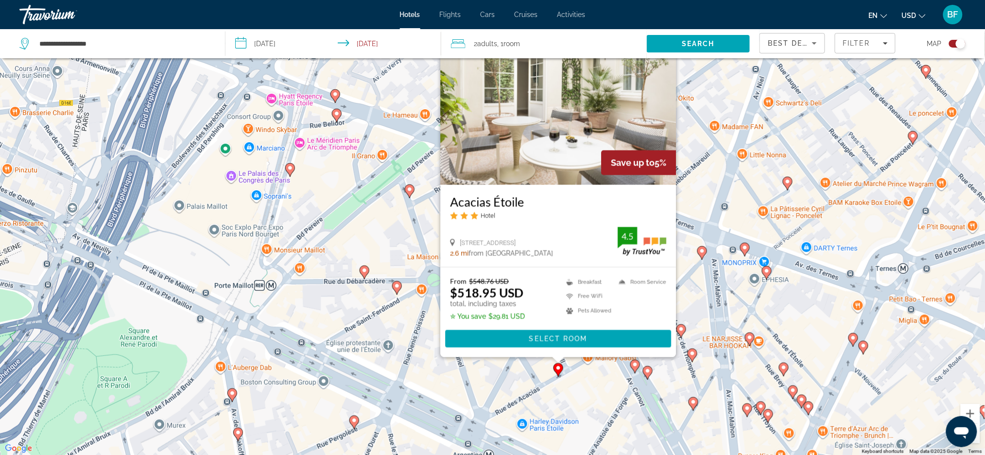
click at [584, 394] on div "To activate drag with keyboard, press Alt + Enter. Once in keyboard drag state,…" at bounding box center [492, 227] width 985 height 455
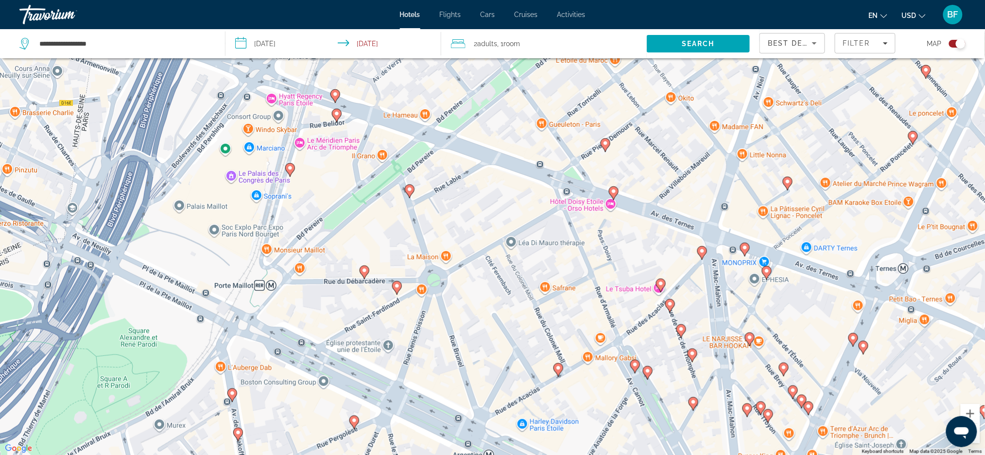
click at [291, 234] on div "To activate drag with keyboard, press Alt + Enter. Once in keyboard drag state,…" at bounding box center [492, 227] width 985 height 455
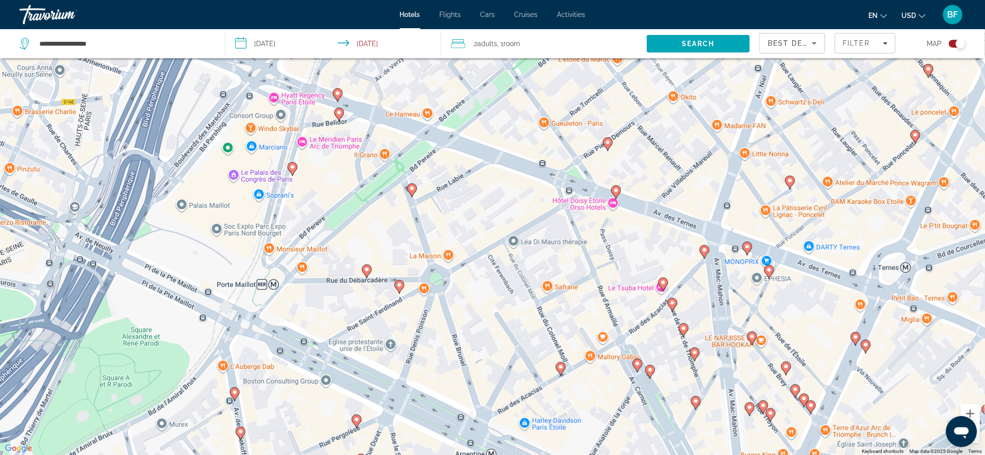
click at [408, 191] on gmp-advanced-marker "Main content" at bounding box center [412, 190] width 10 height 15
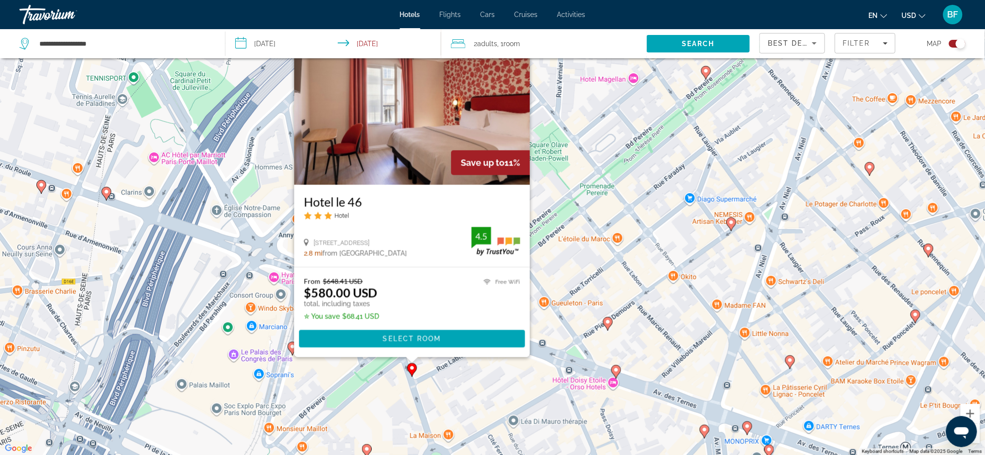
click at [499, 354] on div "From $648.41 USD $580.00 USD total, including taxes ✮ You save $68.41 USD Free …" at bounding box center [412, 313] width 236 height 90
click at [258, 343] on div "To activate drag with keyboard, press Alt + Enter. Once in keyboard drag state,…" at bounding box center [492, 227] width 985 height 455
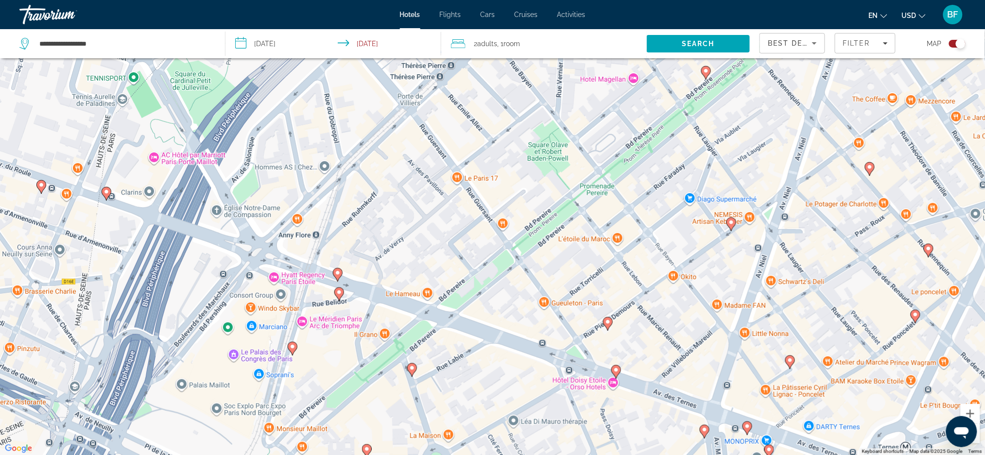
click at [291, 349] on image "Main content" at bounding box center [293, 347] width 6 height 6
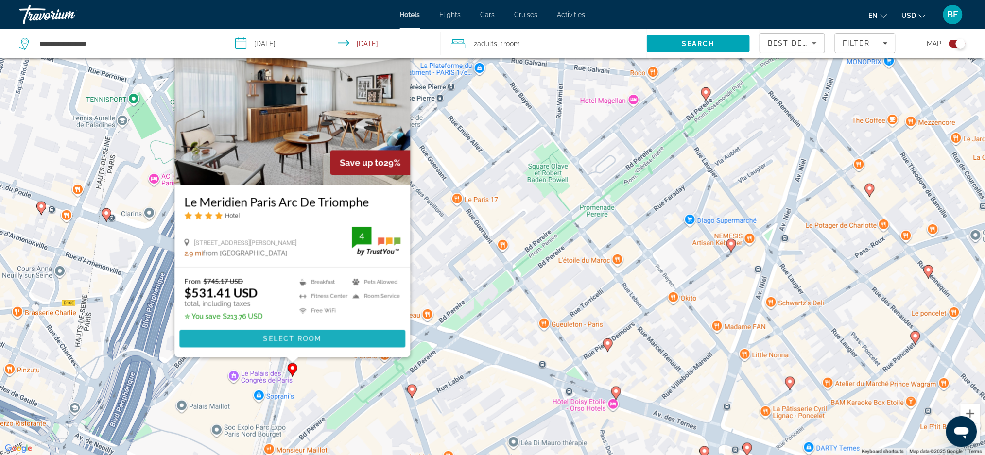
click at [310, 336] on span "Select Room" at bounding box center [292, 339] width 58 height 8
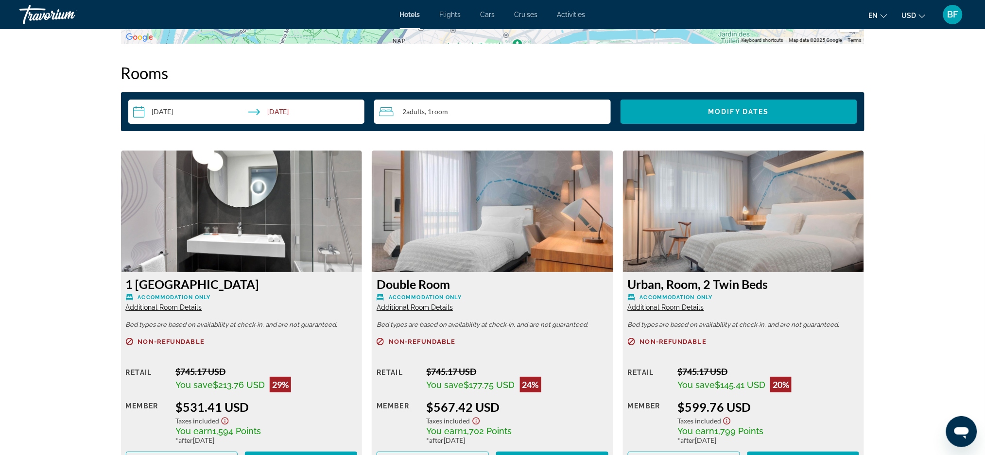
scroll to position [1204, 0]
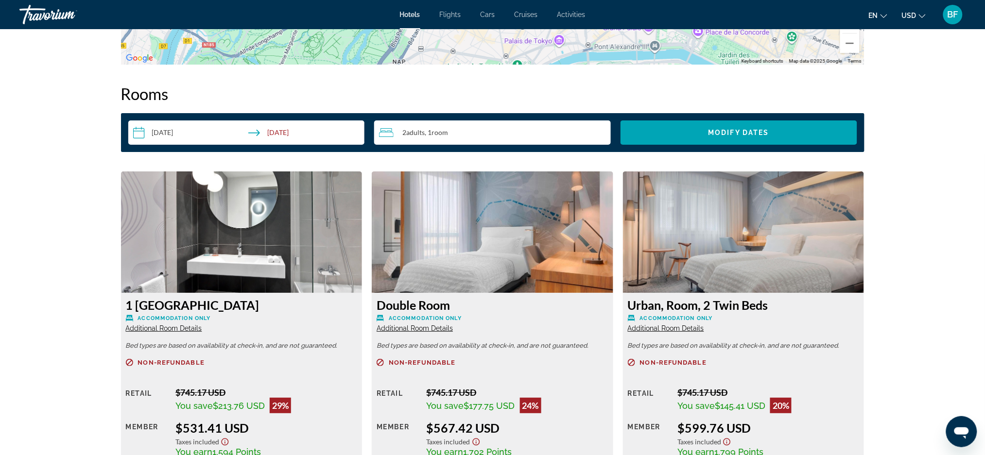
click at [518, 128] on div "2 Adult Adults , 1 Room rooms" at bounding box center [495, 133] width 232 height 12
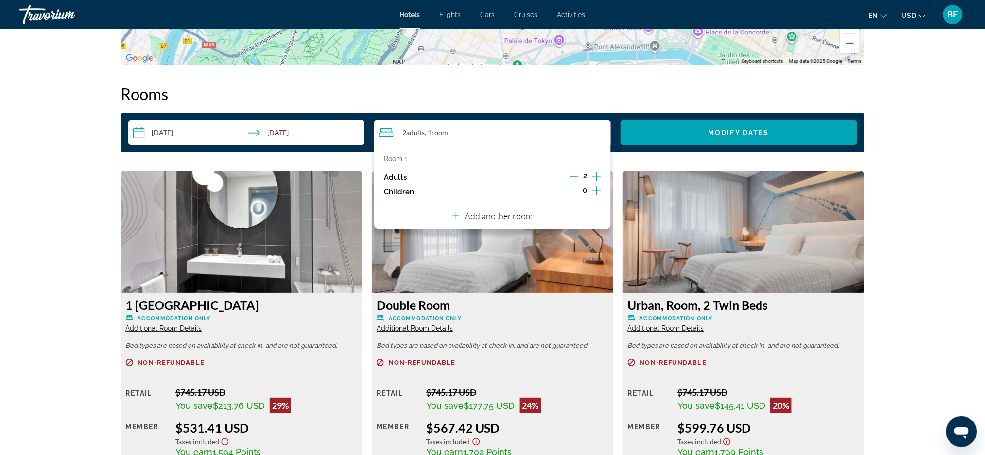
click at [598, 175] on icon "Increment adults" at bounding box center [596, 177] width 9 height 12
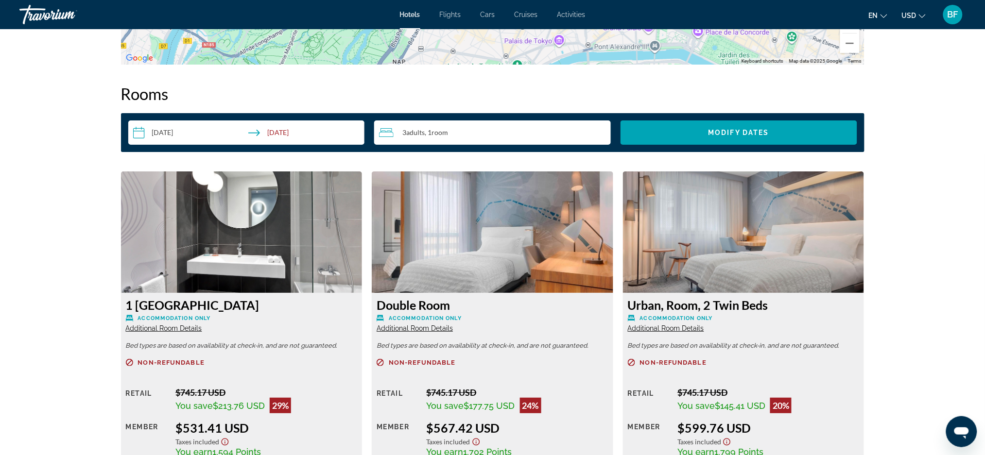
click at [732, 129] on span "Modify Dates" at bounding box center [738, 133] width 61 height 8
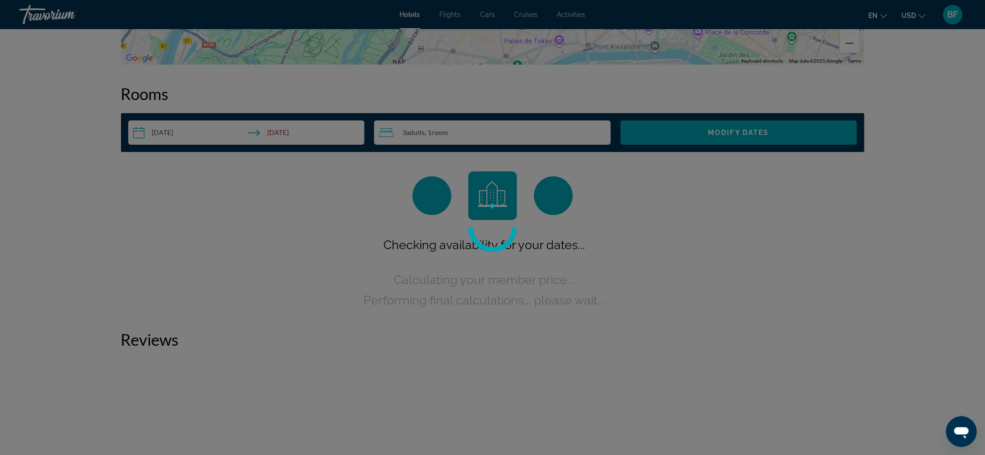
scroll to position [1230, 0]
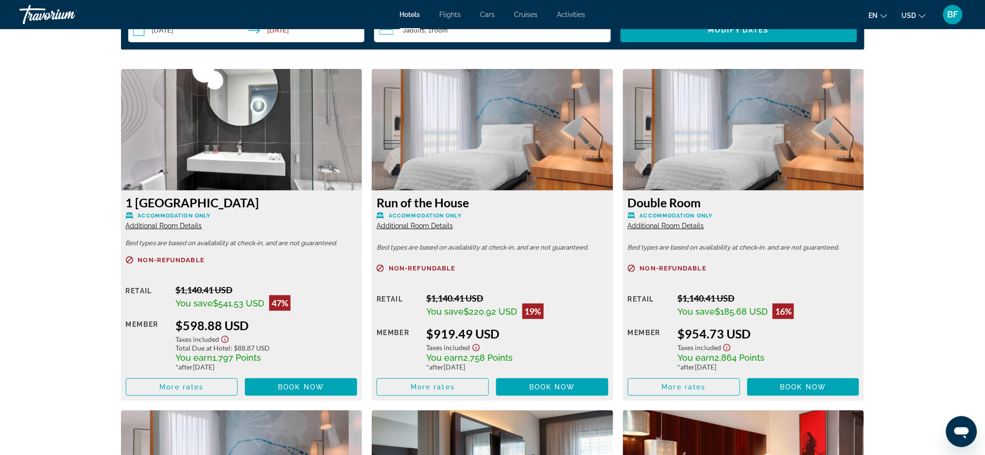
scroll to position [1295, 0]
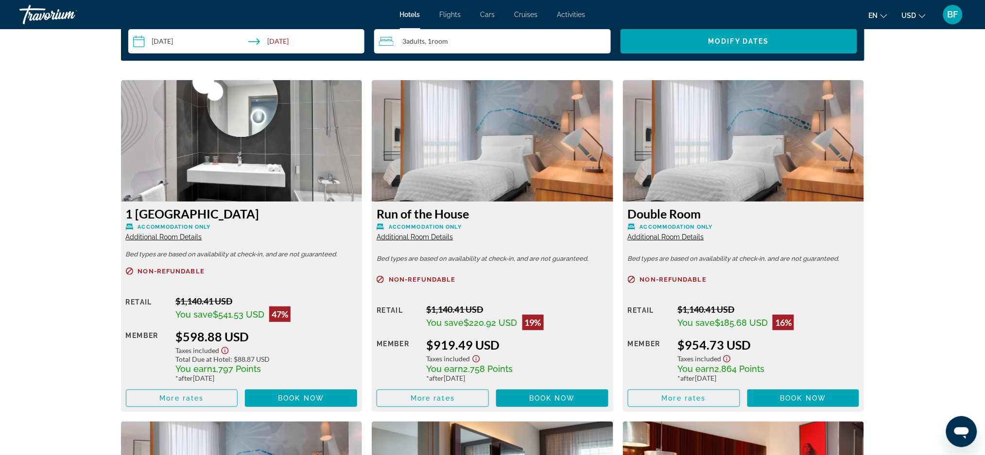
click at [259, 125] on img "Main content" at bounding box center [241, 140] width 241 height 121
click at [183, 347] on span "Taxes included" at bounding box center [197, 350] width 44 height 8
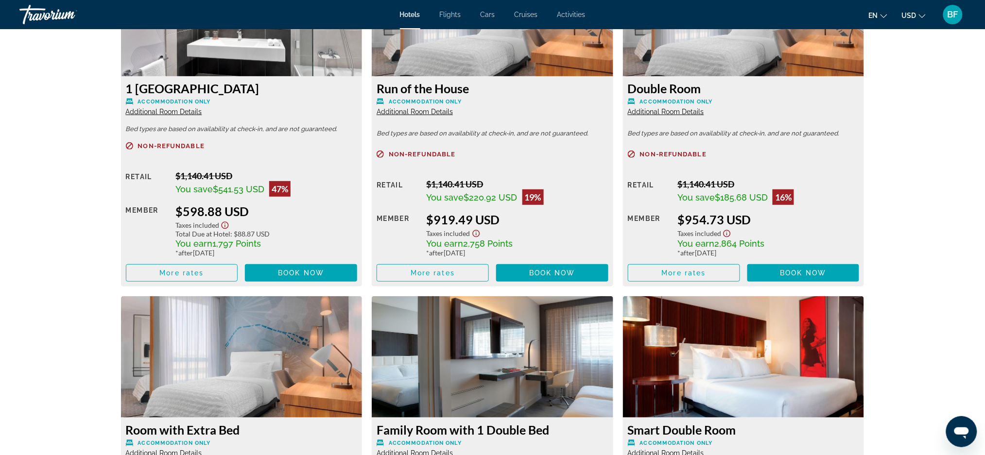
scroll to position [1425, 0]
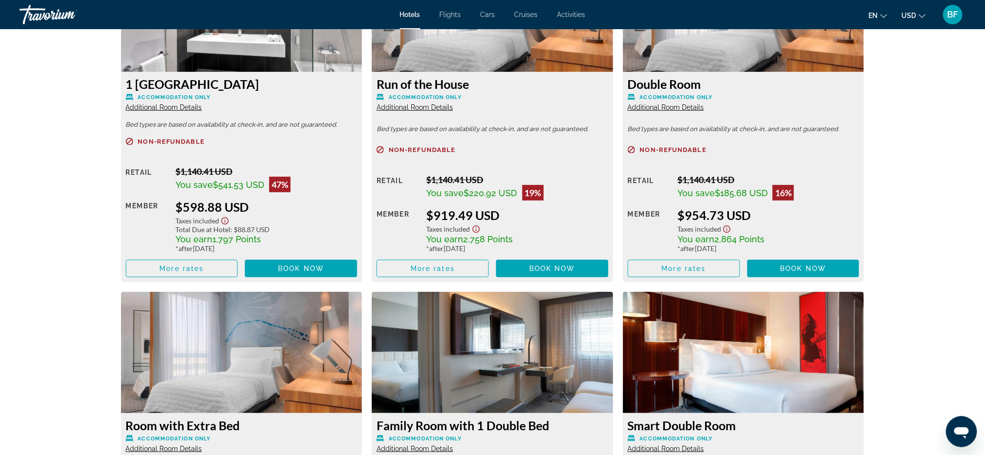
click at [317, 271] on span "Book now" at bounding box center [301, 269] width 46 height 8
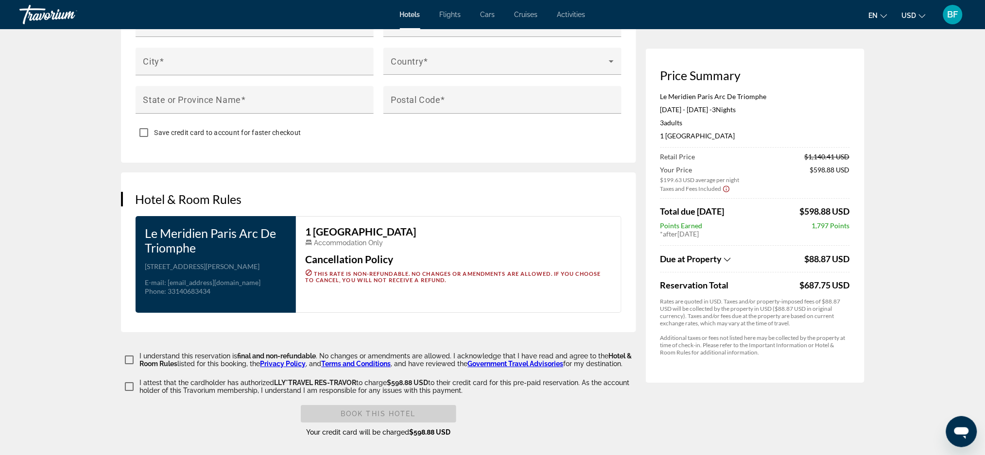
scroll to position [1056, 0]
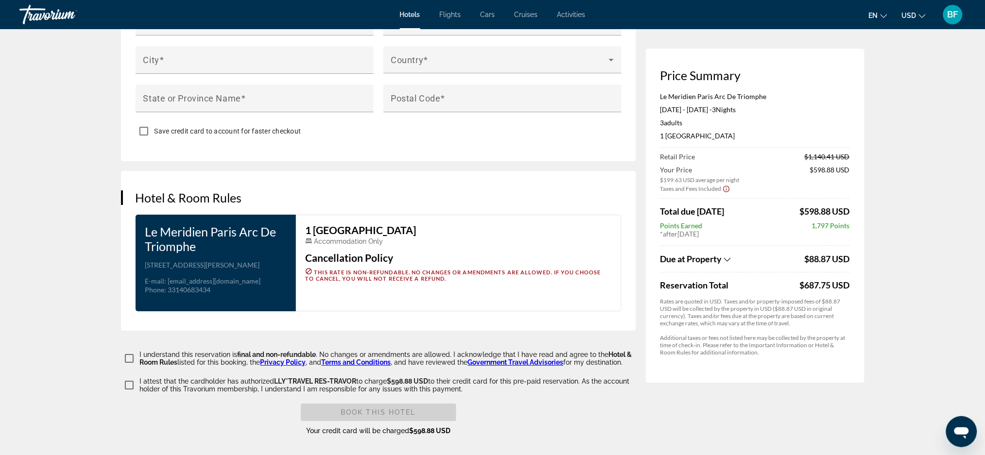
click at [724, 257] on div "Due at Property" at bounding box center [731, 259] width 142 height 11
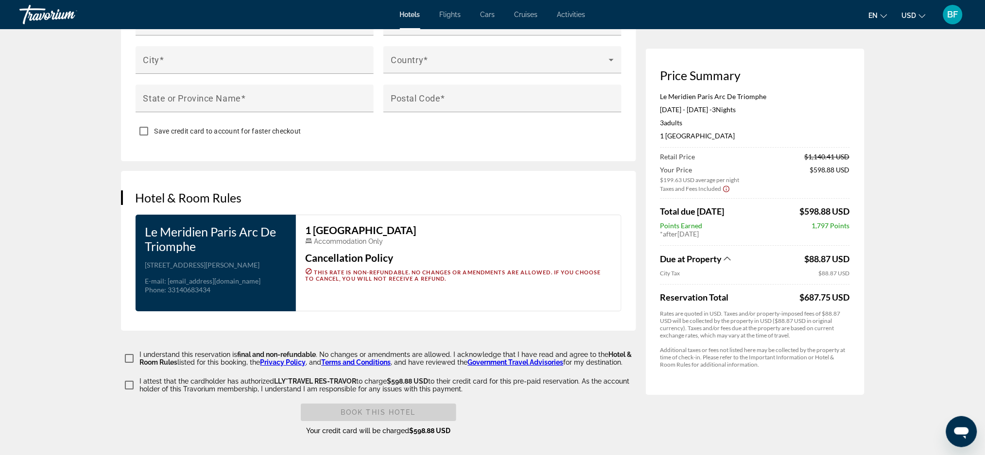
click at [724, 257] on div "Due at Property" at bounding box center [731, 259] width 142 height 11
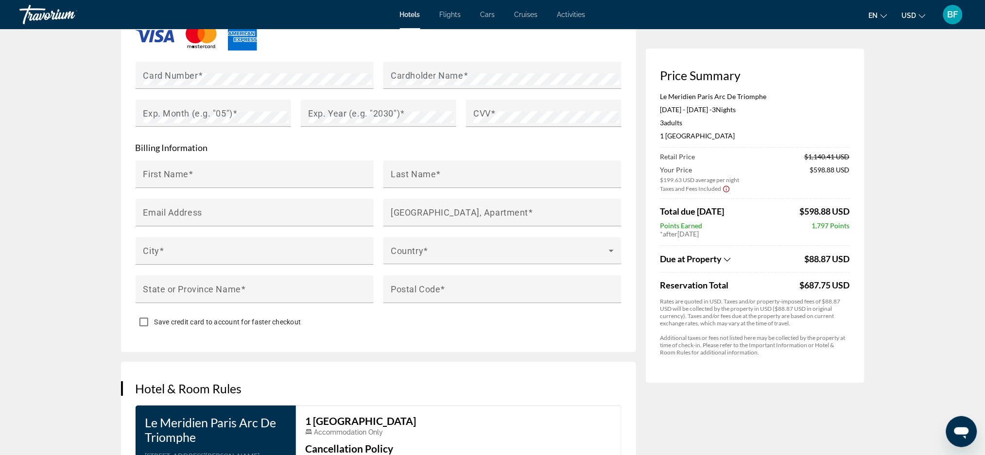
scroll to position [797, 0]
